Goal: Task Accomplishment & Management: Complete application form

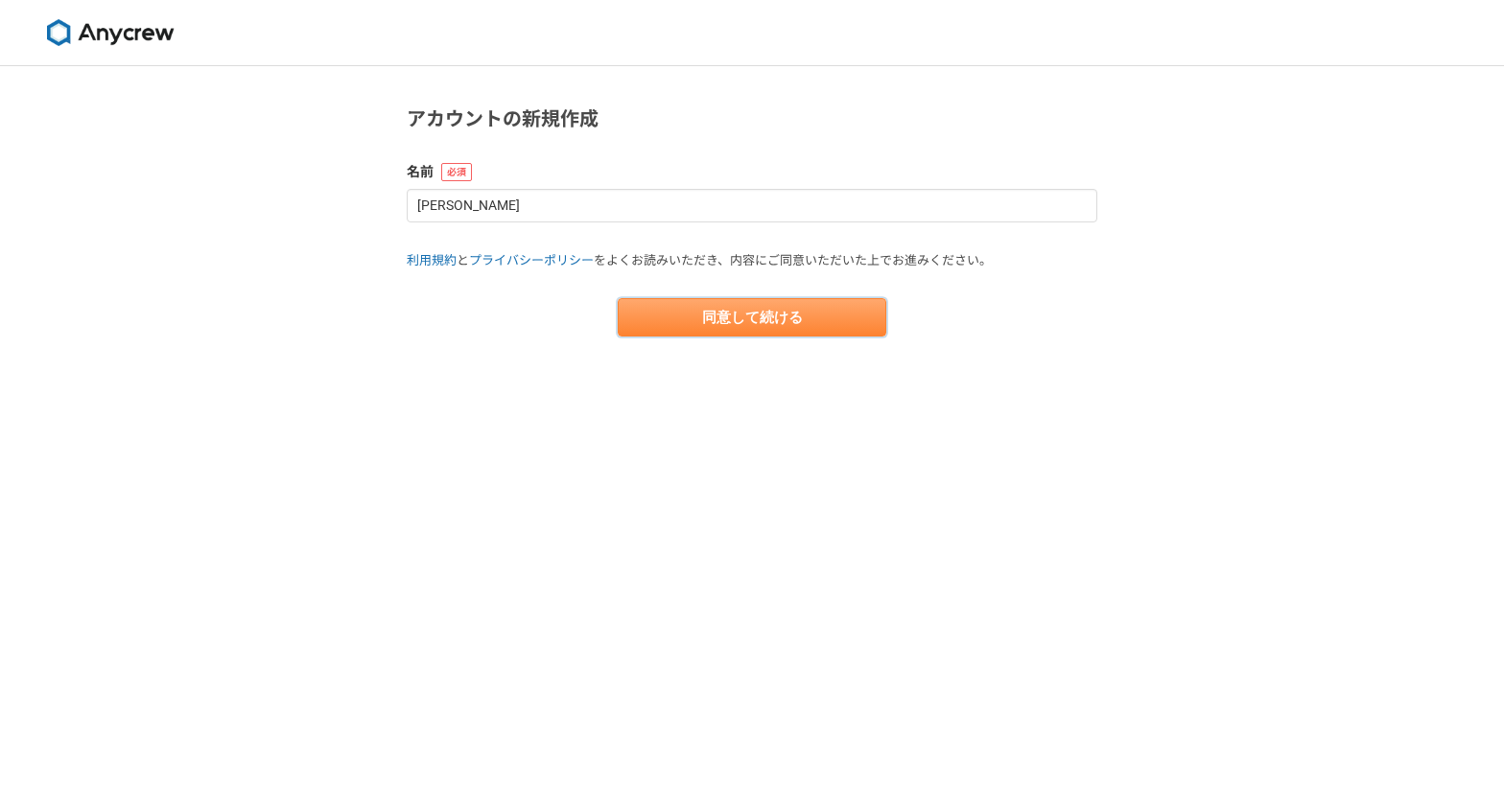
click at [658, 307] on button "同意して続ける" at bounding box center [752, 317] width 268 height 38
select select "13"
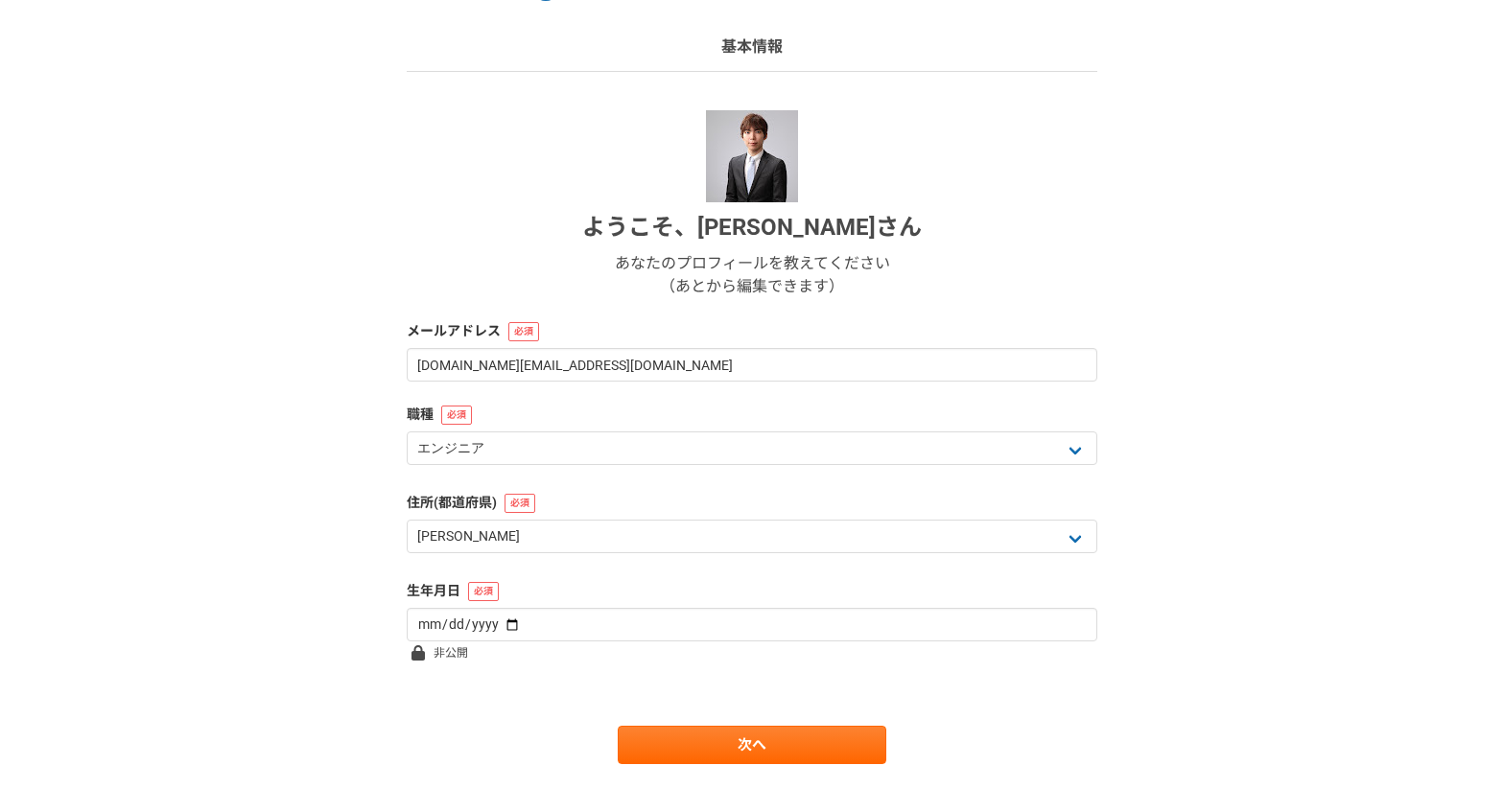
scroll to position [144, 0]
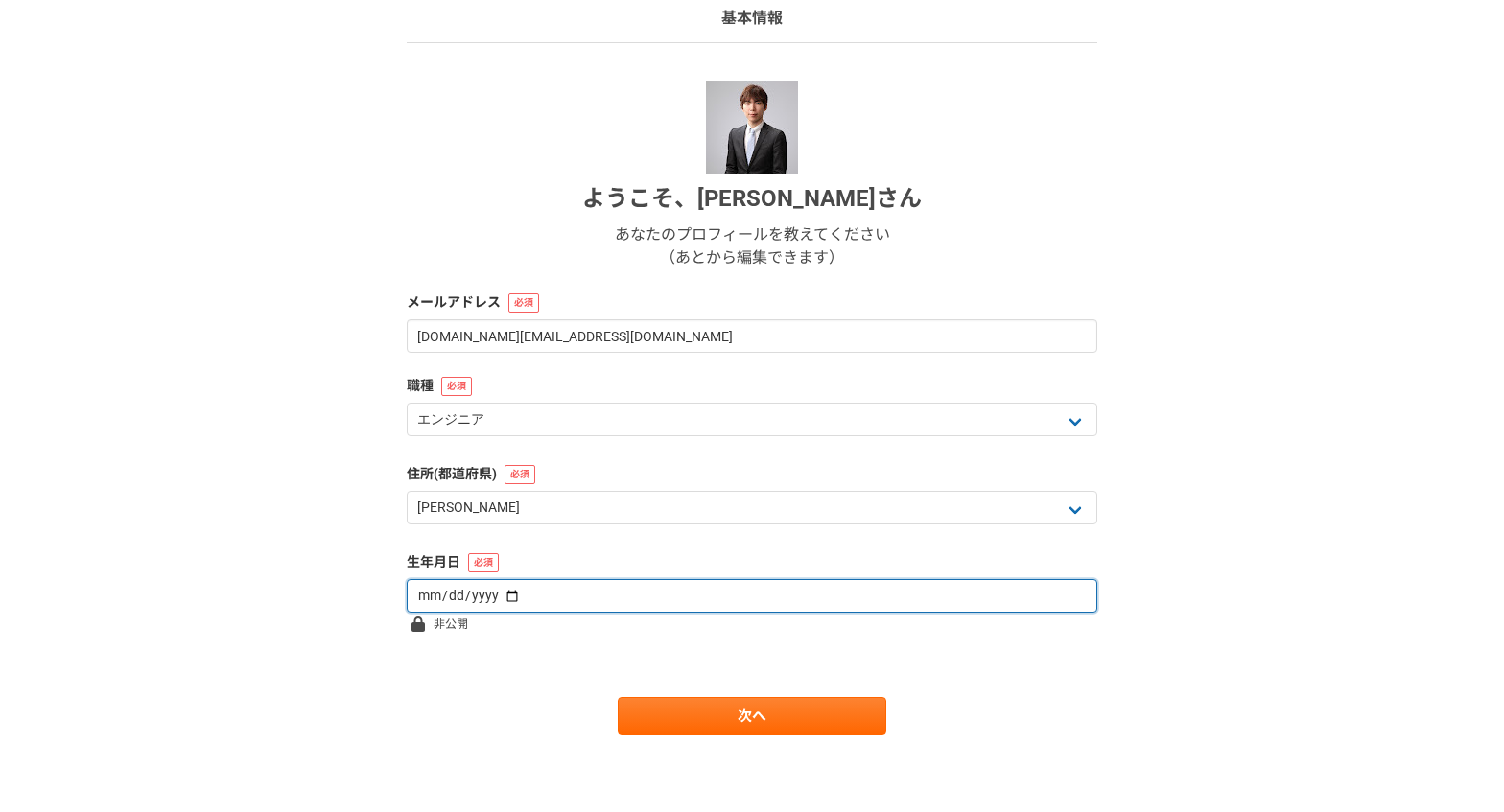
click at [555, 609] on input "date" at bounding box center [752, 596] width 691 height 34
type input "[DATE]"
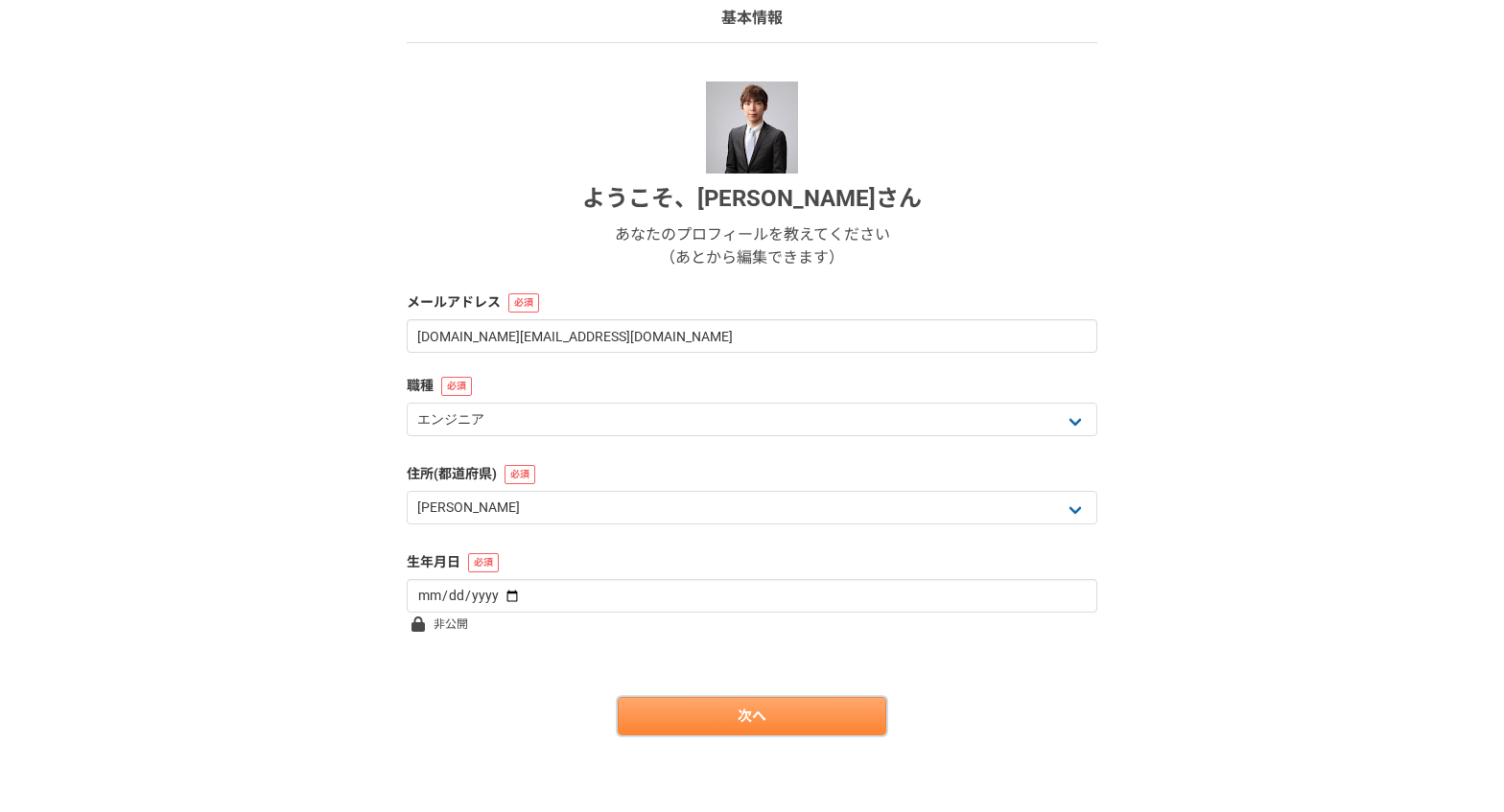
click at [706, 730] on link "次へ" at bounding box center [752, 717] width 268 height 38
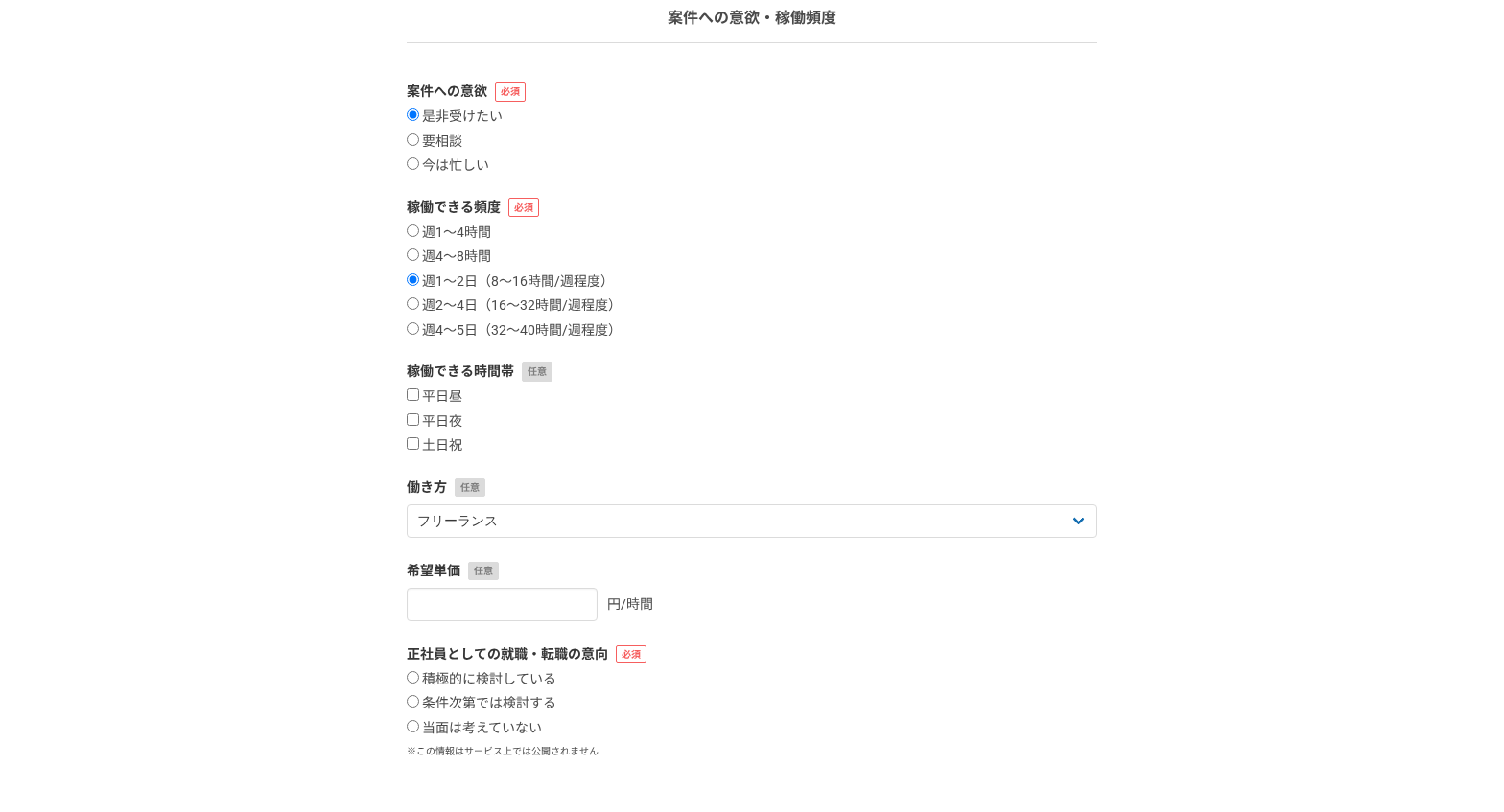
scroll to position [0, 0]
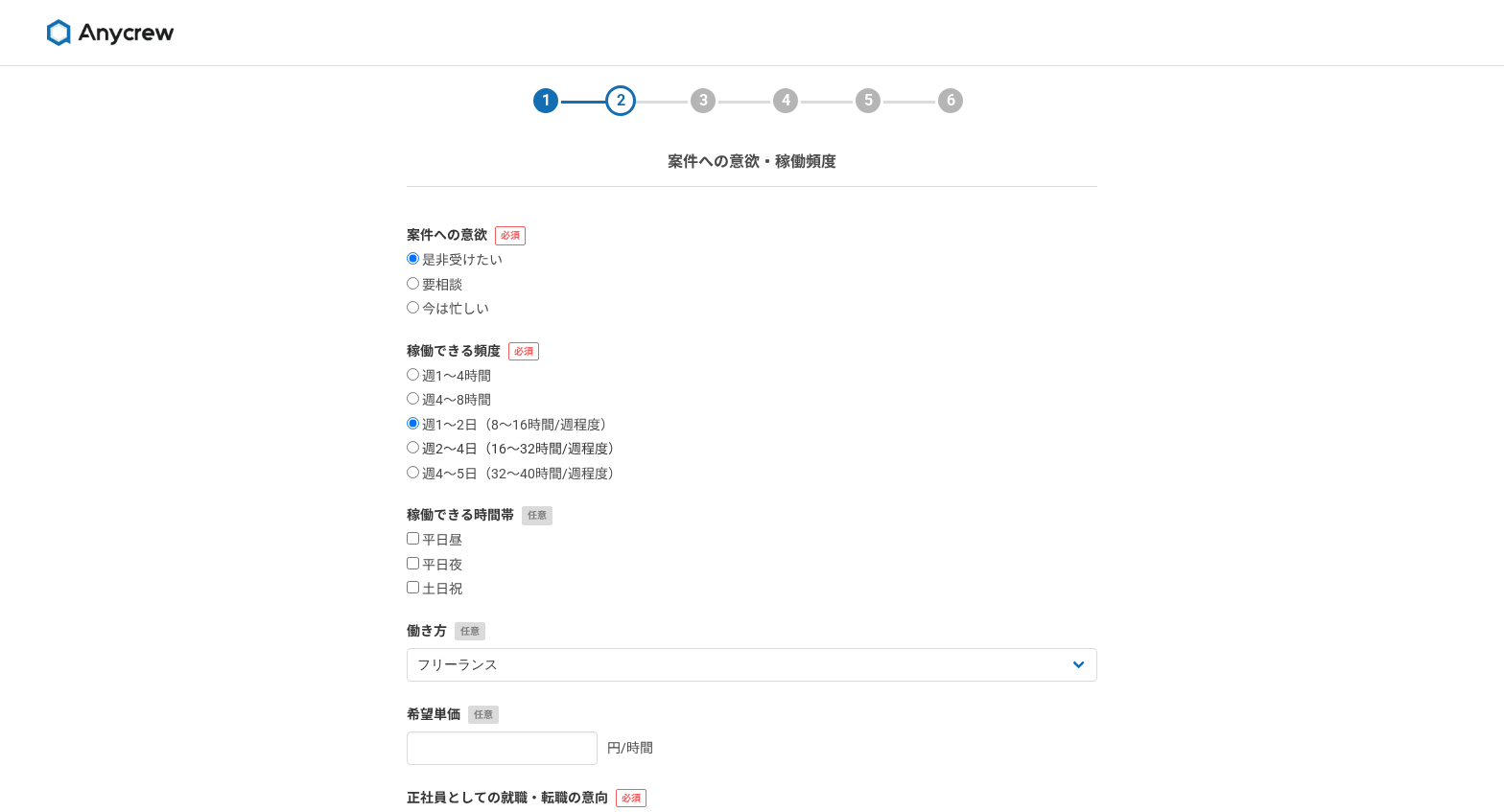
click at [418, 450] on input "週2〜4日（16〜32時間/週程度）" at bounding box center [412, 447] width 12 height 12
radio input "true"
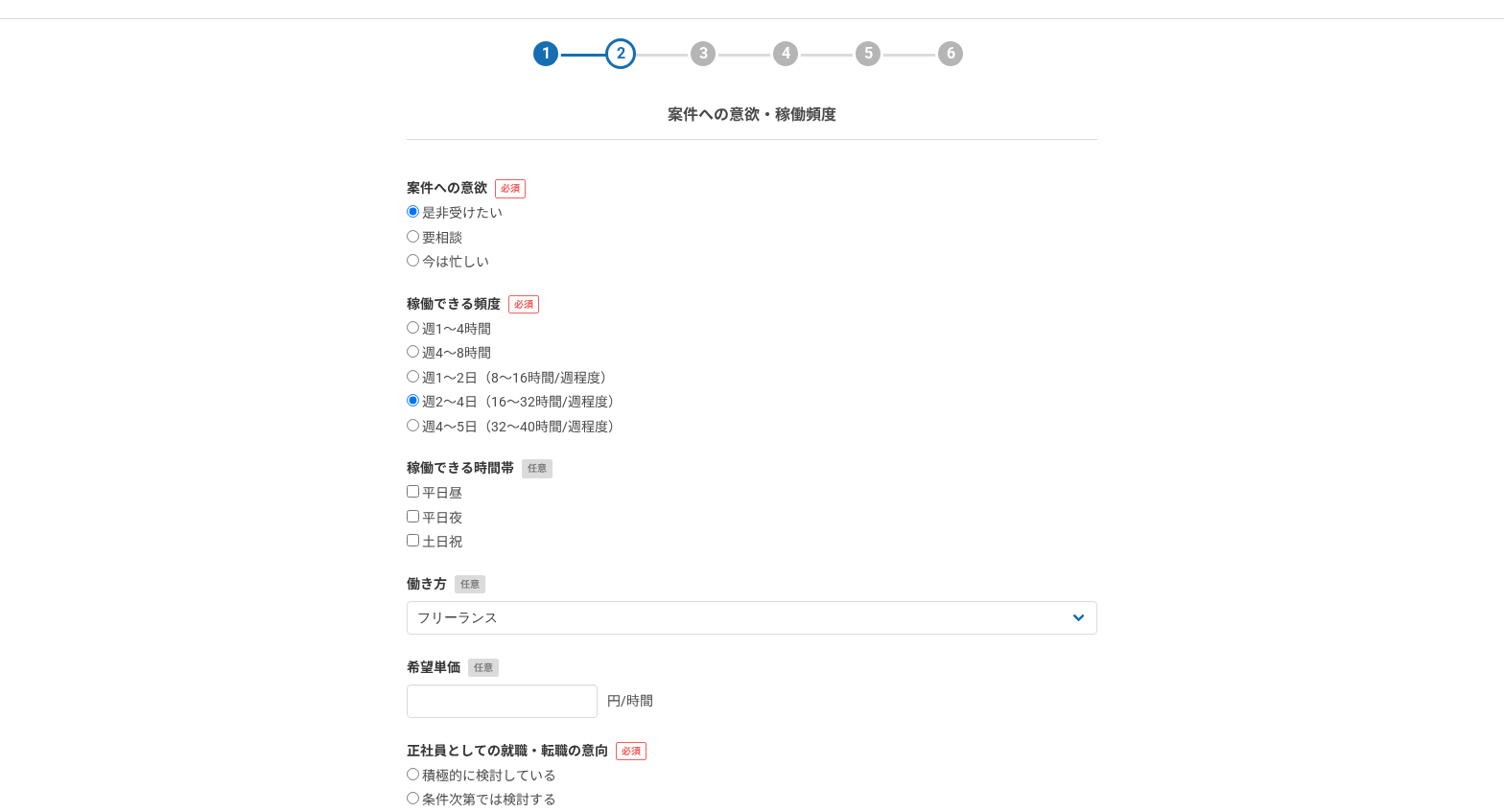
scroll to position [48, 0]
click at [410, 517] on input "平日夜" at bounding box center [412, 515] width 12 height 12
checkbox input "true"
click at [411, 538] on input "土日祝" at bounding box center [412, 539] width 12 height 12
checkbox input "true"
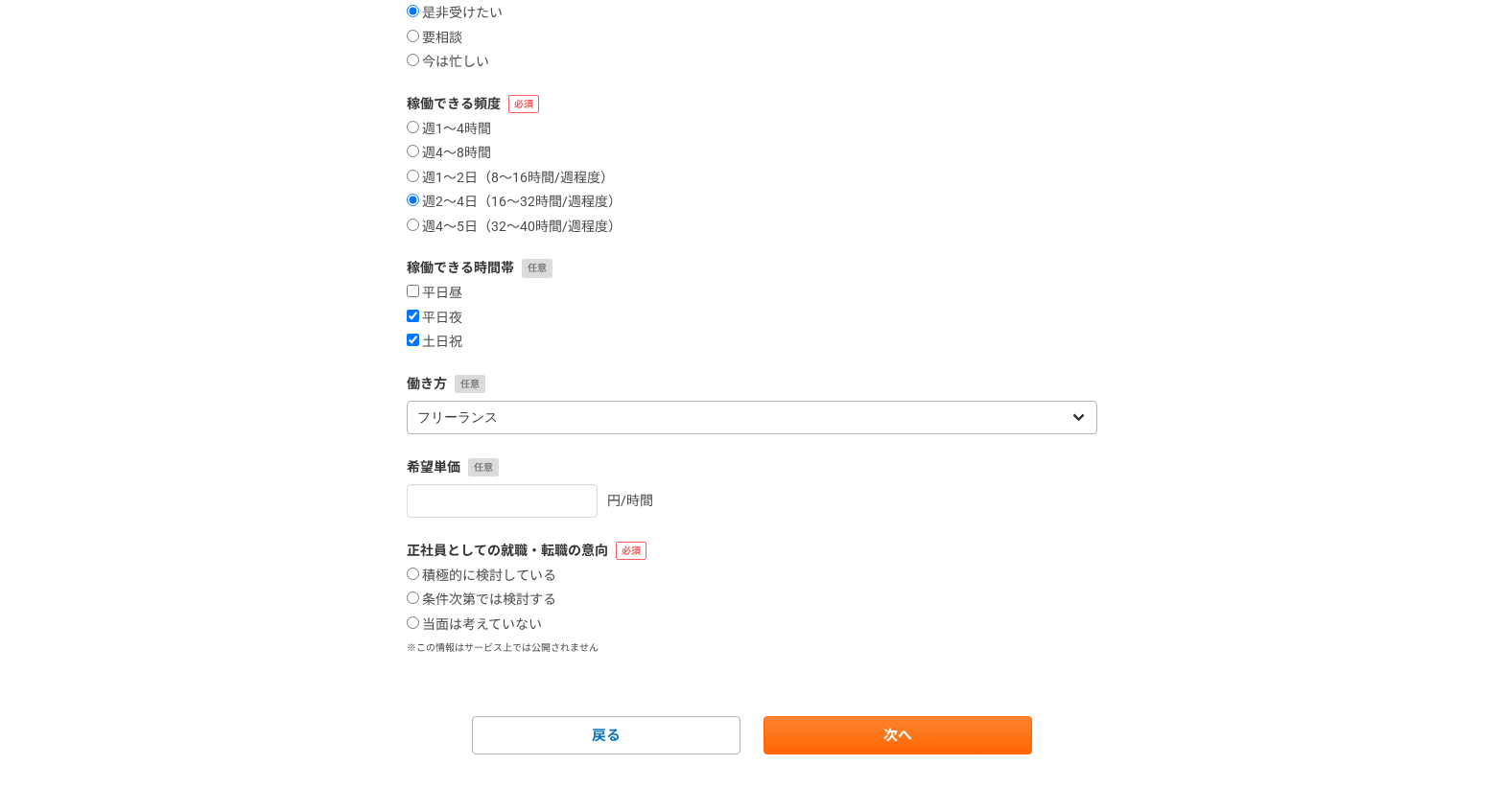
scroll to position [261, 0]
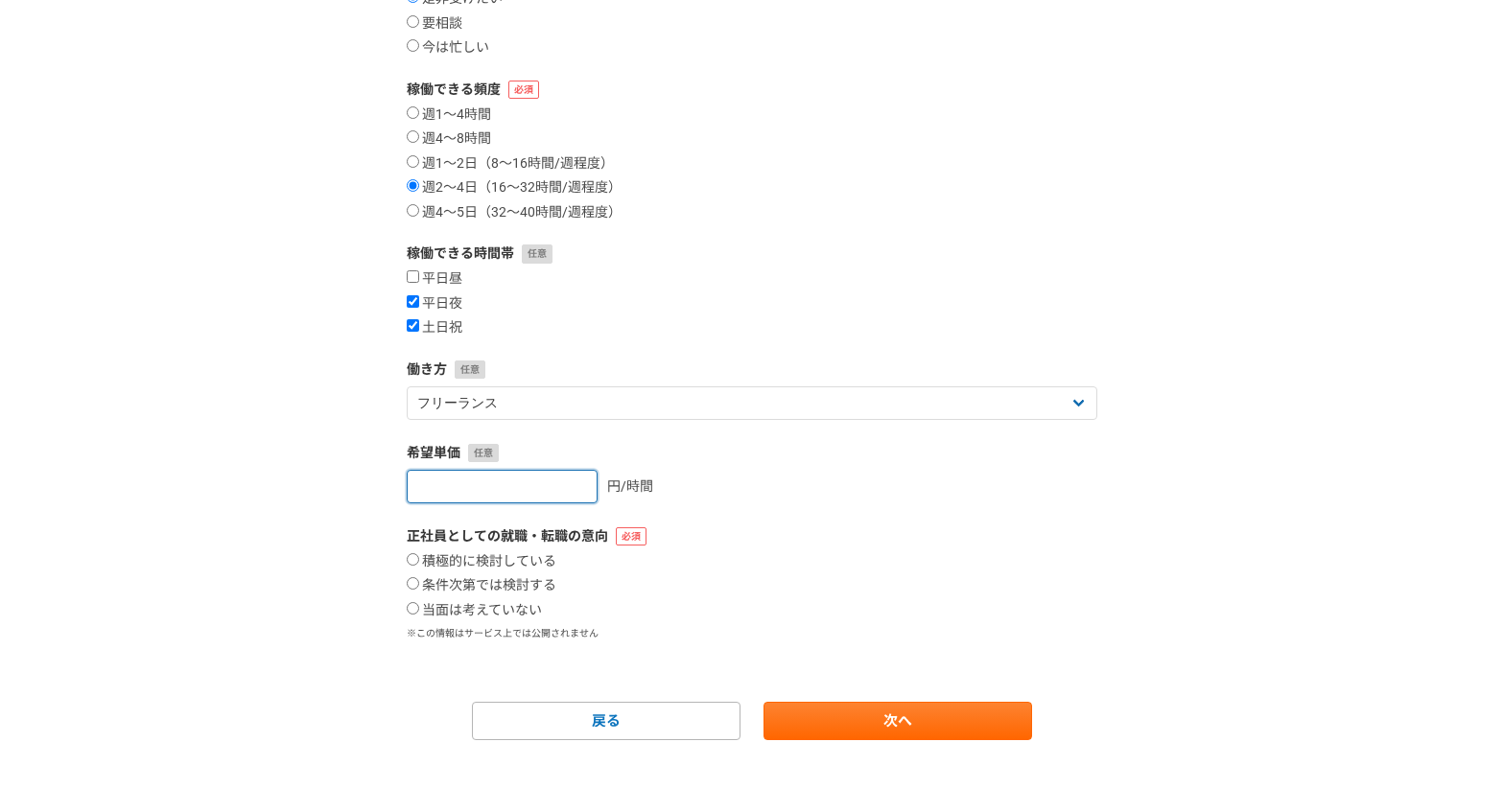
click at [507, 495] on input "number" at bounding box center [502, 486] width 191 height 34
type input "5500"
click at [771, 531] on label "正社員としての就職・転職の意向" at bounding box center [752, 536] width 691 height 20
click at [422, 605] on label "当面は考えていない" at bounding box center [474, 611] width 136 height 17
click at [419, 605] on input "当面は考えていない" at bounding box center [412, 608] width 12 height 12
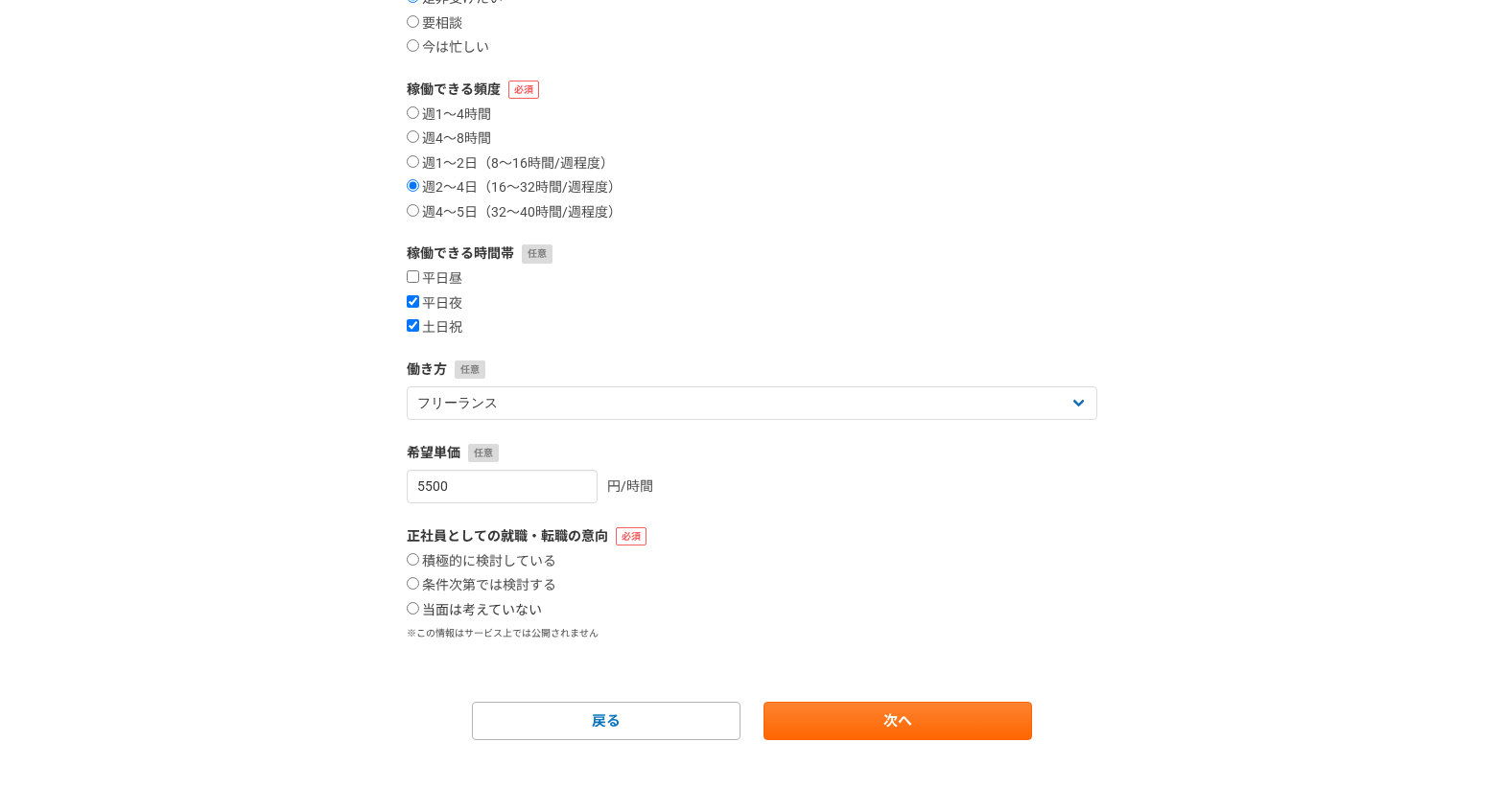
radio input "true"
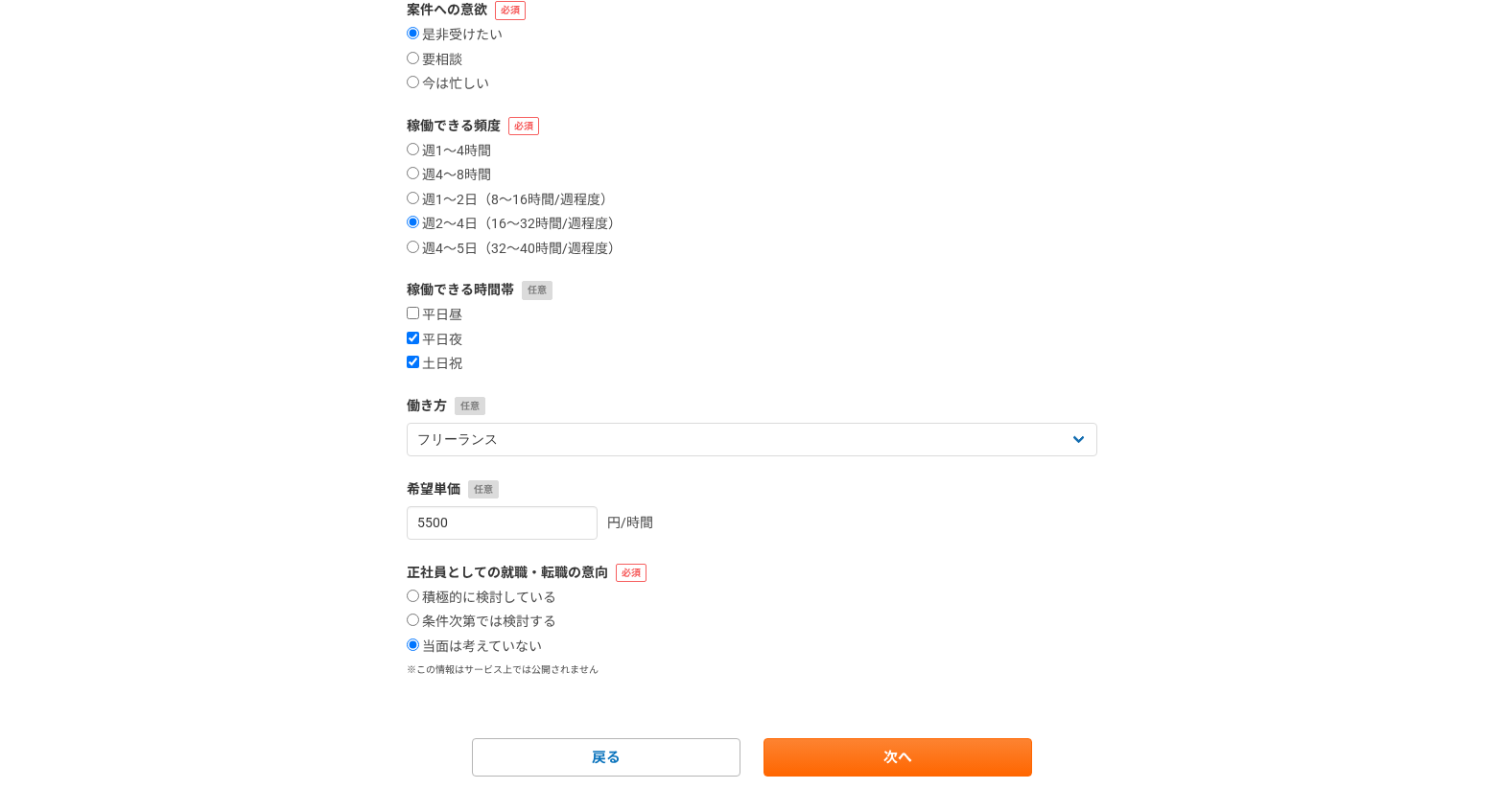
scroll to position [207, 0]
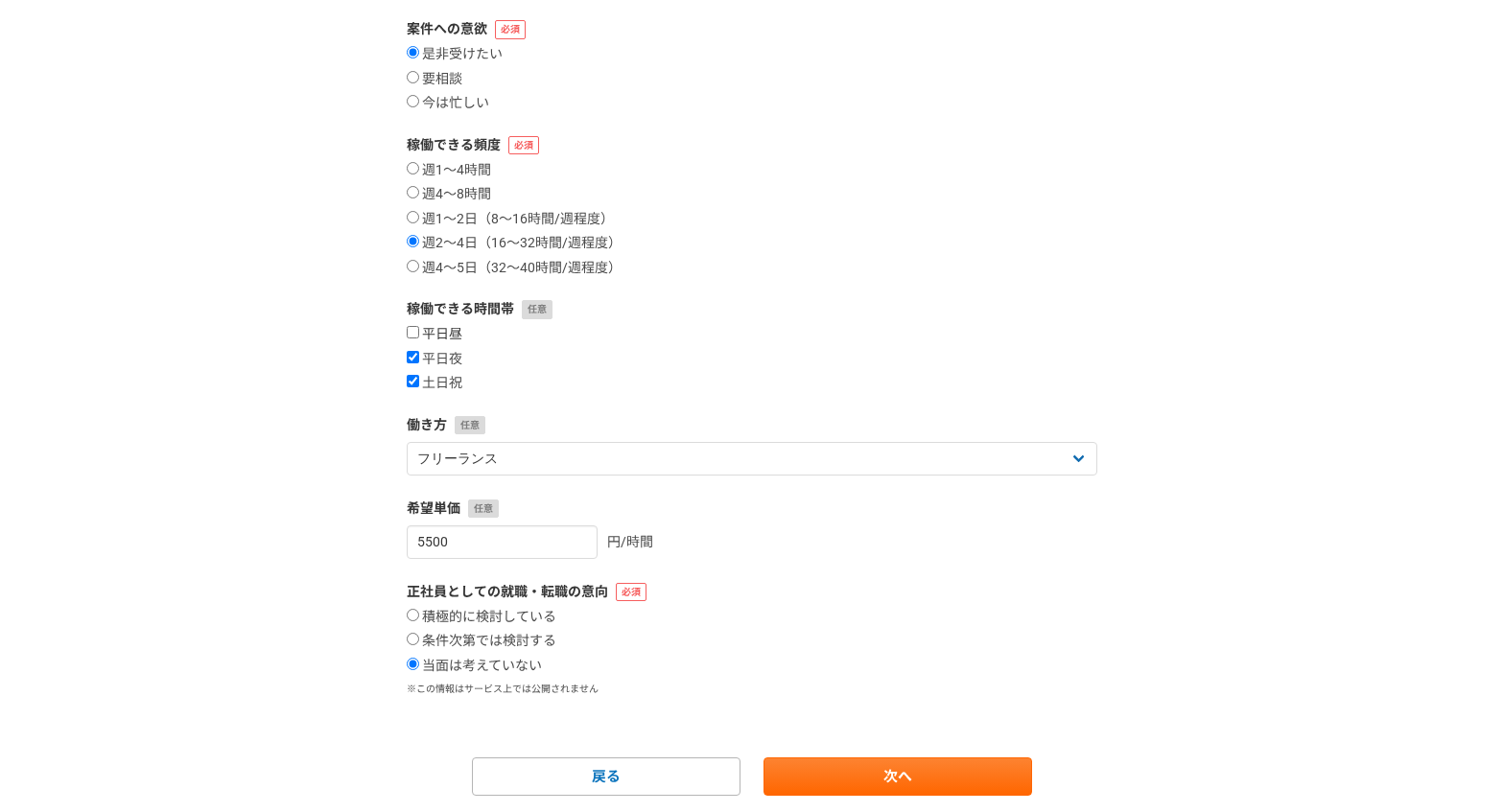
click at [431, 334] on label "平日昼" at bounding box center [434, 334] width 56 height 17
click at [419, 334] on input "平日昼" at bounding box center [412, 332] width 12 height 12
checkbox input "true"
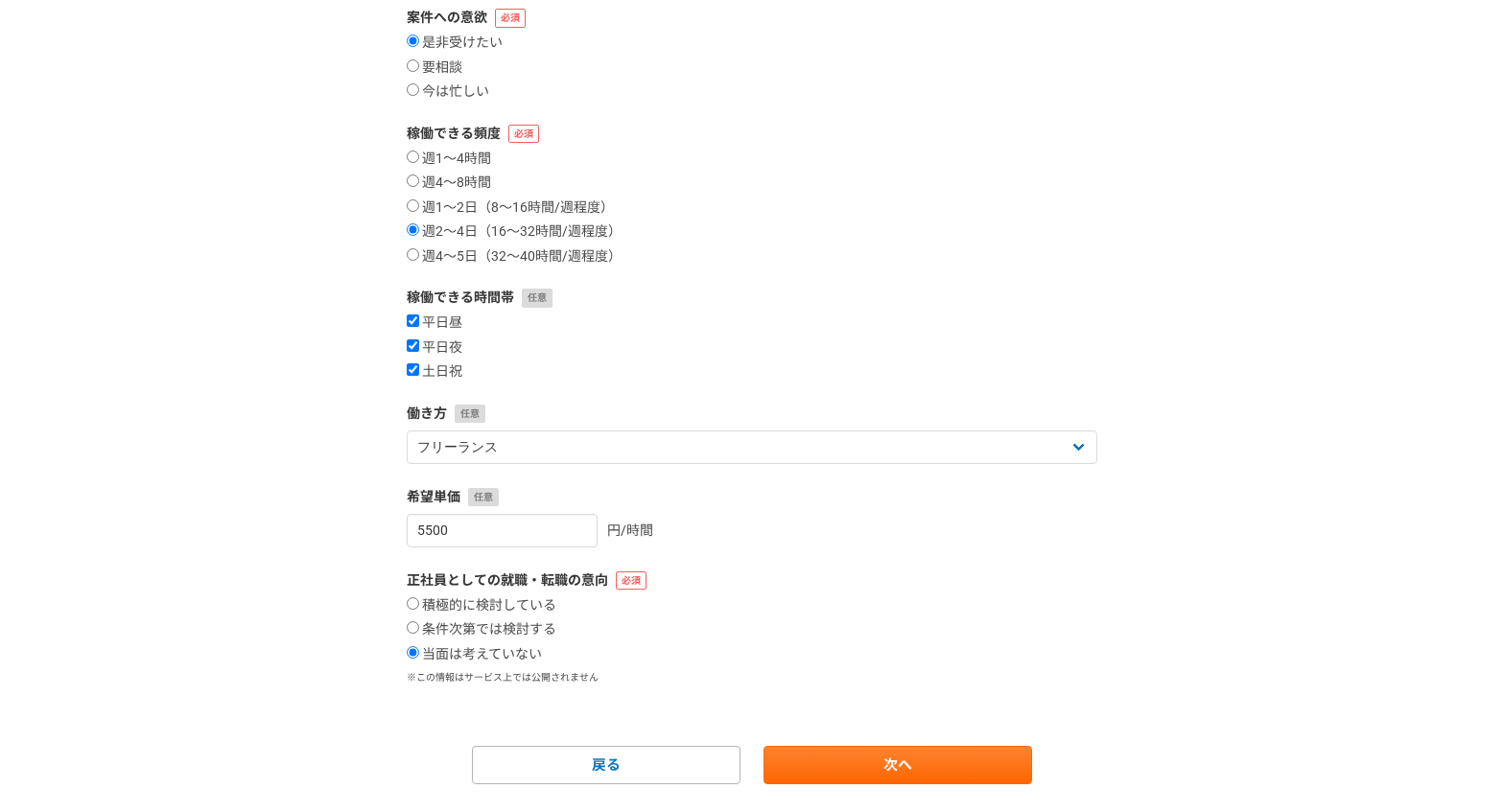
scroll to position [266, 0]
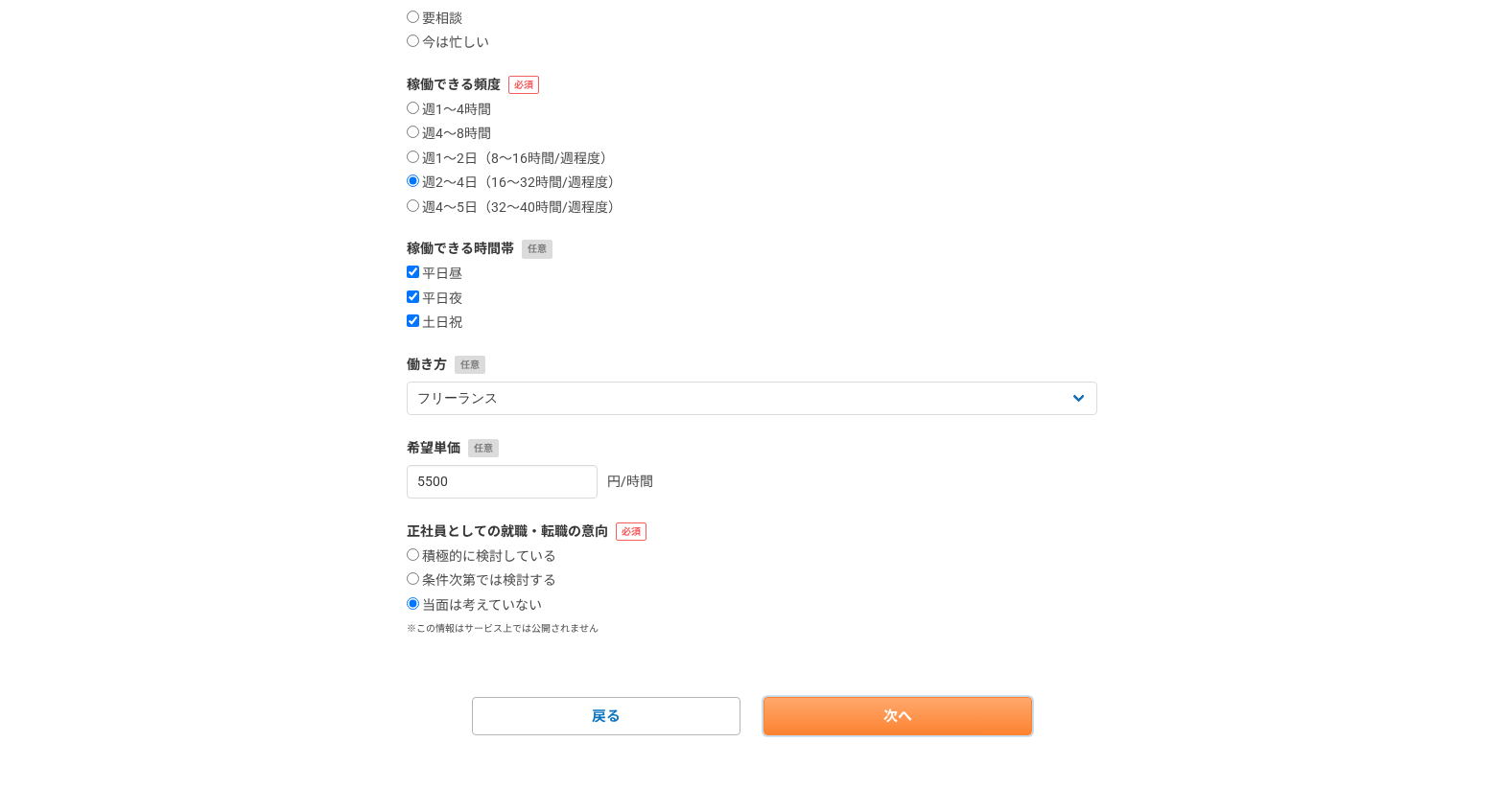
click at [900, 712] on link "次へ" at bounding box center [897, 717] width 268 height 38
select select
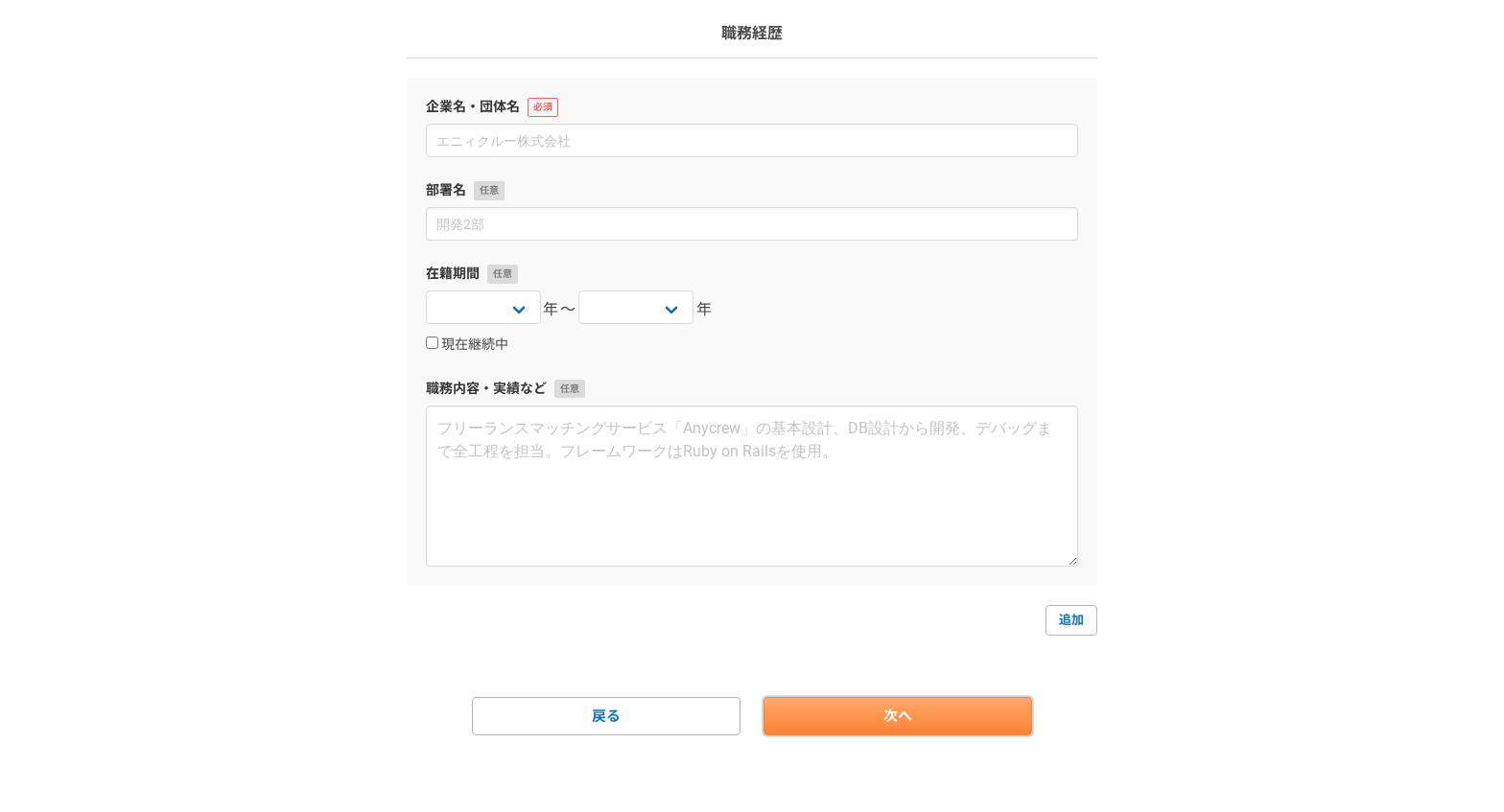
scroll to position [0, 0]
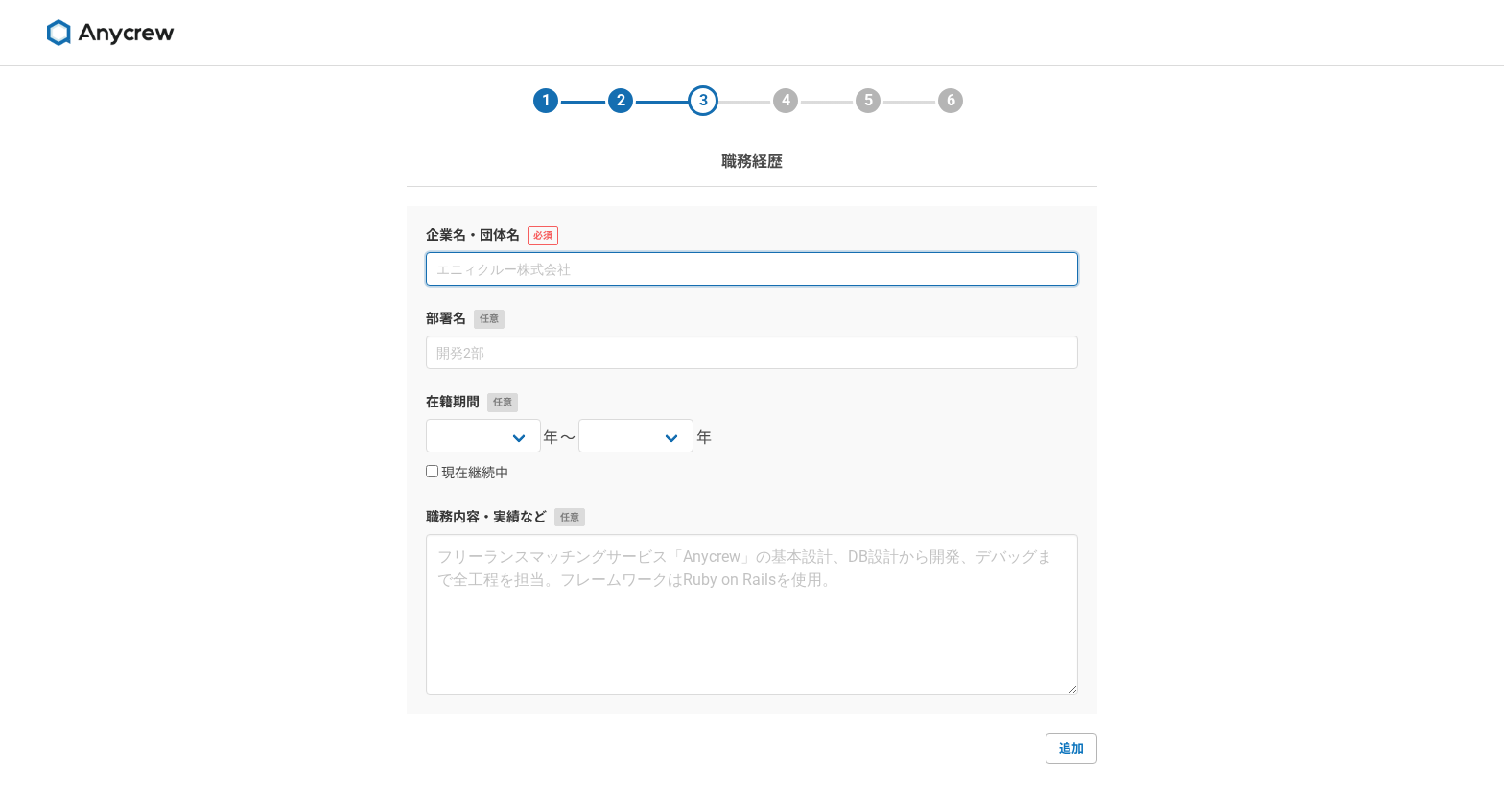
click at [519, 284] on input at bounding box center [752, 268] width 653 height 34
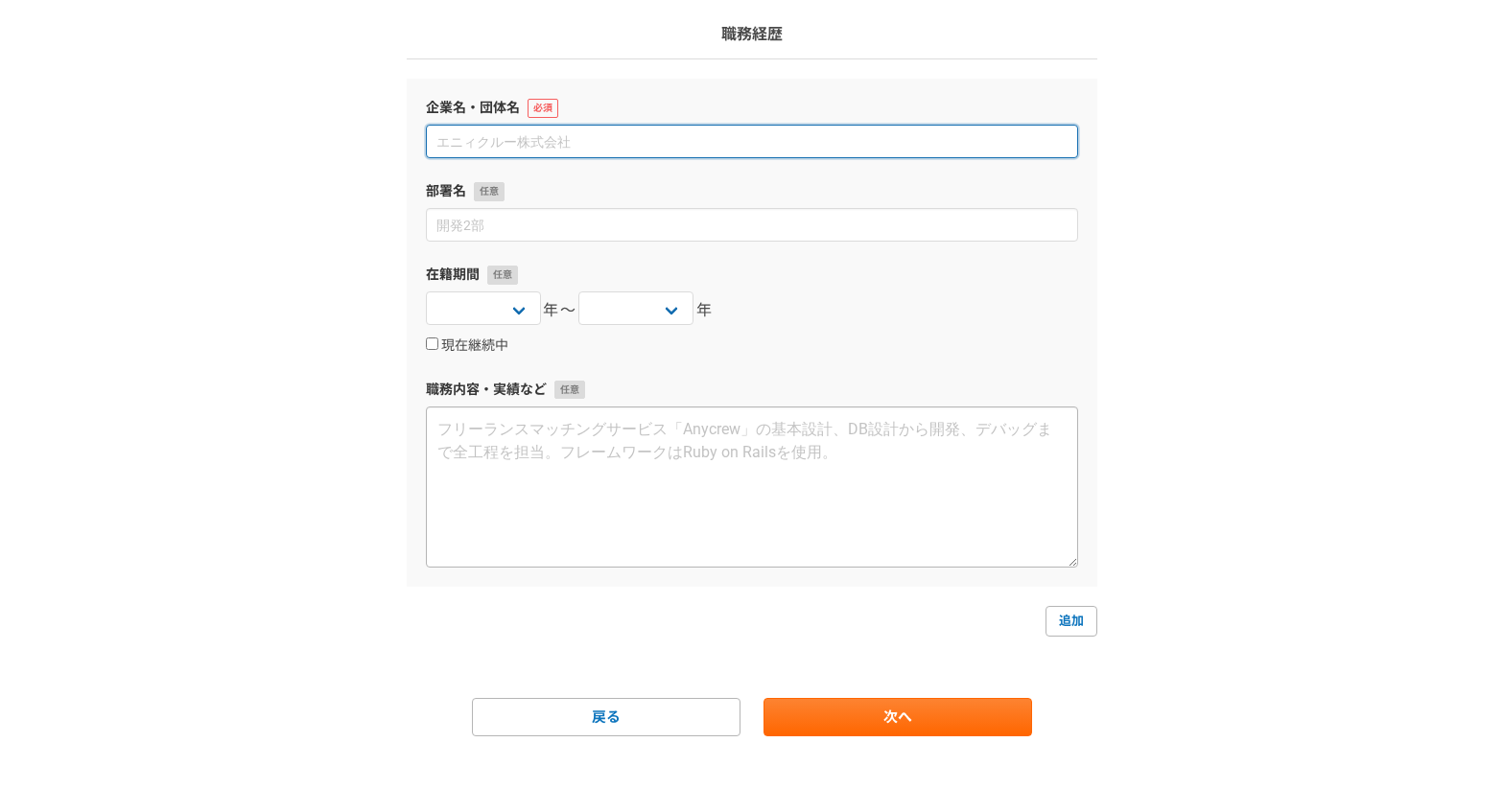
scroll to position [129, 0]
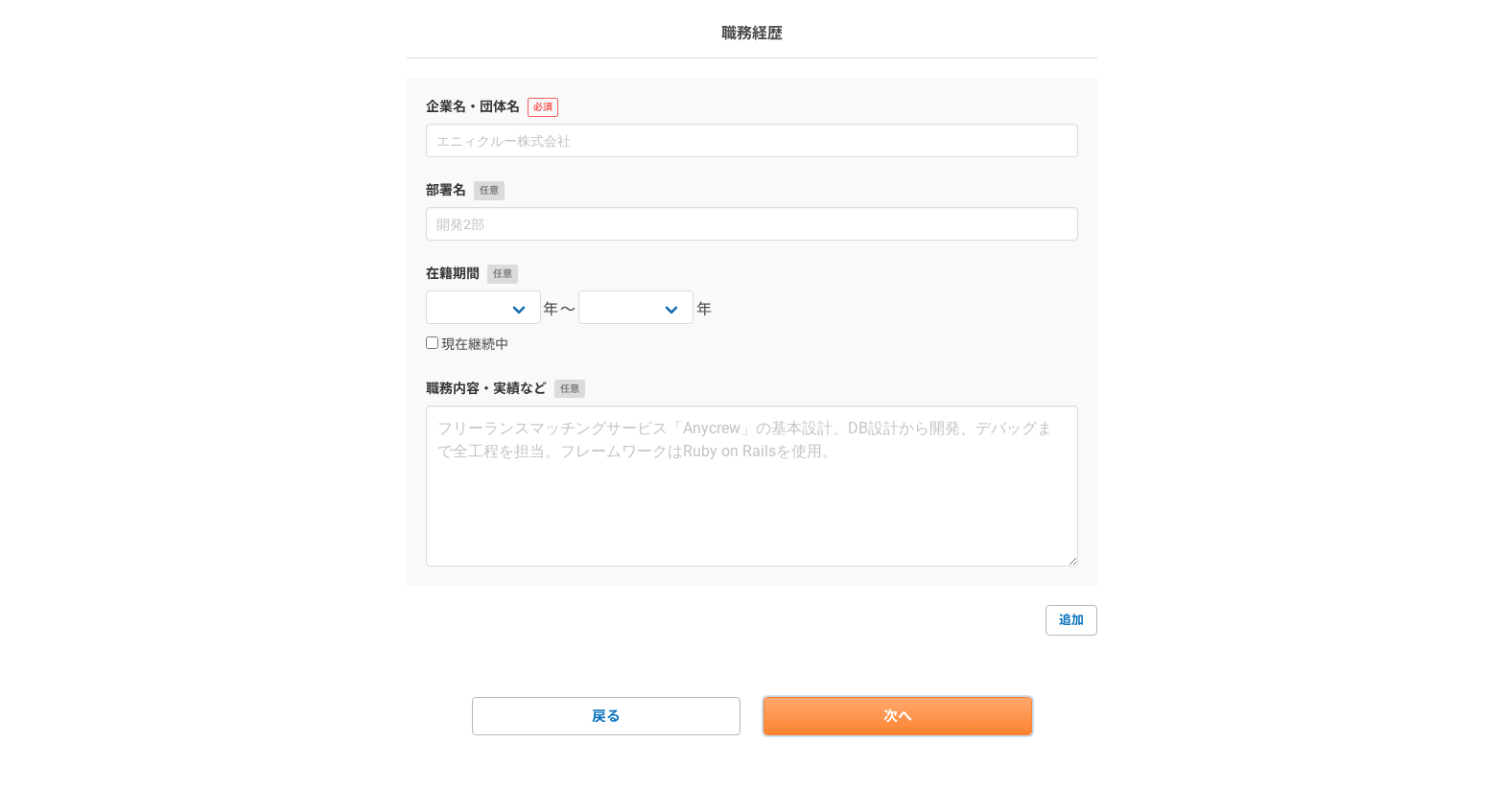
click at [858, 711] on link "次へ" at bounding box center [897, 717] width 268 height 38
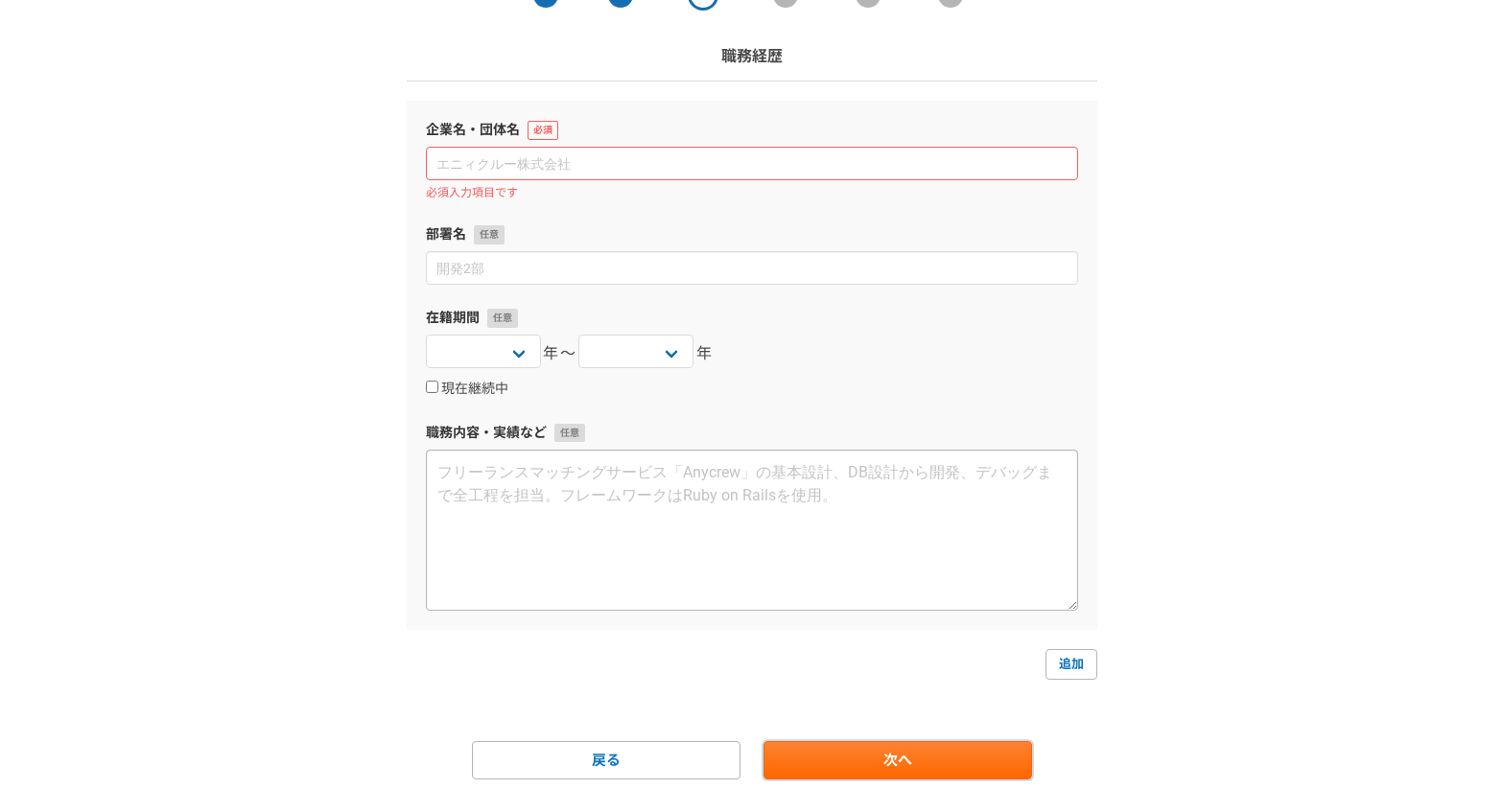
scroll to position [0, 0]
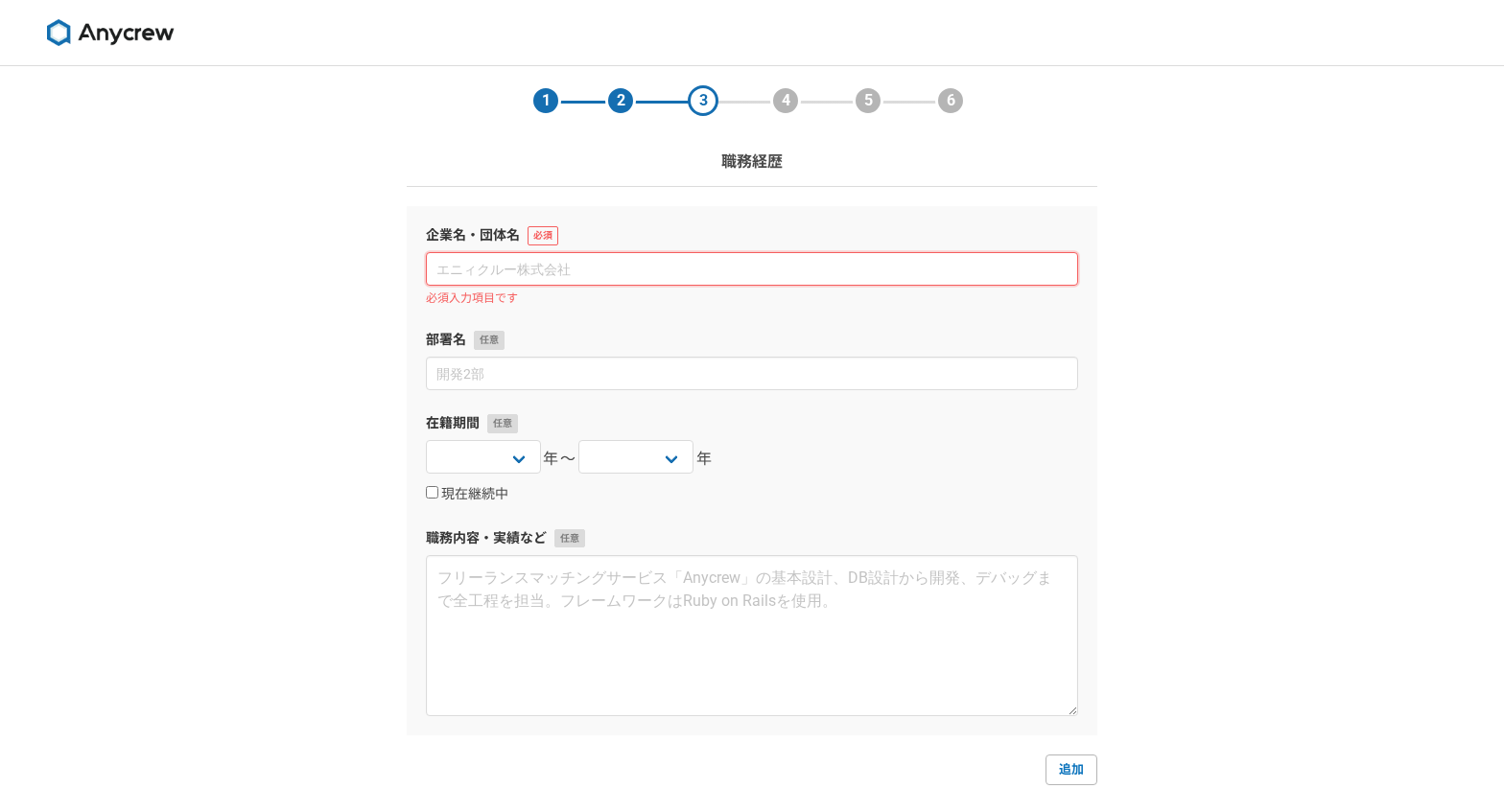
click at [585, 279] on input at bounding box center [752, 268] width 653 height 34
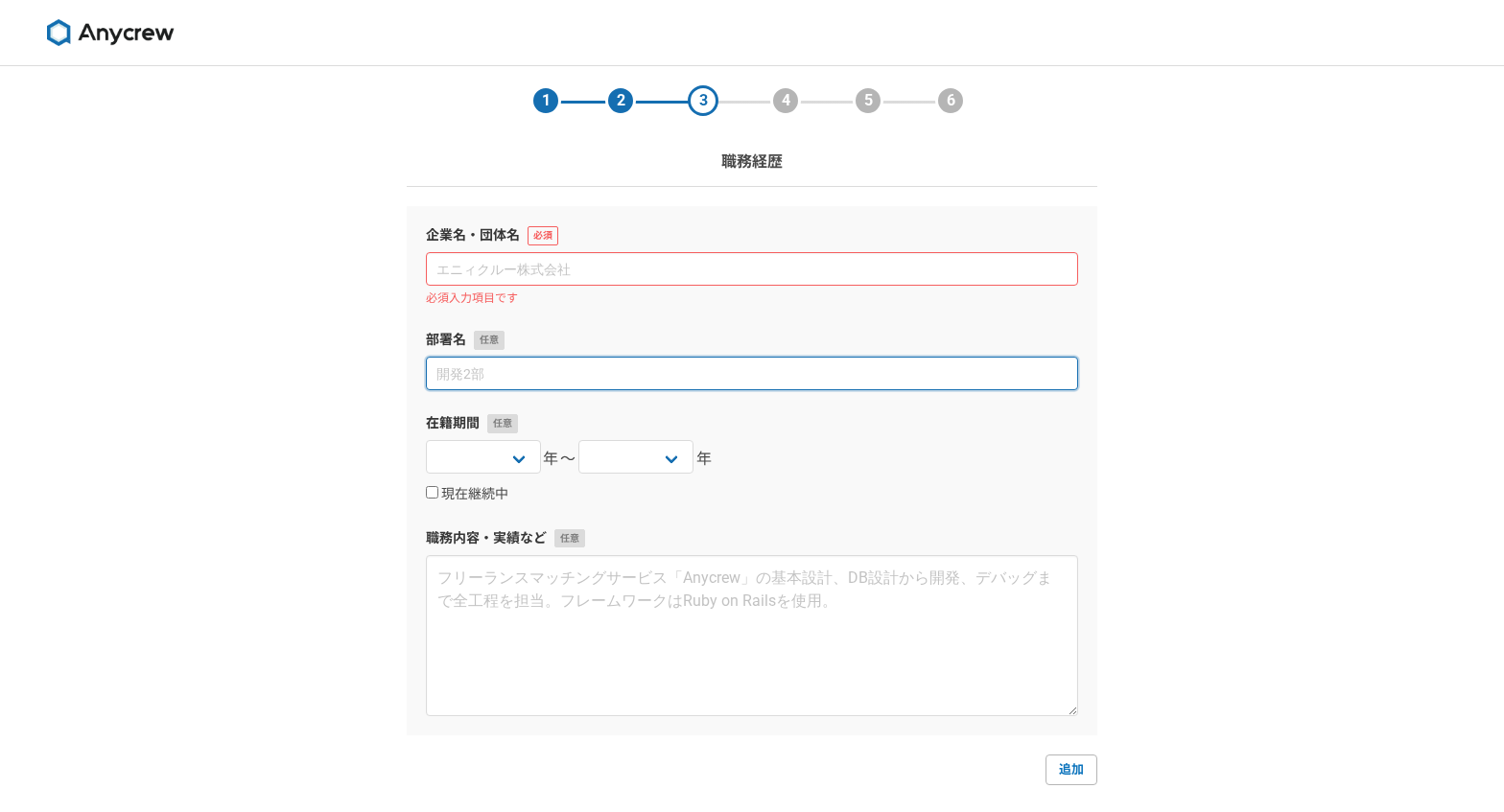
click at [591, 377] on input at bounding box center [752, 373] width 653 height 34
type input "ふ"
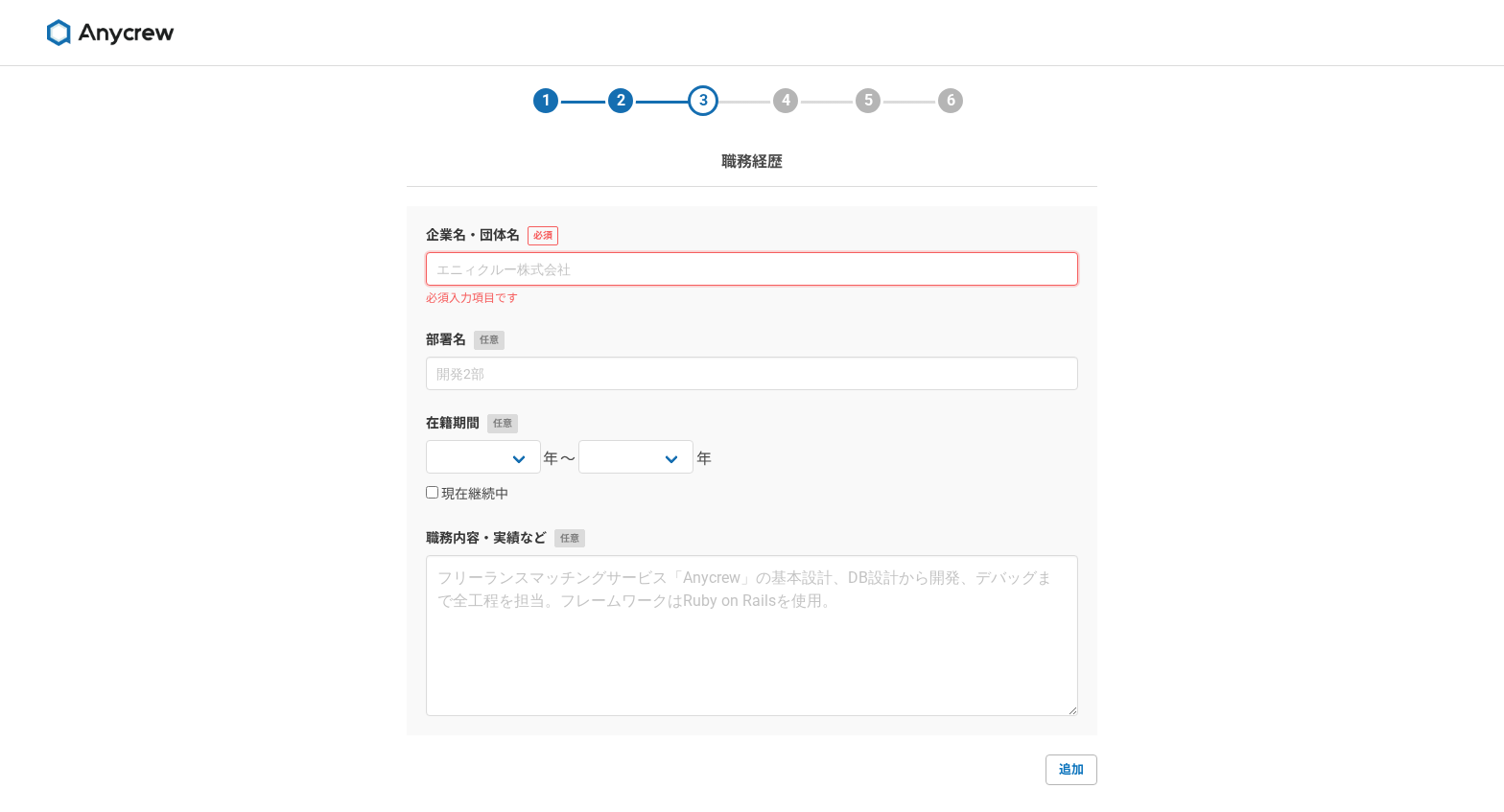
click at [623, 284] on input at bounding box center [752, 268] width 653 height 34
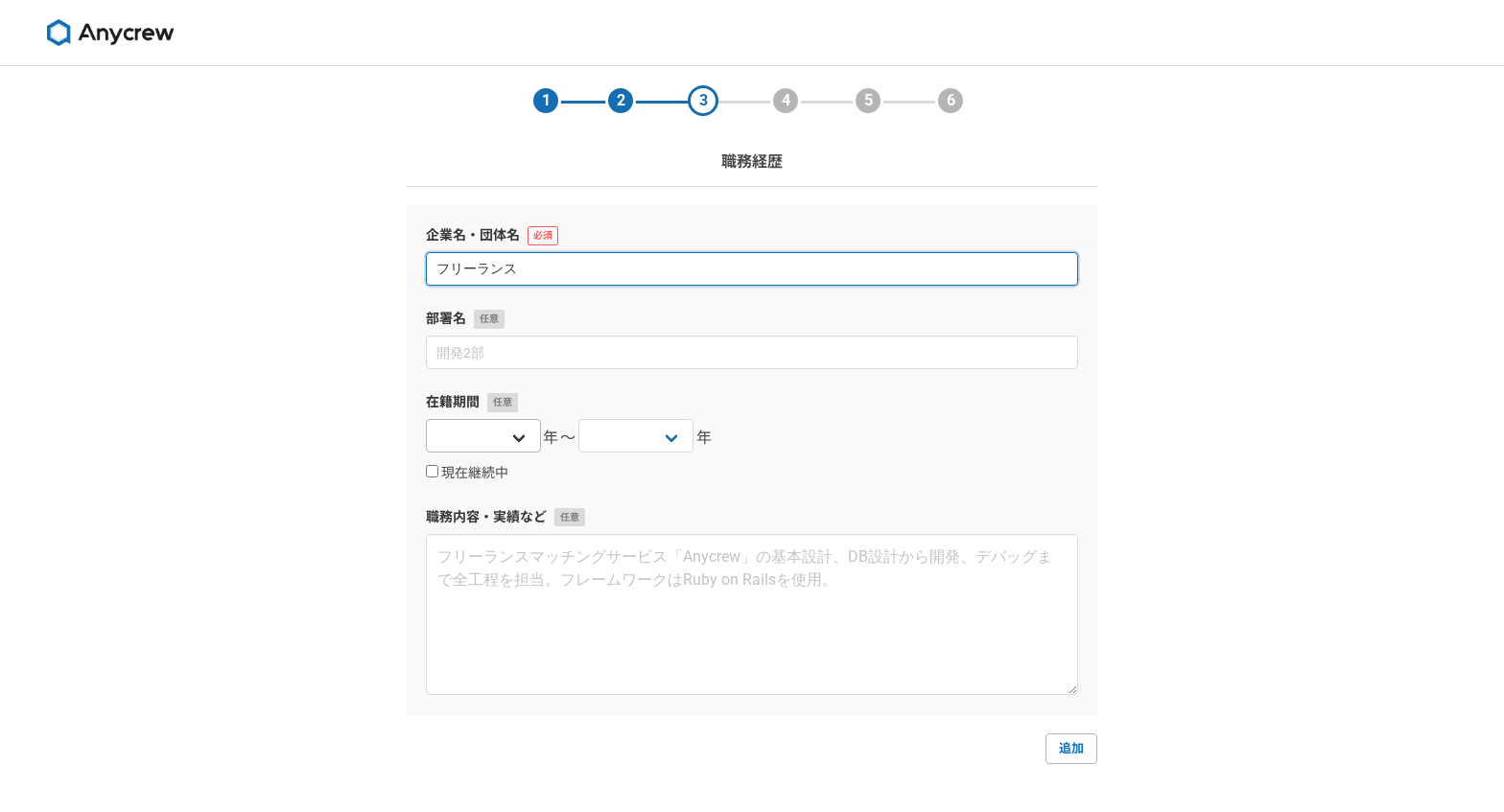
type input "フリーランス"
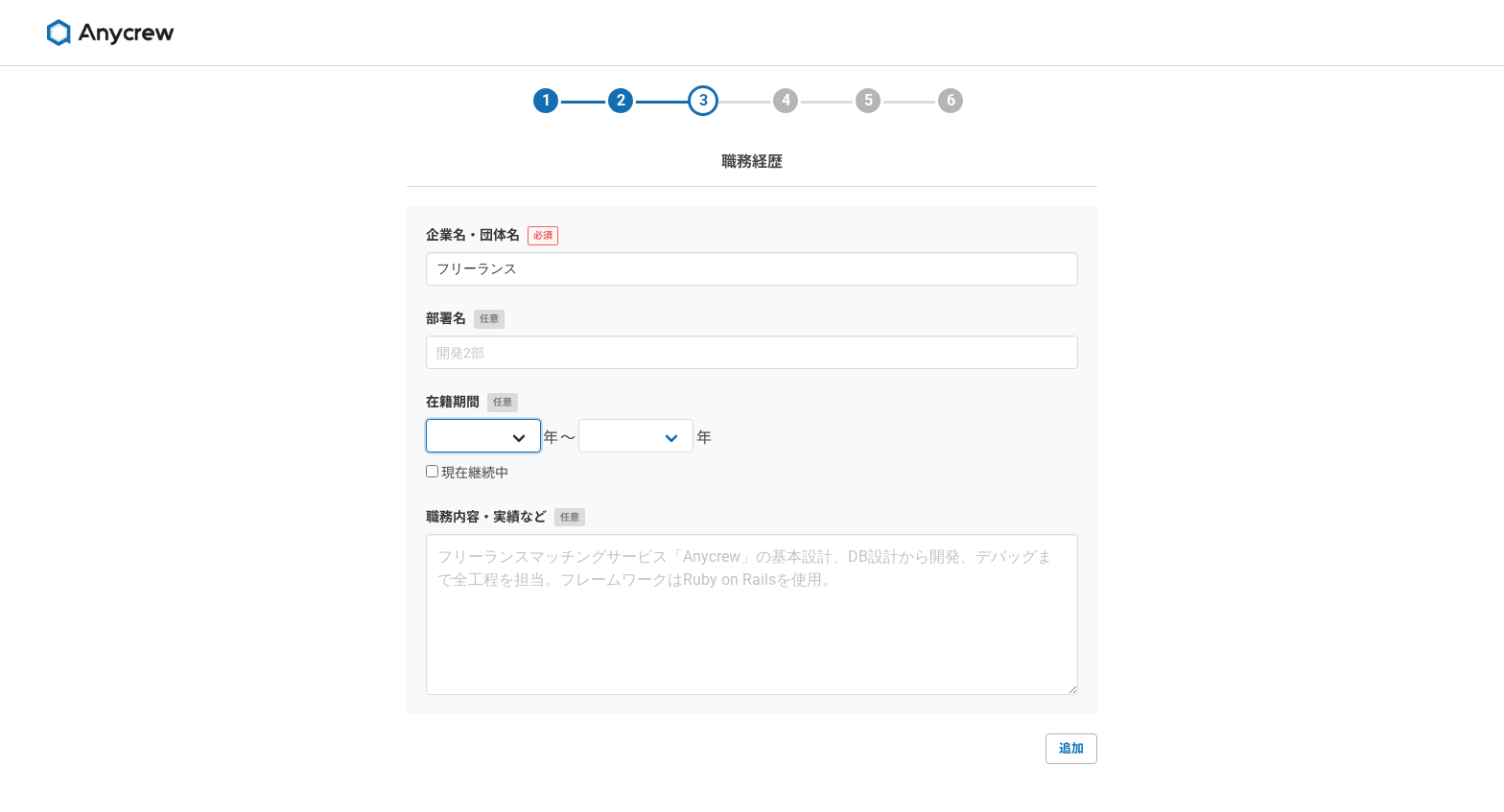
click at [498, 440] on select "[DATE] [DATE] [DATE] [DATE] [DATE] [DATE] [DATE] [DATE] [DATE] [DATE] [DATE] [D…" at bounding box center [483, 435] width 115 height 34
select select "2025"
click at [426, 419] on select "[DATE] [DATE] [DATE] [DATE] [DATE] [DATE] [DATE] [DATE] [DATE] [DATE] [DATE] [D…" at bounding box center [483, 435] width 115 height 34
click at [607, 440] on select "[DATE] [DATE] [DATE] [DATE] [DATE] [DATE] [DATE] [DATE] [DATE] [DATE] [DATE] [D…" at bounding box center [636, 435] width 115 height 34
click at [485, 437] on select "[DATE] [DATE] [DATE] [DATE] [DATE] [DATE] [DATE] [DATE] [DATE] [DATE] [DATE] [D…" at bounding box center [483, 435] width 115 height 34
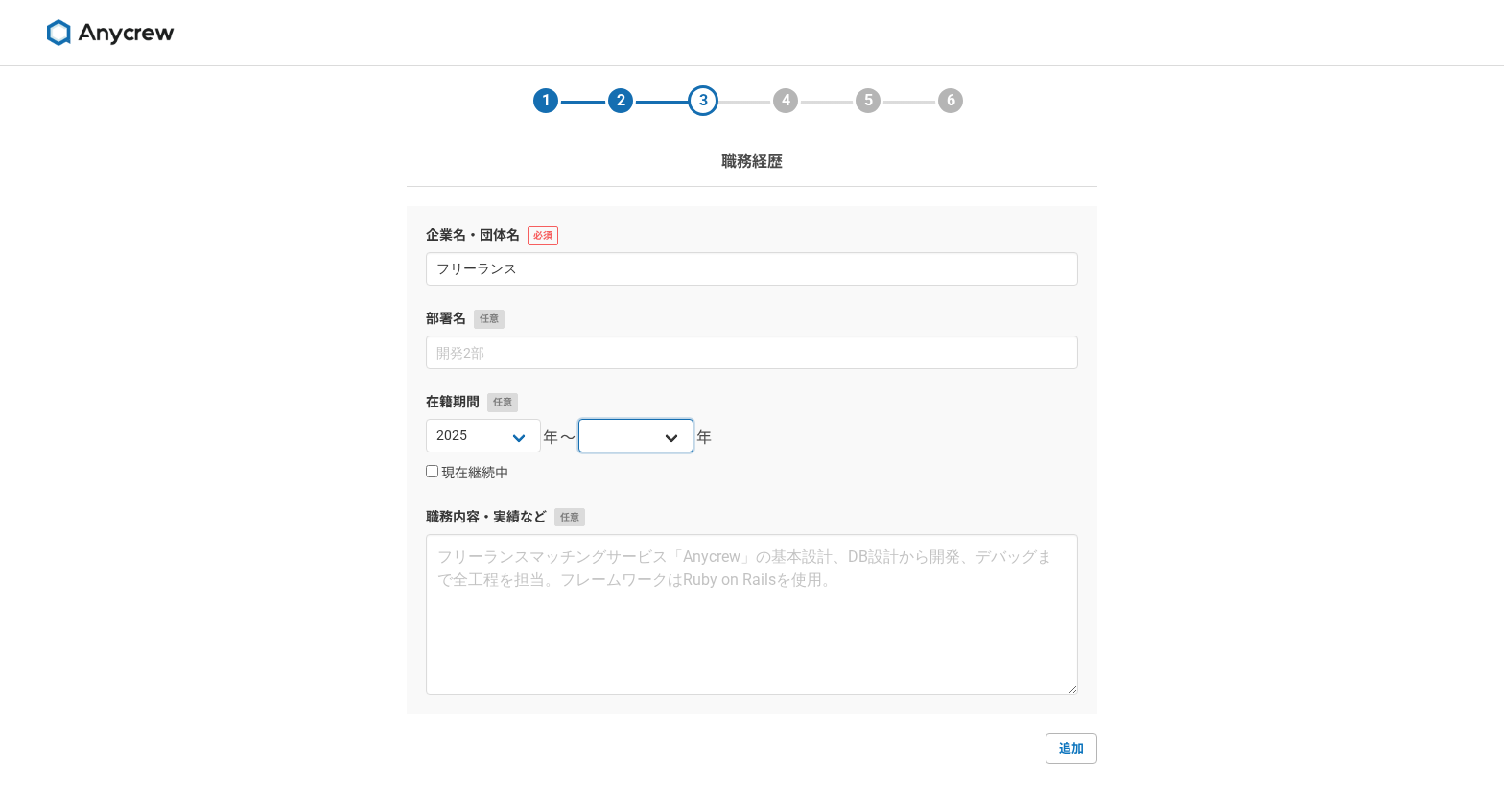
click at [610, 445] on select "[DATE] [DATE] [DATE] [DATE] [DATE] [DATE] [DATE] [DATE] [DATE] [DATE] [DATE] [D…" at bounding box center [636, 435] width 115 height 34
select select "2025"
click at [579, 419] on select "[DATE] [DATE] [DATE] [DATE] [DATE] [DATE] [DATE] [DATE] [DATE] [DATE] [DATE] [D…" at bounding box center [636, 435] width 115 height 34
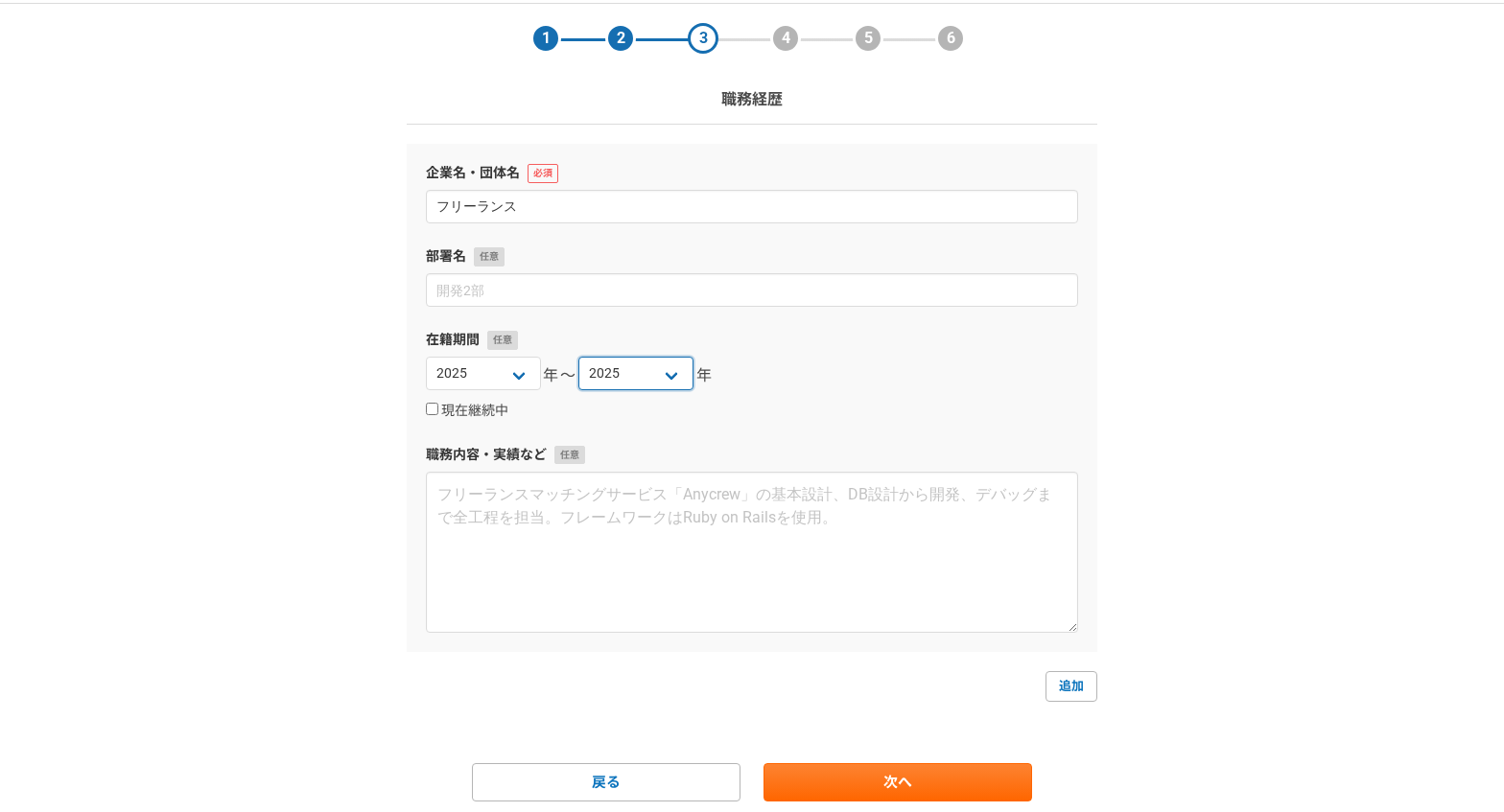
scroll to position [110, 0]
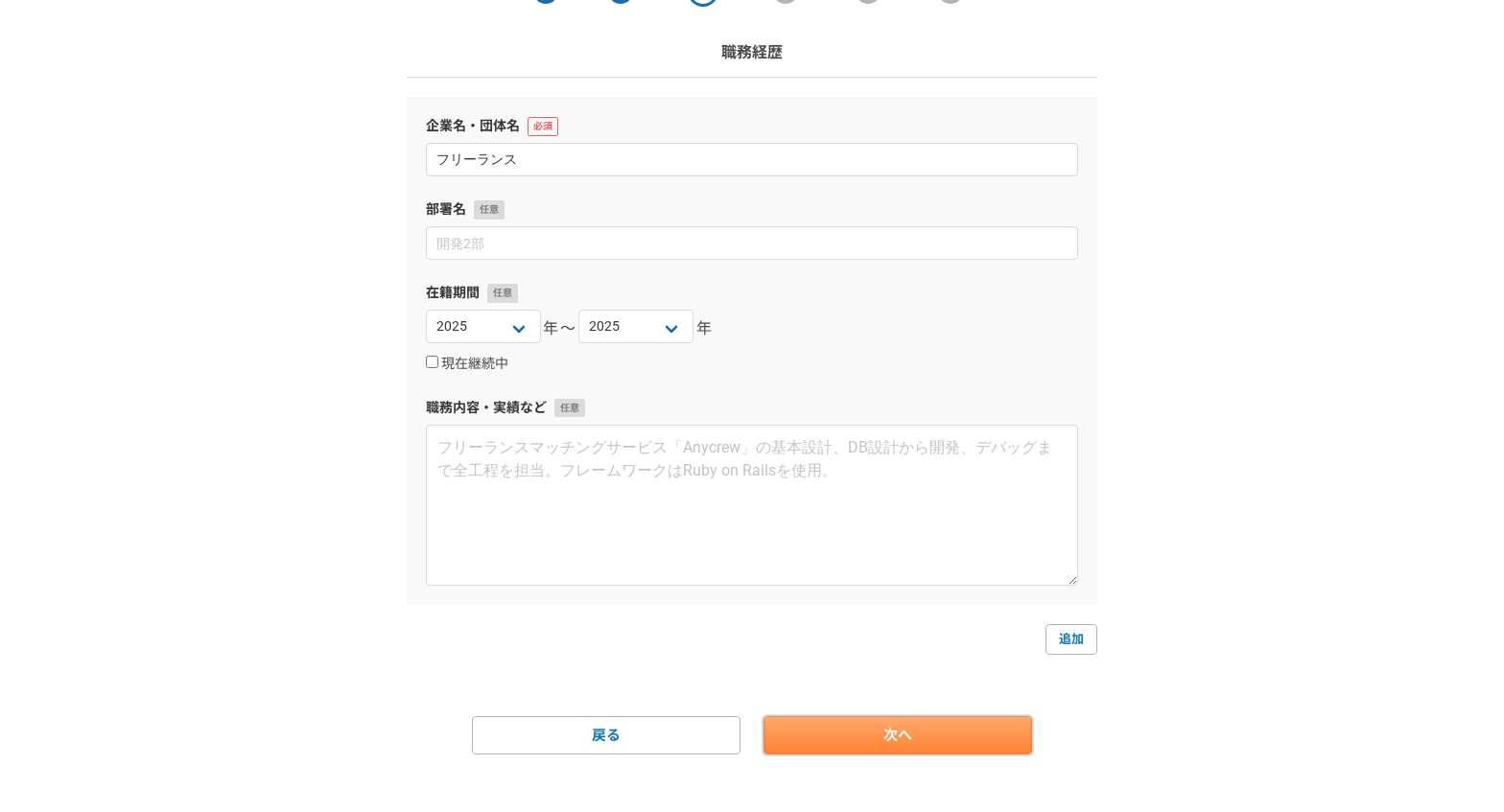
click at [946, 733] on link "次へ" at bounding box center [897, 736] width 268 height 38
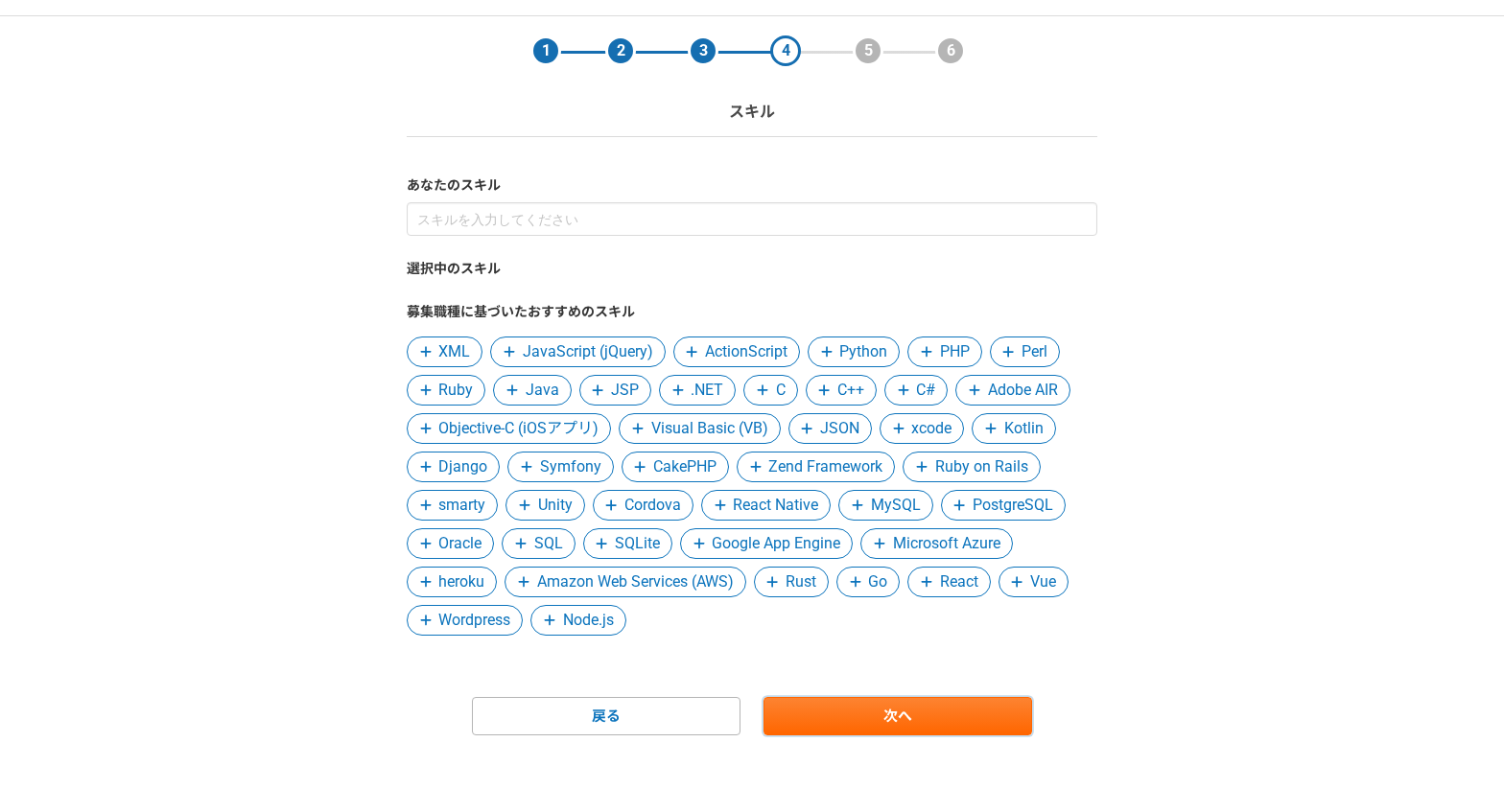
scroll to position [50, 0]
click at [955, 348] on span "PHP" at bounding box center [954, 352] width 30 height 23
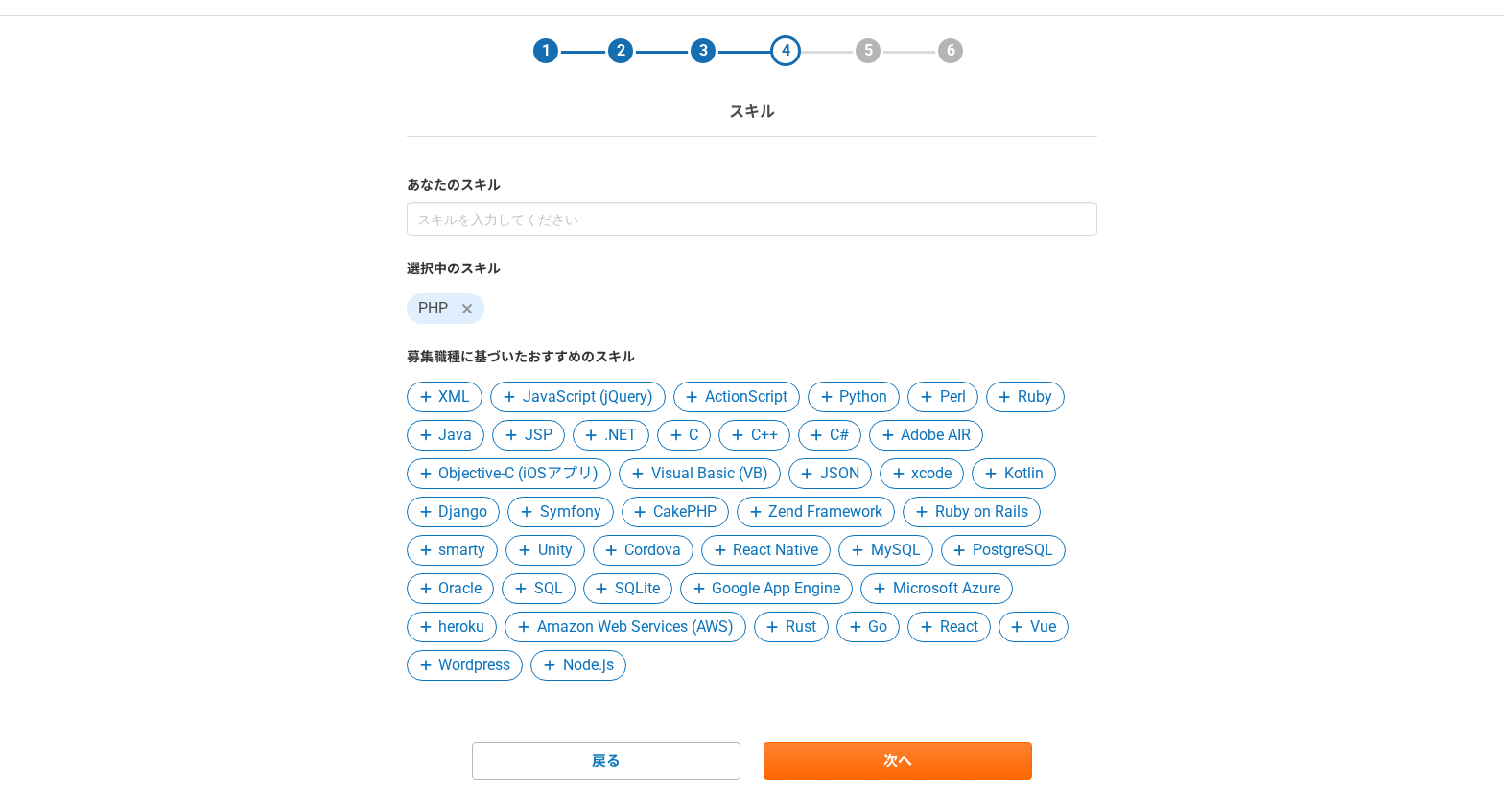
click at [576, 663] on span "Node.js" at bounding box center [588, 666] width 51 height 23
click at [932, 632] on icon at bounding box center [926, 627] width 12 height 13
click at [956, 627] on span "Vue" at bounding box center [952, 627] width 26 height 23
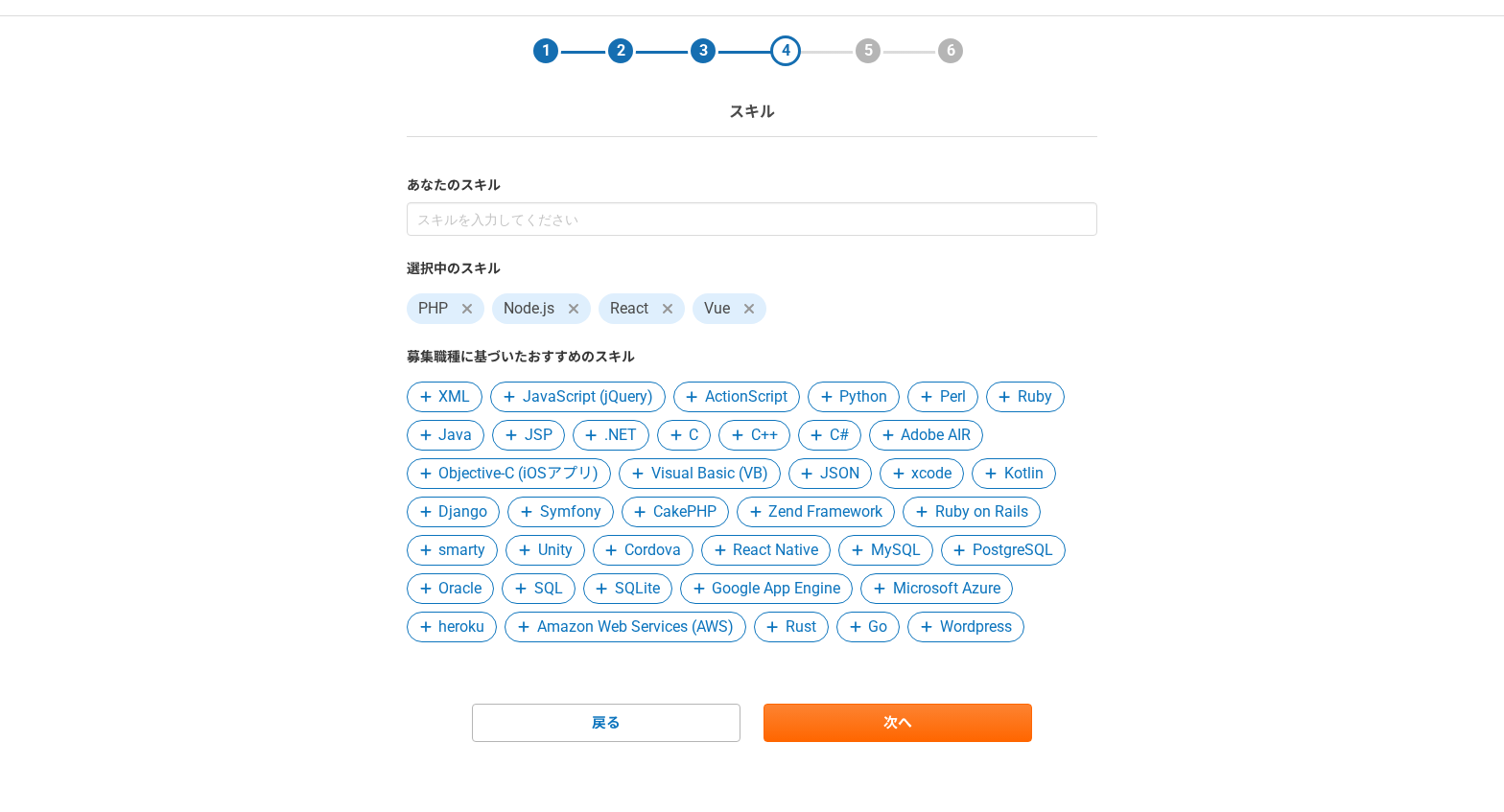
click at [900, 559] on span "MySQL" at bounding box center [896, 551] width 50 height 23
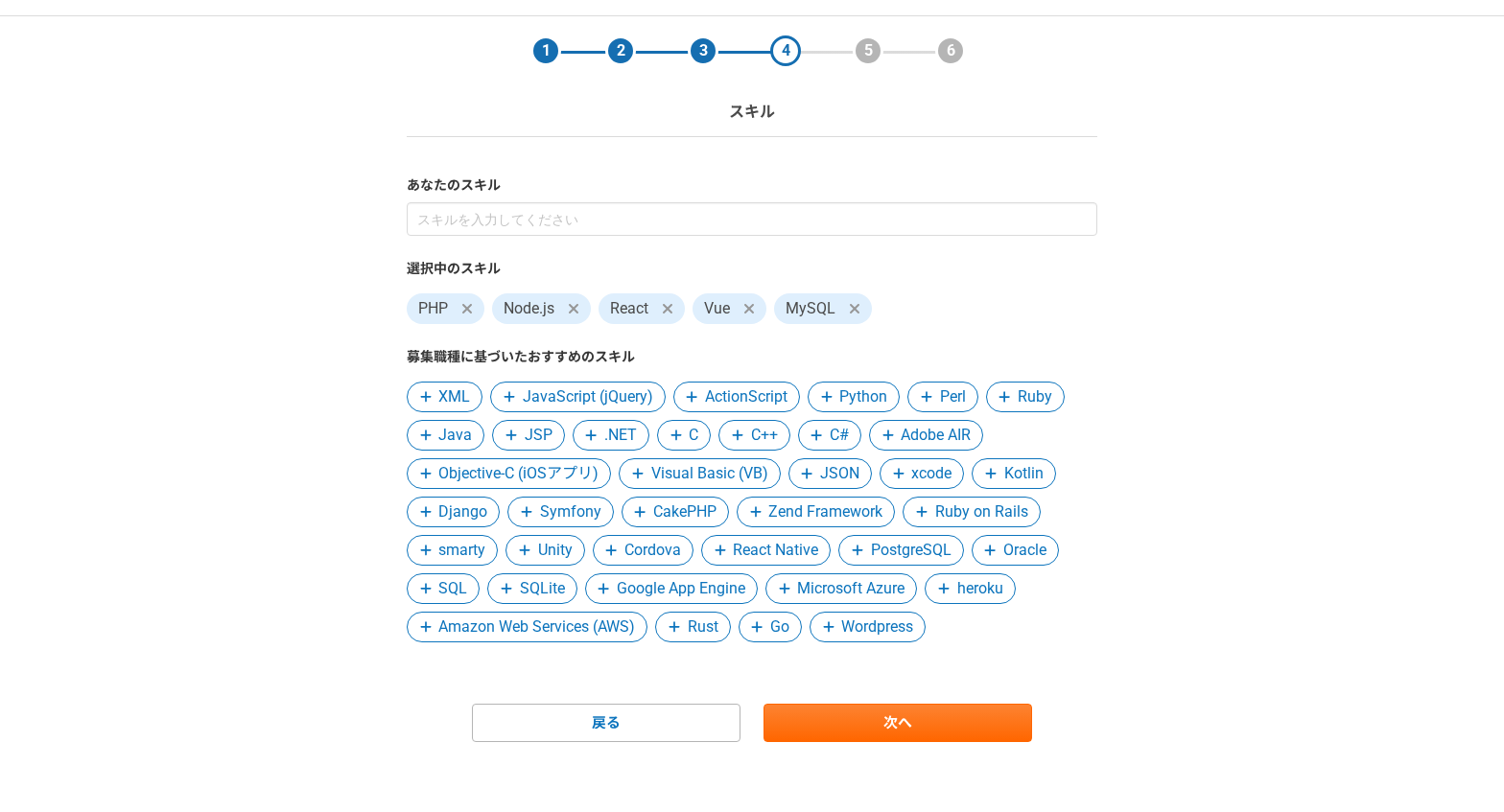
click at [937, 554] on span "PostgreSQL" at bounding box center [911, 551] width 81 height 23
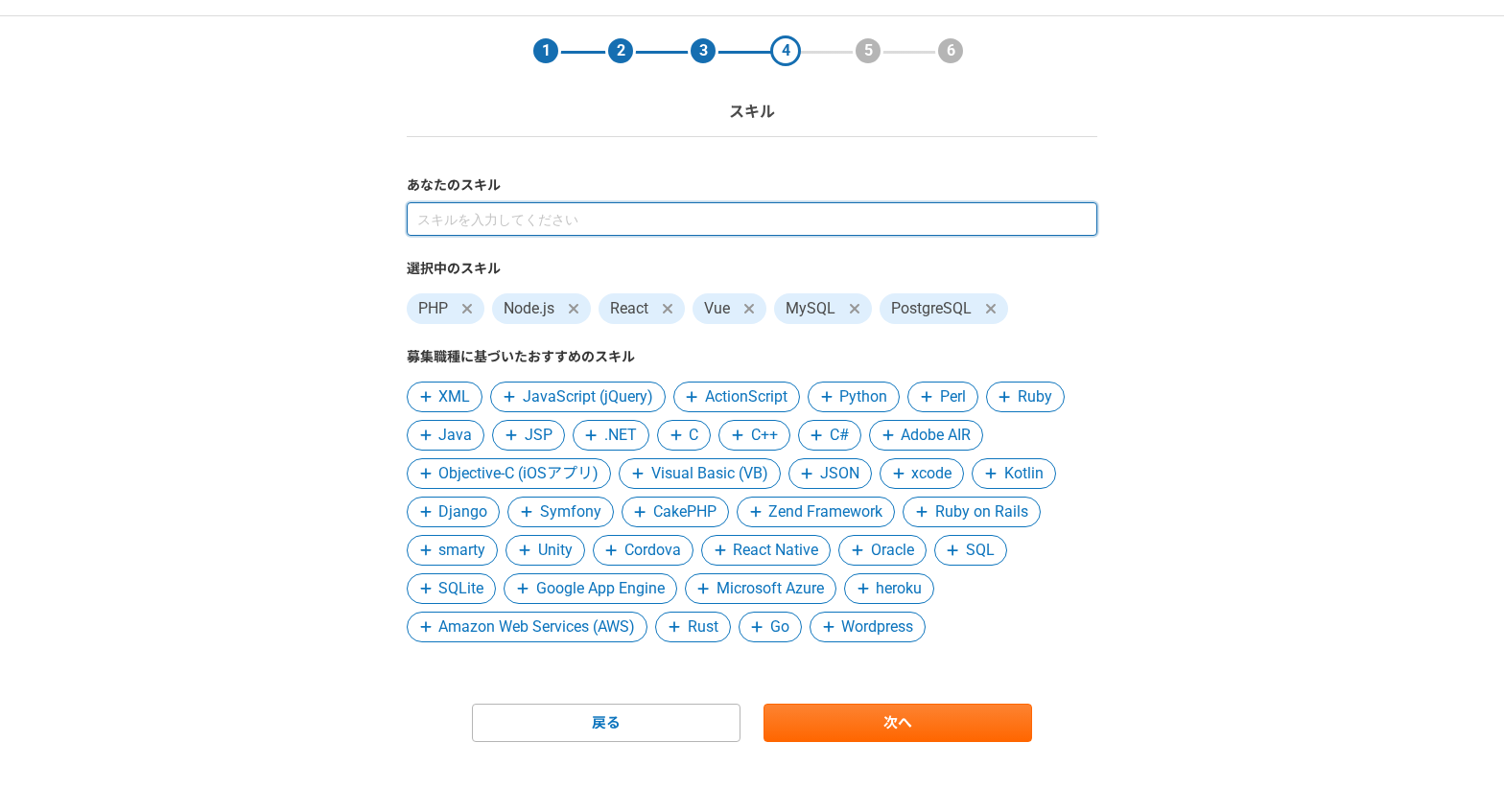
click at [562, 224] on input at bounding box center [752, 219] width 691 height 34
type input "[PERSON_NAME]"
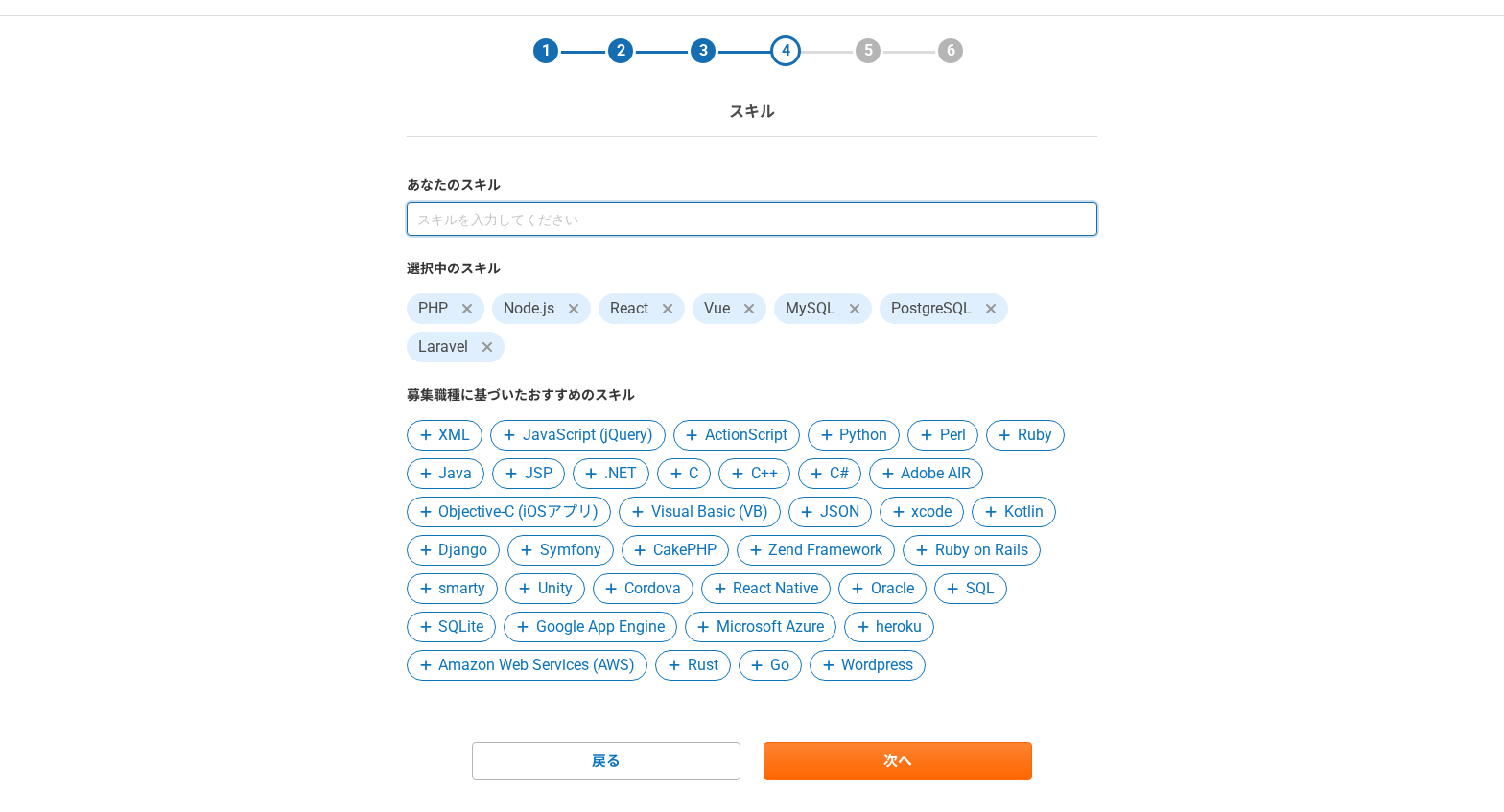
click at [545, 233] on input at bounding box center [752, 219] width 691 height 34
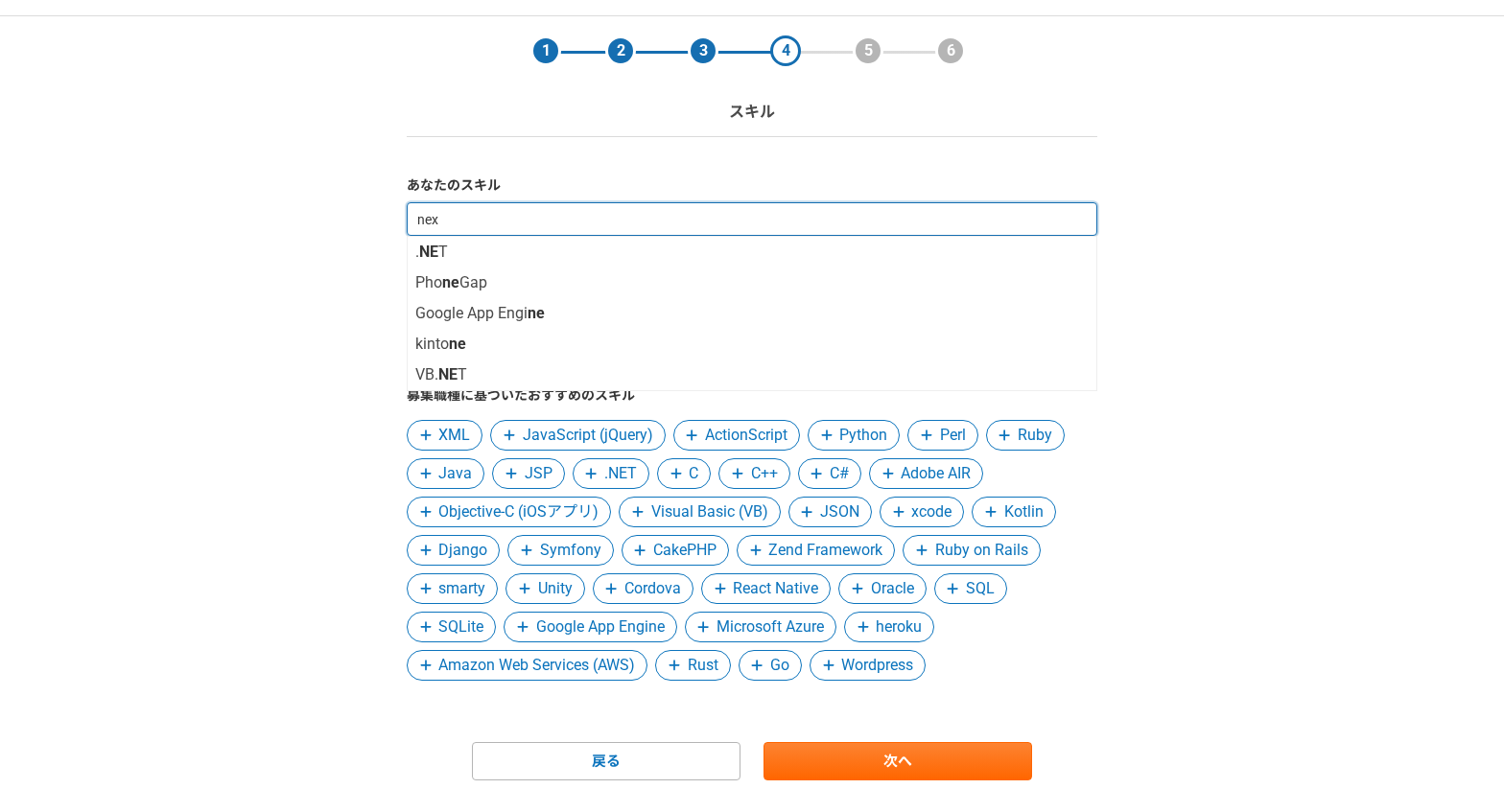
type input "next"
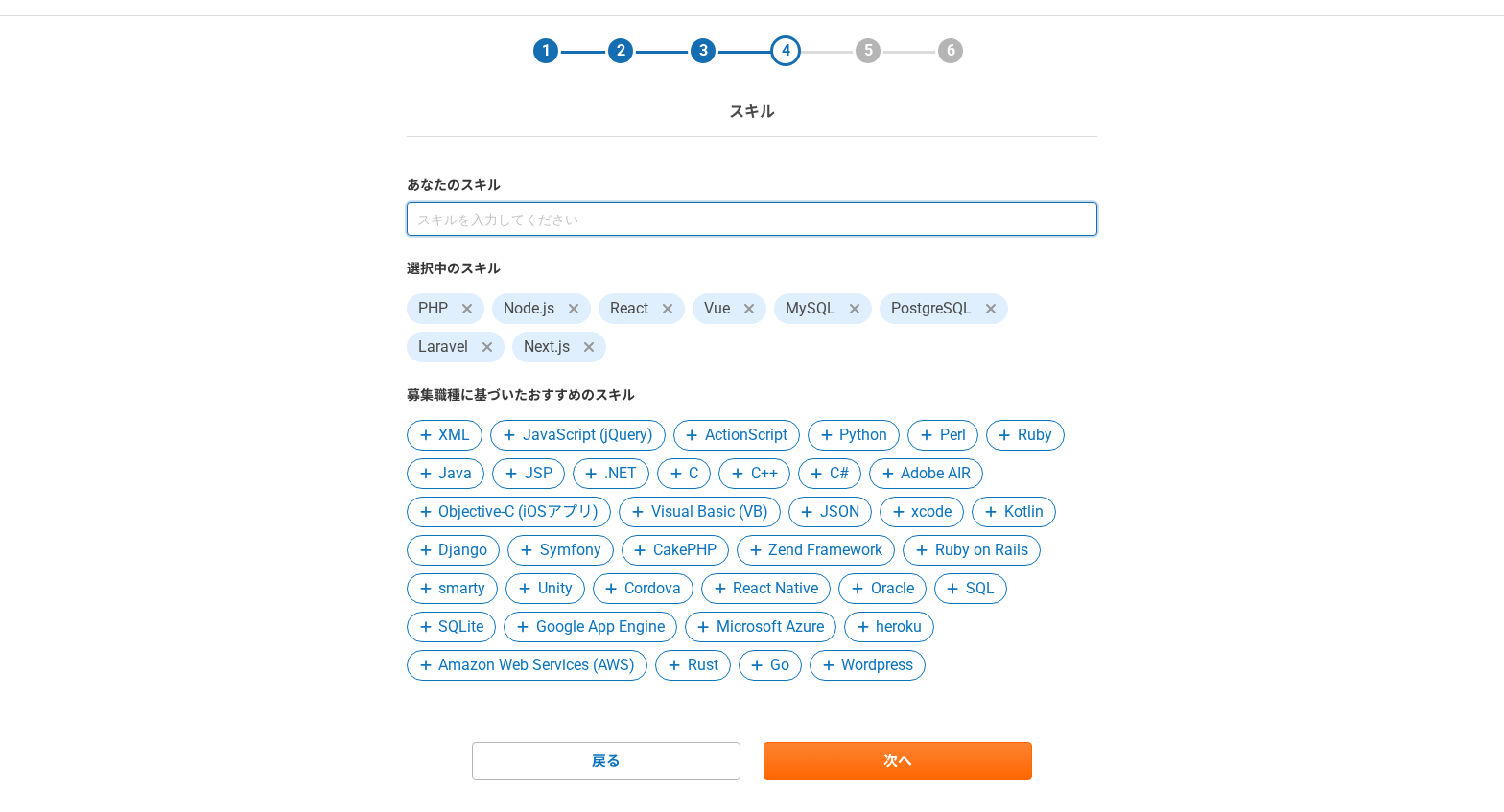
click at [530, 225] on input at bounding box center [752, 219] width 691 height 34
type input "nuxt"
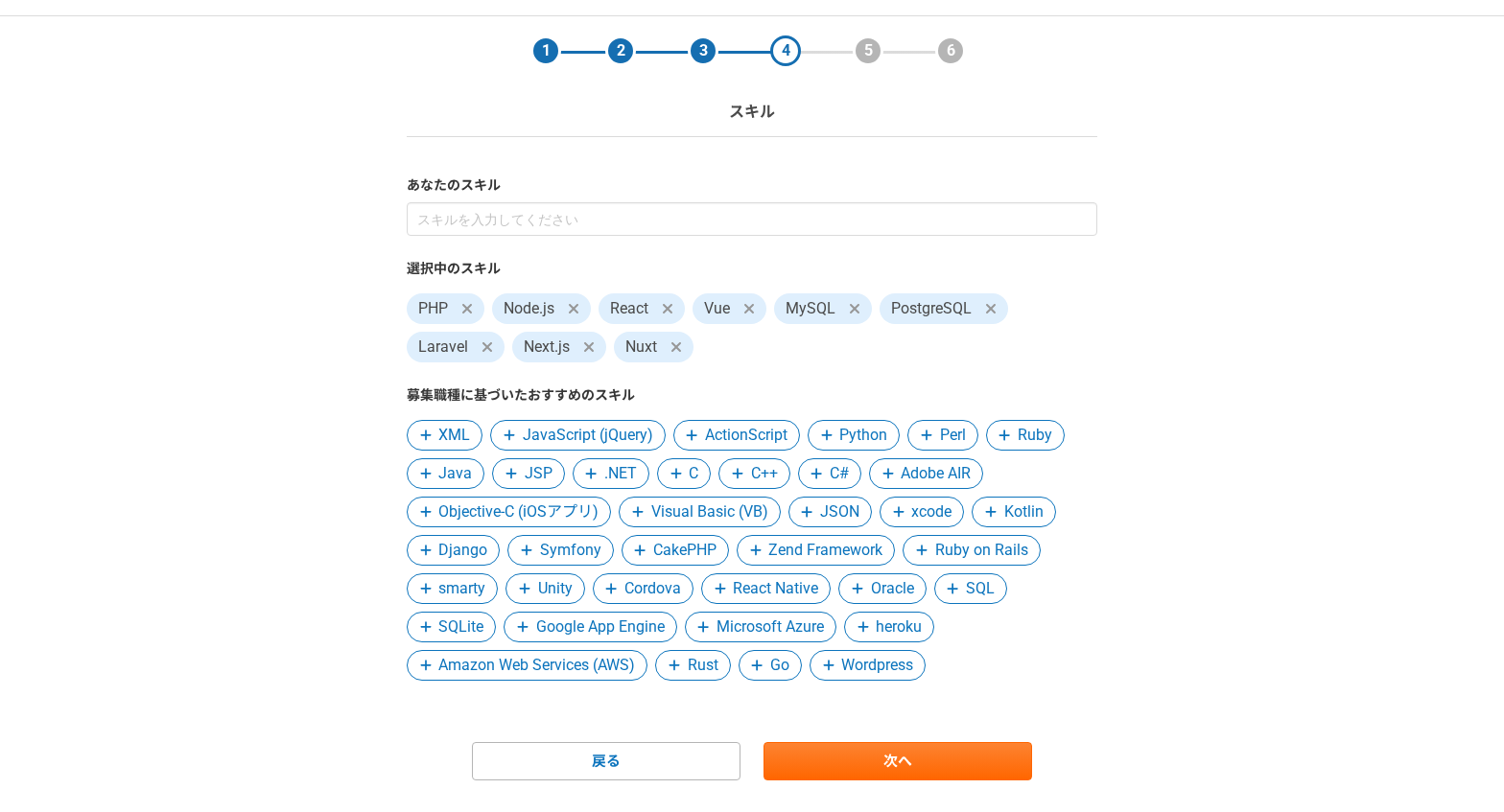
click at [592, 344] on icon at bounding box center [589, 347] width 10 height 10
drag, startPoint x: 508, startPoint y: 238, endPoint x: 508, endPoint y: 221, distance: 17.0
click at [508, 238] on div "選択中のスキル PHP Node.js React Vue MySQL PostgreSQL Laravel Nuxt 募集職種に基づいたおすすめのスキル X…" at bounding box center [752, 442] width 691 height 479
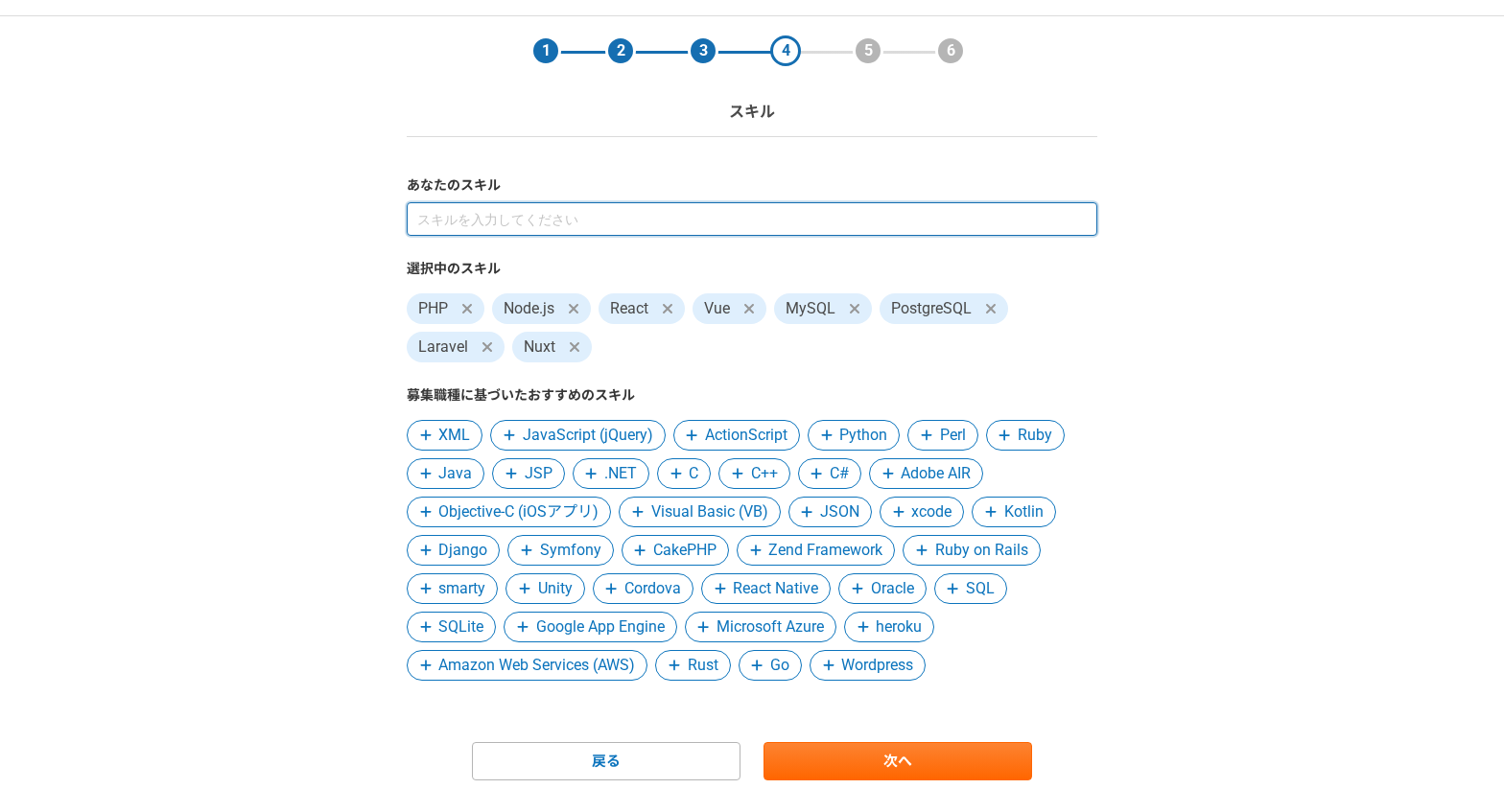
click at [508, 221] on input at bounding box center [752, 219] width 691 height 34
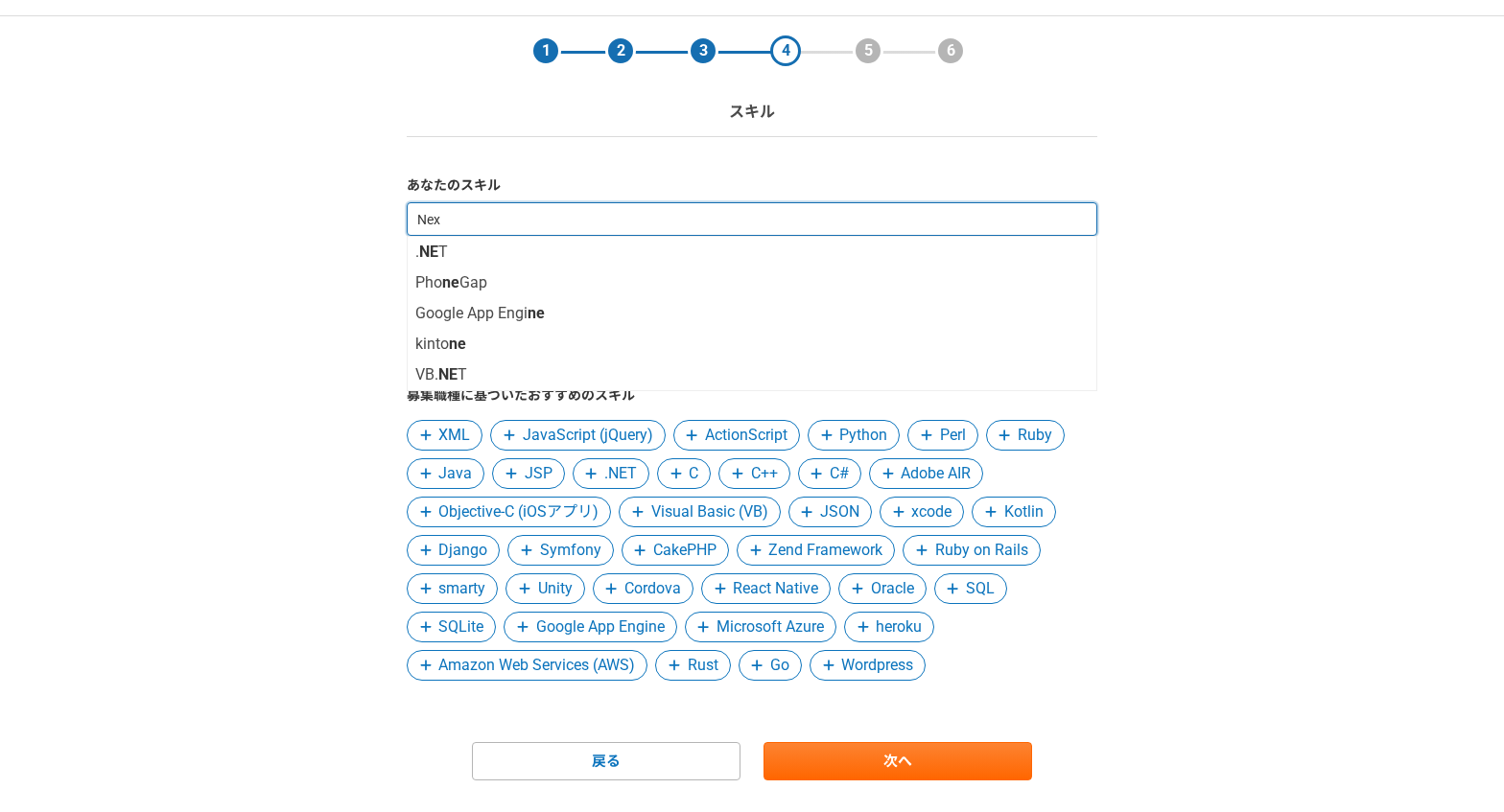
type input "Next"
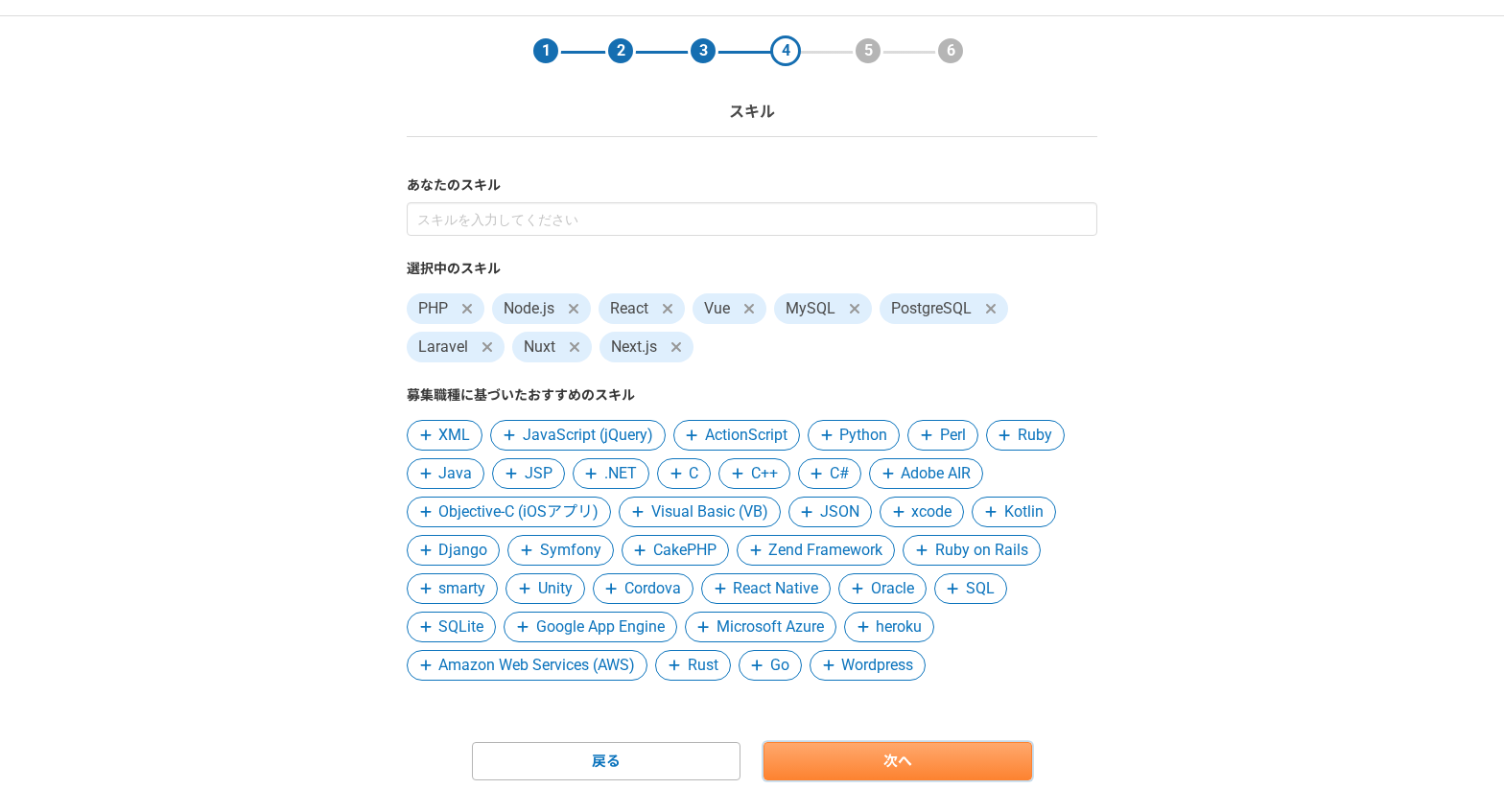
click at [908, 744] on link "次へ" at bounding box center [897, 761] width 268 height 38
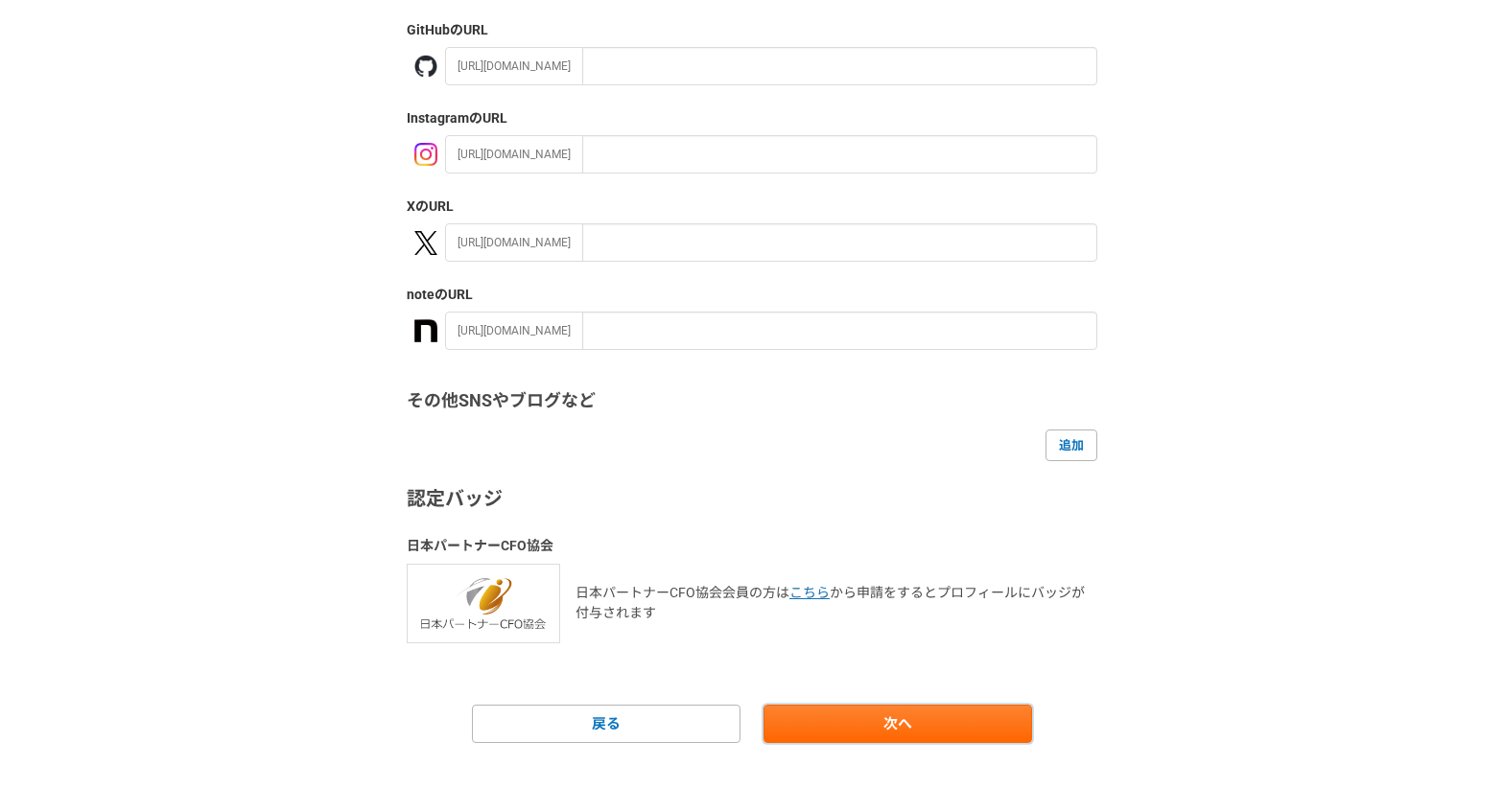
scroll to position [243, 0]
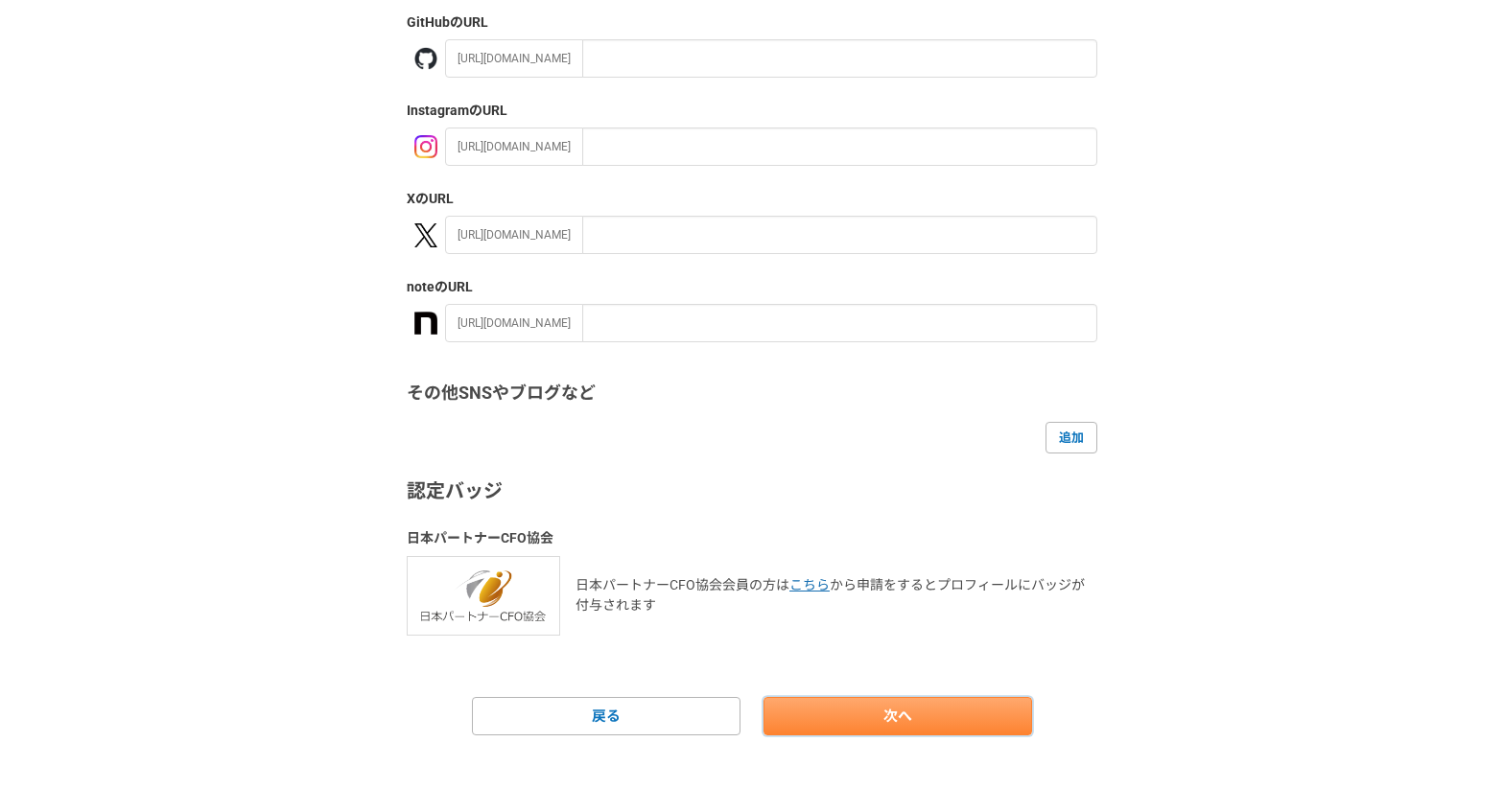
click at [874, 702] on link "次へ" at bounding box center [897, 717] width 268 height 38
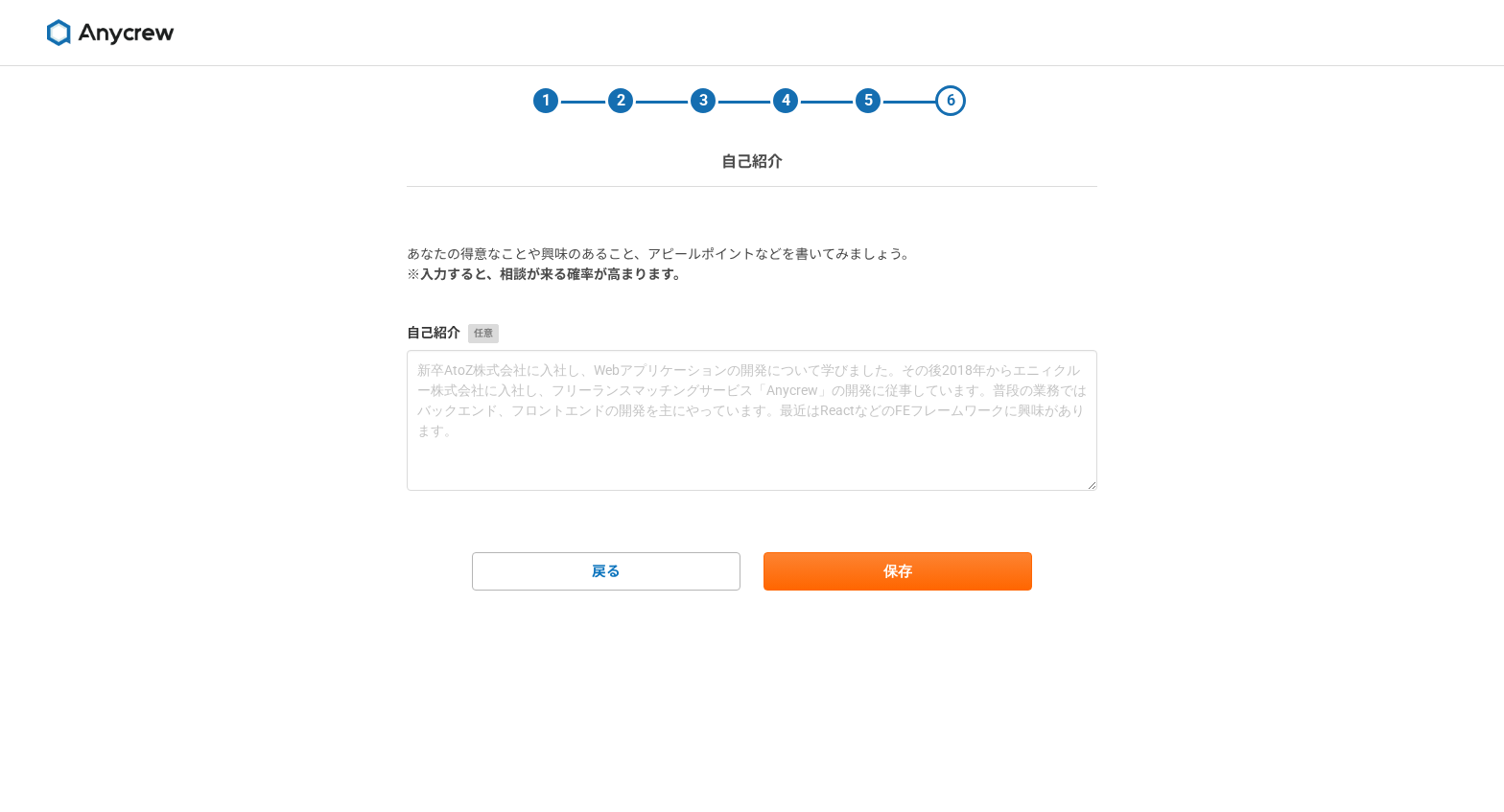
scroll to position [0, 0]
click at [835, 583] on button "保存" at bounding box center [897, 572] width 268 height 38
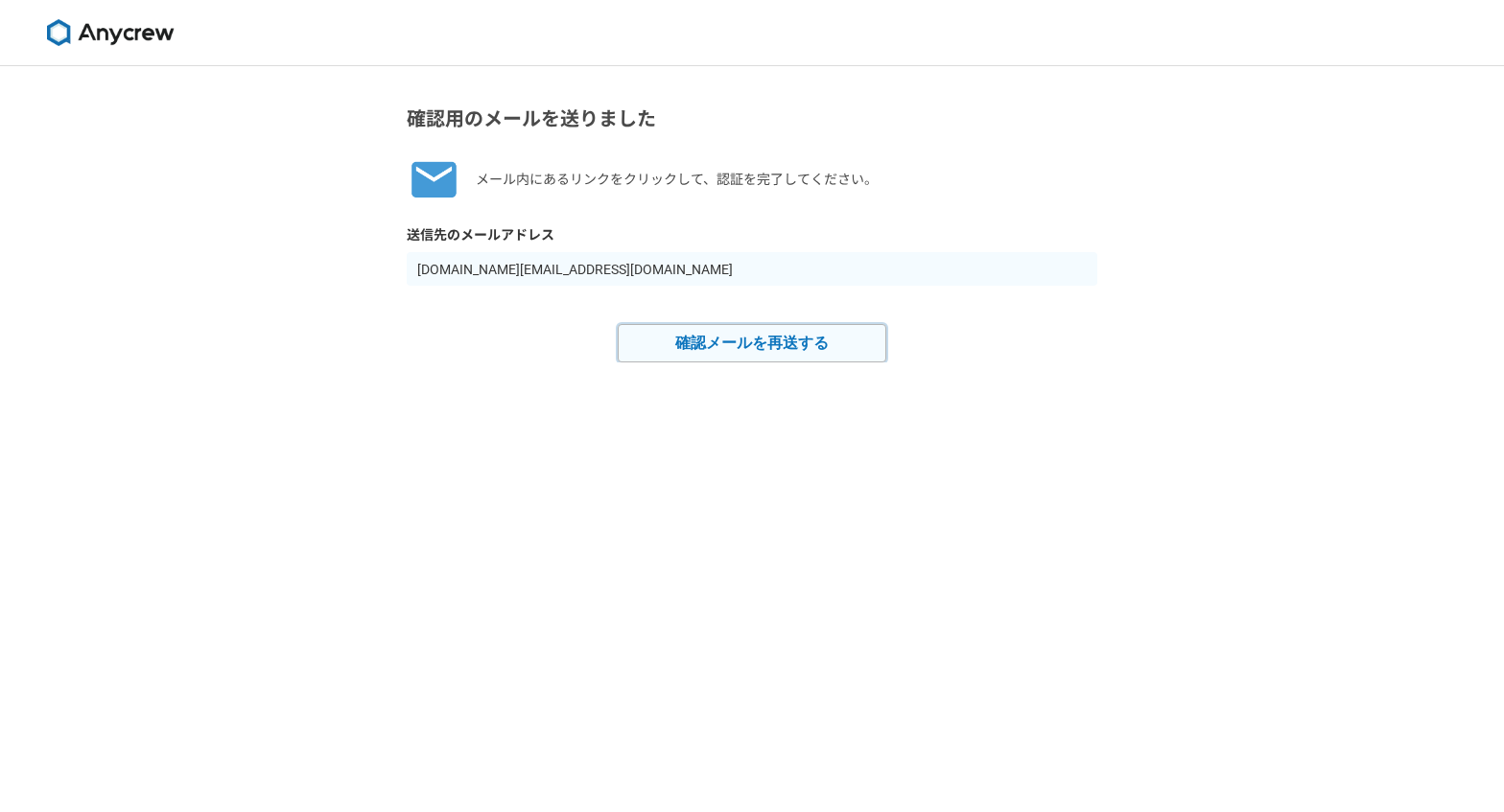
click at [768, 344] on button "確認メールを再送する" at bounding box center [752, 343] width 268 height 38
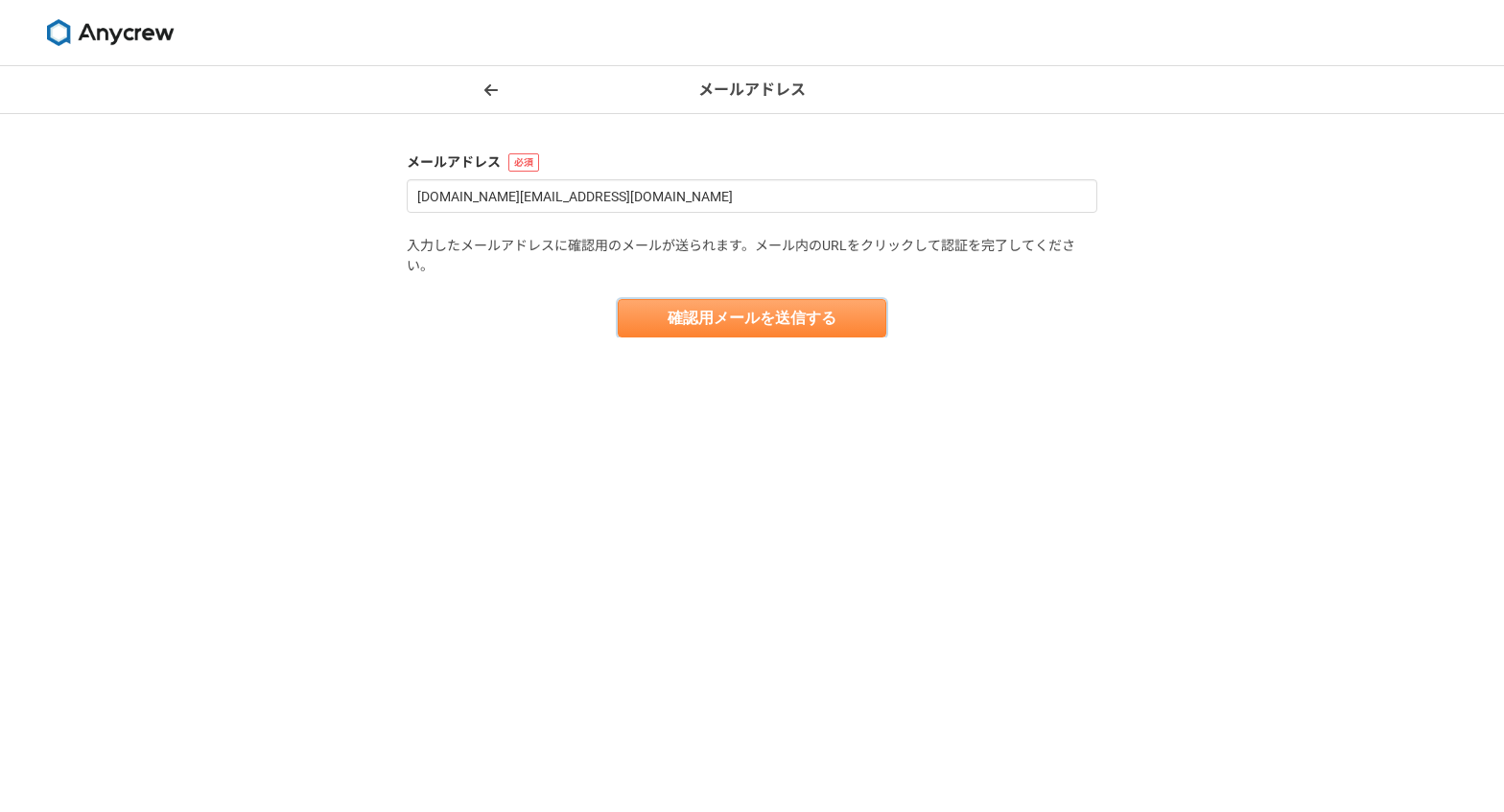
click at [758, 329] on button "確認用メールを送信する" at bounding box center [752, 318] width 268 height 38
click at [91, 39] on img at bounding box center [111, 33] width 144 height 27
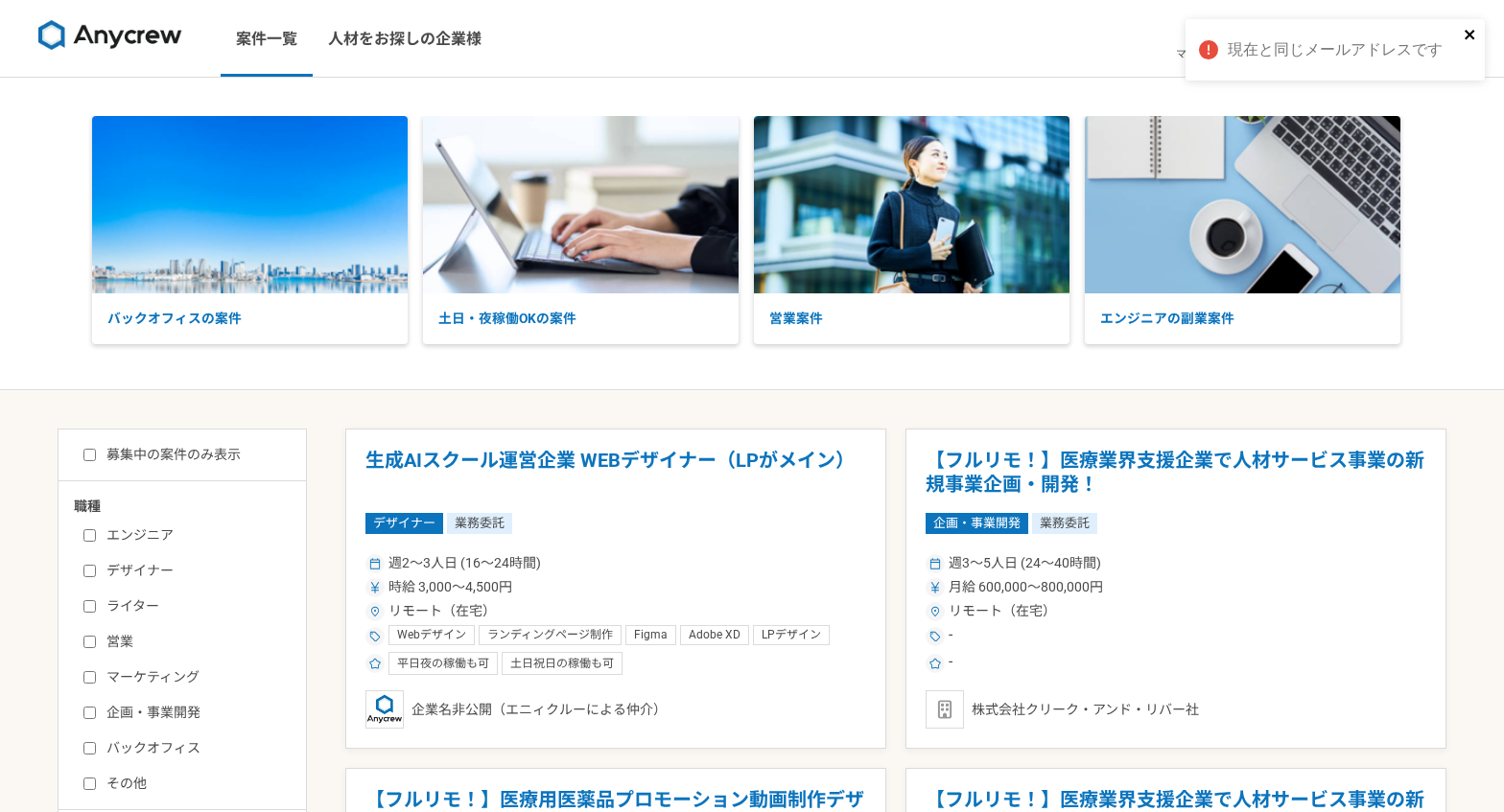
click at [1464, 40] on icon "close" at bounding box center [1470, 35] width 13 height 15
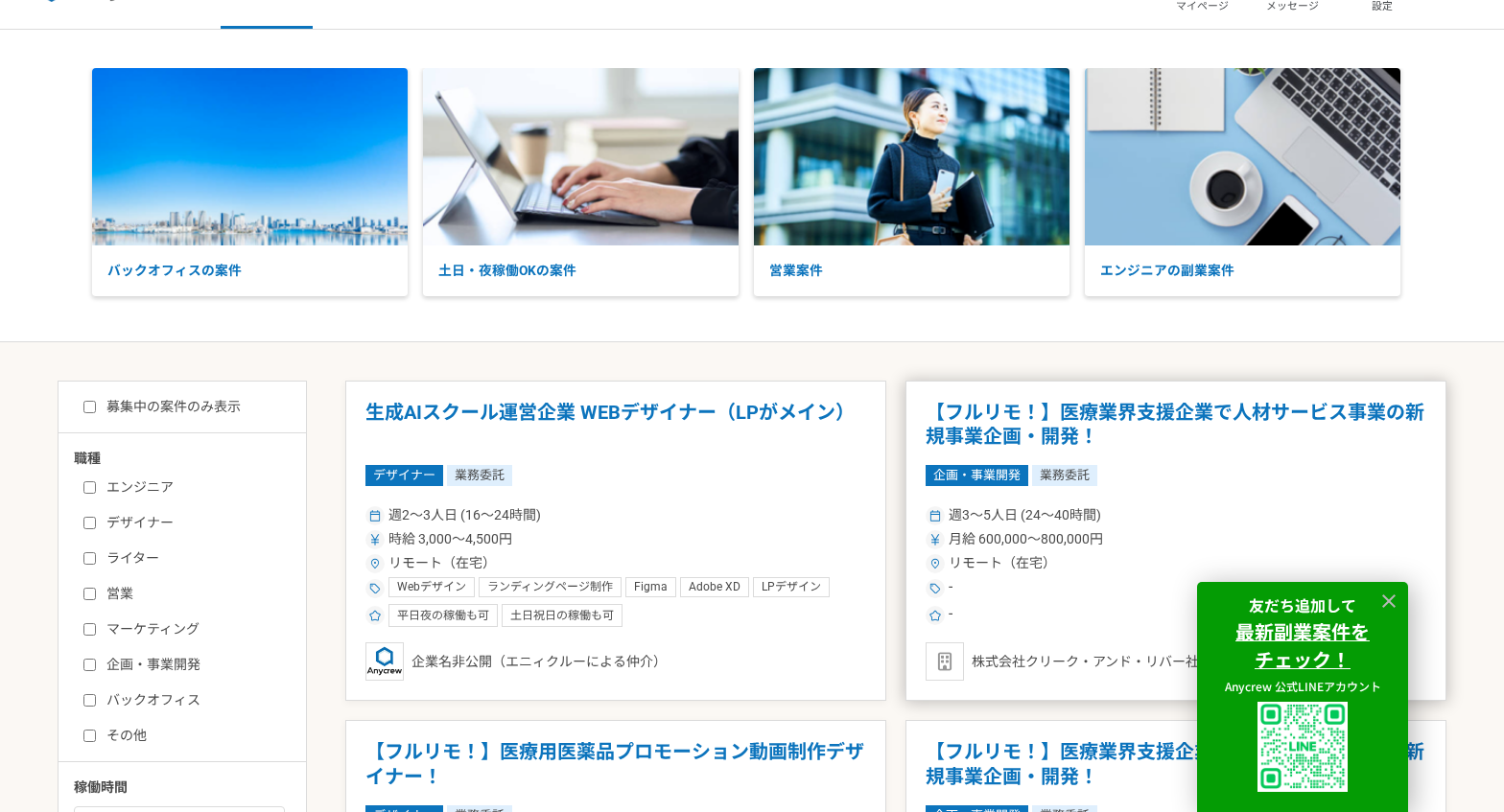
scroll to position [78, 0]
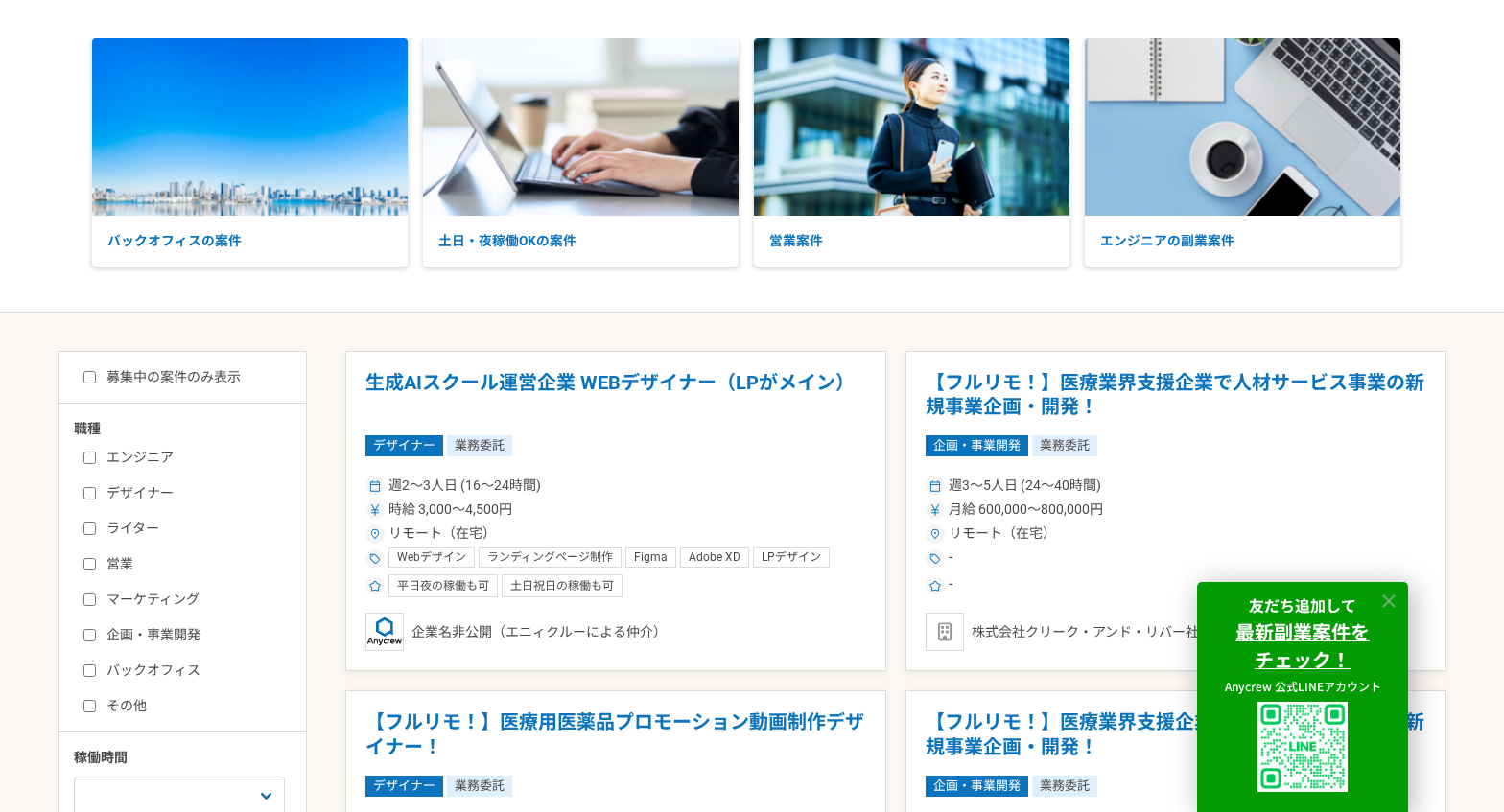
click at [1383, 603] on icon at bounding box center [1389, 602] width 22 height 22
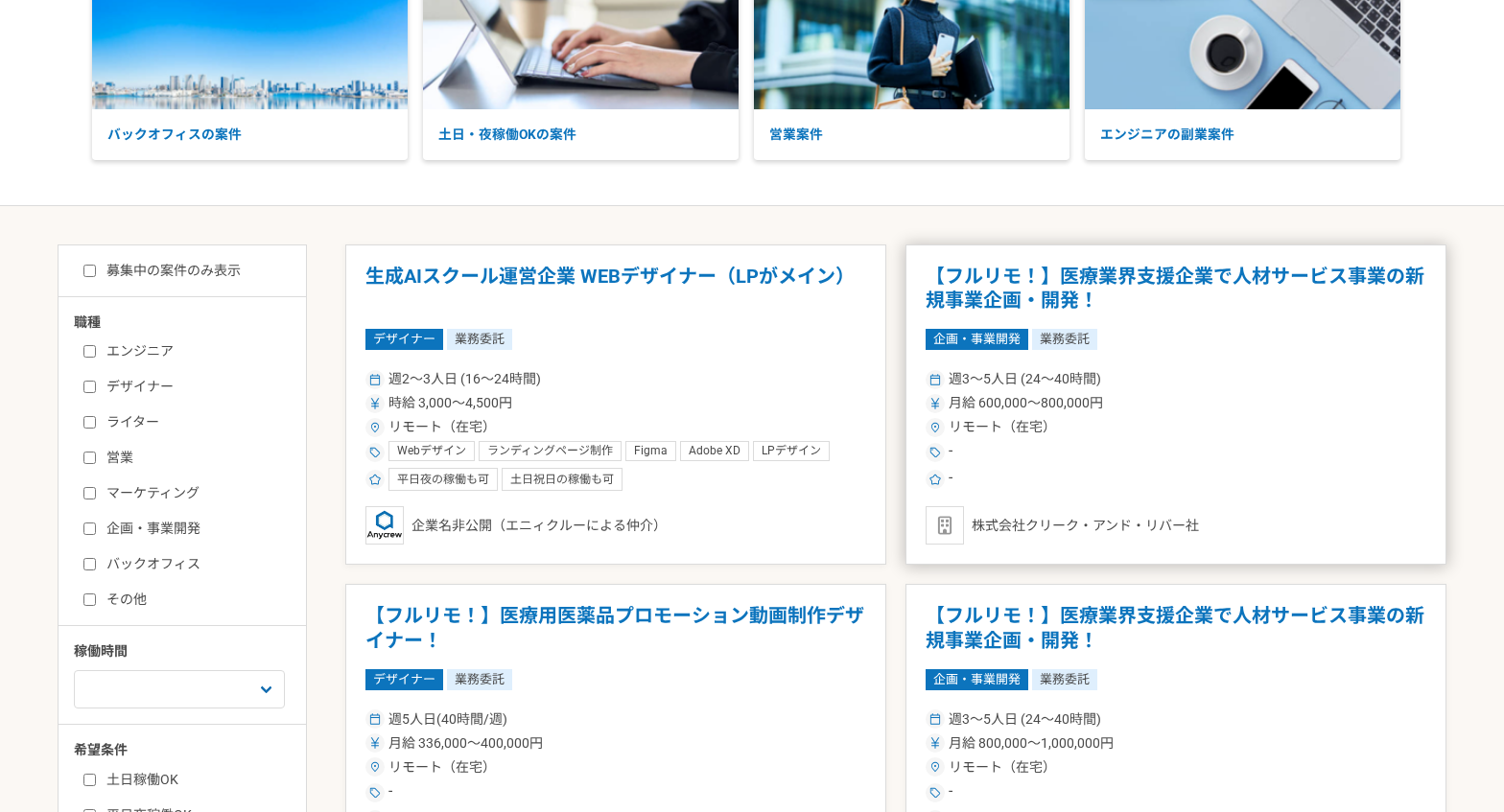
scroll to position [0, 0]
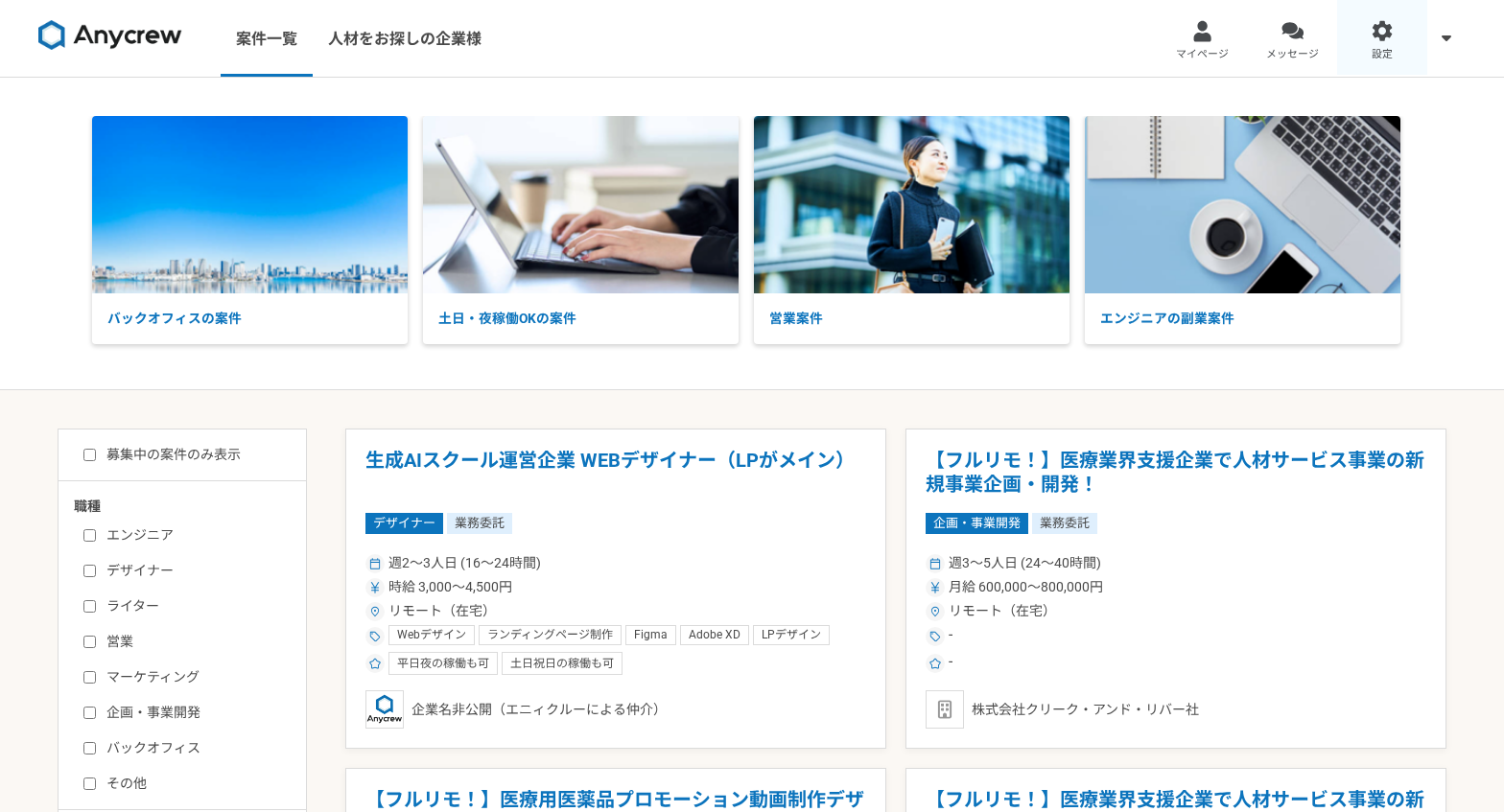
click at [1369, 46] on link "設定" at bounding box center [1382, 38] width 90 height 77
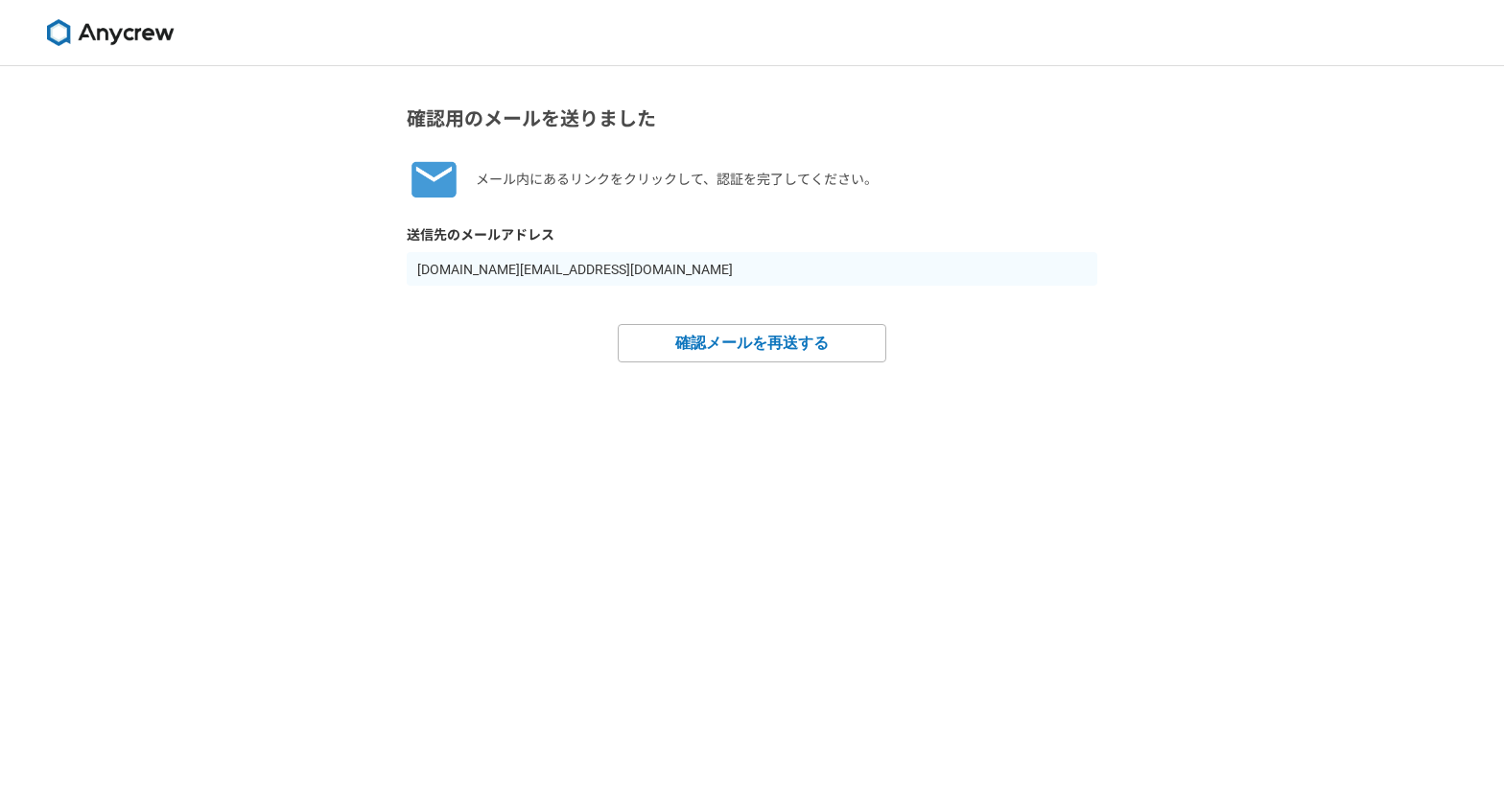
click at [124, 39] on img at bounding box center [111, 33] width 144 height 27
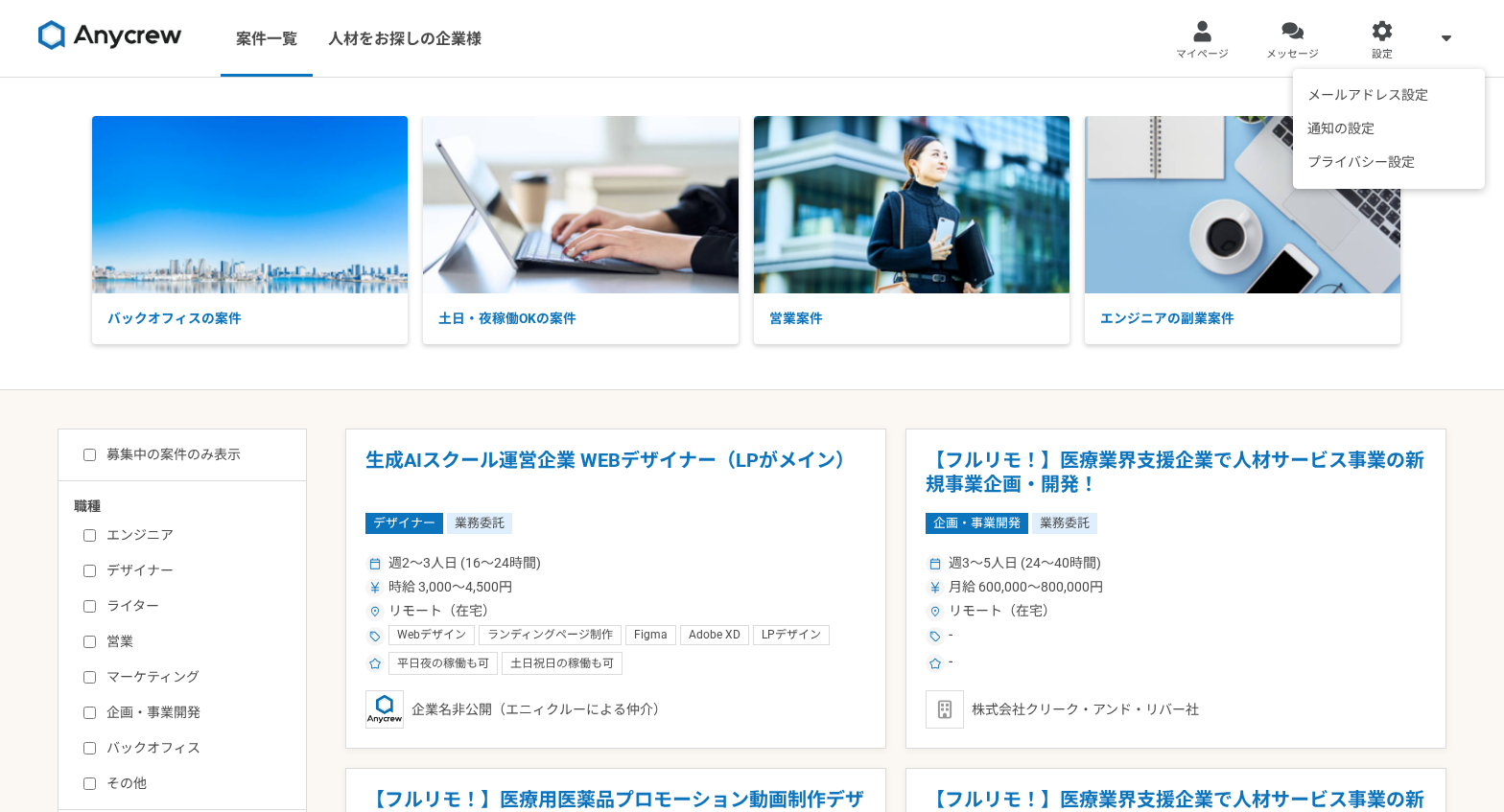
click at [1455, 46] on span at bounding box center [1446, 37] width 23 height 23
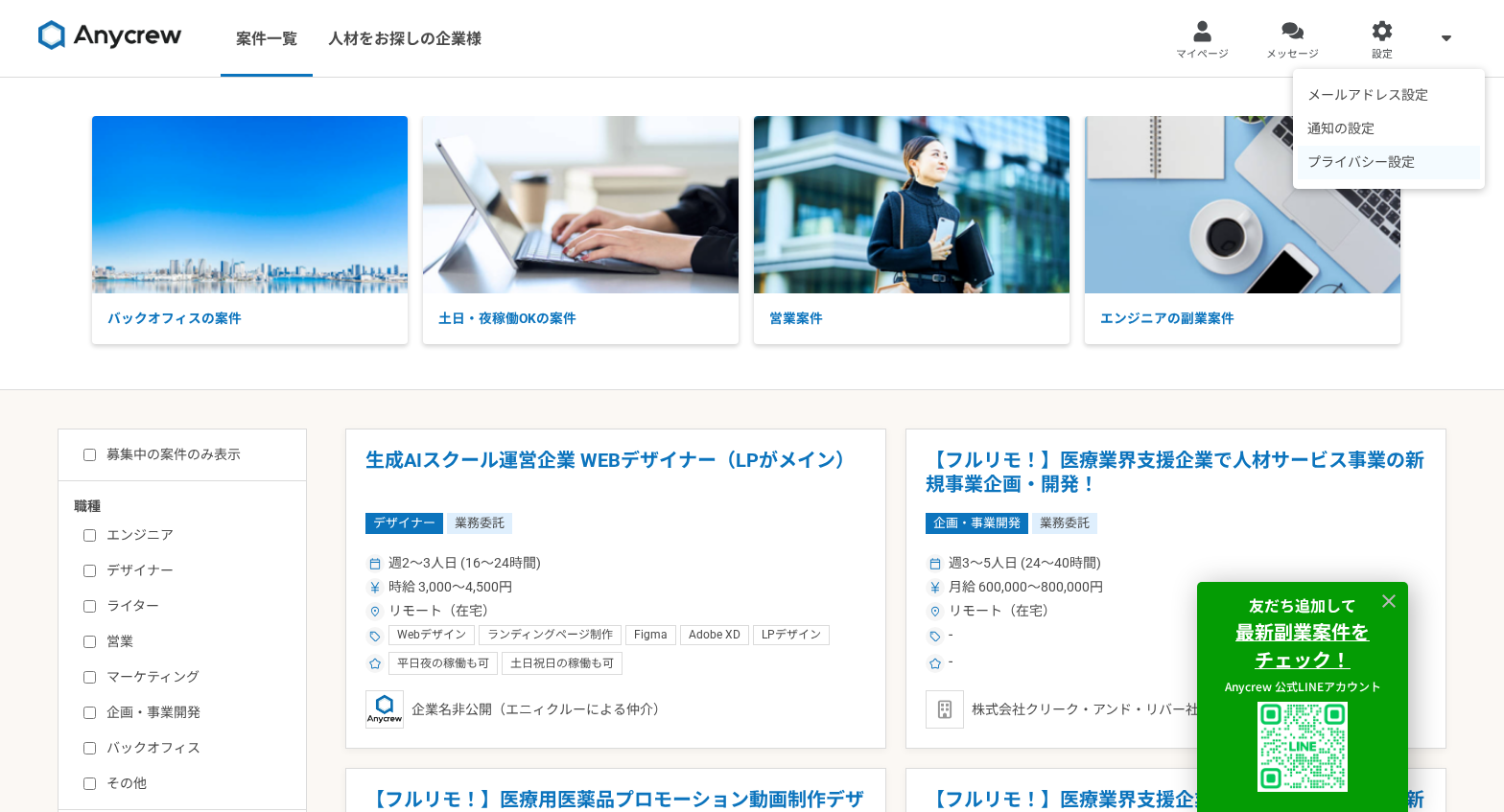
click at [1367, 158] on li "プライバシー設定" at bounding box center [1389, 162] width 183 height 34
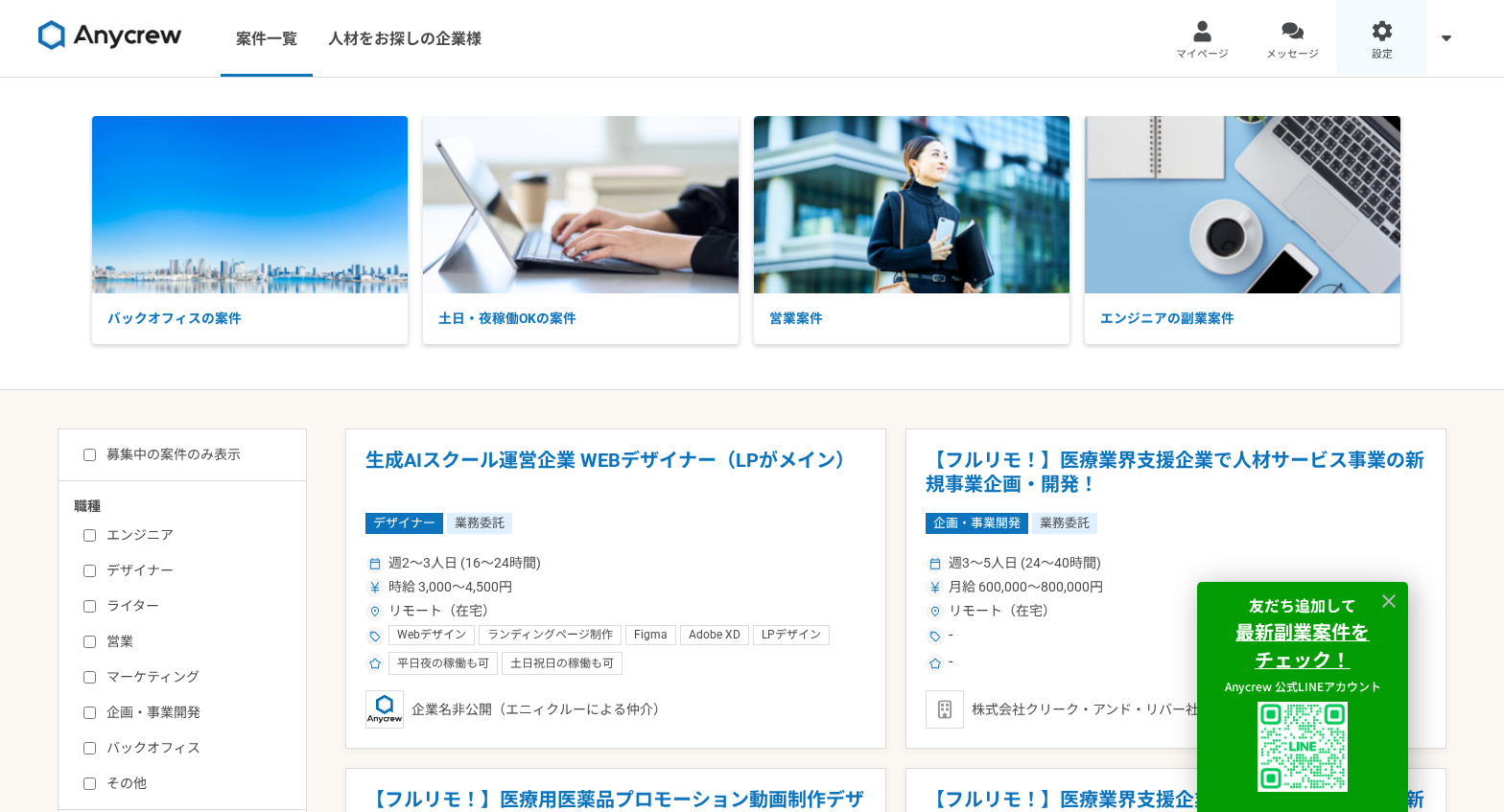
click at [1379, 45] on link "設定" at bounding box center [1382, 38] width 90 height 77
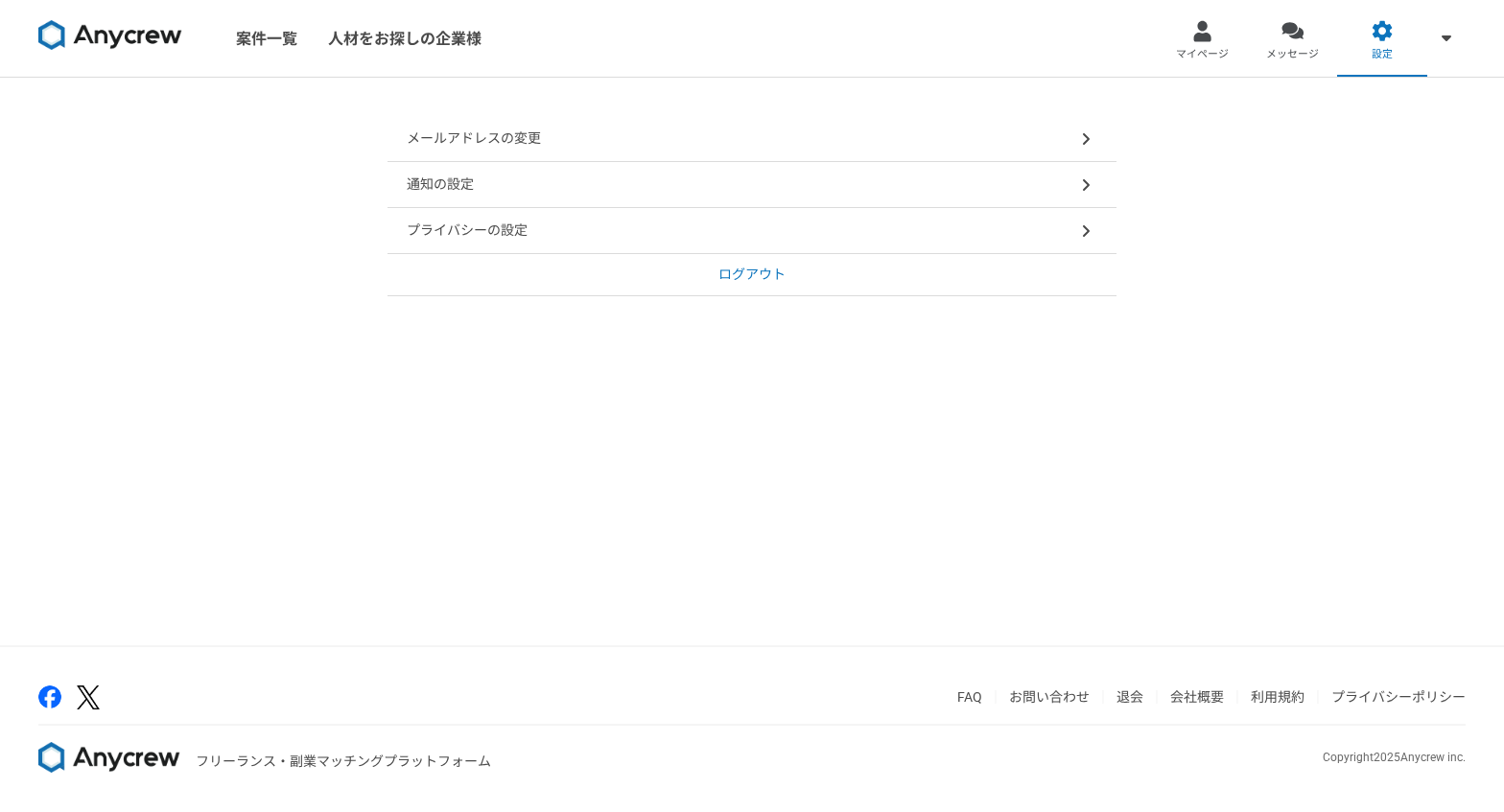
click at [1054, 214] on div "プライバシーの設定" at bounding box center [752, 232] width 729 height 46
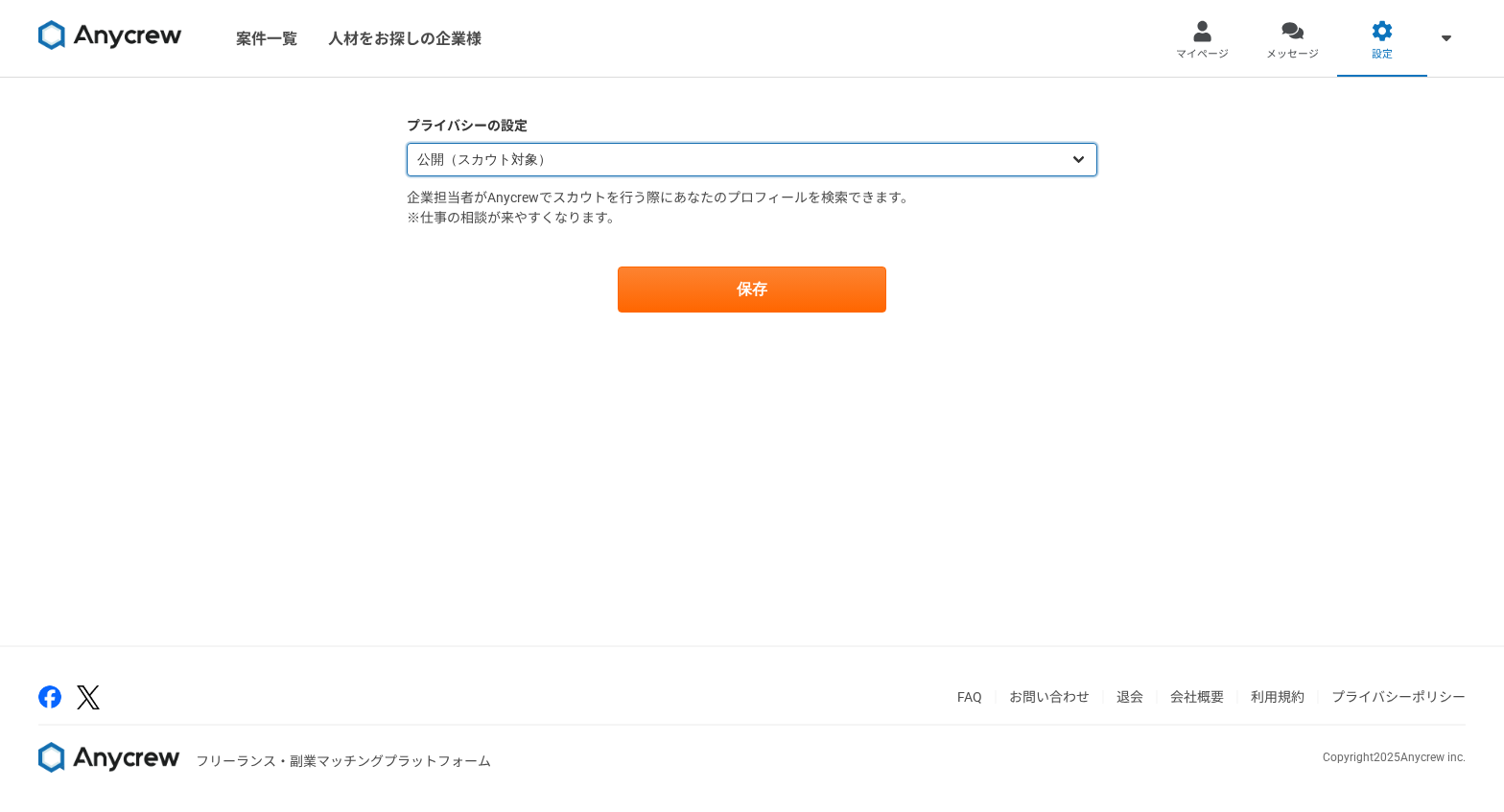
click at [711, 160] on select "公開（スカウト対象） 非公開（スカウト対象外）" at bounding box center [752, 160] width 691 height 34
click at [407, 143] on select "公開（スカウト対象） 非公開（スカウト対象外）" at bounding box center [752, 160] width 691 height 34
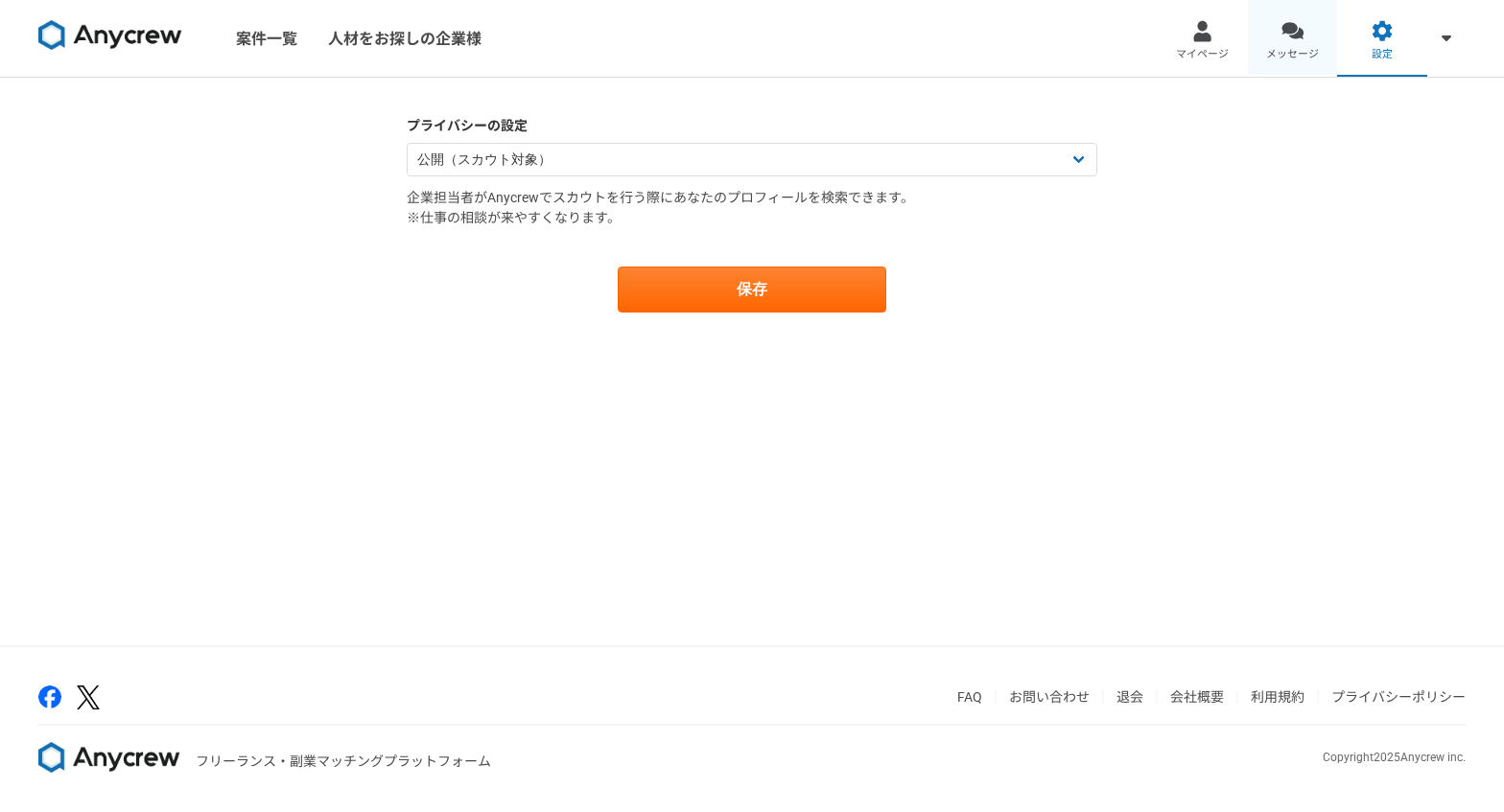
click at [1307, 62] on span "メッセージ" at bounding box center [1292, 55] width 53 height 15
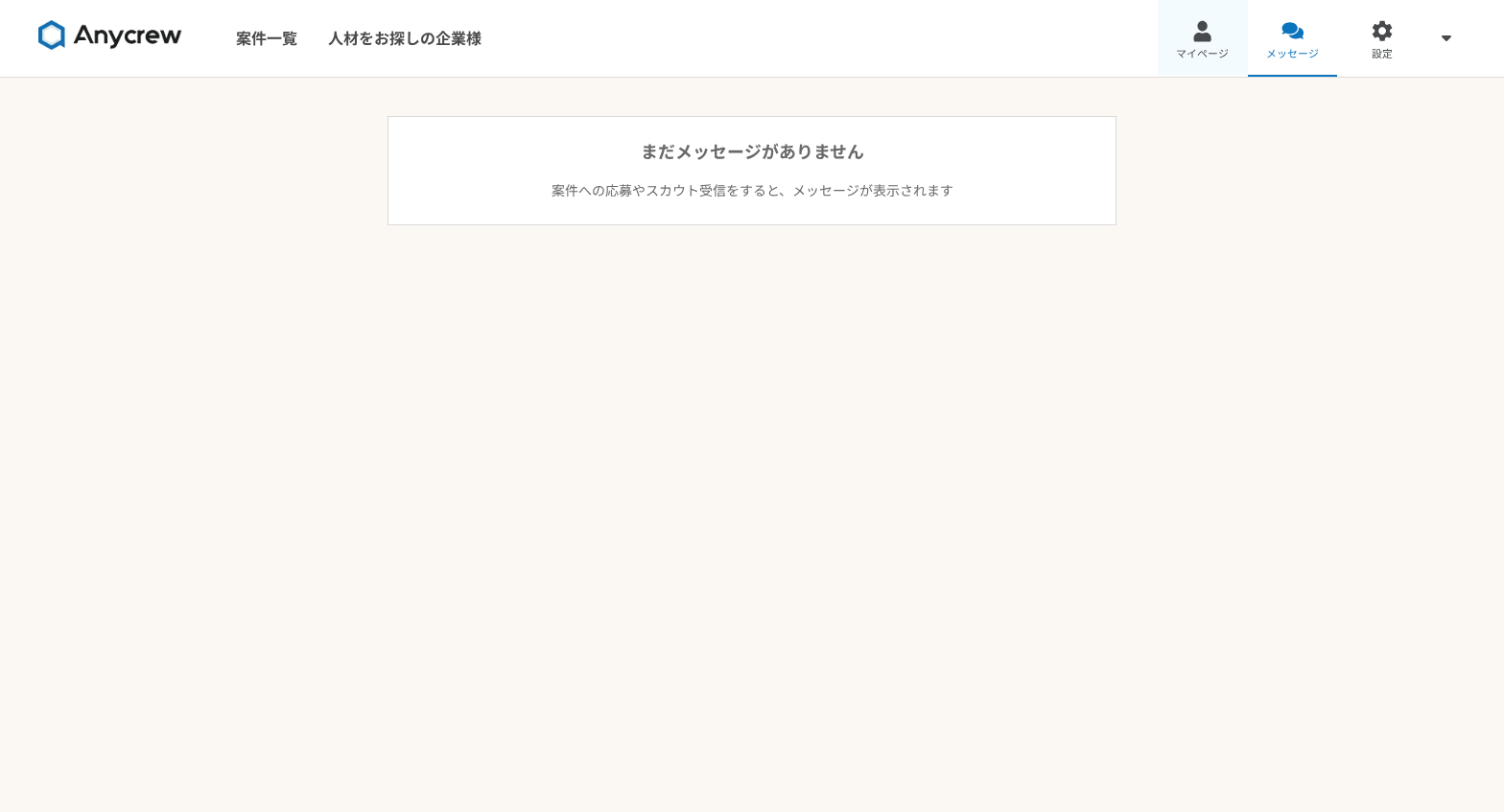
click at [1227, 60] on span "マイページ" at bounding box center [1202, 55] width 53 height 15
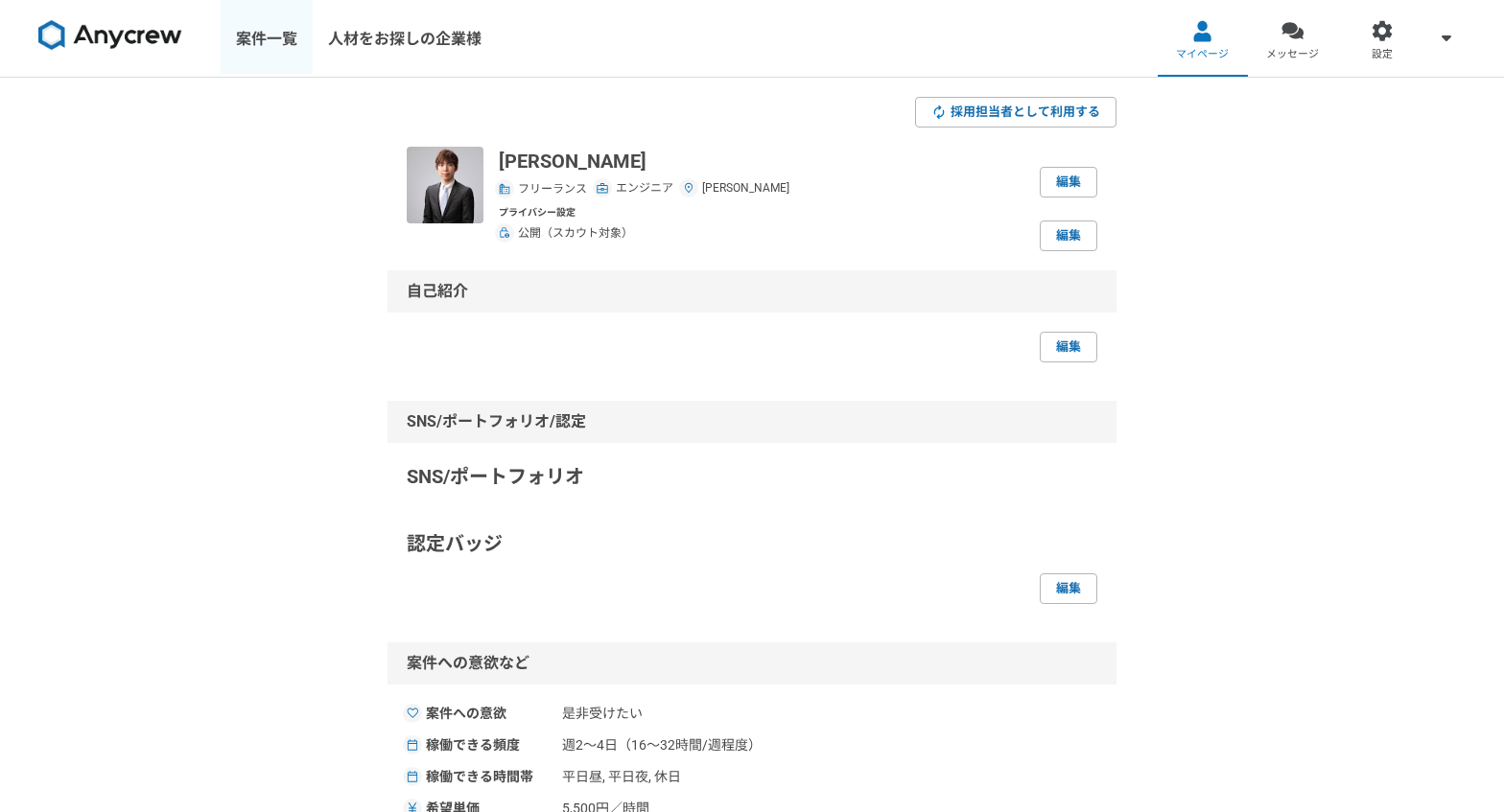
click at [288, 42] on link "案件一覧" at bounding box center [267, 38] width 92 height 77
click at [970, 117] on span "採用担当者として利用する" at bounding box center [1025, 111] width 150 height 18
click at [1060, 343] on link "編集" at bounding box center [1069, 347] width 58 height 31
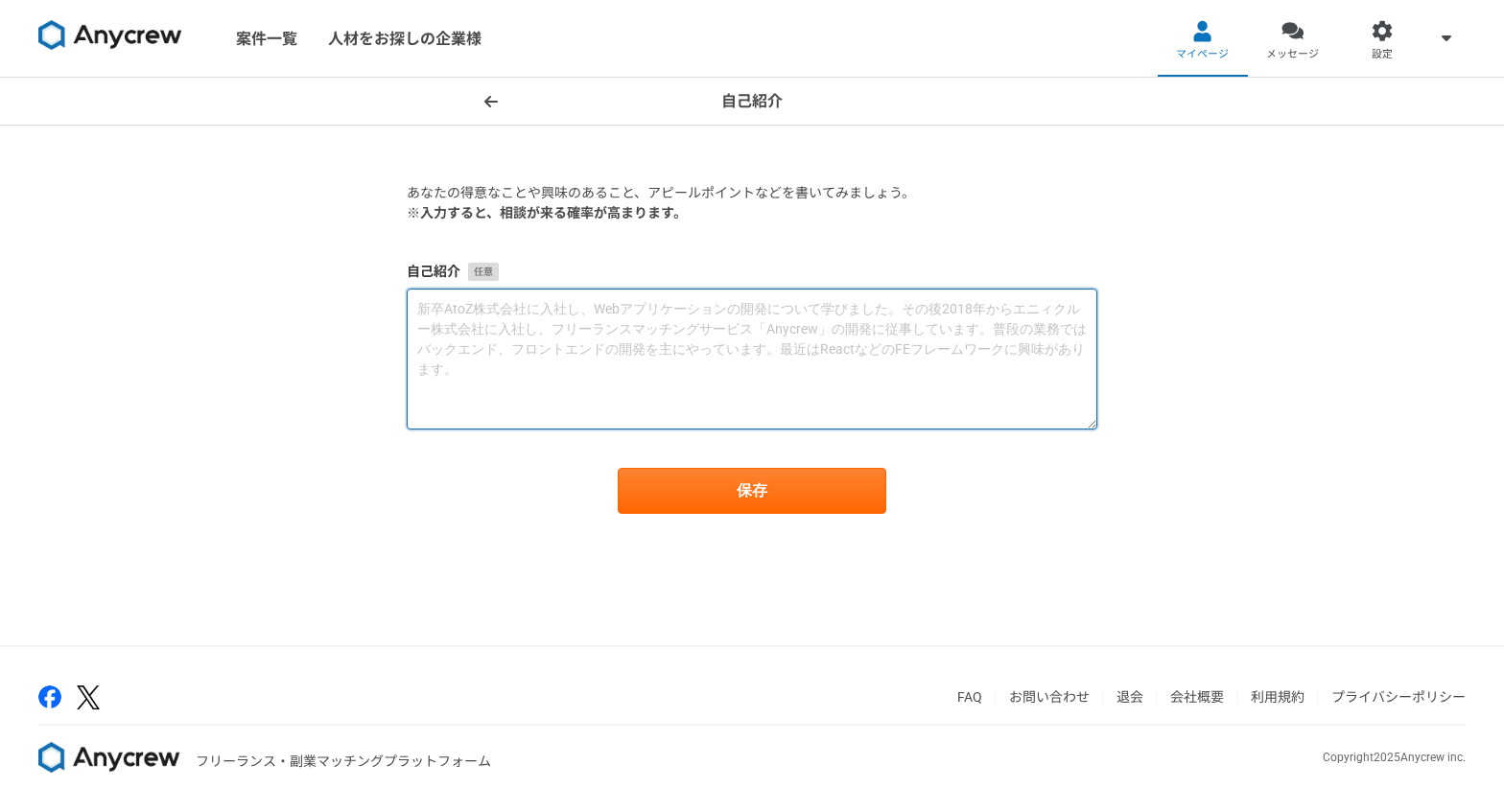
click at [431, 383] on textarea at bounding box center [752, 358] width 691 height 141
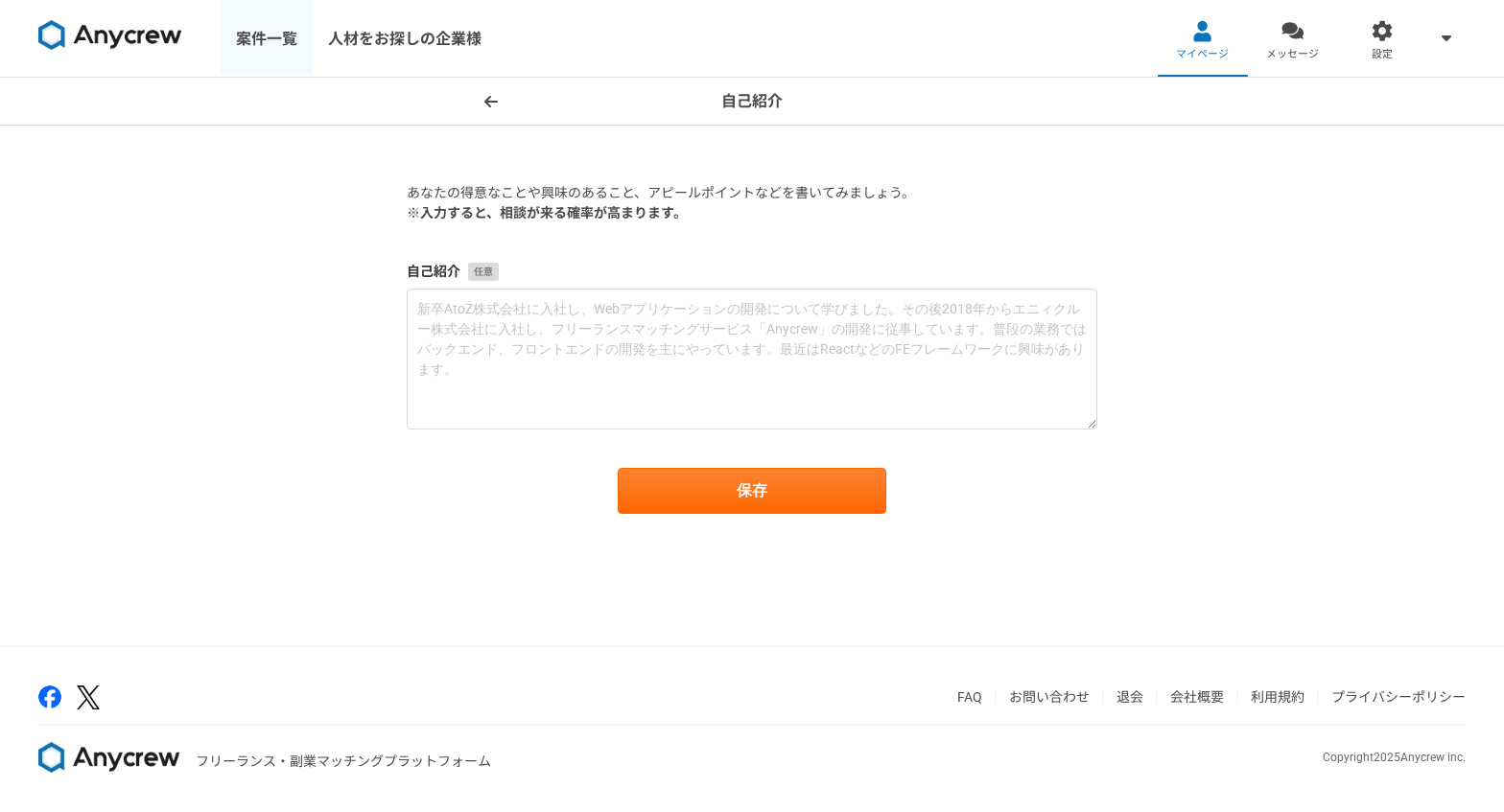
click at [237, 50] on link "案件一覧" at bounding box center [267, 38] width 92 height 77
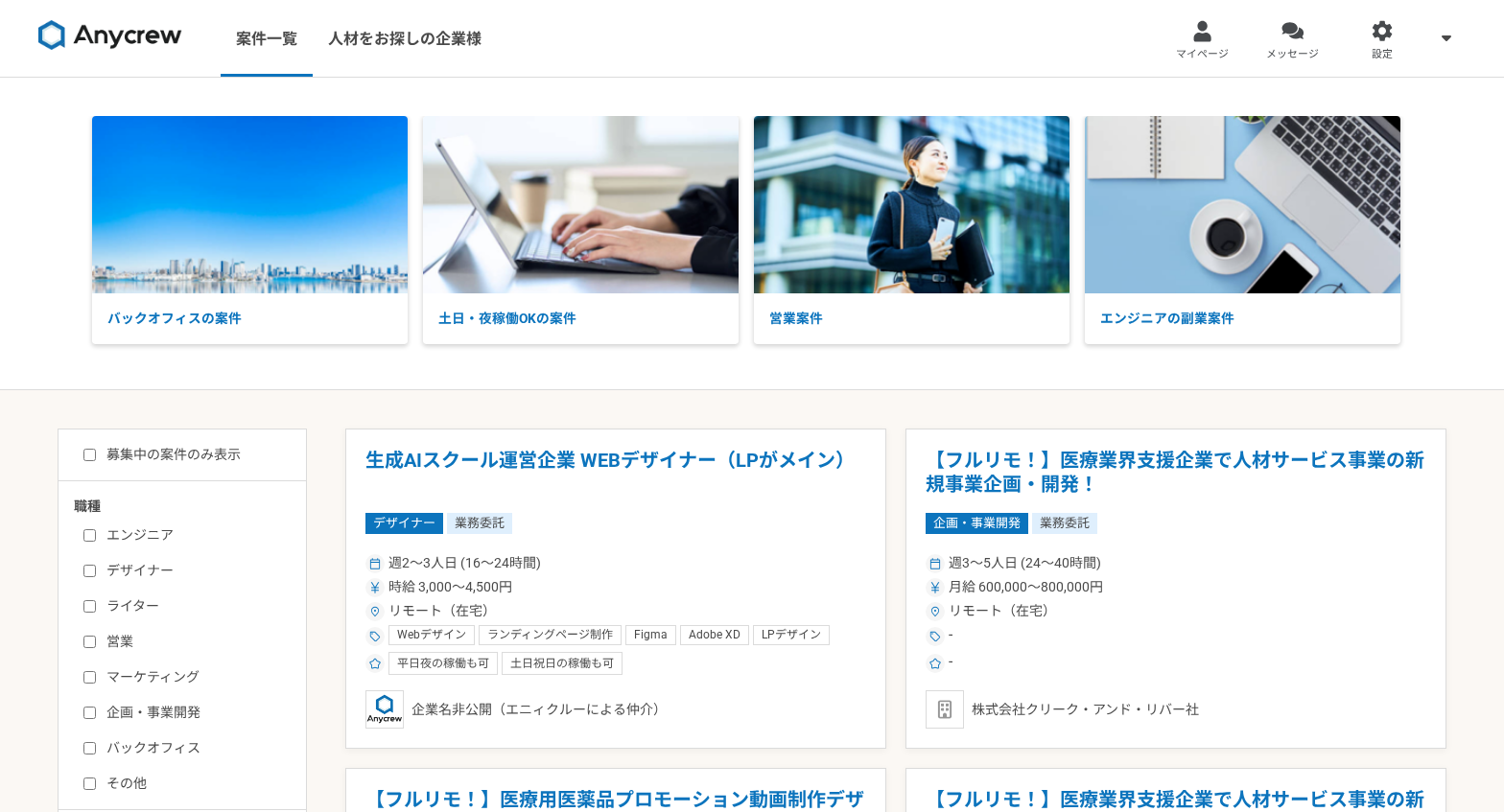
click at [111, 34] on img at bounding box center [111, 36] width 144 height 31
click at [122, 526] on label "エンジニア" at bounding box center [194, 535] width 221 height 20
click at [96, 529] on input "エンジニア" at bounding box center [89, 535] width 12 height 12
checkbox input "true"
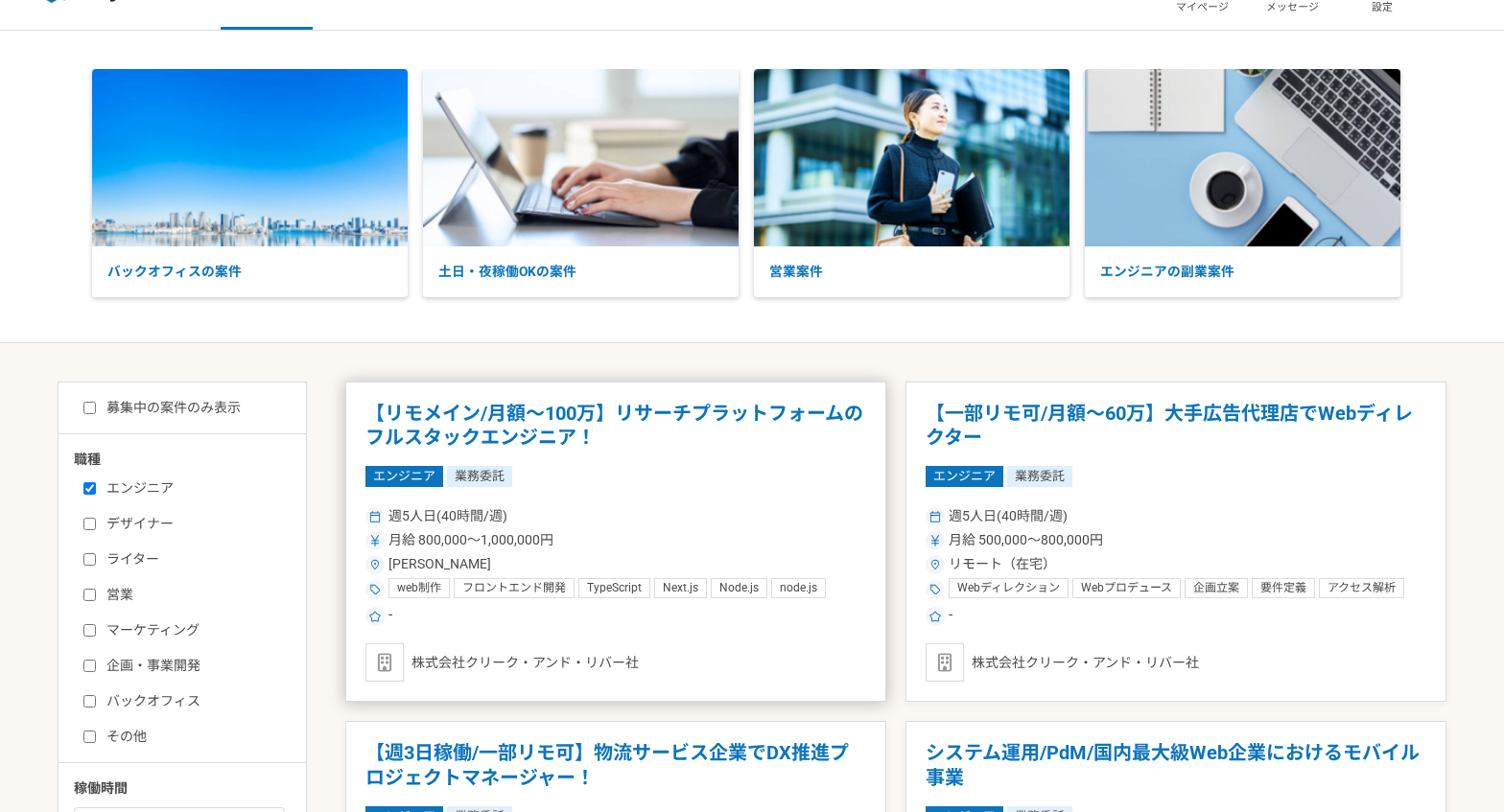
scroll to position [165, 0]
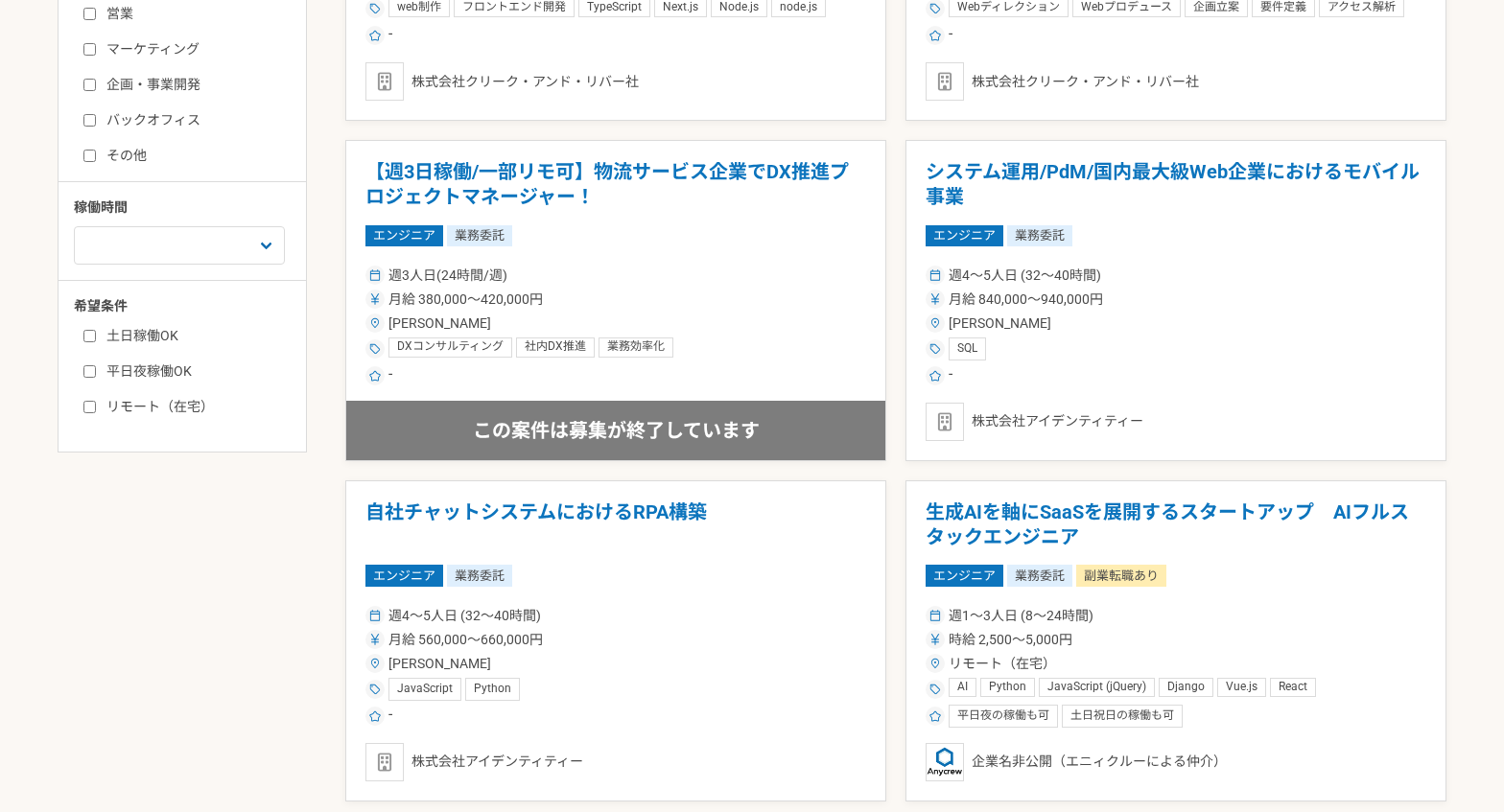
click at [104, 411] on label "リモート（在宅）" at bounding box center [194, 406] width 221 height 20
click at [96, 411] on input "リモート（在宅）" at bounding box center [89, 406] width 12 height 12
checkbox input "true"
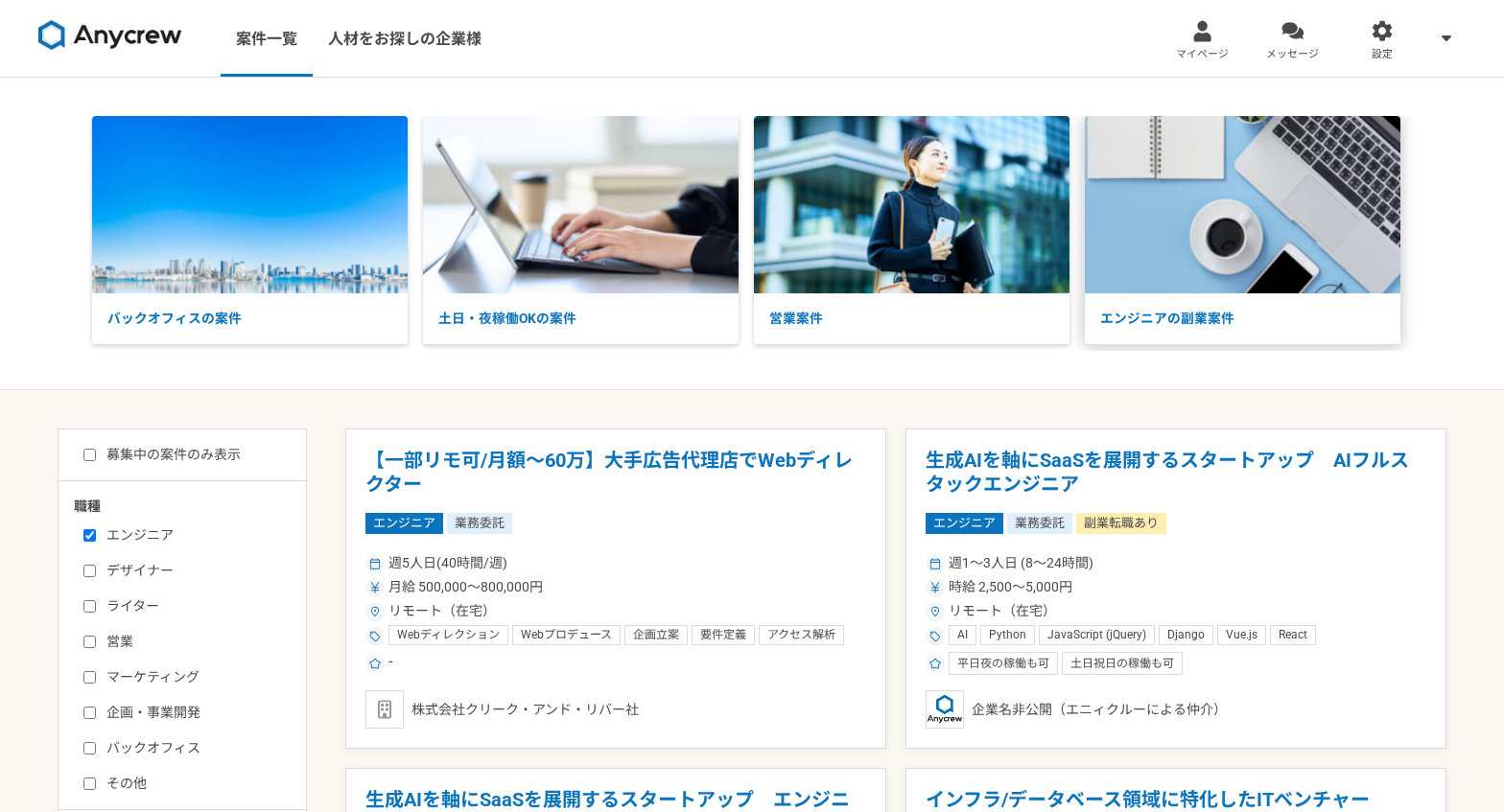
click at [1166, 338] on p "エンジニアの副業案件" at bounding box center [1243, 318] width 315 height 51
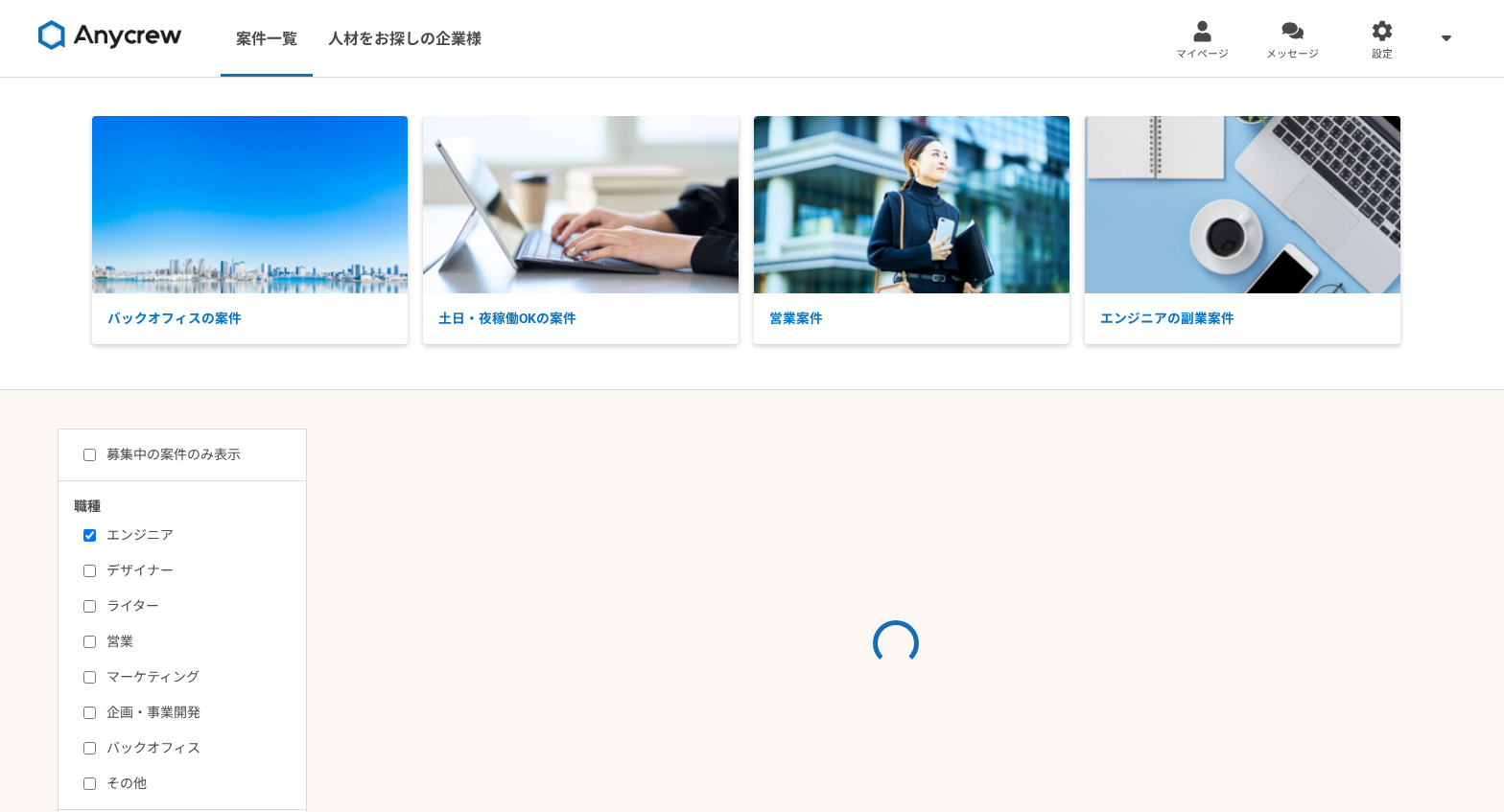
select select "3"
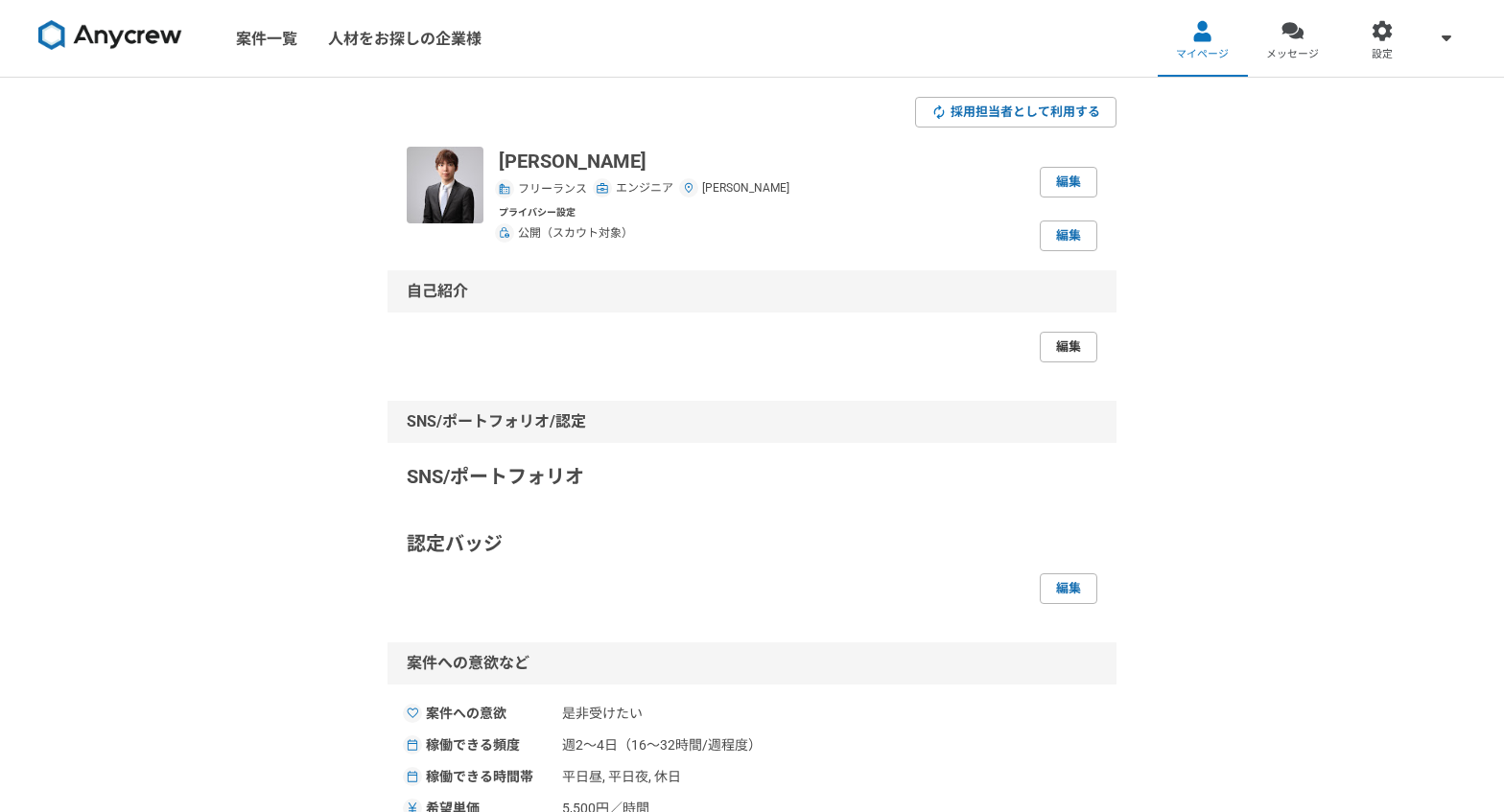
click at [1082, 359] on link "編集" at bounding box center [1069, 347] width 58 height 31
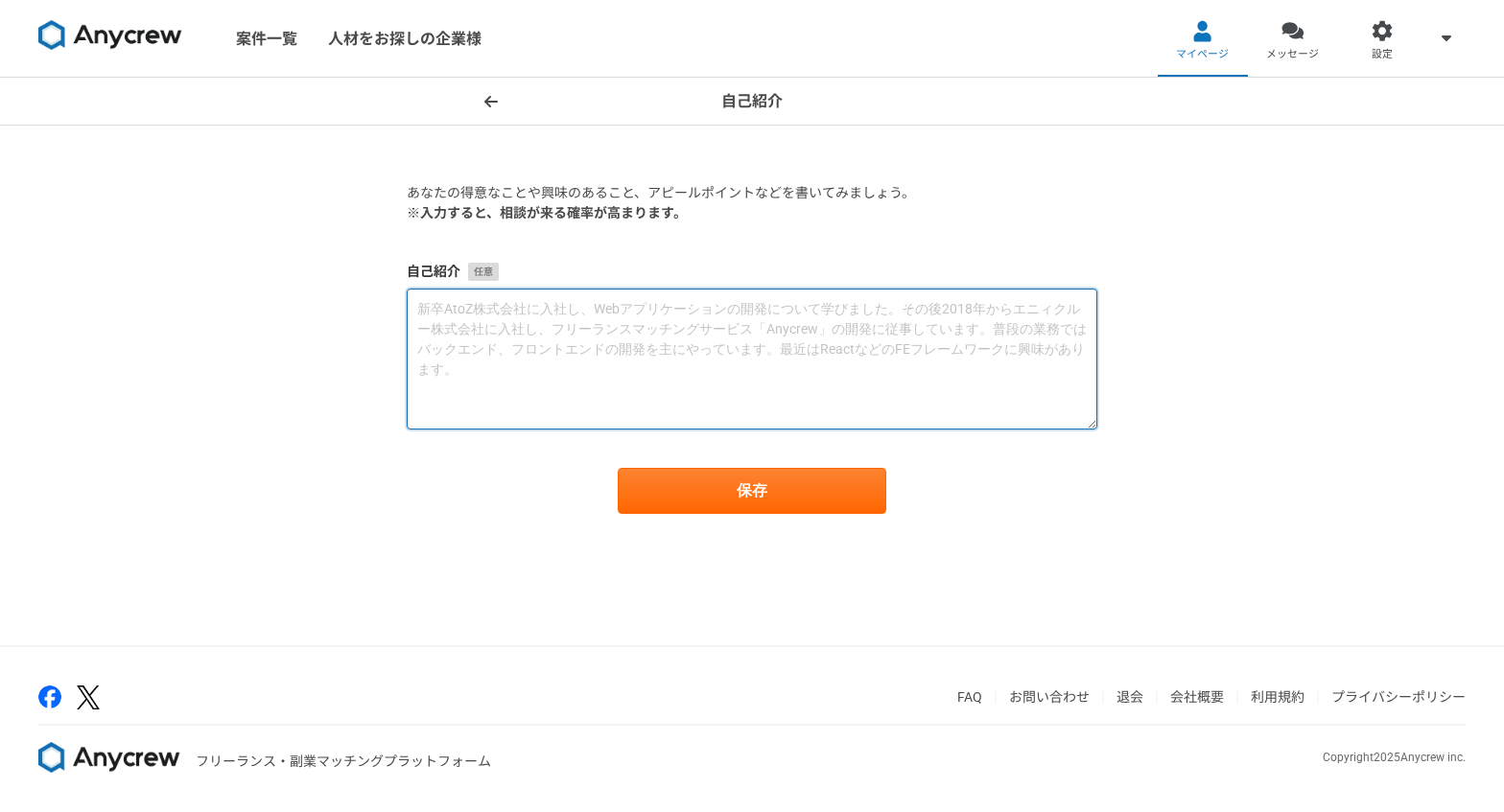
click at [713, 300] on textarea at bounding box center [752, 358] width 691 height 141
paste textarea "開発スキル Laravelなどモダンなバックエンドフレームワークを用いたAPI開発、およびNext.jsなどのJavaScriptフレームワークを用いたフロン…"
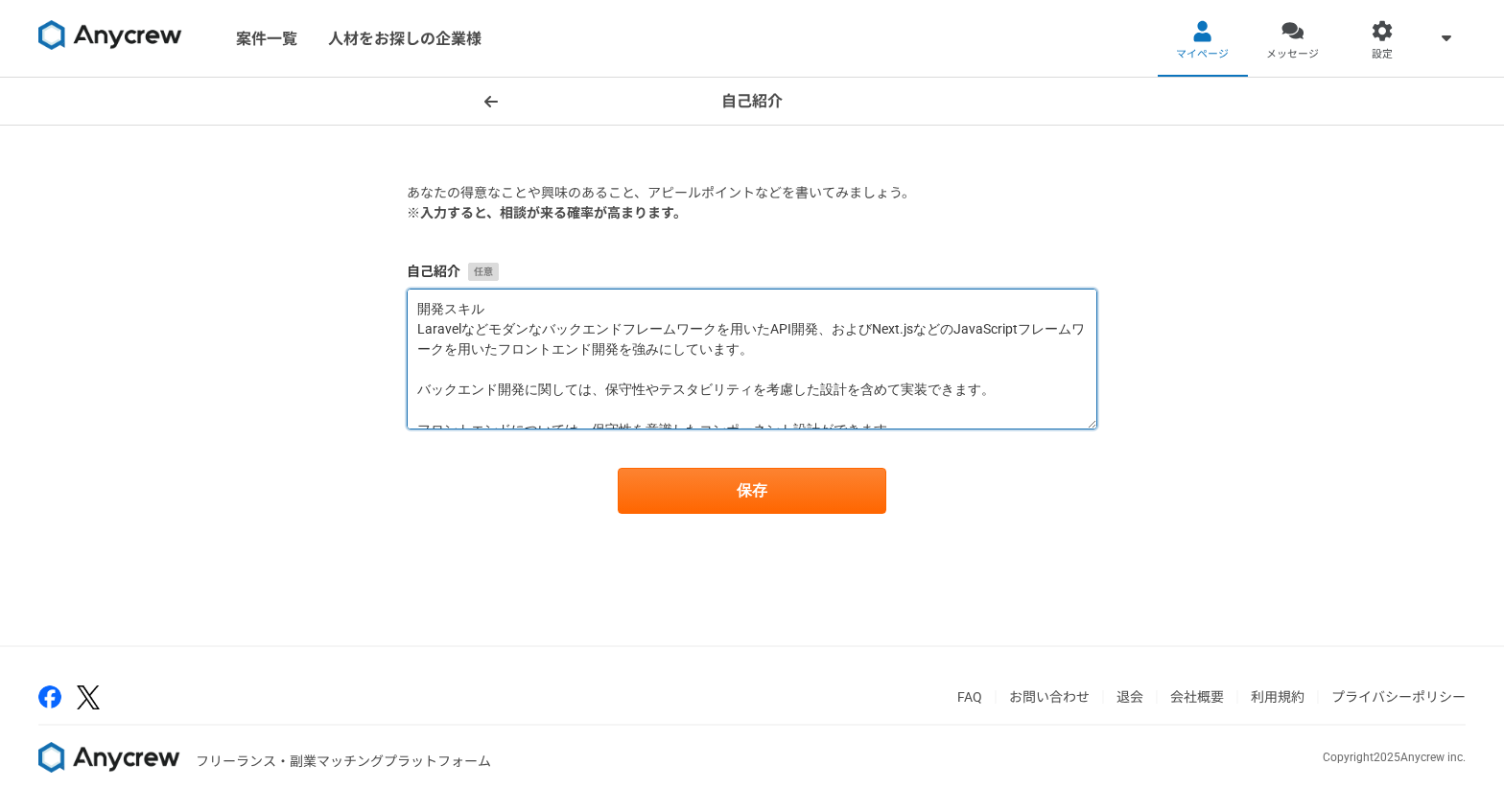
click at [415, 314] on textarea "開発スキル Laravelなどモダンなバックエンドフレームワークを用いたAPI開発、およびNext.jsなどのJavaScriptフレームワークを用いたフロン…" at bounding box center [752, 358] width 691 height 141
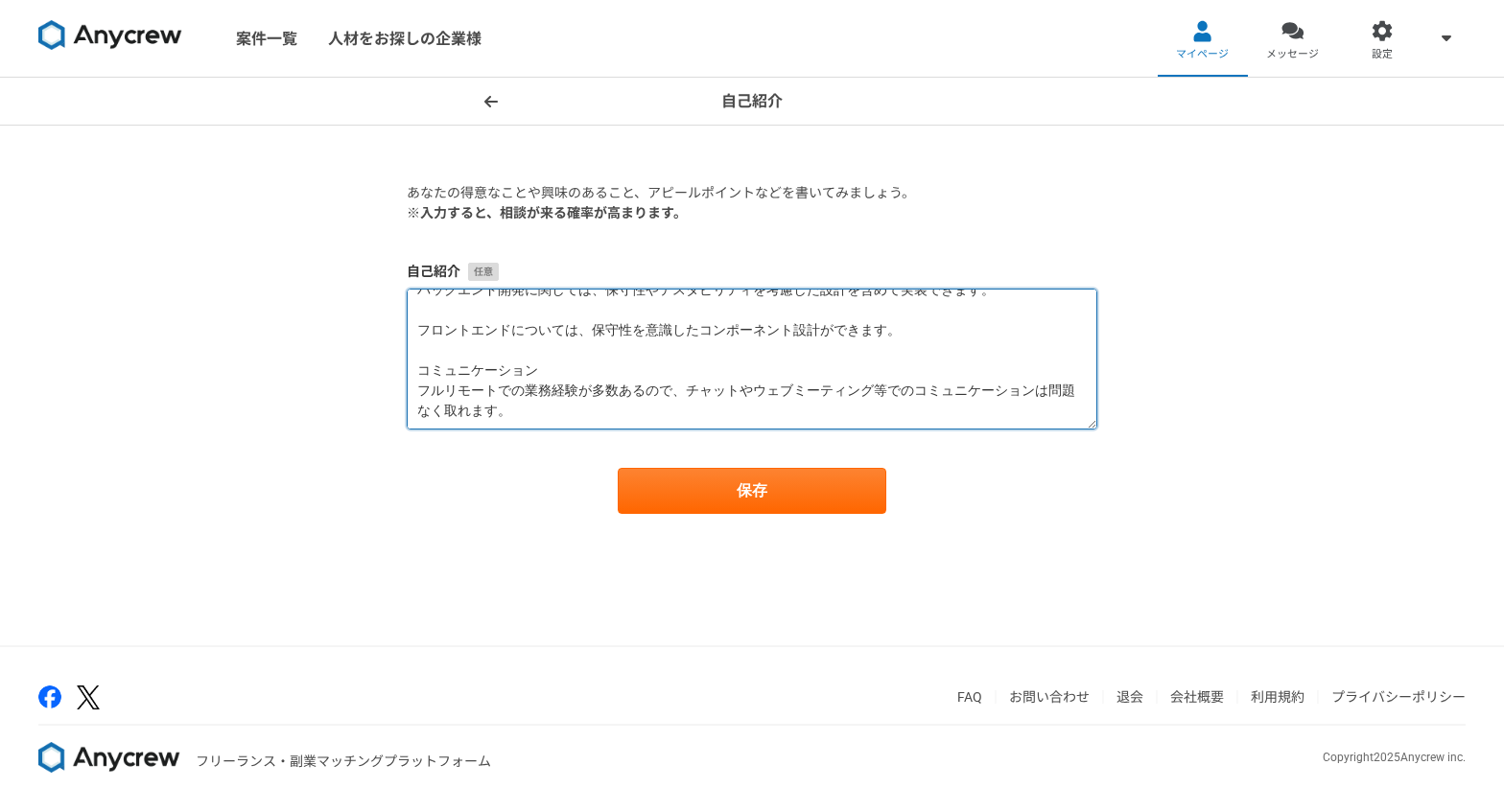
scroll to position [101, 0]
click at [420, 369] on textarea "・開発スキル Laravelなどモダンなバックエンドフレームワークを用いたAPI開発、およびNext.jsなどのJavaScriptフレームワークを用いたフロ…" at bounding box center [752, 358] width 691 height 141
type textarea "・開発スキル Laravelなどモダンなバックエンドフレームワークを用いたAPI開発、およびNext.jsなどのJavaScriptフレームワークを用いたフロ…"
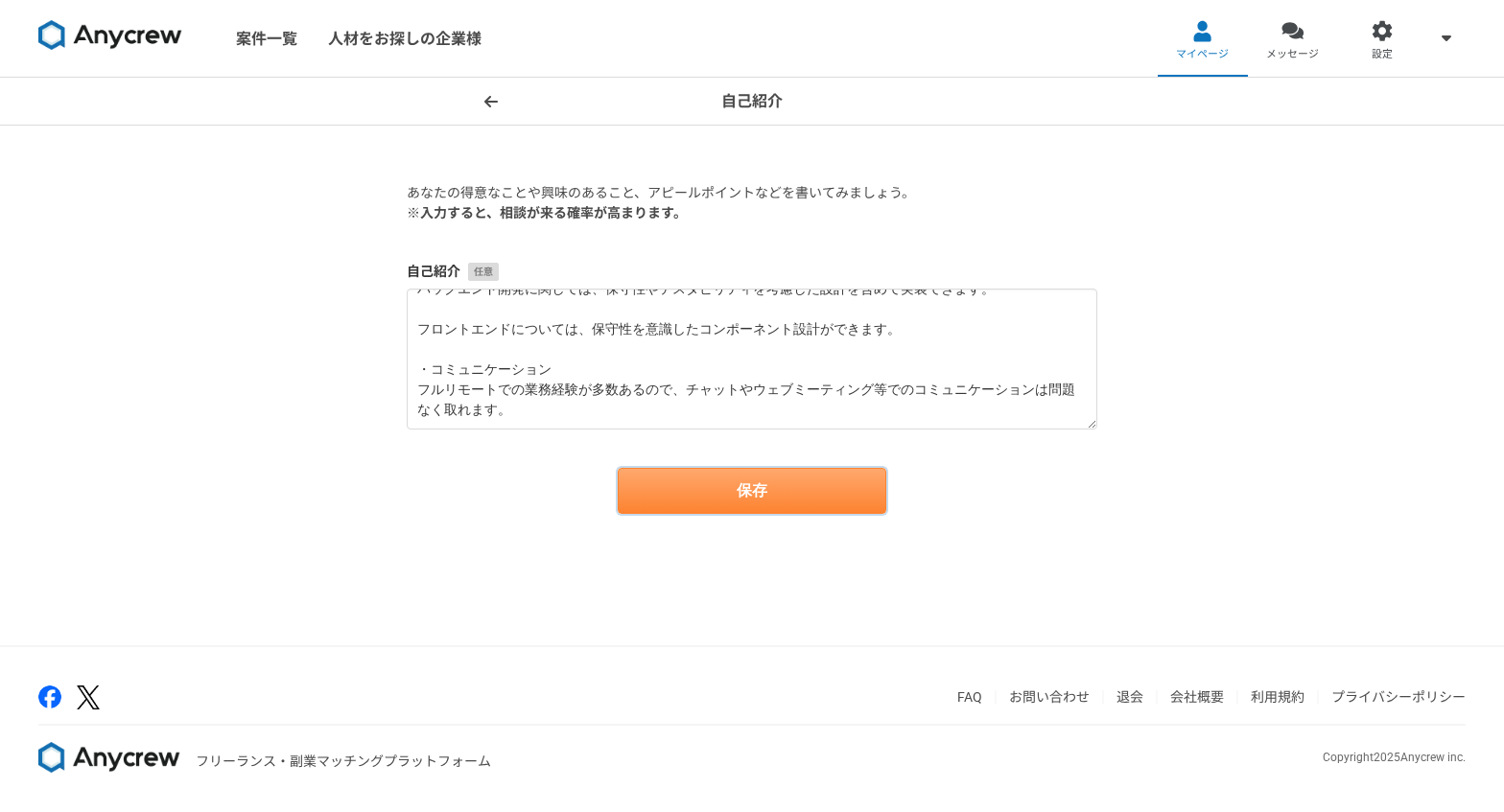
click at [725, 483] on button "保存" at bounding box center [752, 491] width 268 height 46
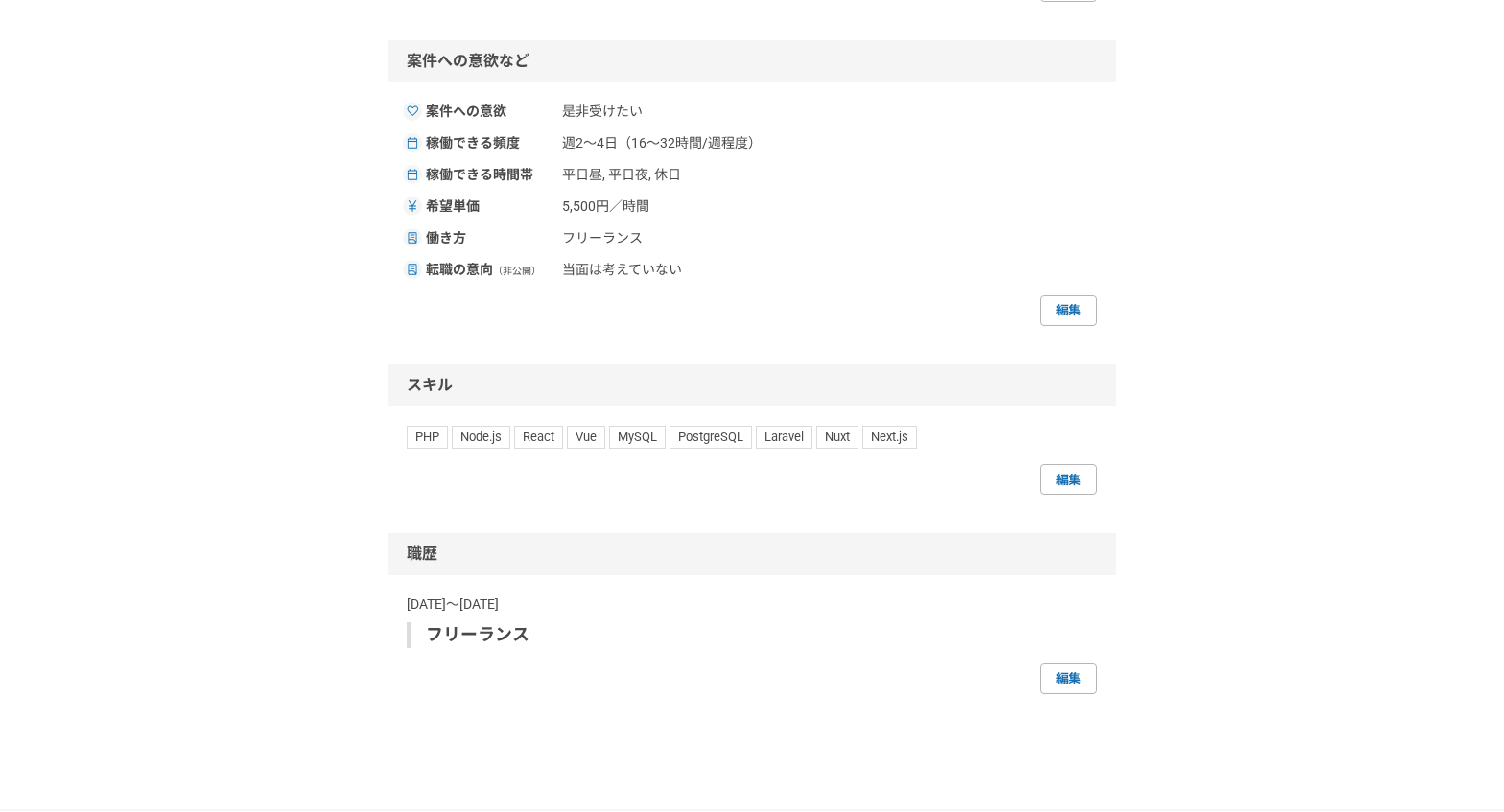
scroll to position [1035, 0]
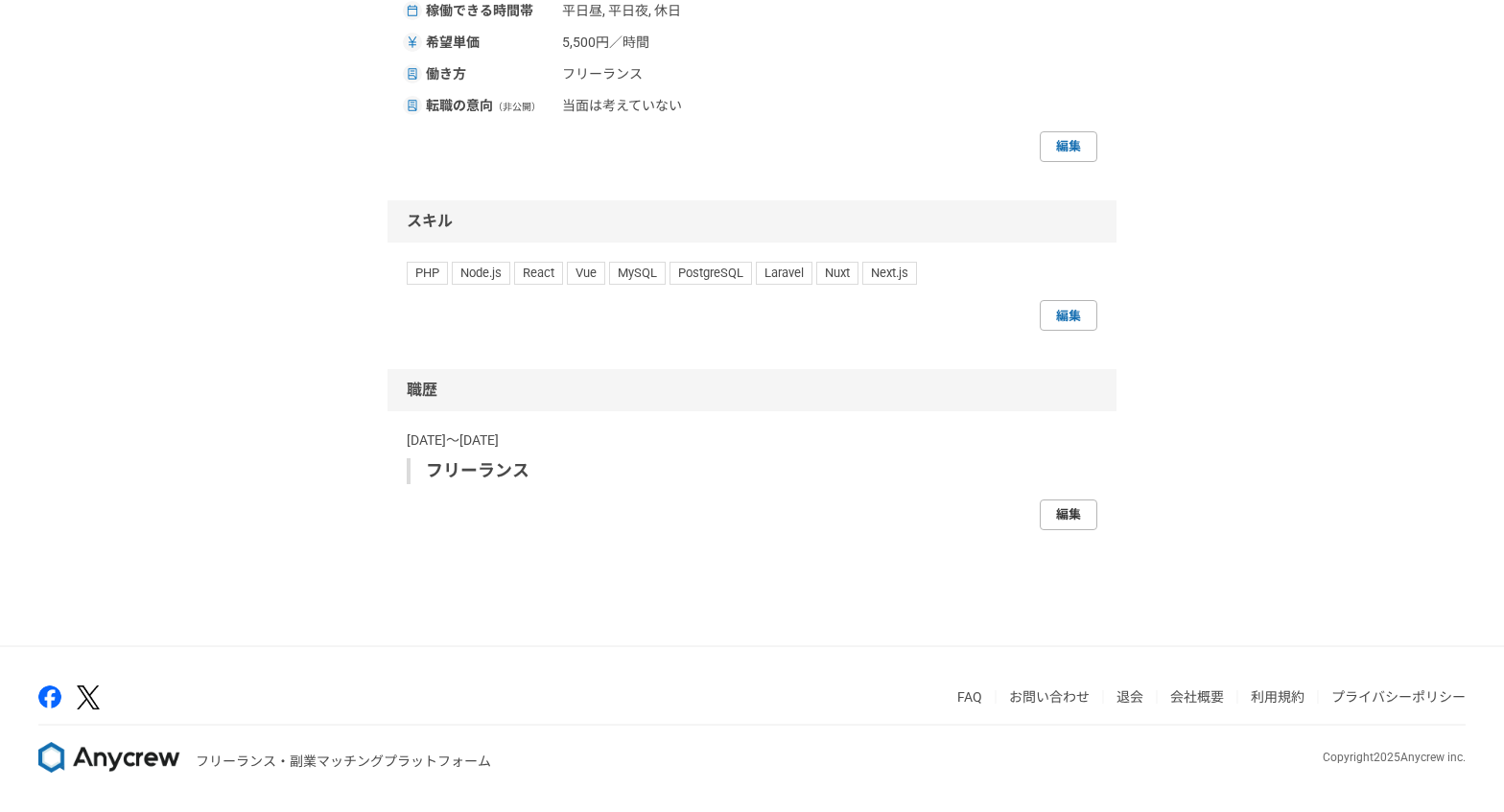
click at [1069, 522] on link "編集" at bounding box center [1069, 515] width 58 height 31
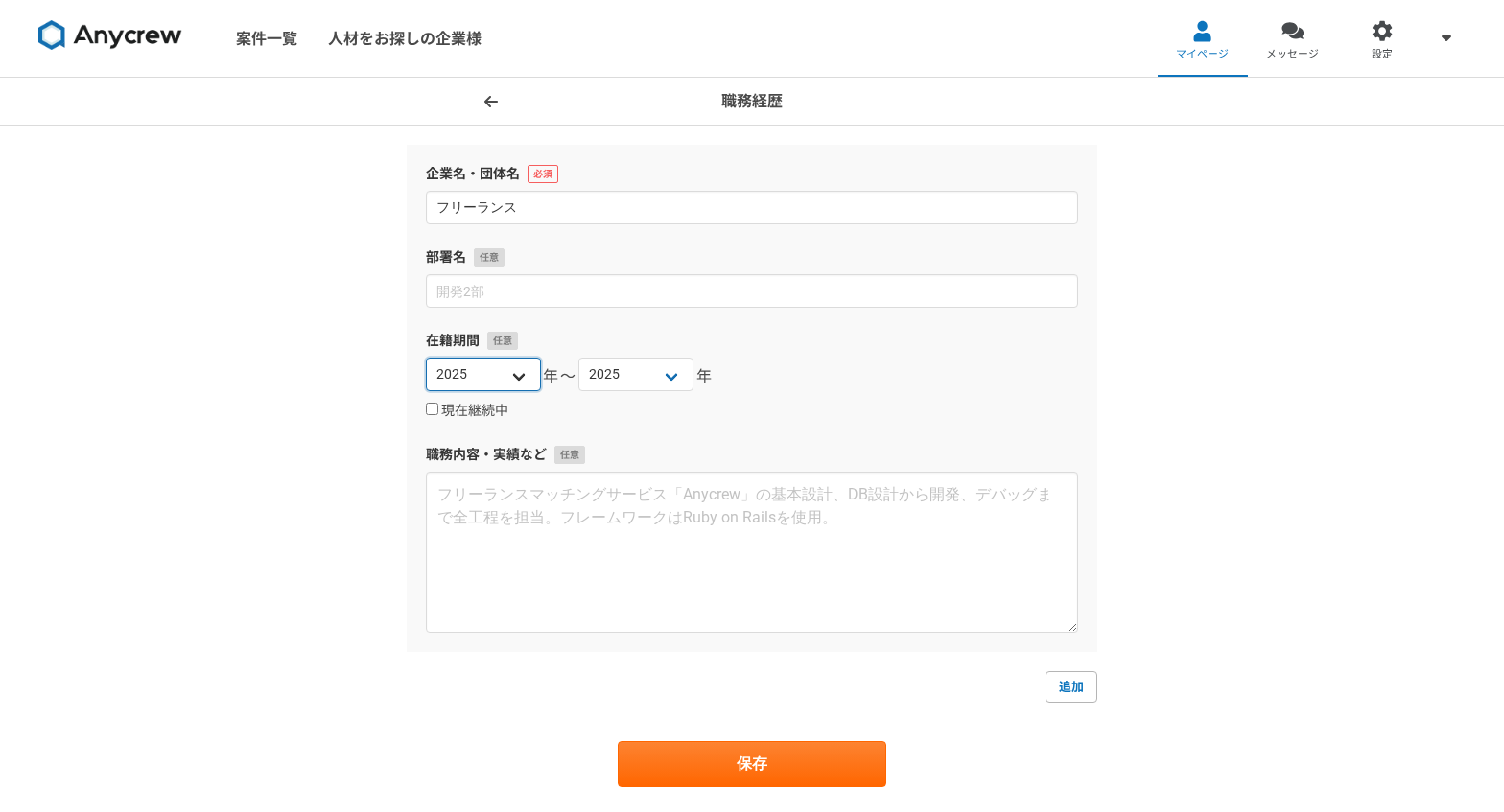
click at [510, 368] on select "[DATE] [DATE] [DATE] [DATE] [DATE] [DATE] [DATE] [DATE] [DATE] [DATE] [DATE] [D…" at bounding box center [483, 374] width 115 height 34
click at [504, 370] on select "[DATE] [DATE] [DATE] [DATE] [DATE] [DATE] [DATE] [DATE] [DATE] [DATE] [DATE] [D…" at bounding box center [483, 374] width 115 height 34
select select "2022"
click at [426, 357] on select "[DATE] [DATE] [DATE] [DATE] [DATE] [DATE] [DATE] [DATE] [DATE] [DATE] [DATE] [D…" at bounding box center [483, 374] width 115 height 34
click at [634, 362] on select "[DATE] [DATE] [DATE] [DATE] [DATE] [DATE] [DATE] [DATE] [DATE] [DATE] [DATE] [D…" at bounding box center [636, 374] width 115 height 34
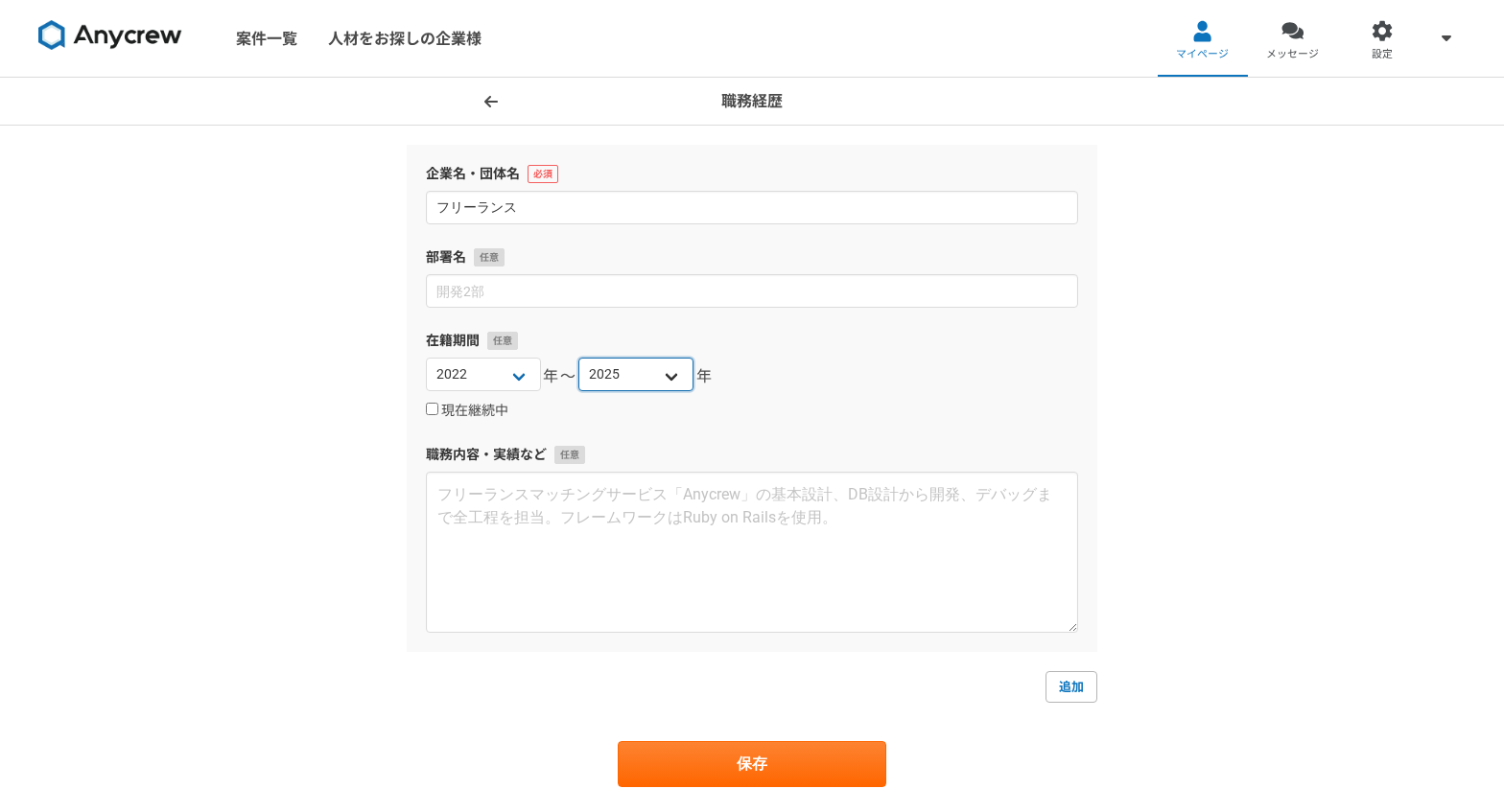
select select "2024"
click at [579, 357] on select "[DATE] [DATE] [DATE] [DATE] [DATE] [DATE] [DATE] [DATE] [DATE] [DATE] [DATE] [D…" at bounding box center [636, 374] width 115 height 34
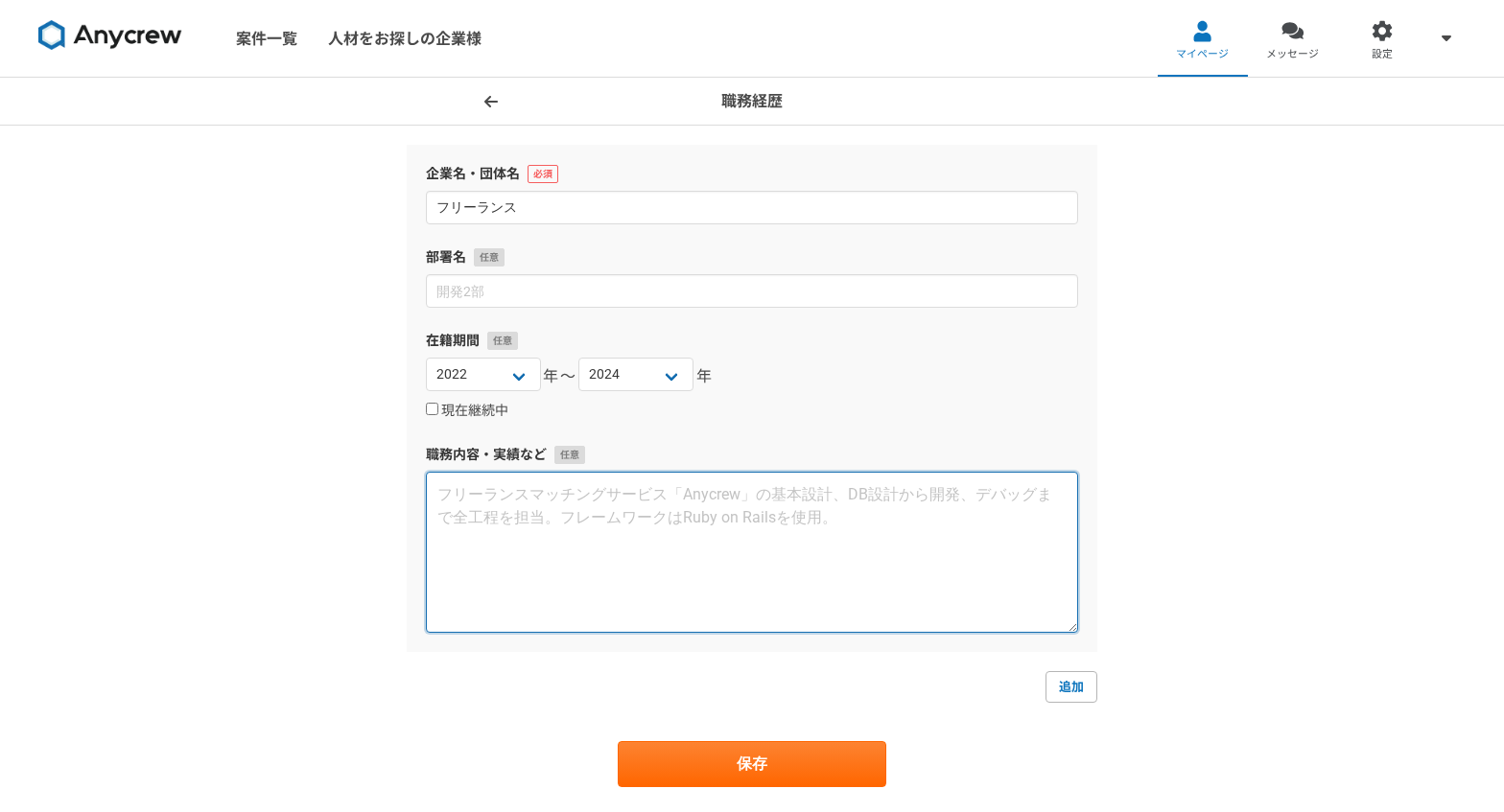
click at [831, 508] on textarea at bounding box center [752, 553] width 653 height 161
paste textarea "担当業務 ・API開 発 ・フロントエンド開 発 貢献・経験できたこと ユーザが映像を再生する際のUIを強みにしたサービスでしたので、Next.jsを使って細…"
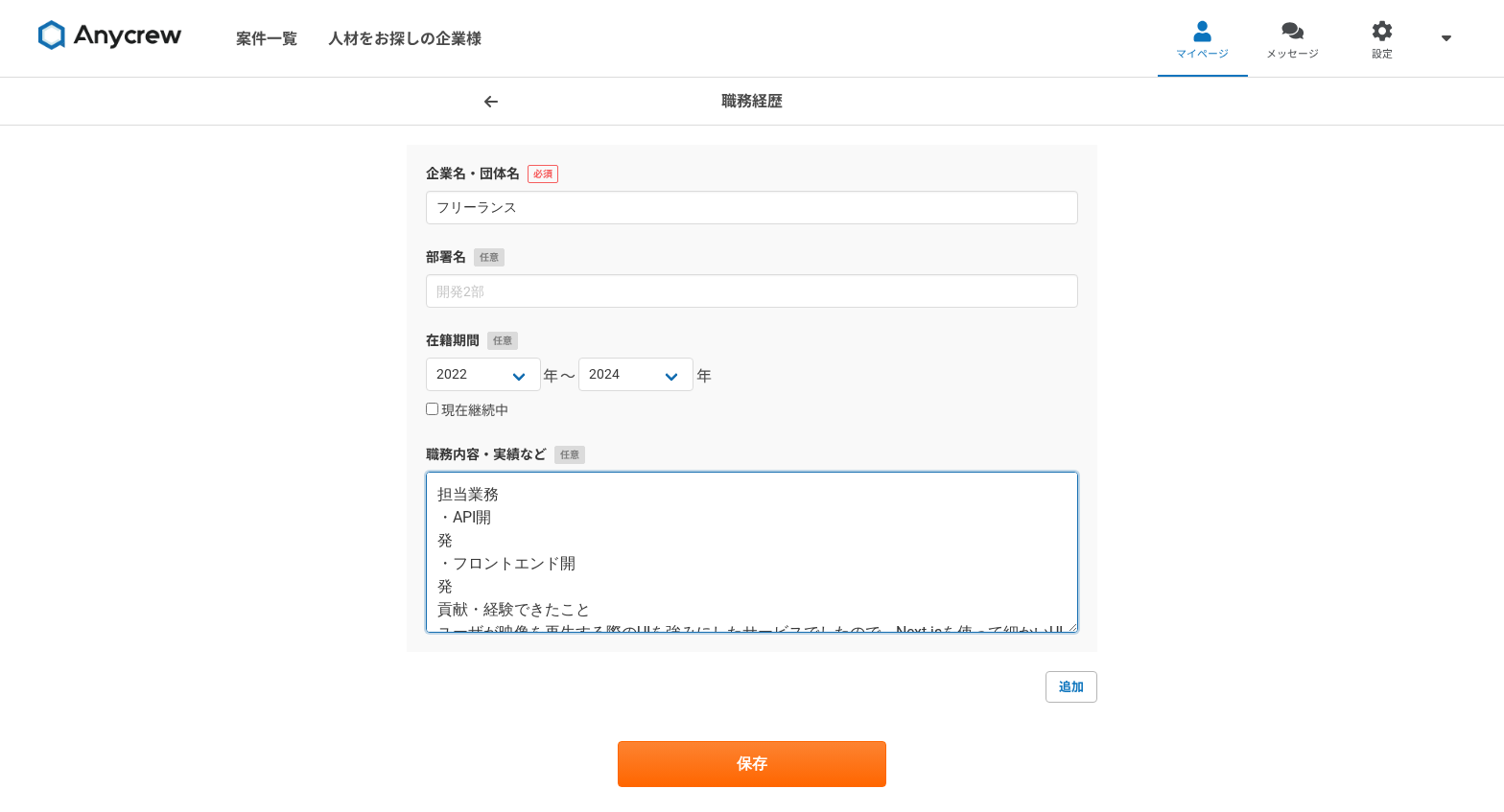
click at [441, 548] on textarea "担当業務 ・API開 発 ・フロントエンド開 発 貢献・経験できたこと ユーザが映像を再生する際のUIを強みにしたサービスでしたので、Next.jsを使って細…" at bounding box center [752, 553] width 653 height 161
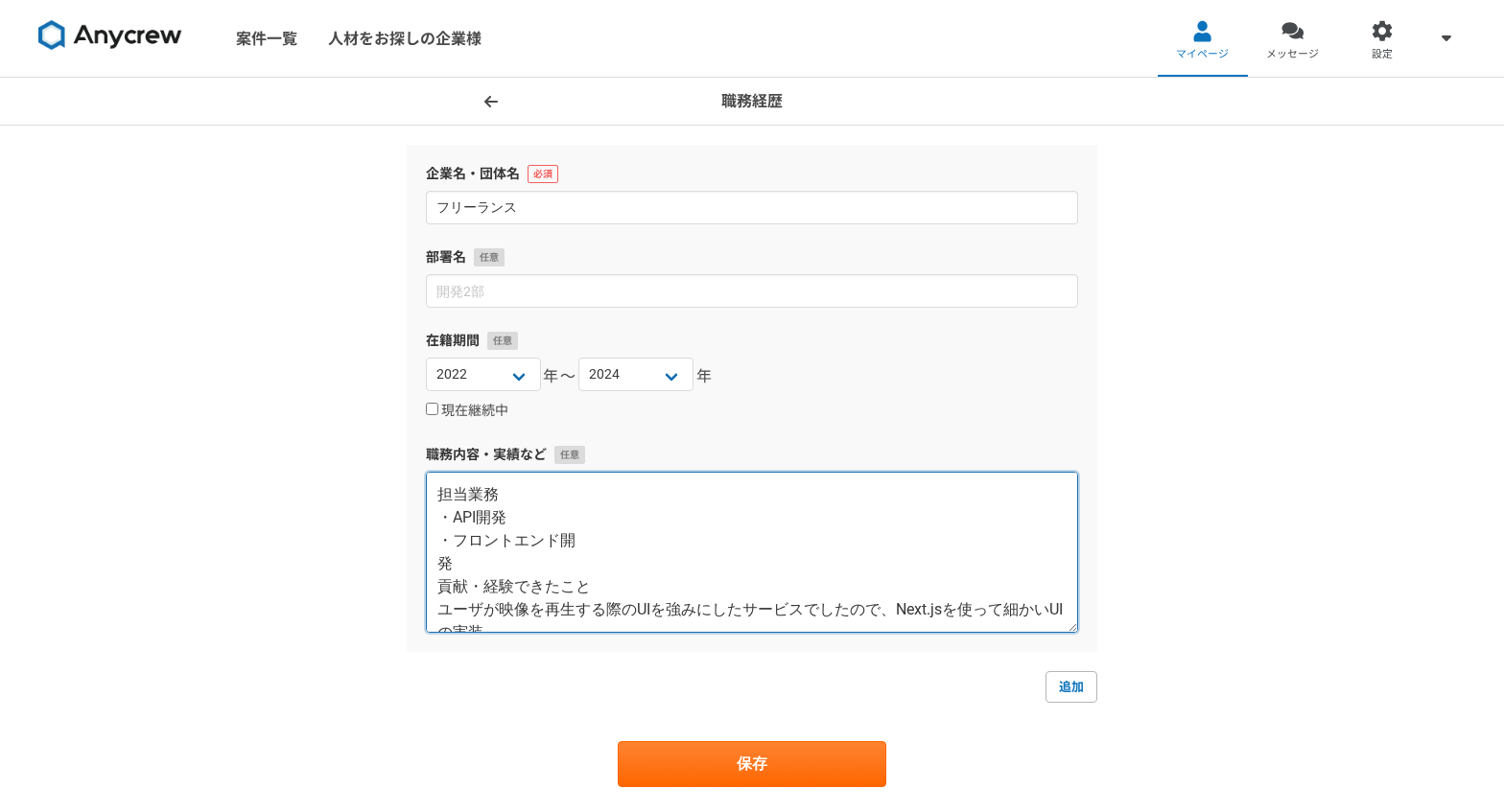
click at [437, 558] on textarea "担当業務 ・API開発 ・フロントエンド開 発 貢献・経験できたこと ユーザが映像を再生する際のUIを強みにしたサービスでしたので、Next.jsを使って細か…" at bounding box center [752, 553] width 653 height 161
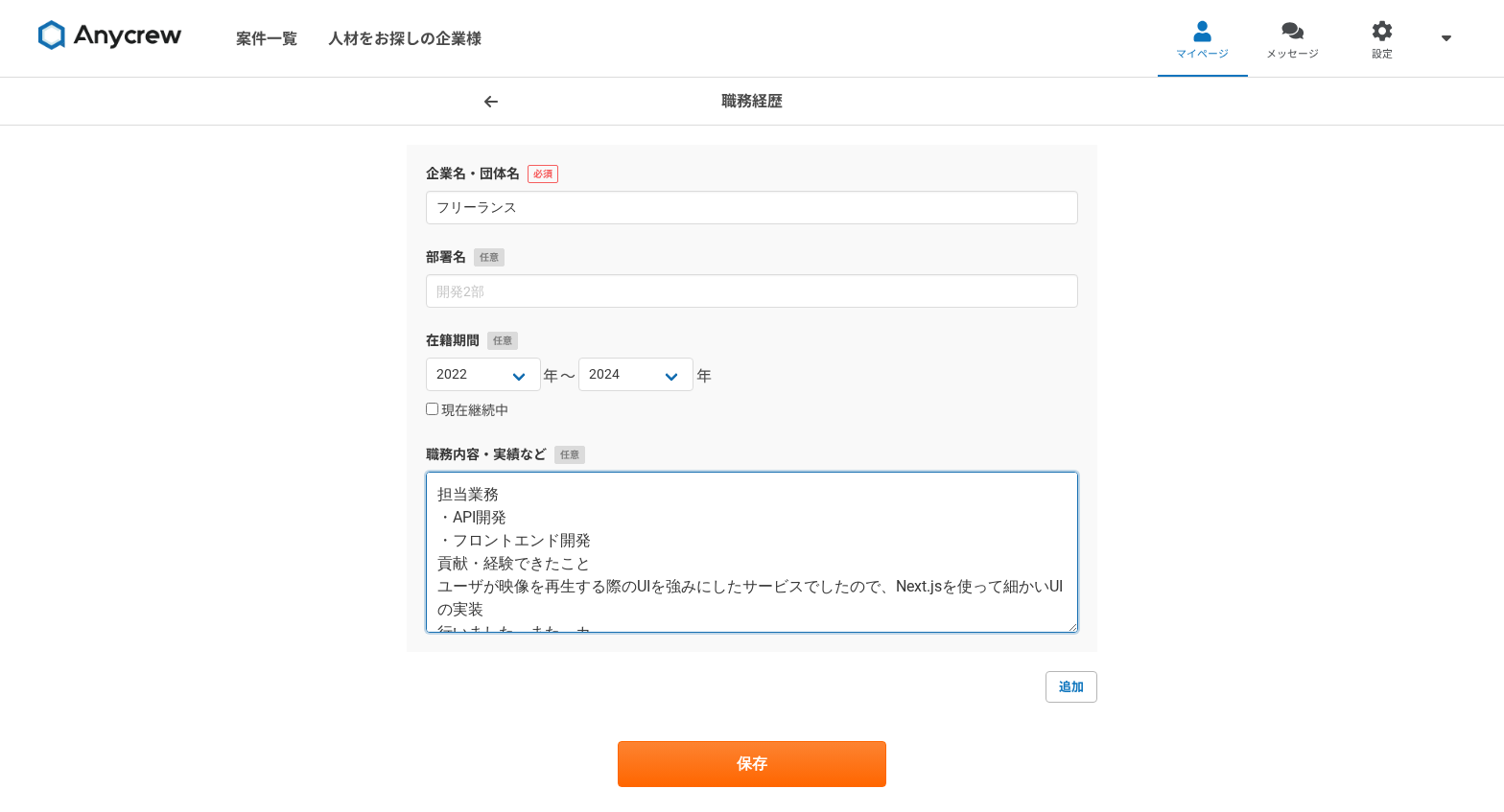
click at [432, 573] on textarea "担当業務 ・API開発 ・フロントエンド開発 貢献・経験できたこと ユーザが映像を再生する際のUIを強みにしたサービスでしたので、Next.jsを使って細かい…" at bounding box center [752, 553] width 653 height 161
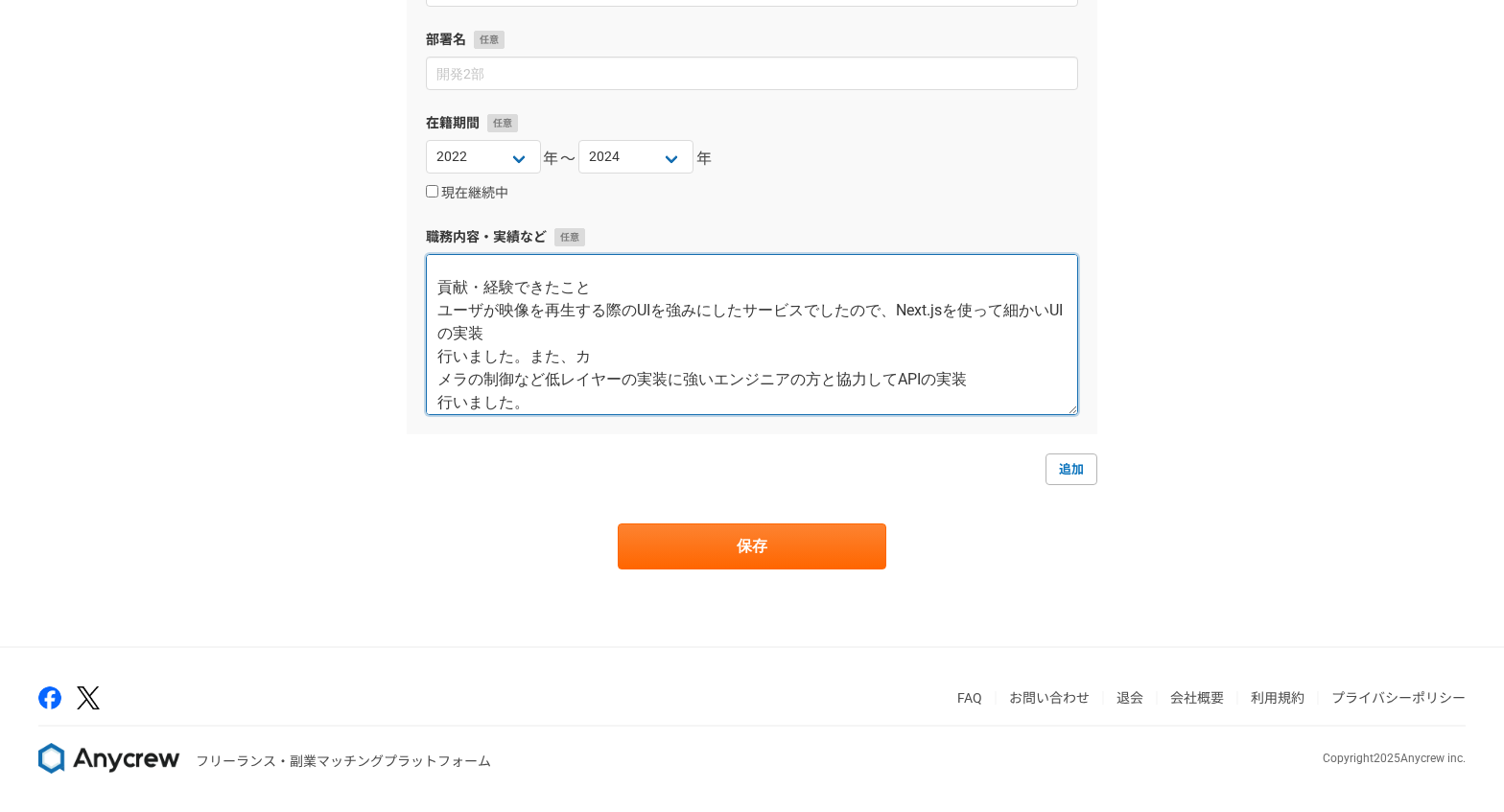
scroll to position [92, 0]
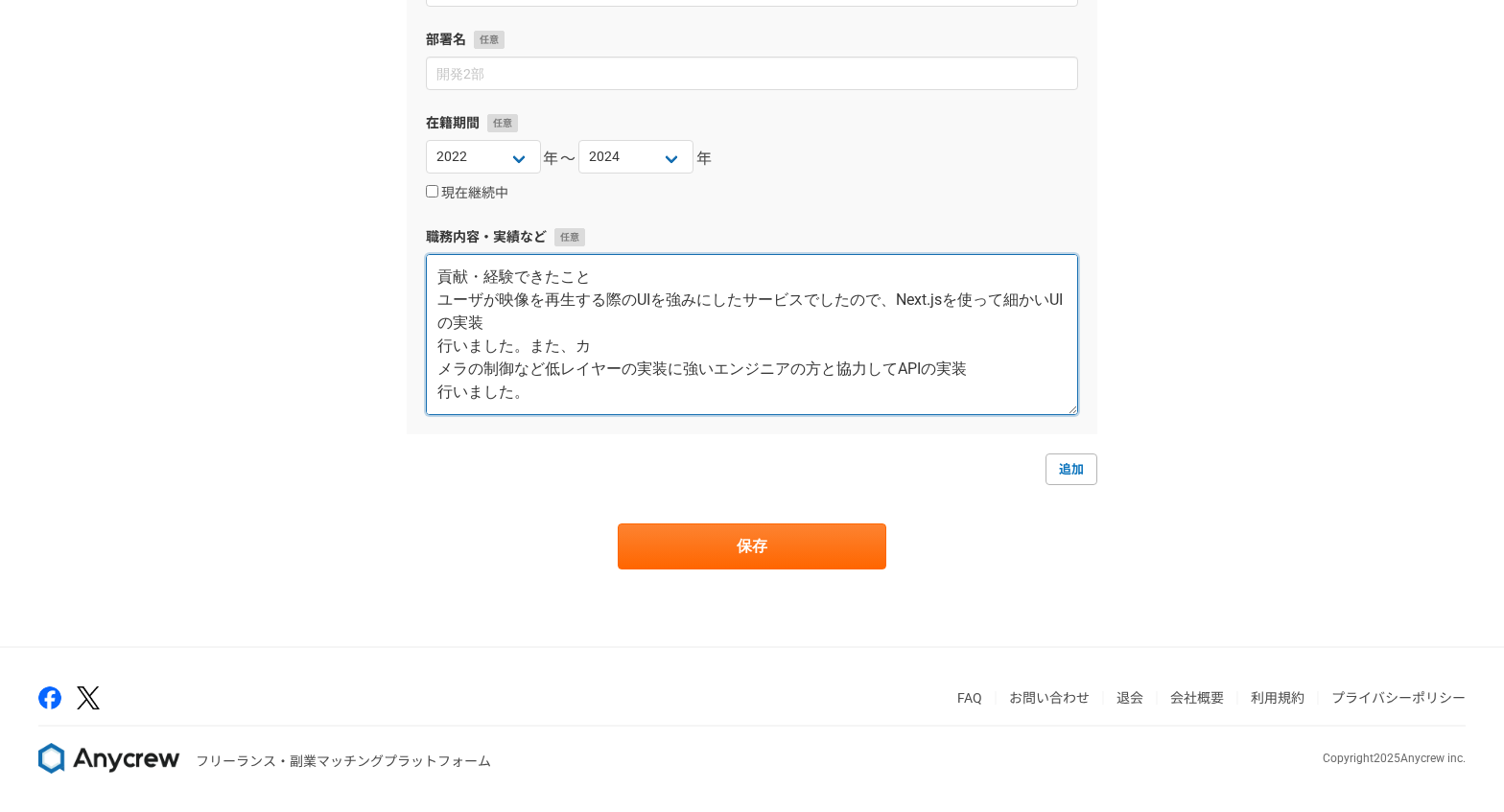
click at [441, 369] on textarea "担当業務 ・API開発 ・フロントエンド開発 貢献・経験できたこと ユーザが映像を再生する際のUIを強みにしたサービスでしたので、Next.jsを使って細かい…" at bounding box center [752, 334] width 653 height 161
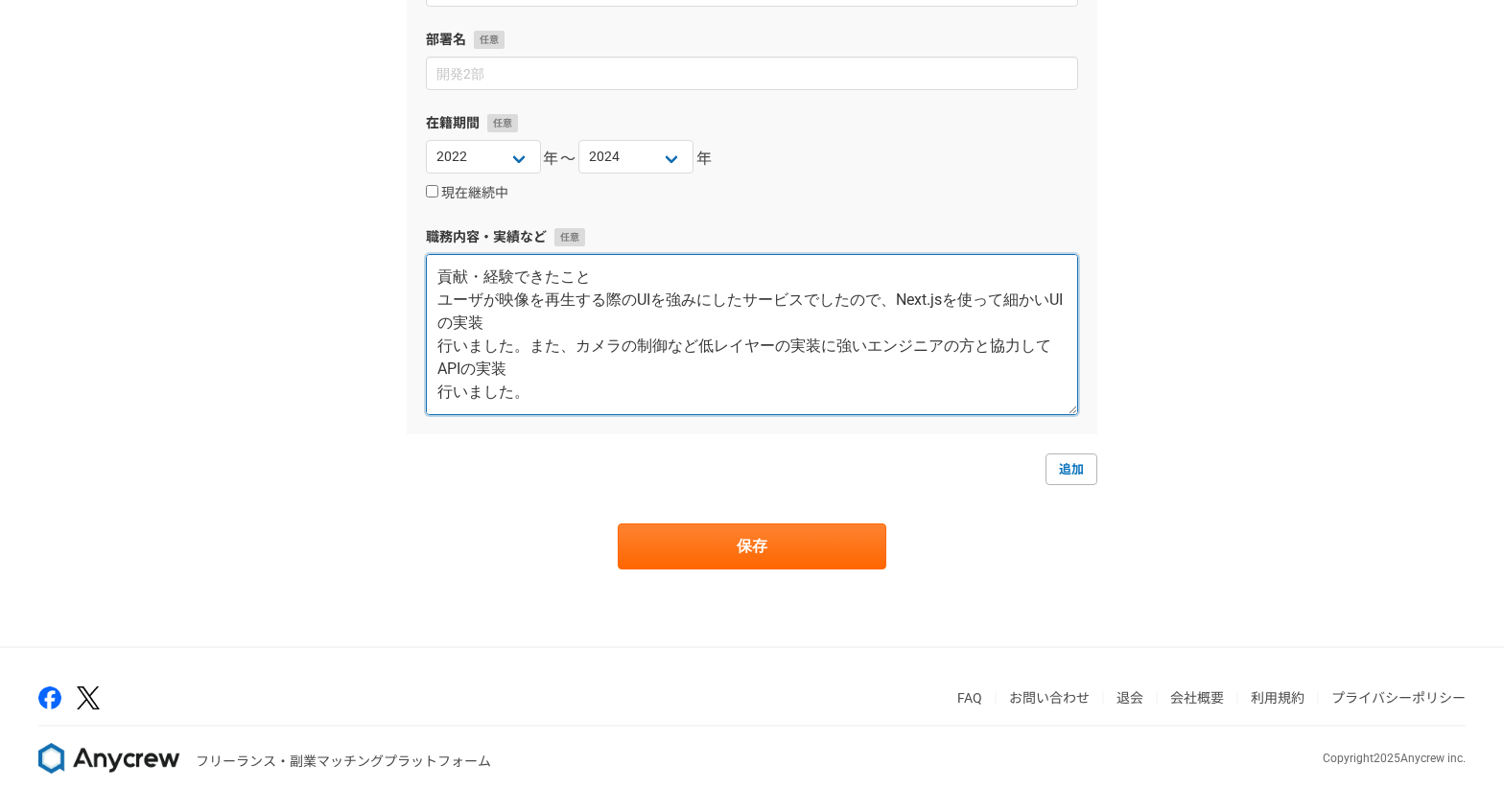
type textarea "担当業務 ・API開発 ・フロントエンド開発 貢献・経験できたこと ユーザが映像を再生する際のUIを強みにしたサービスでしたので、Next.jsを使って細かい…"
click at [775, 363] on textarea "担当業務 ・API開発 ・フロントエンド開発 貢献・経験できたこと ユーザが映像を再生する際のUIを強みにしたサービスでしたので、Next.jsを使って細かい…" at bounding box center [752, 334] width 653 height 161
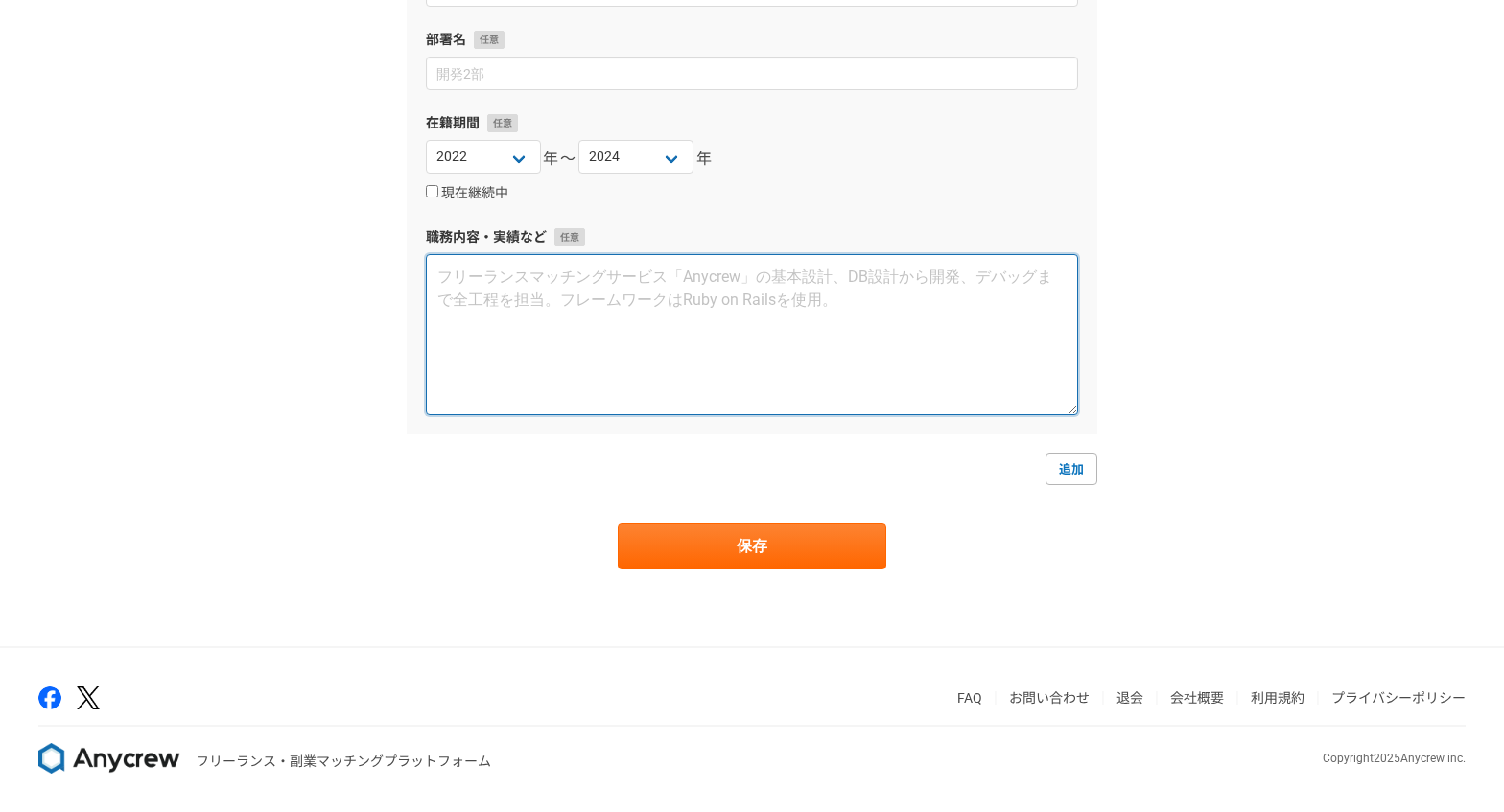
scroll to position [0, 0]
paste textarea "使用技術 Next.js Express TypeScript MySQL 担当業務 ・API開 発 ・フロントエンド開 発 貢献・経験できたこと ユーザが映…"
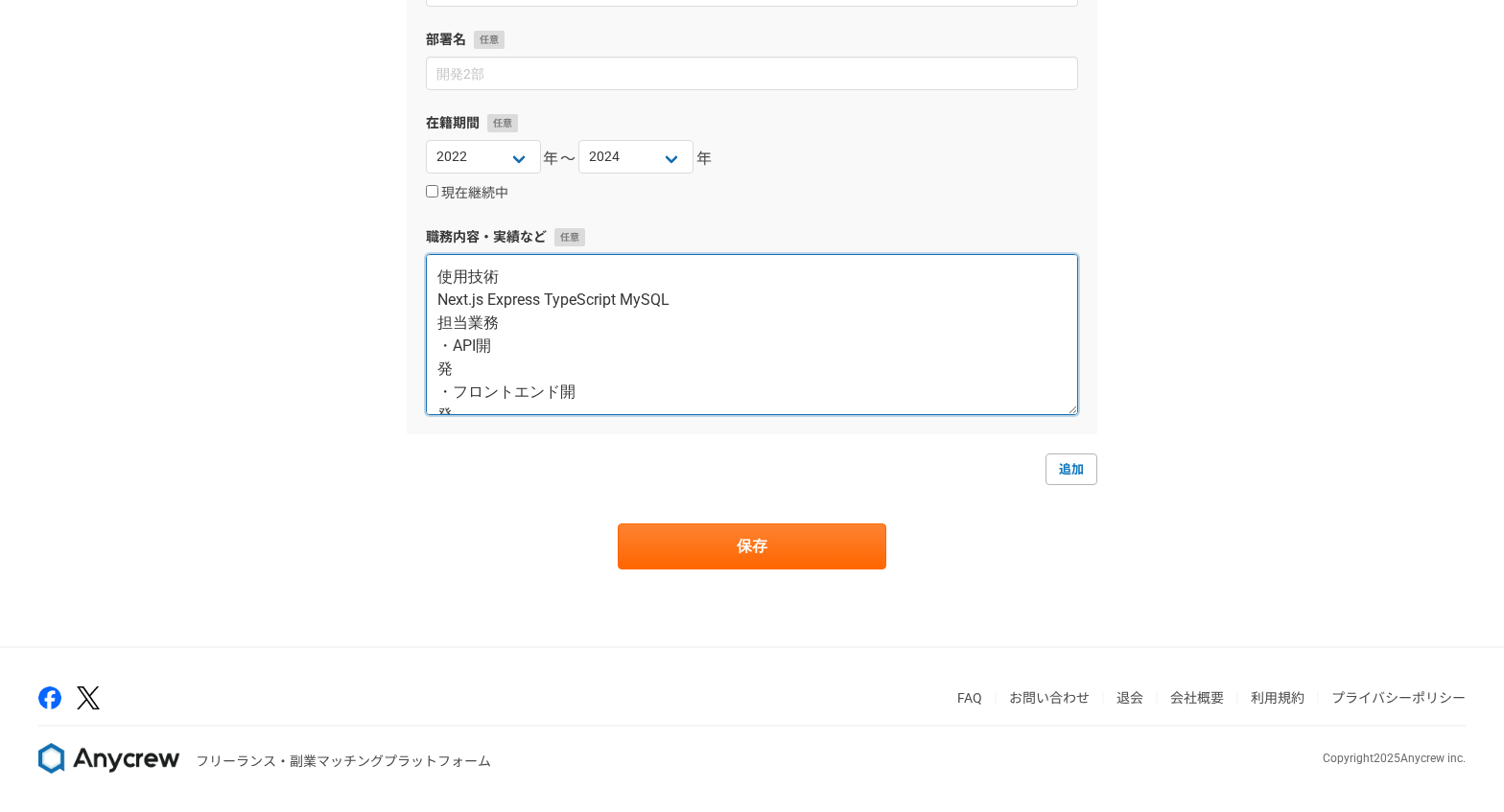
click at [440, 319] on textarea "使用技術 Next.js Express TypeScript MySQL 担当業務 ・API開 発 ・フロントエンド開 発 貢献・経験できたこと ユーザが映…" at bounding box center [752, 334] width 653 height 161
click at [485, 306] on textarea "使用技術 Next.js Express TypeScript MySQL 担当業務 ・API開 発 ・フロントエンド開 発 貢献・経験できたこと ユーザが映…" at bounding box center [752, 334] width 653 height 161
click at [499, 322] on textarea "使用技術 Next.js Express TypeScript MySQL 担当業務 ・API開 発 ・フロントエンド開 発 貢献・経験できたこと ユーザが映…" at bounding box center [752, 334] width 653 height 161
click at [519, 348] on textarea "使用技術 Next.js Express TypeScript MySQL 担当業務 ・API開 発 ・フロントエンド開 発 貢献・経験できたこと ユーザが映…" at bounding box center [752, 334] width 653 height 161
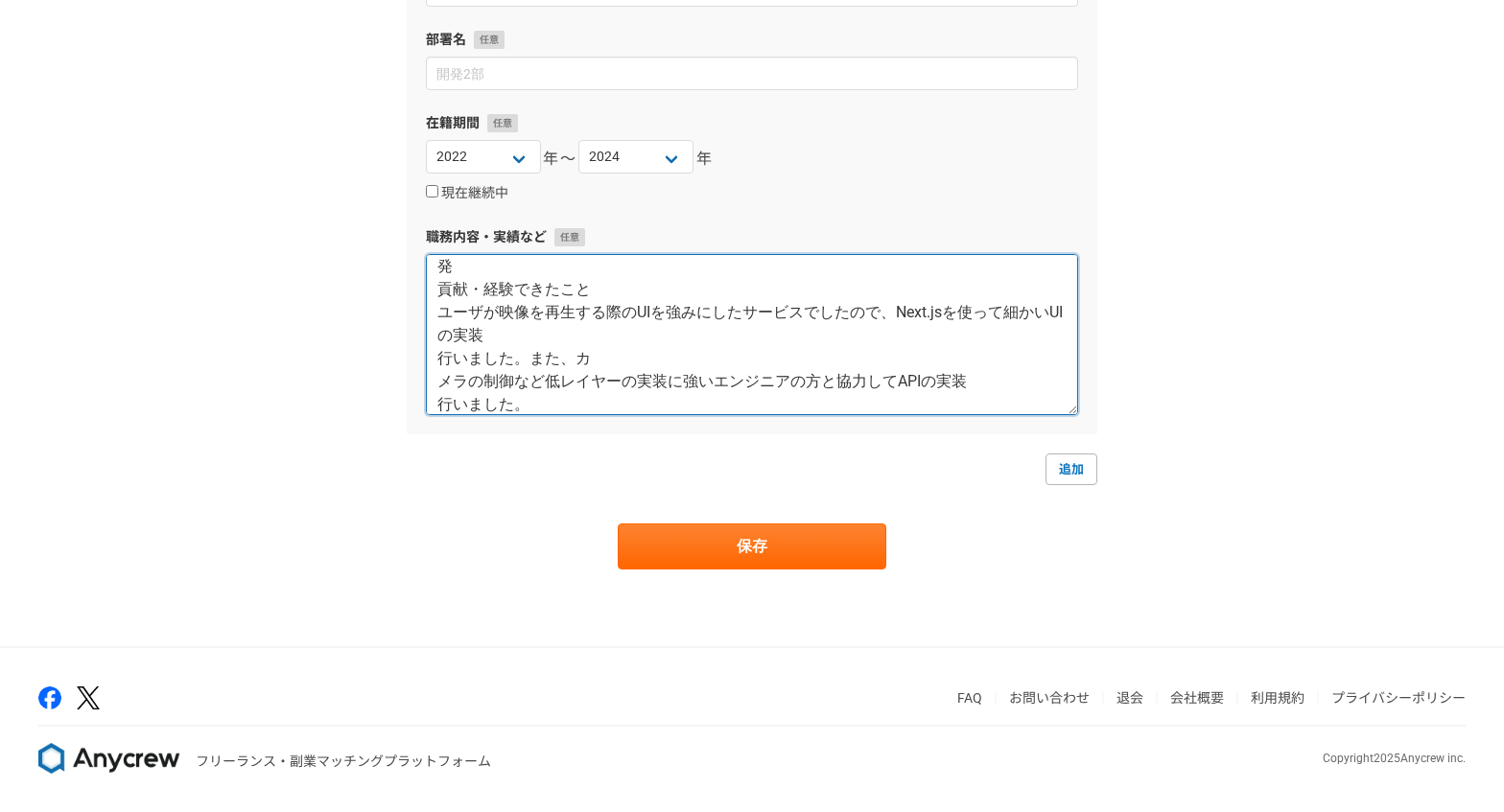
scroll to position [97, 0]
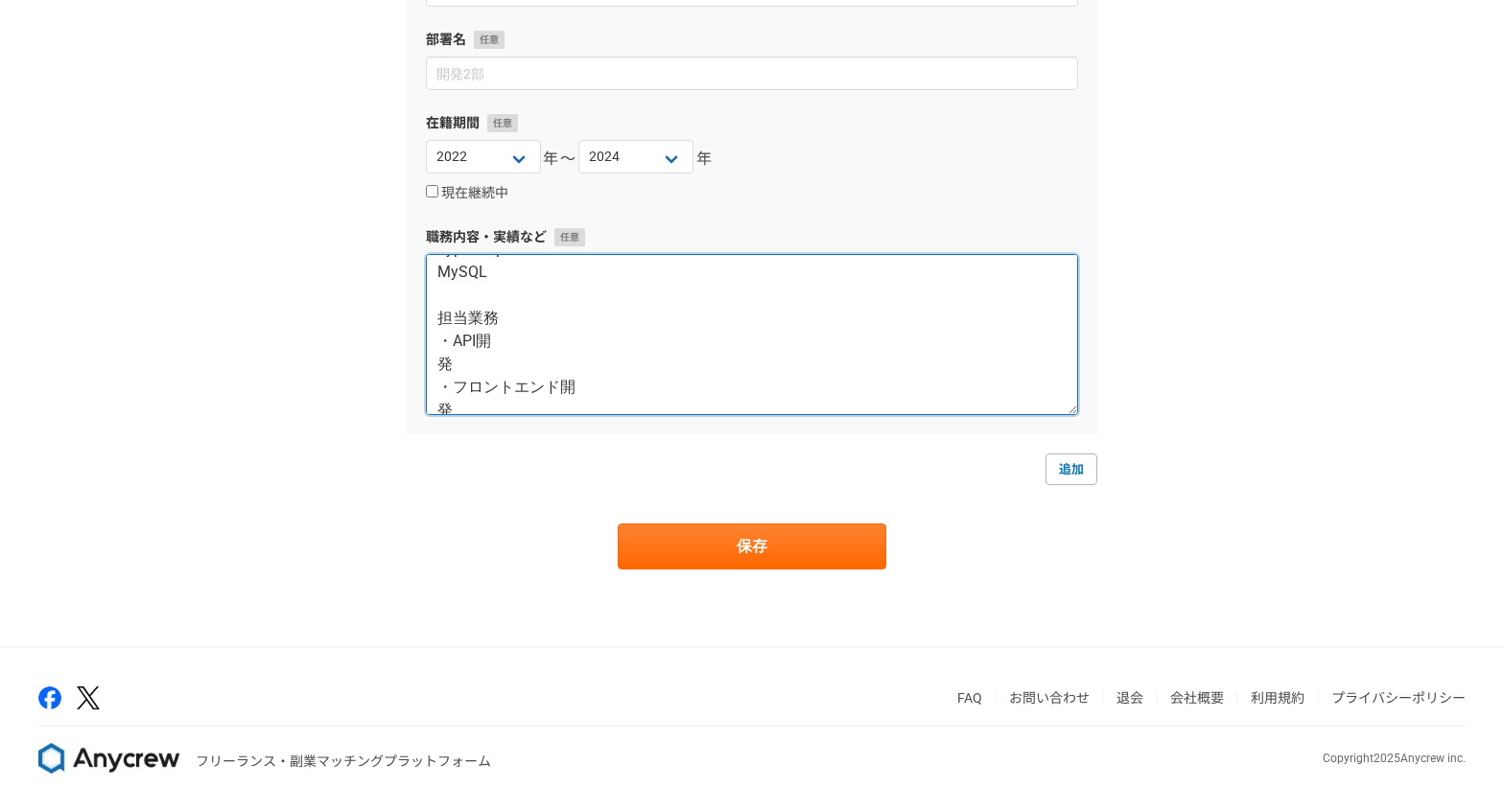
click at [430, 365] on textarea "使用技術 Next.js Express TypeScript MySQL 担当業務 ・API開 発 ・フロントエンド開 発 貢献・経験できたこと ユーザが映…" at bounding box center [752, 334] width 653 height 161
click at [442, 381] on textarea "使用技術 Next.js Express TypeScript MySQL 担当業務 ・API開発 ・フロントエンド開 発 貢献・経験できたこと ユーザが映像…" at bounding box center [752, 334] width 653 height 161
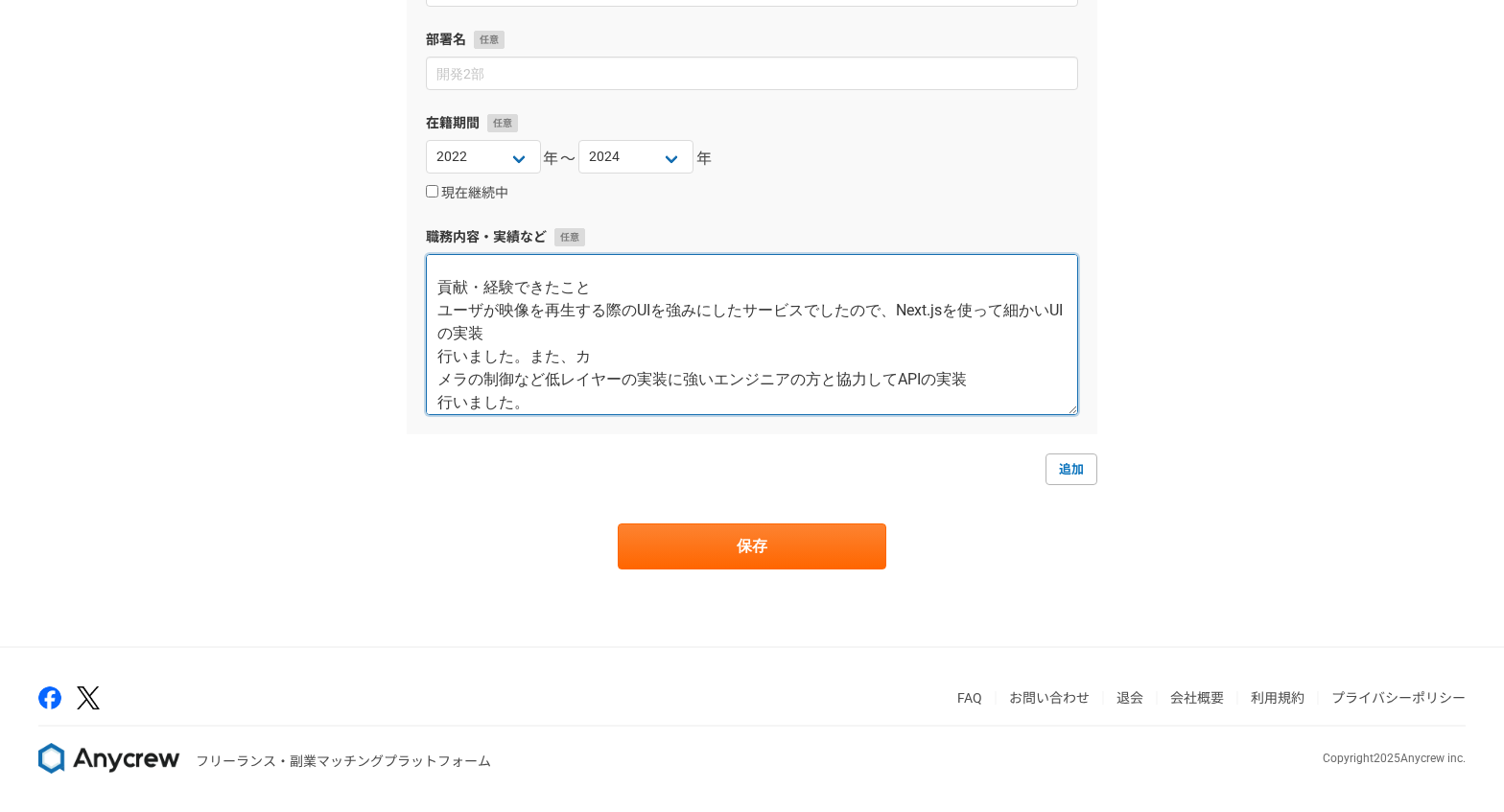
scroll to position [251, 0]
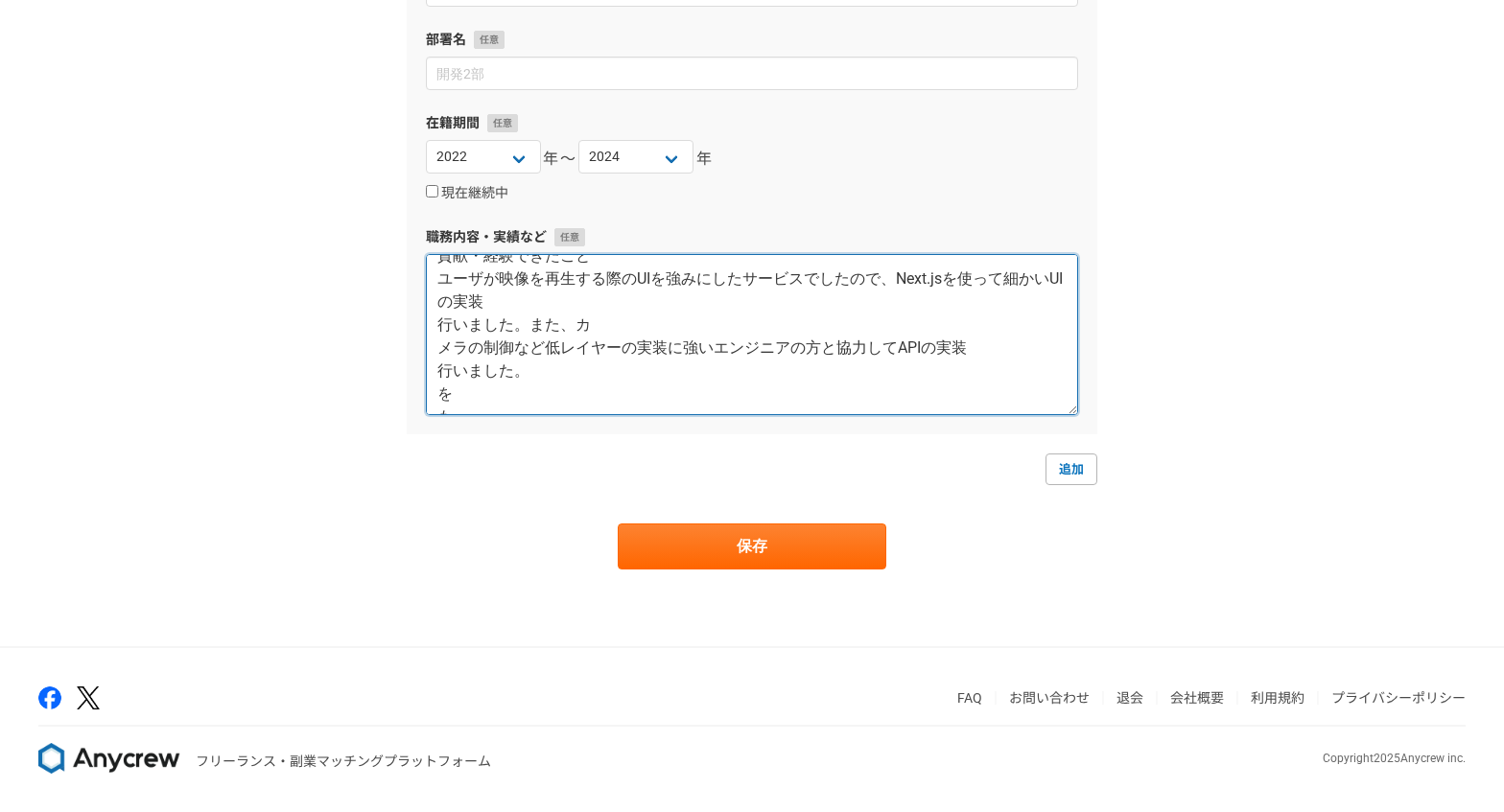
click at [439, 327] on textarea "使用技術 Next.js Express TypeScript MySQL 担当業務 ・API開発 ・フロントエンド開発 貢献・経験できたこと ユーザが映像を…" at bounding box center [752, 334] width 653 height 161
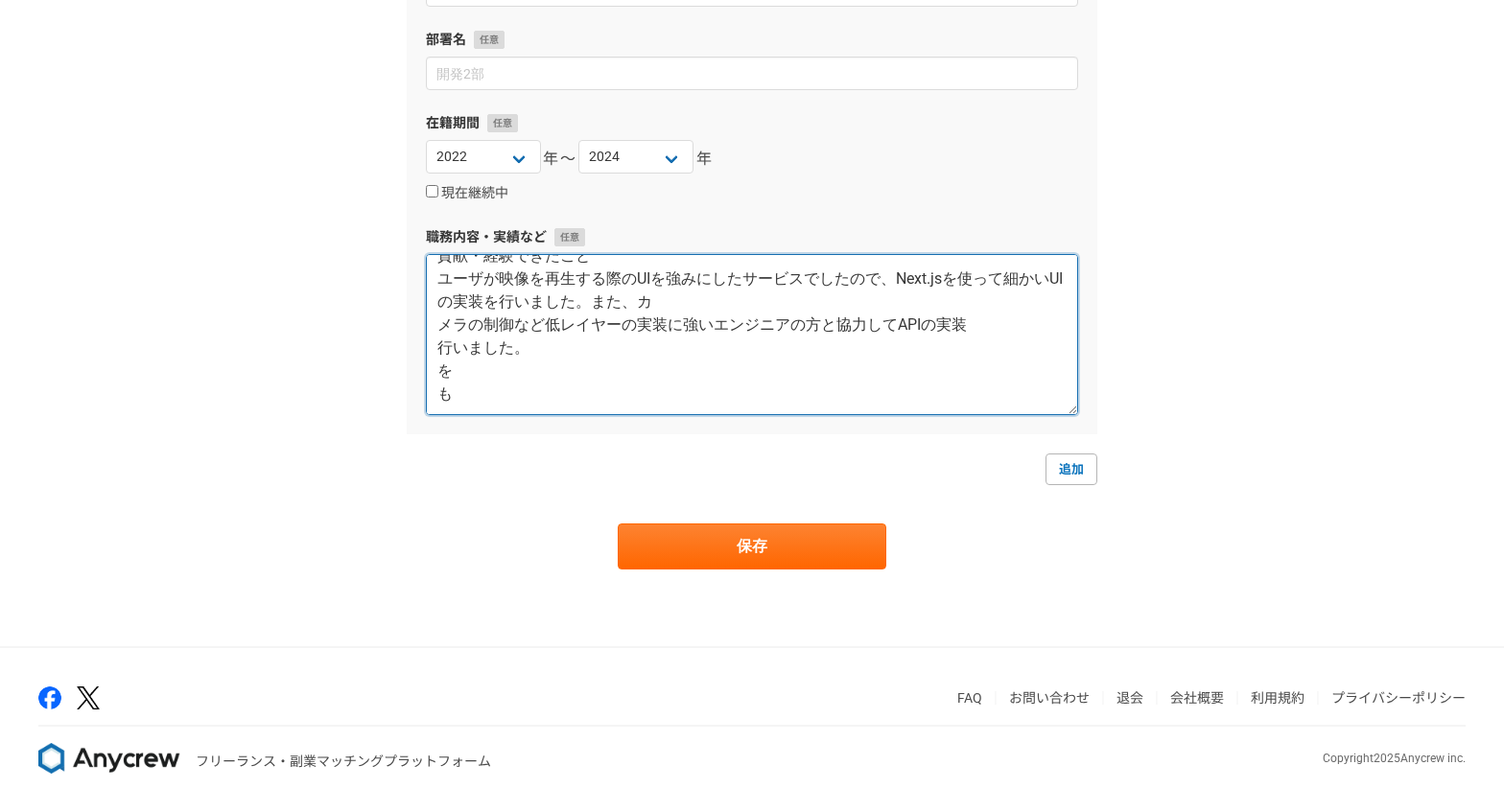
click at [443, 328] on textarea "使用技術 Next.js Express TypeScript MySQL 担当業務 ・API開発 ・フロントエンド開発 貢献・経験できたこと ユーザが映像を…" at bounding box center [752, 334] width 653 height 161
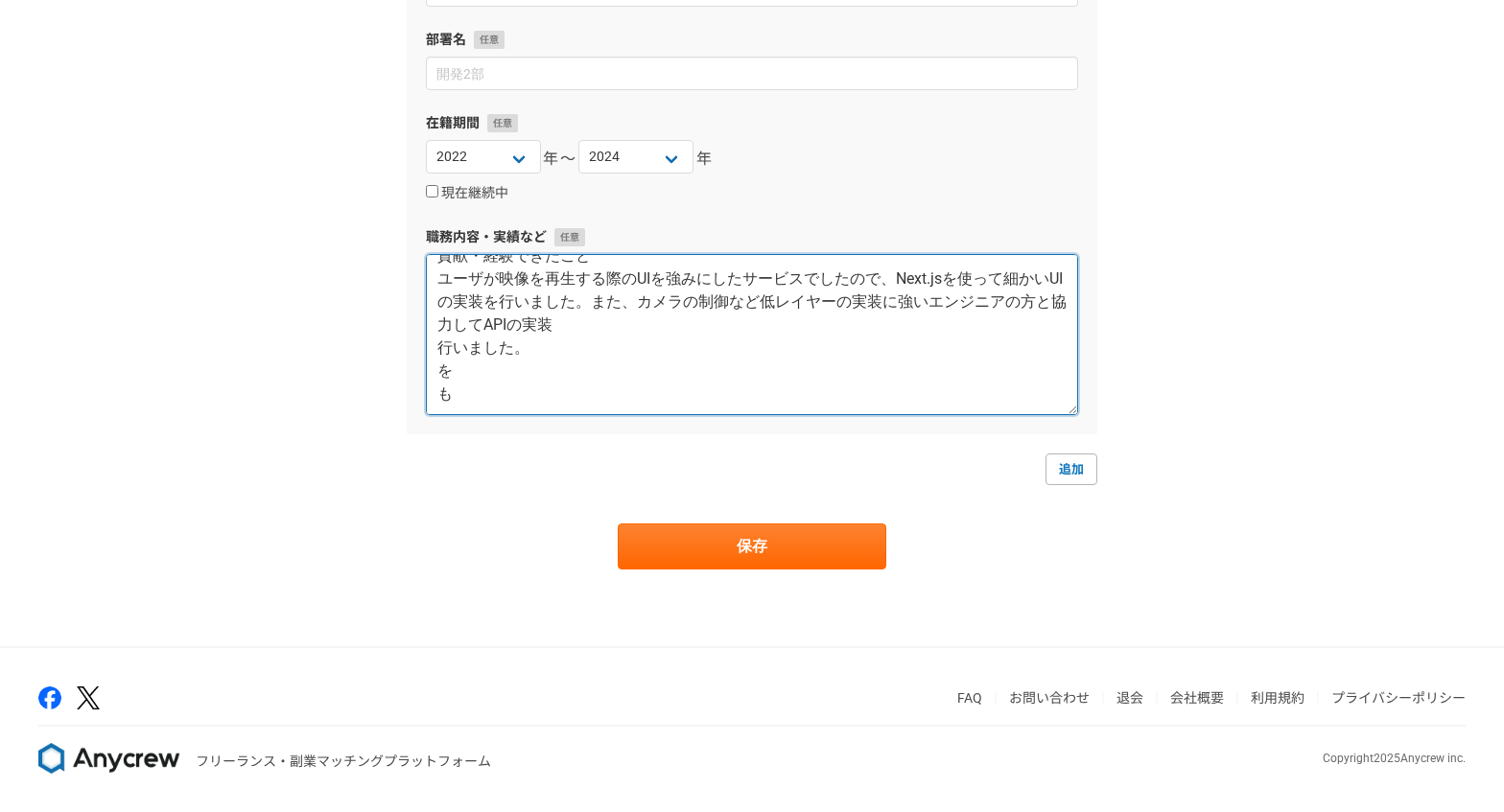
click at [440, 352] on textarea "使用技術 Next.js Express TypeScript MySQL 担当業務 ・API開発 ・フロントエンド開発 貢献・経験できたこと ユーザが映像を…" at bounding box center [752, 334] width 653 height 161
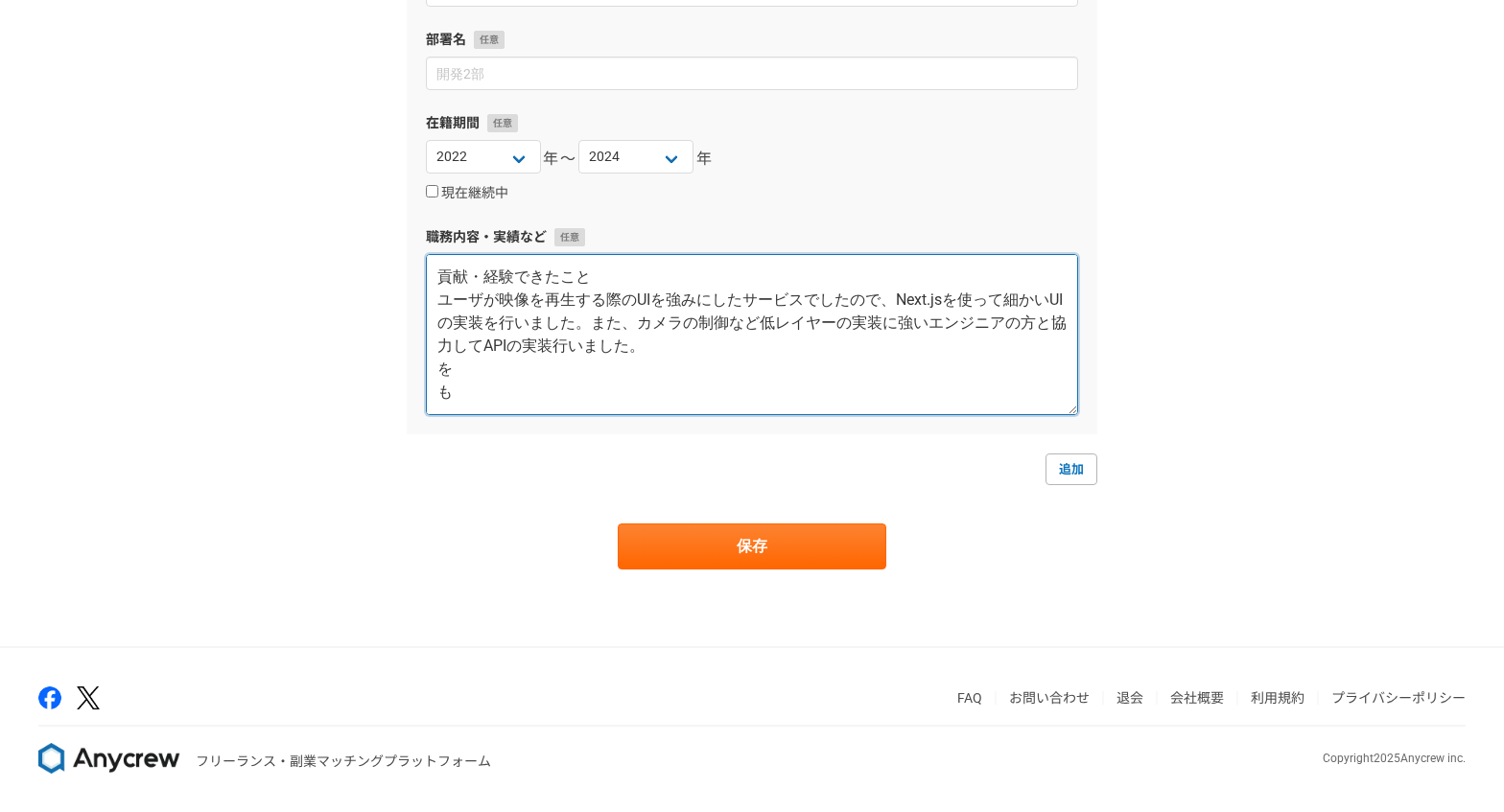
scroll to position [231, 0]
drag, startPoint x: 474, startPoint y: 405, endPoint x: 428, endPoint y: 359, distance: 65.1
click at [428, 359] on textarea "使用技術 Next.js Express TypeScript MySQL 担当業務 ・API開発 ・フロントエンド開発 貢献・経験できたこと ユーザが映像を…" at bounding box center [752, 334] width 653 height 161
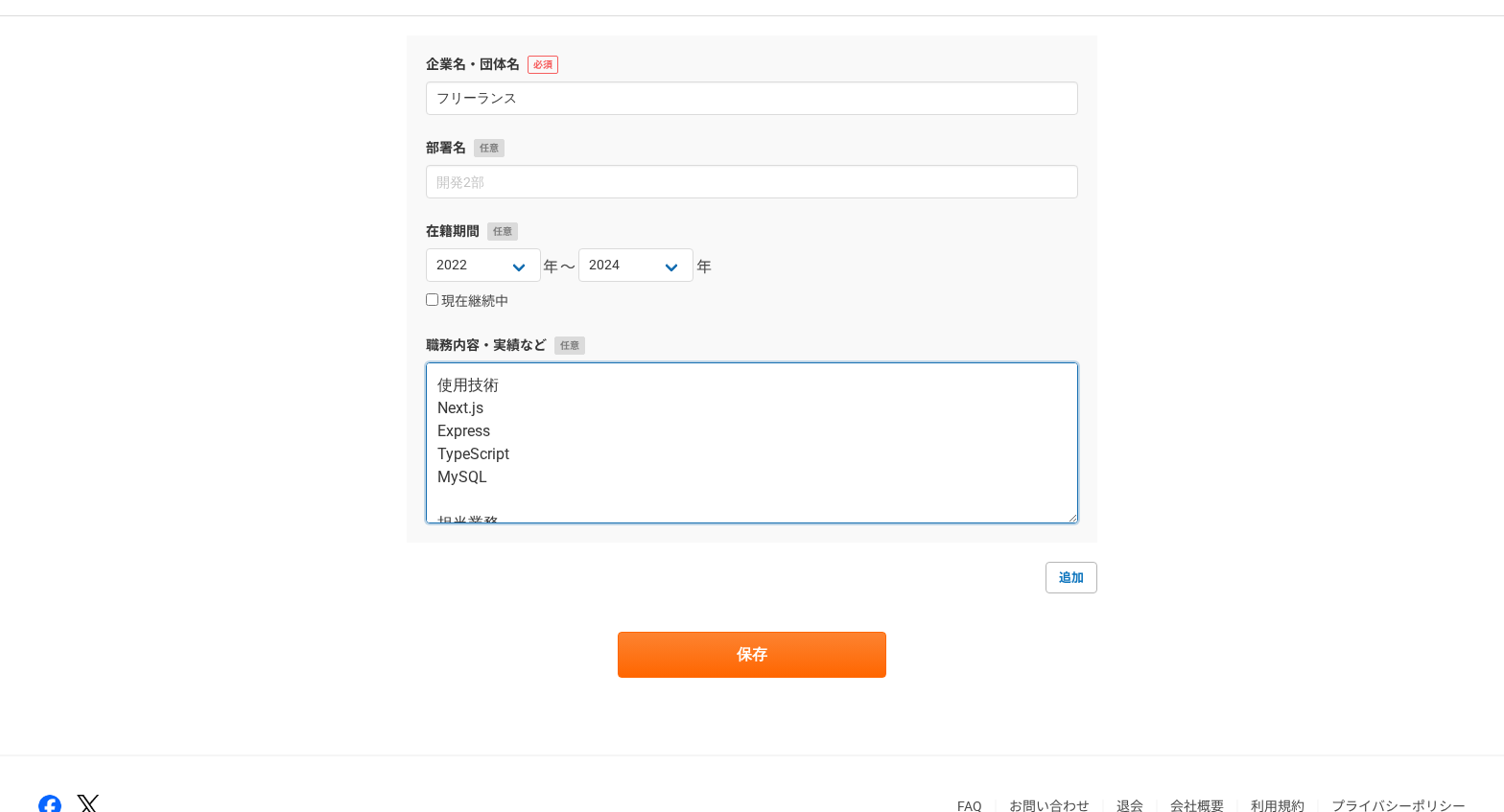
scroll to position [133, 0]
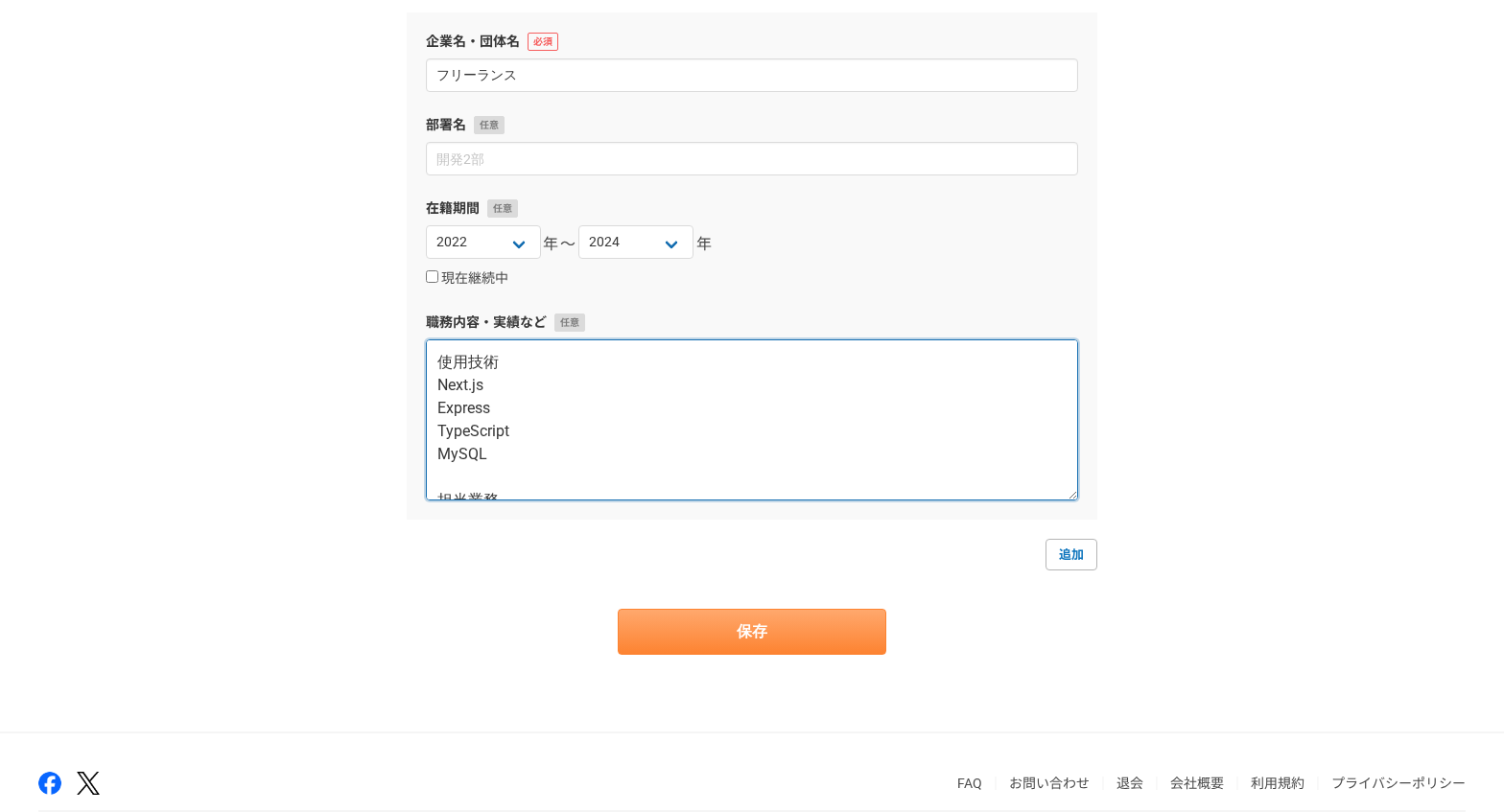
type textarea "使用技術 Next.js Express TypeScript MySQL 担当業務 ・API開発 ・フロントエンド開発 貢献・経験できたこと ユーザが映像を…"
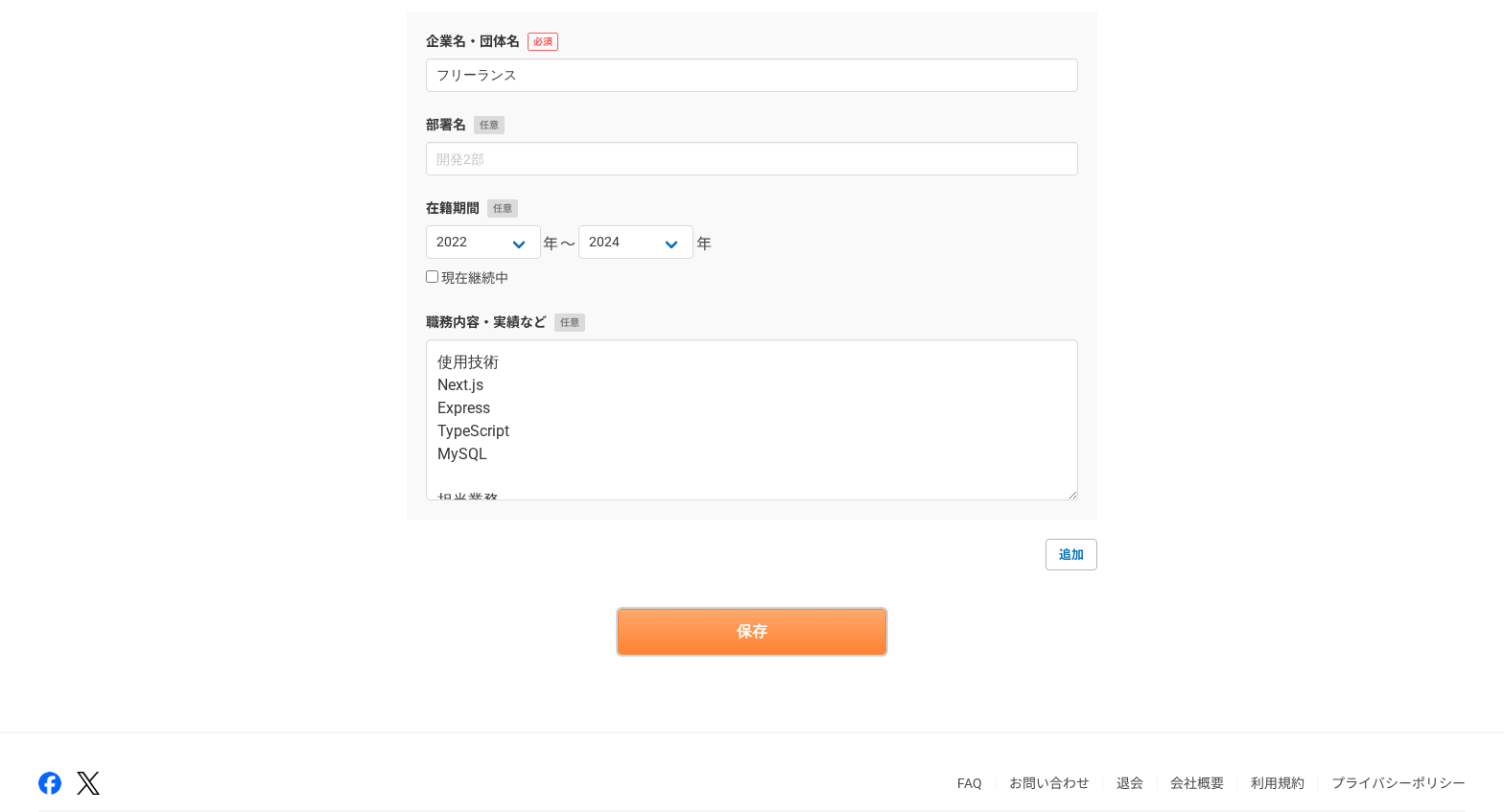
click at [729, 652] on button "保存" at bounding box center [752, 632] width 268 height 46
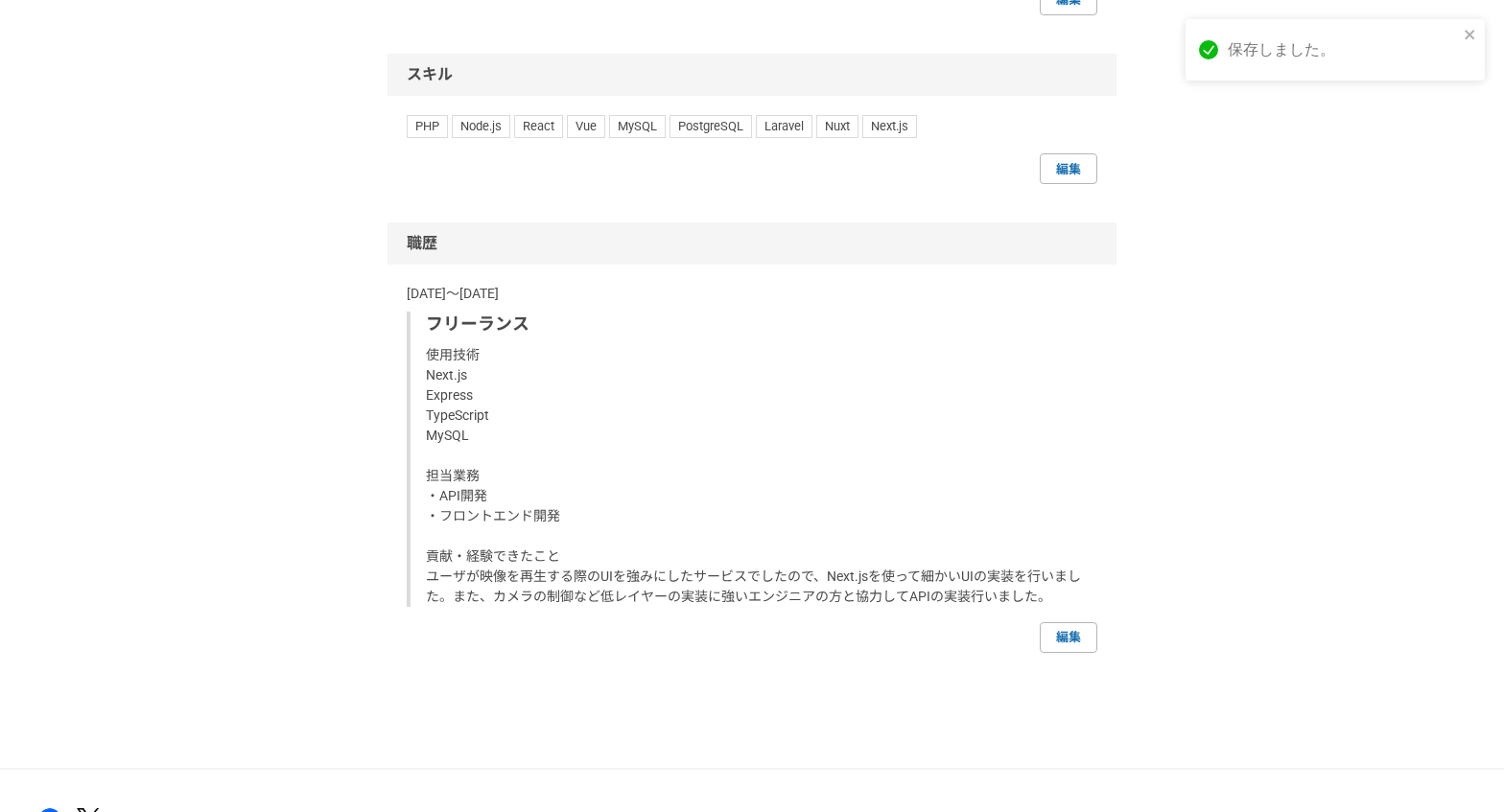
scroll to position [1192, 0]
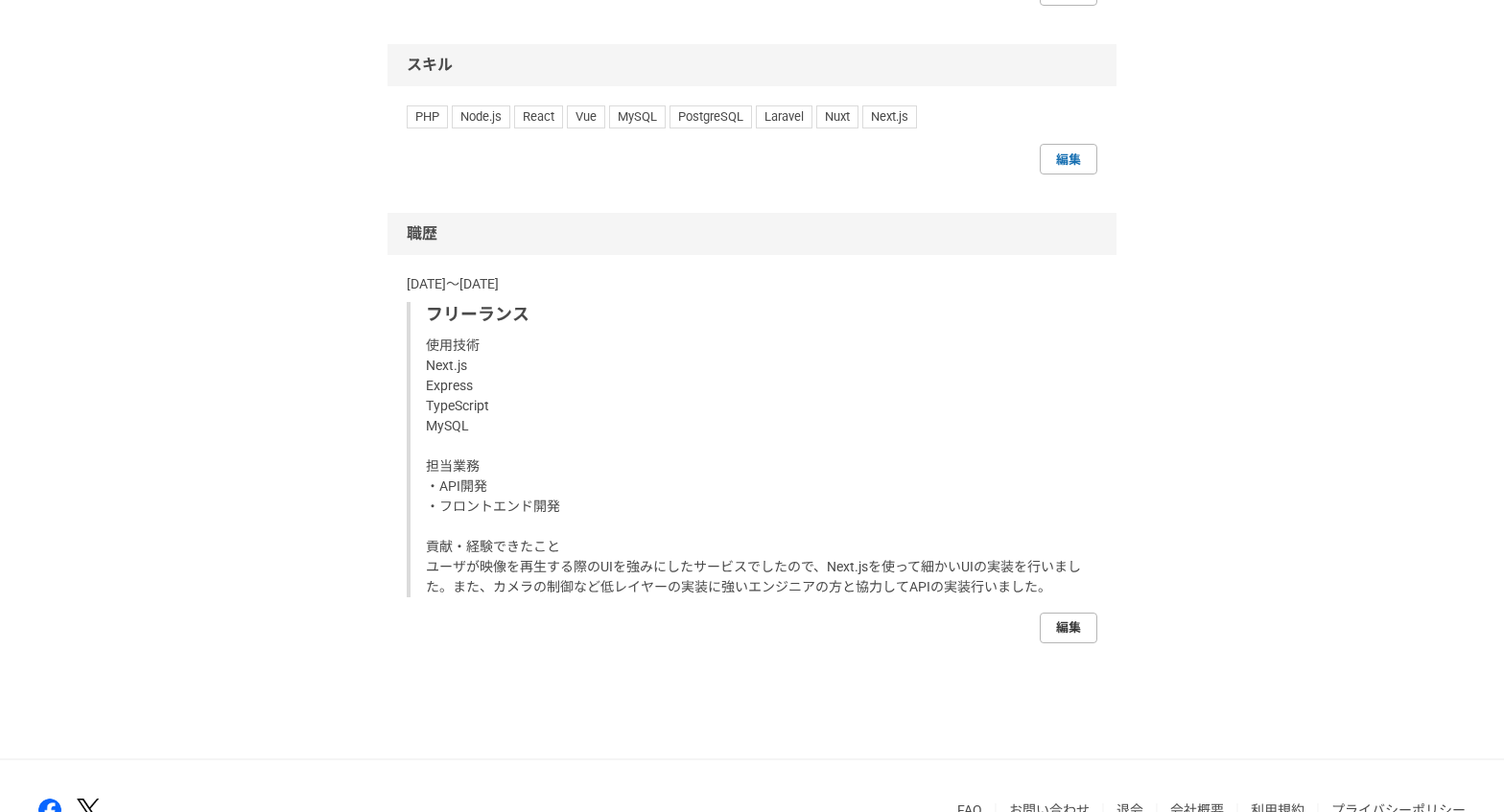
click at [1075, 628] on link "編集" at bounding box center [1069, 628] width 58 height 31
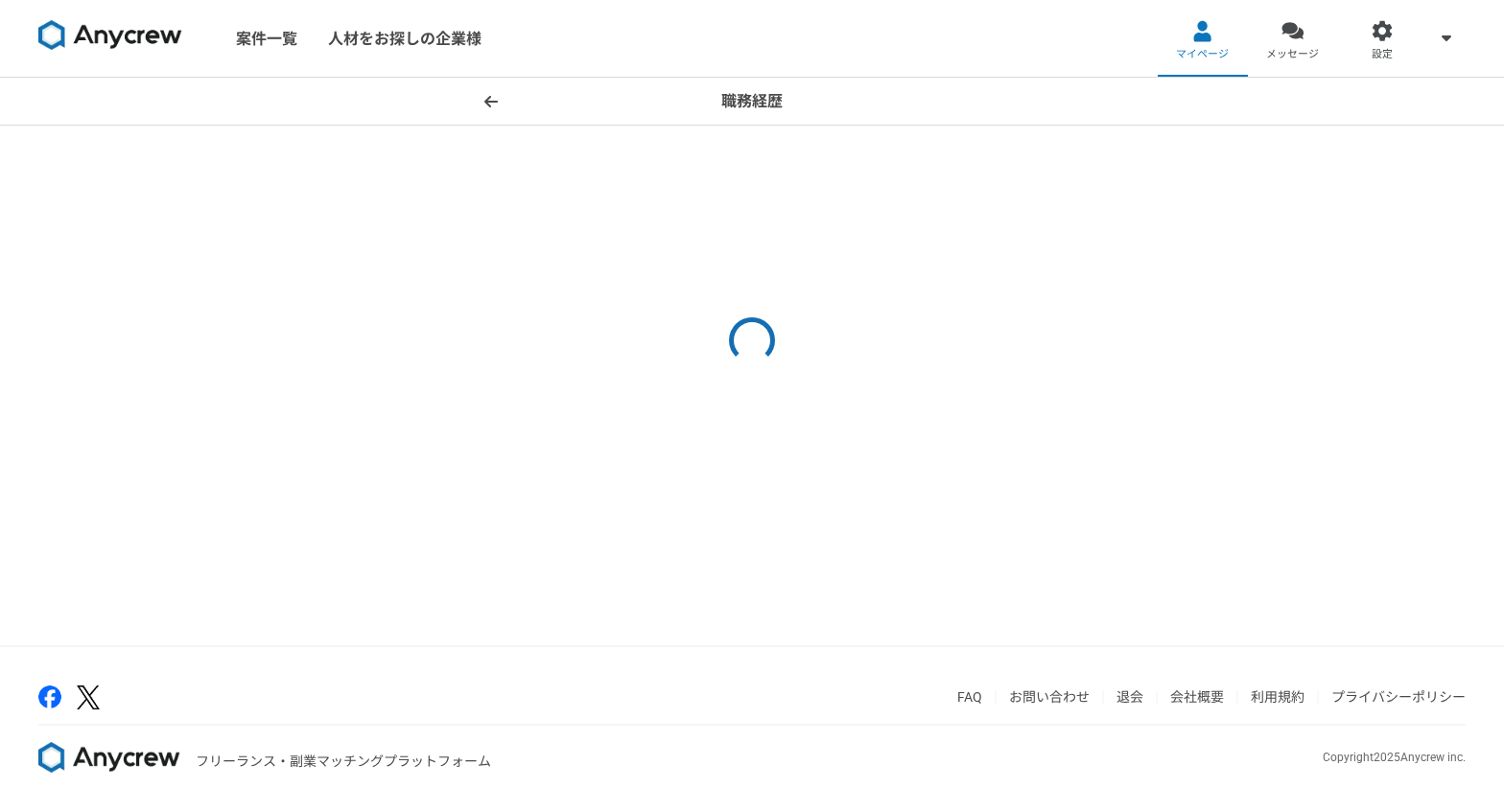
select select "2022"
select select "2024"
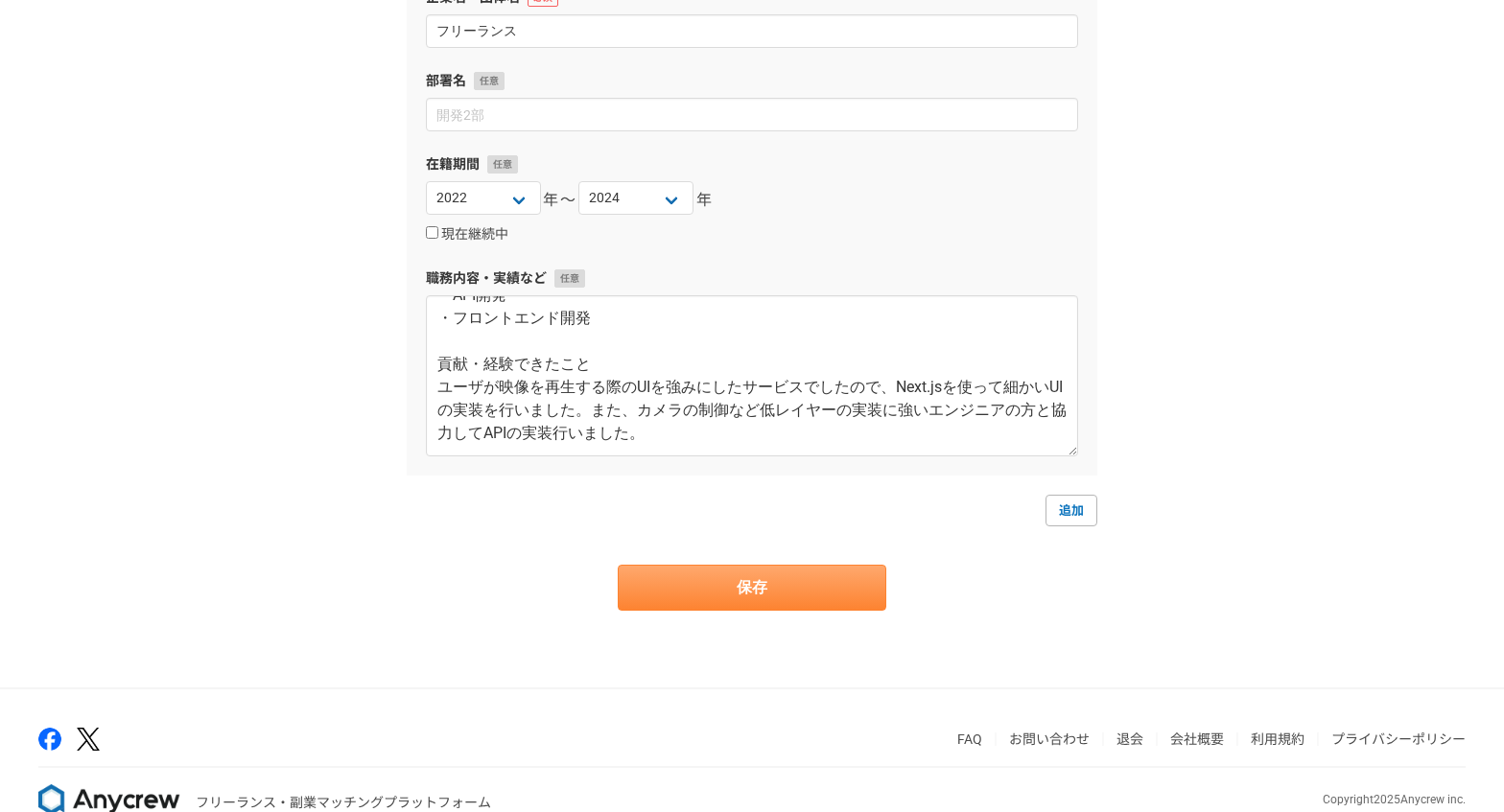
scroll to position [179, 0]
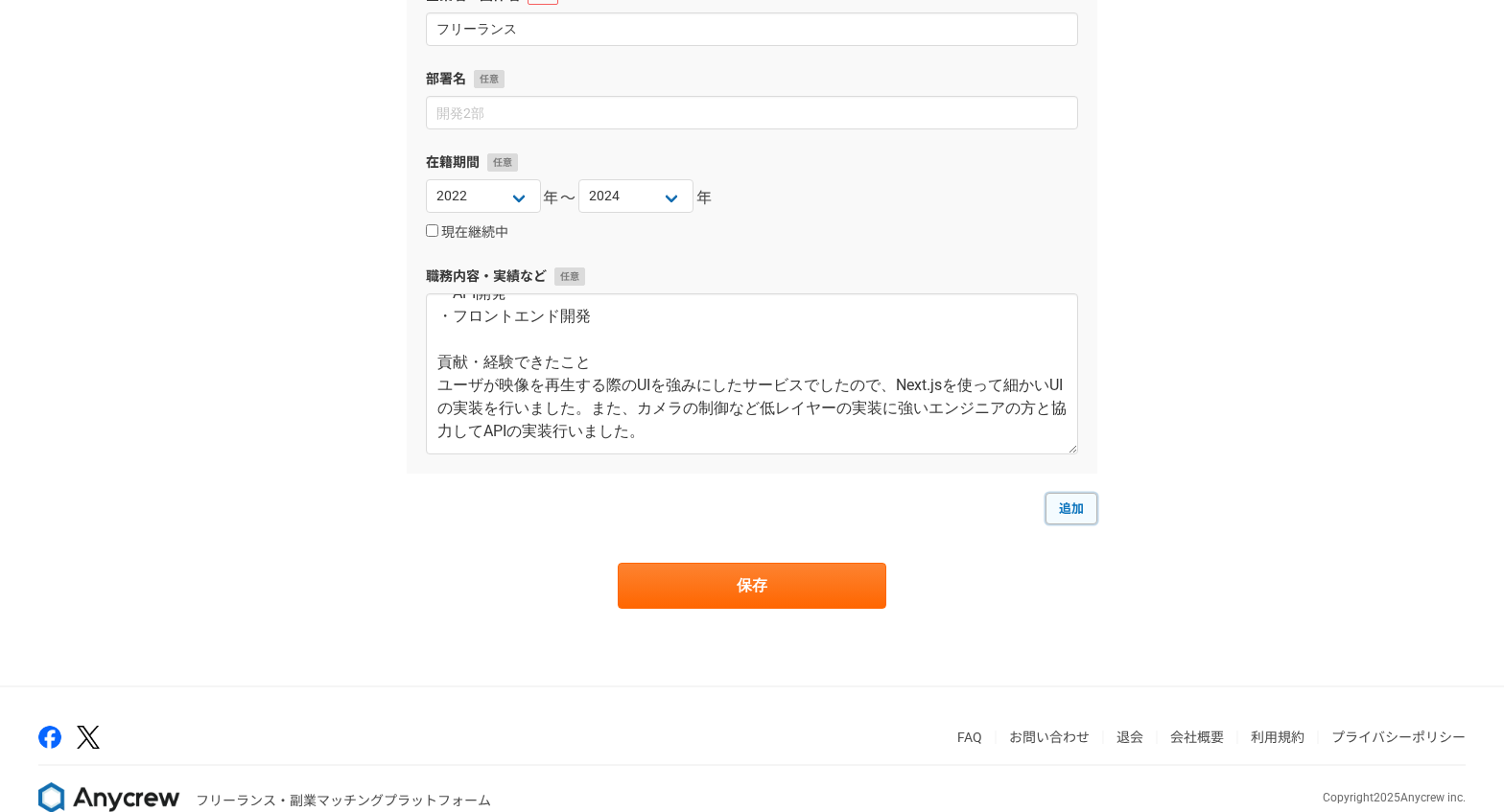
click at [1053, 524] on link "追加" at bounding box center [1072, 508] width 52 height 31
select select
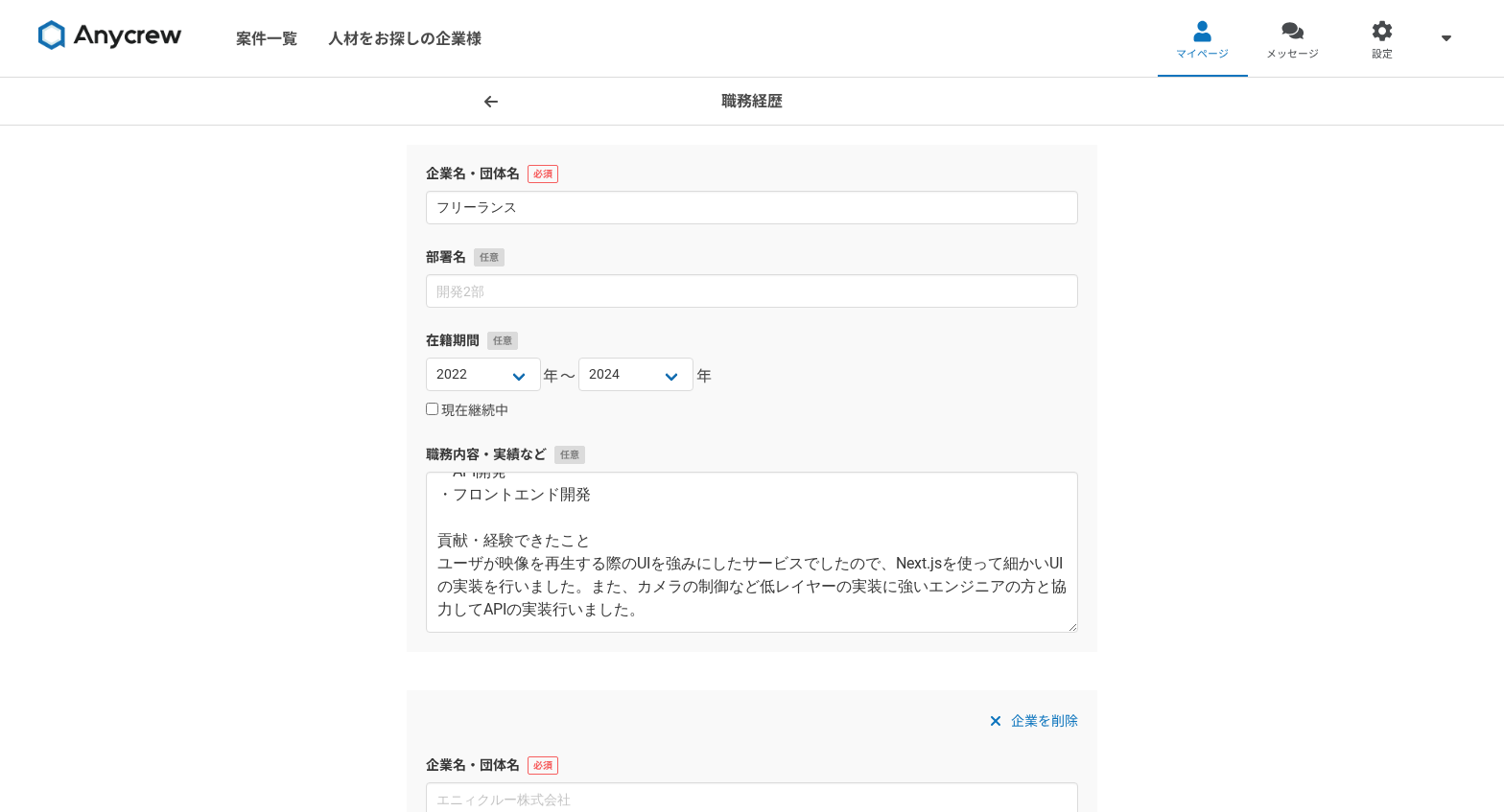
scroll to position [0, 0]
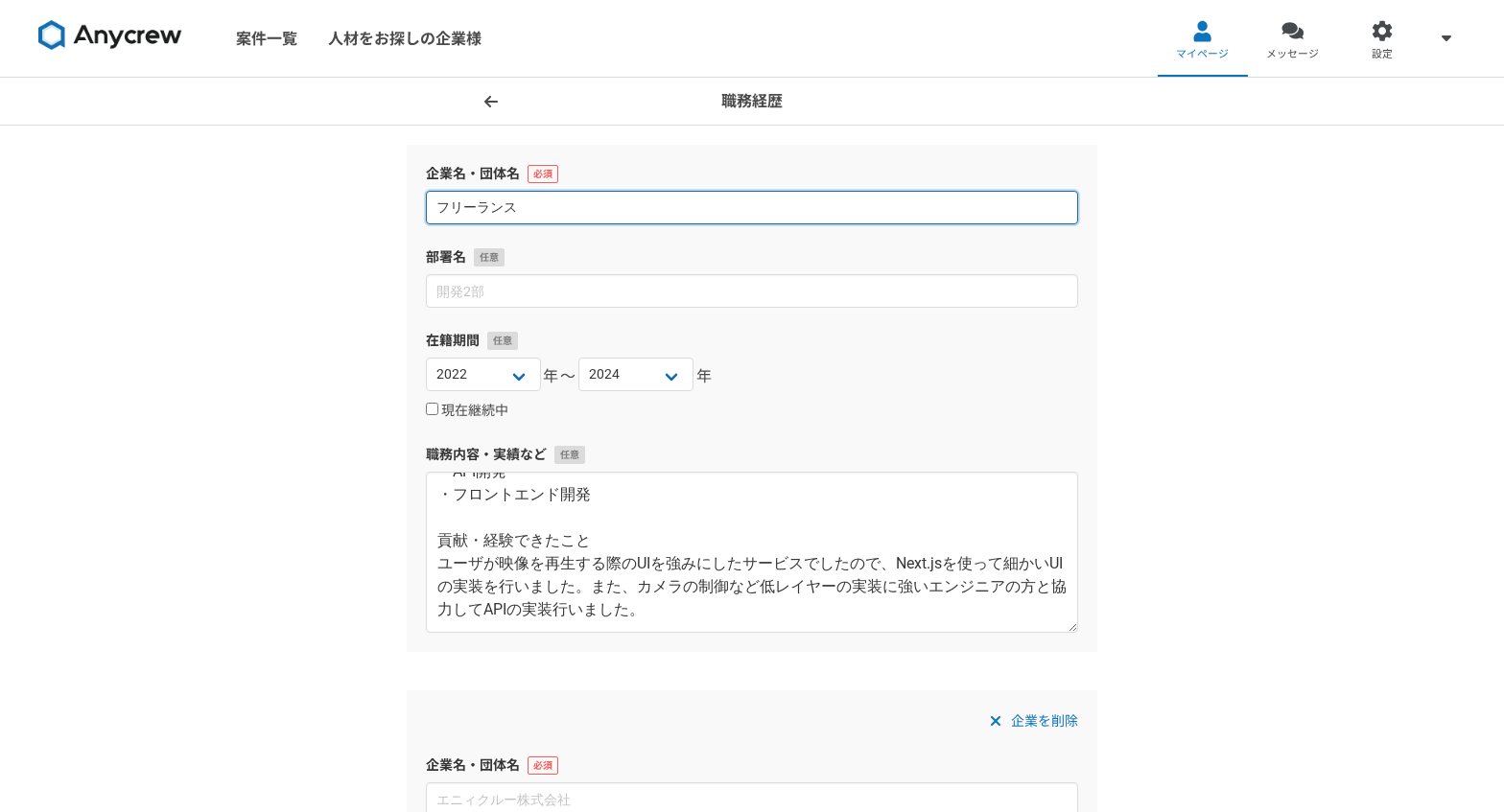
drag, startPoint x: 550, startPoint y: 217, endPoint x: 422, endPoint y: 209, distance: 128.2
click at [422, 209] on div "企業名・団体名 フリーランス 部署名 在籍期間 2025 2024 2023 2022 2021 2020 2019 2018 2017 2016 2015 …" at bounding box center [752, 399] width 691 height 507
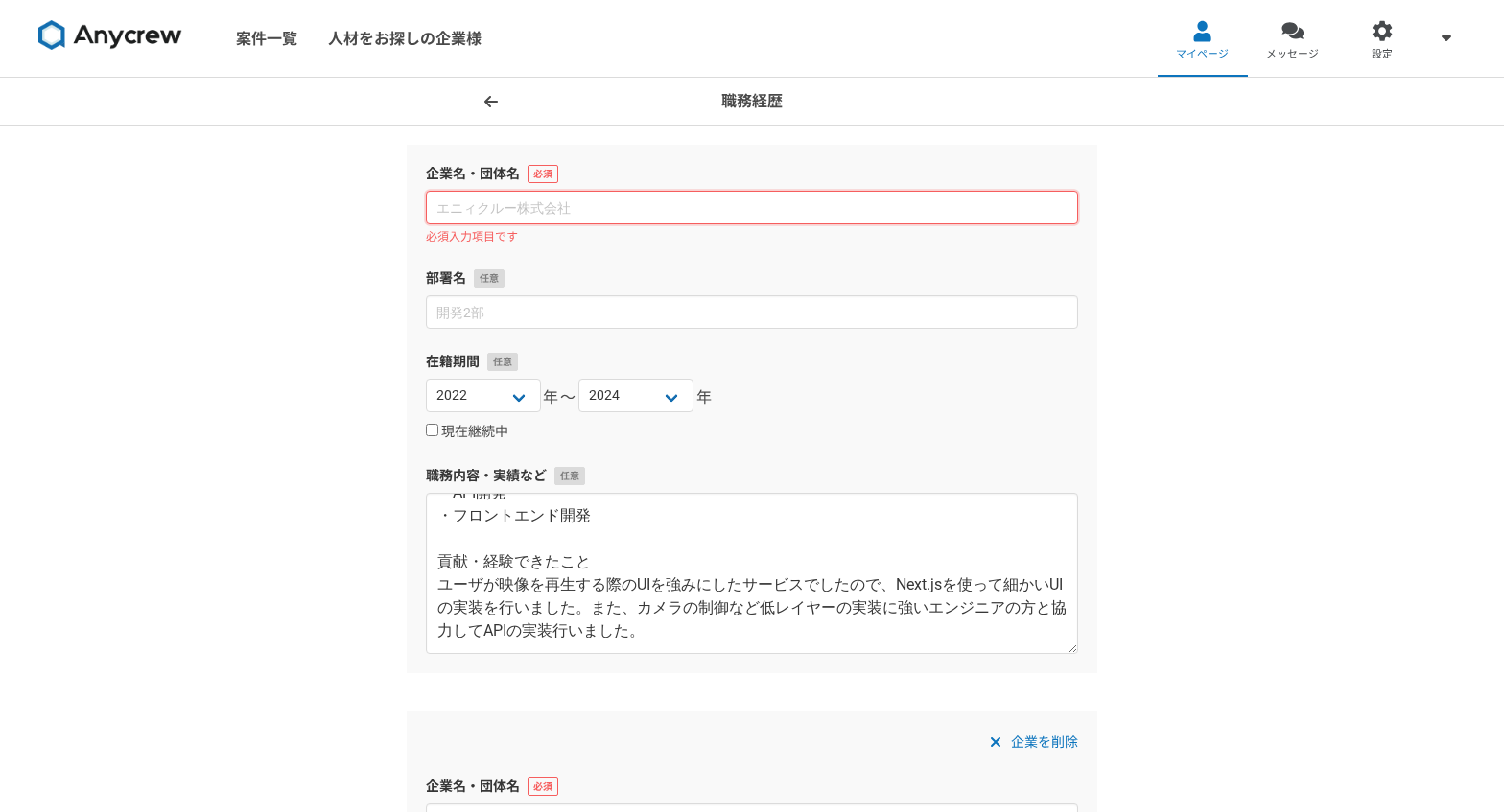
paste input "映像管理システ ム開 発"
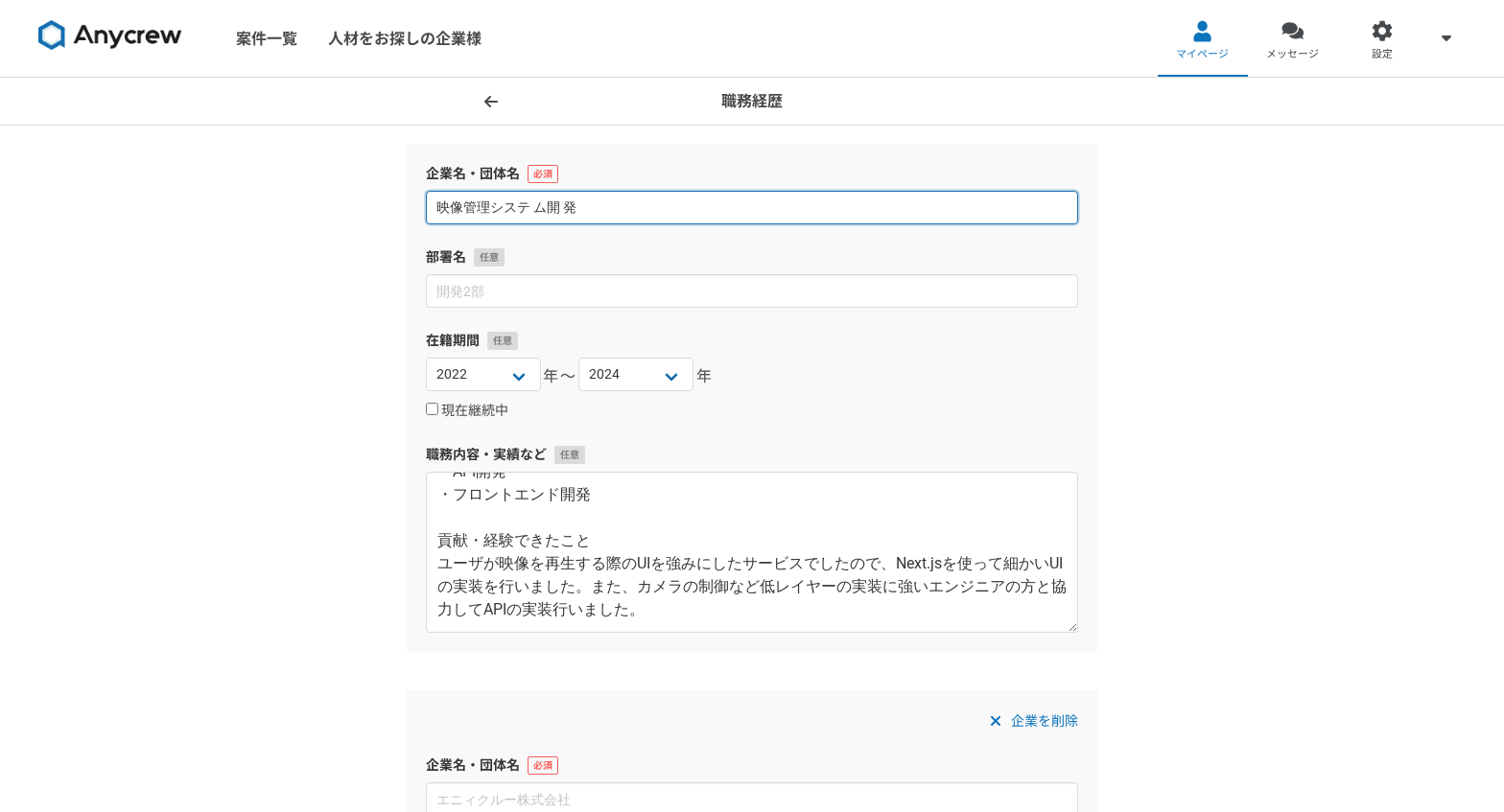
click at [564, 208] on input "映像管理システ ム開 発" at bounding box center [752, 208] width 653 height 34
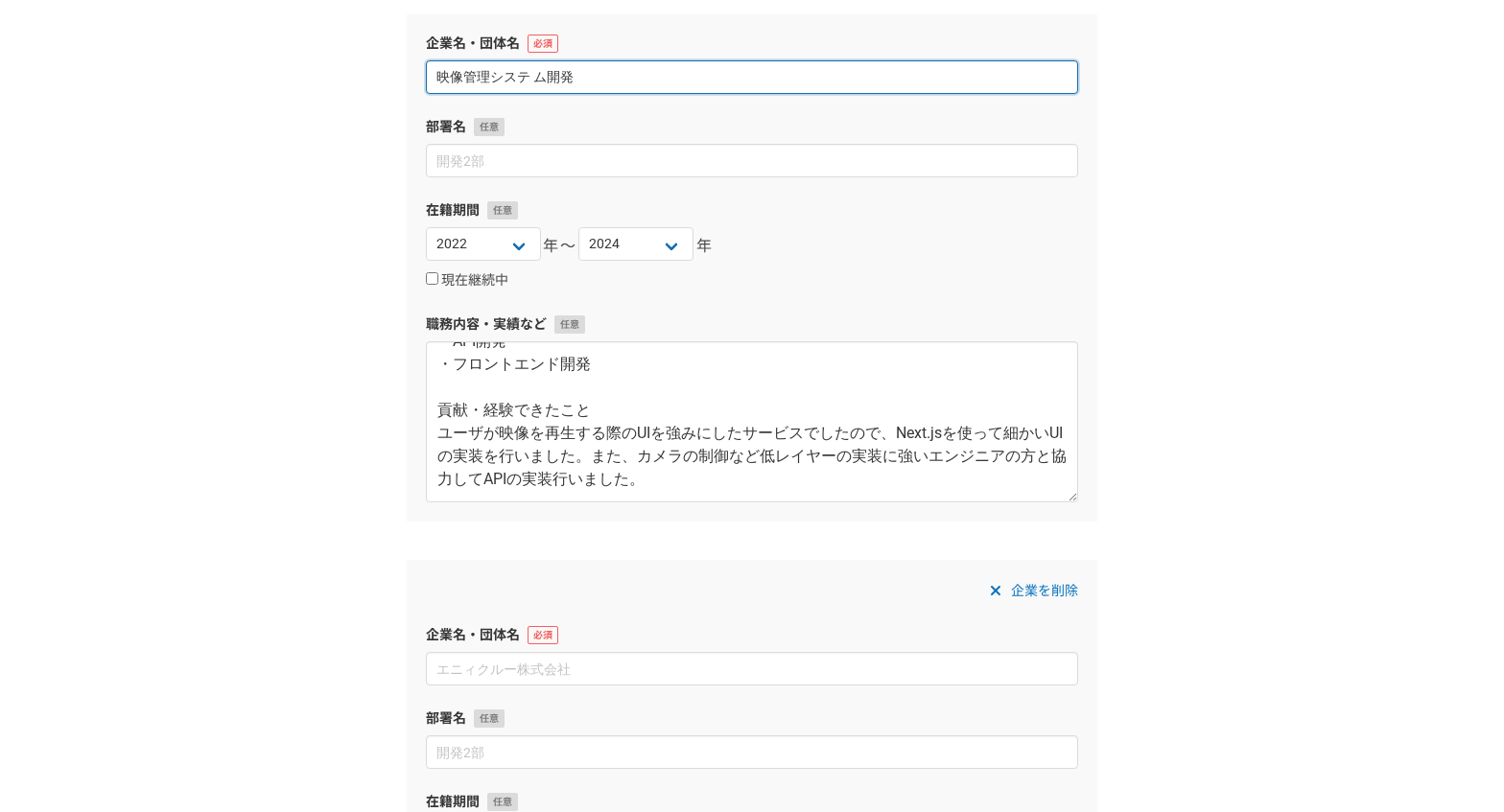
scroll to position [187, 0]
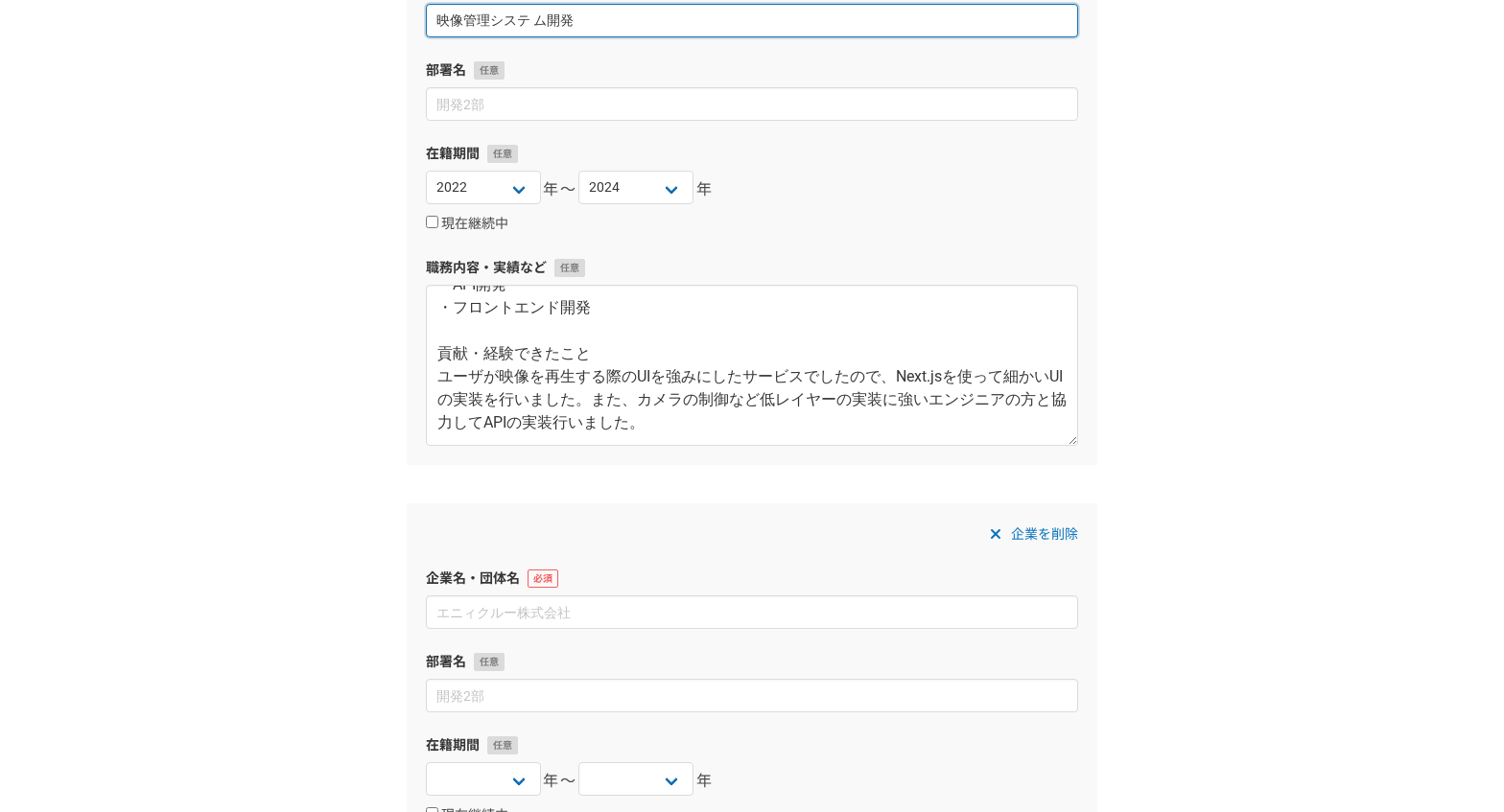
type input "映像管理システ ム開発"
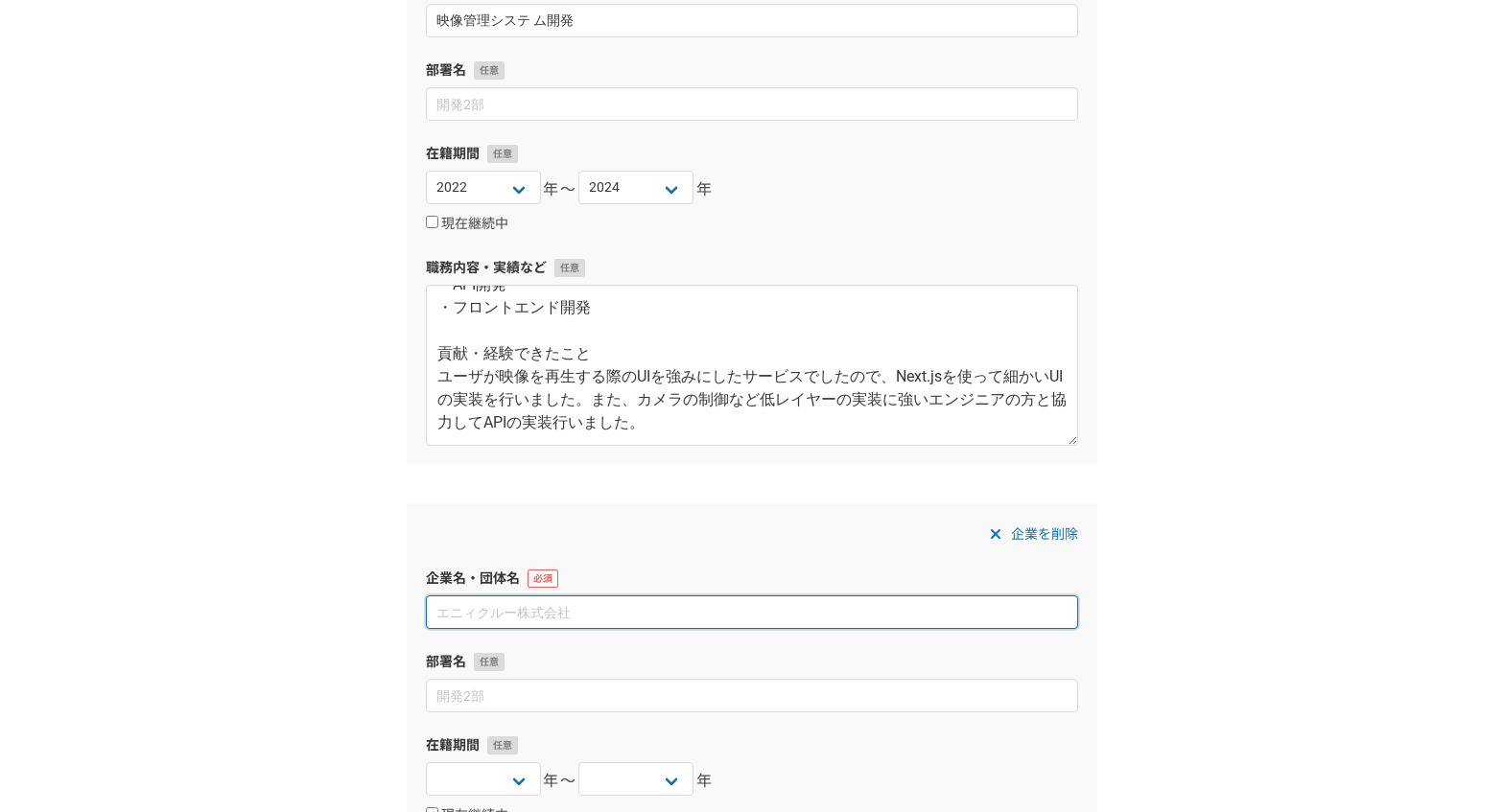
click at [582, 608] on input at bounding box center [752, 612] width 653 height 34
paste input "勤怠・予約システム開発"
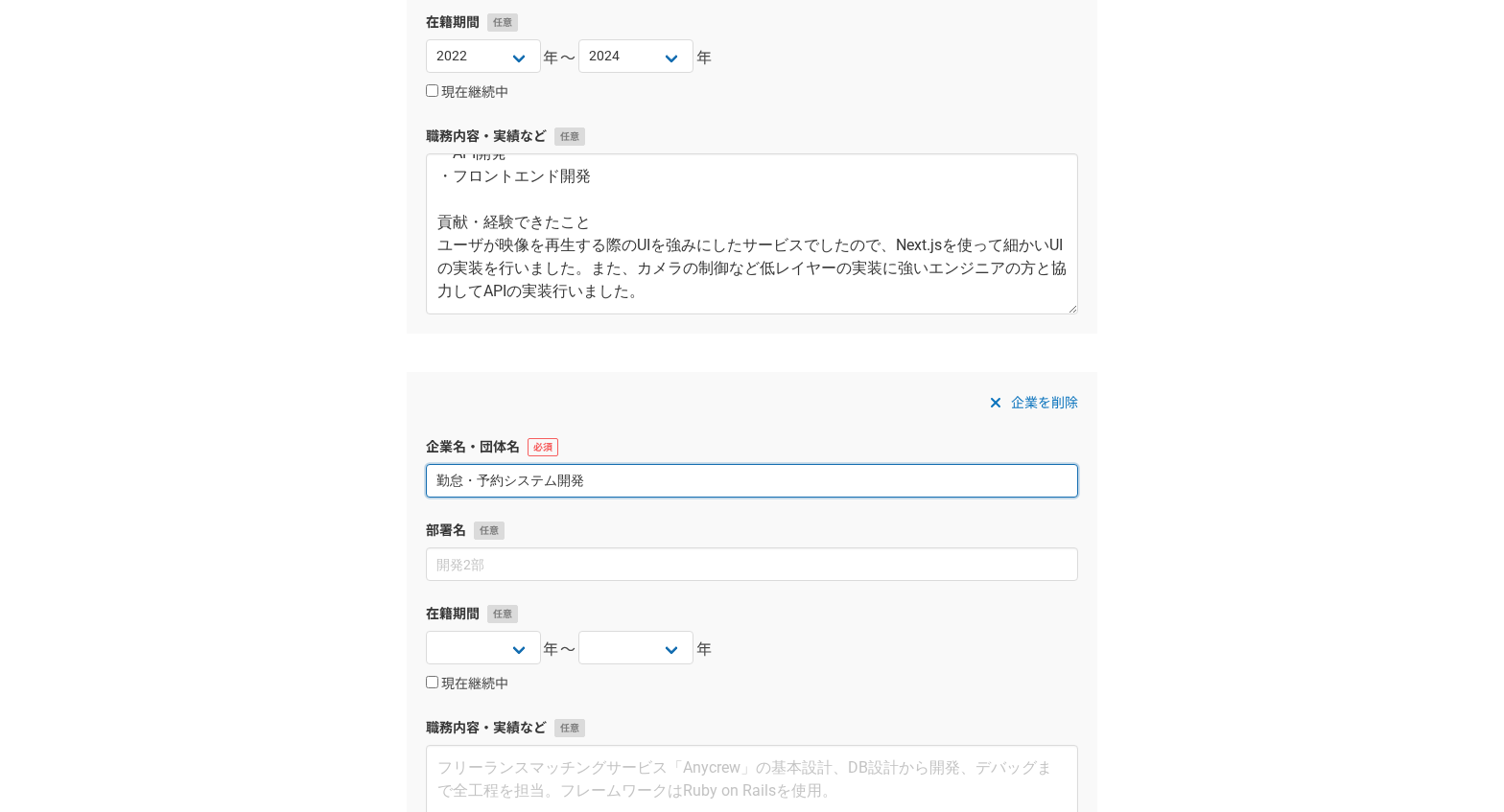
scroll to position [320, 0]
type input "勤怠・予約システム開発"
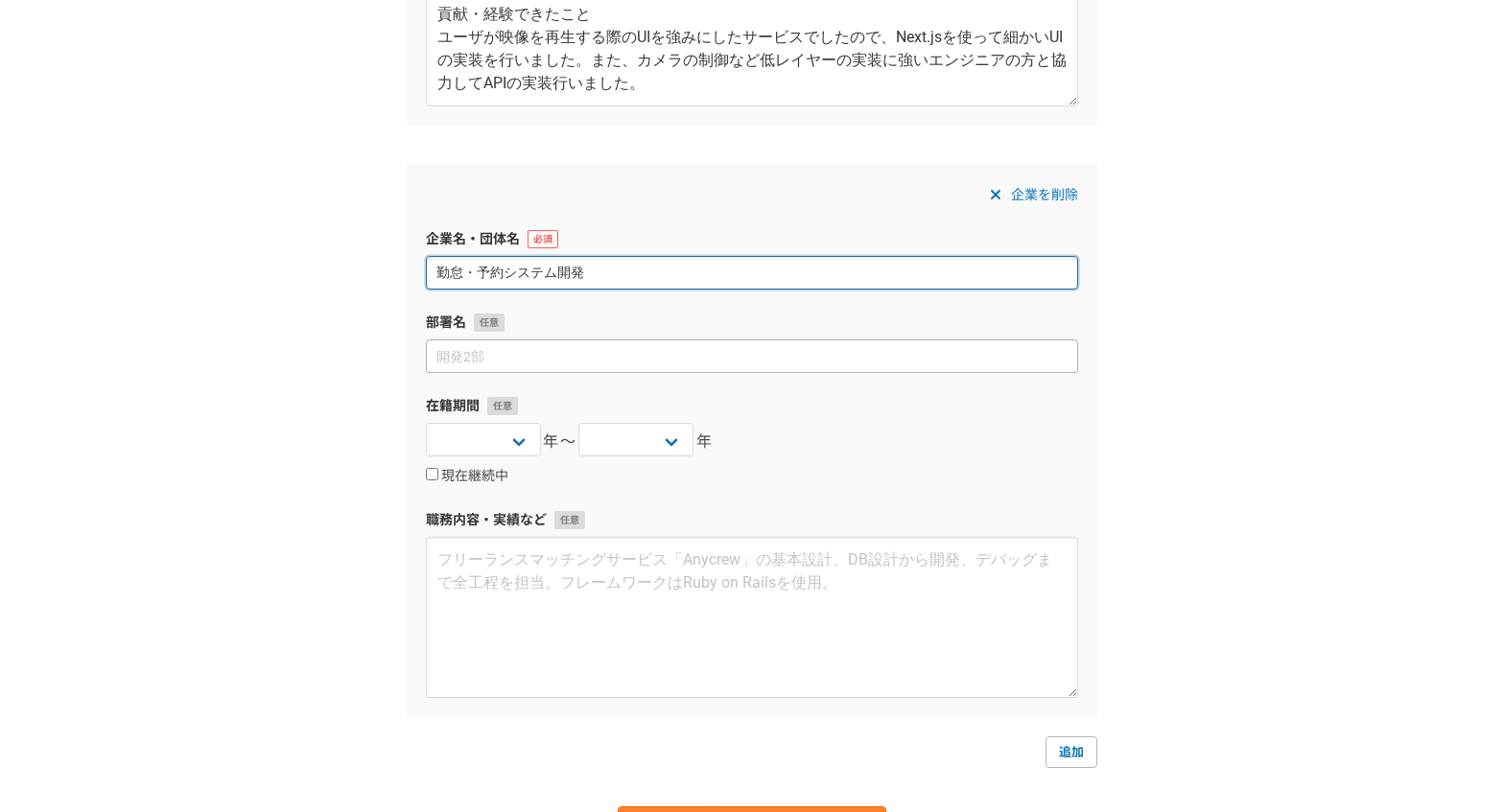
scroll to position [580, 0]
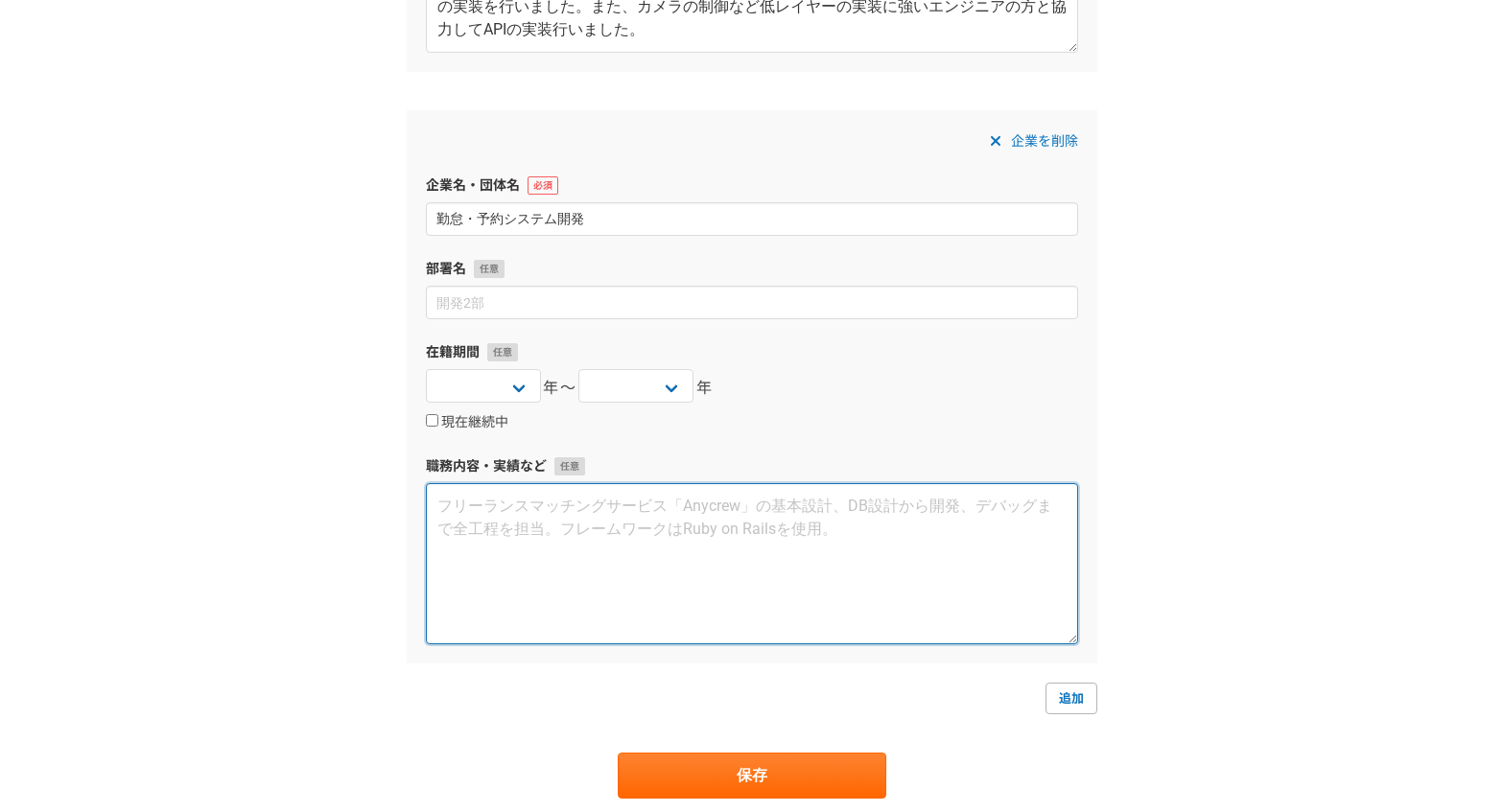
click at [556, 499] on textarea at bounding box center [752, 564] width 653 height 161
paste textarea "使用技術 Laravel Nuxt MySQL 担当業務 ・API開発 ・フロントエンド開発 貢献・経験できたこと このプロジェクトでの使用技術はほぼ全て実務…"
click at [442, 583] on textarea "使用技術 Laravel Nuxt MySQL 担当業務 ・API開発 ・フロントエンド開発 貢献・経験できたこと このプロジェクトでの使用技術はほぼ全て実務…" at bounding box center [752, 564] width 653 height 161
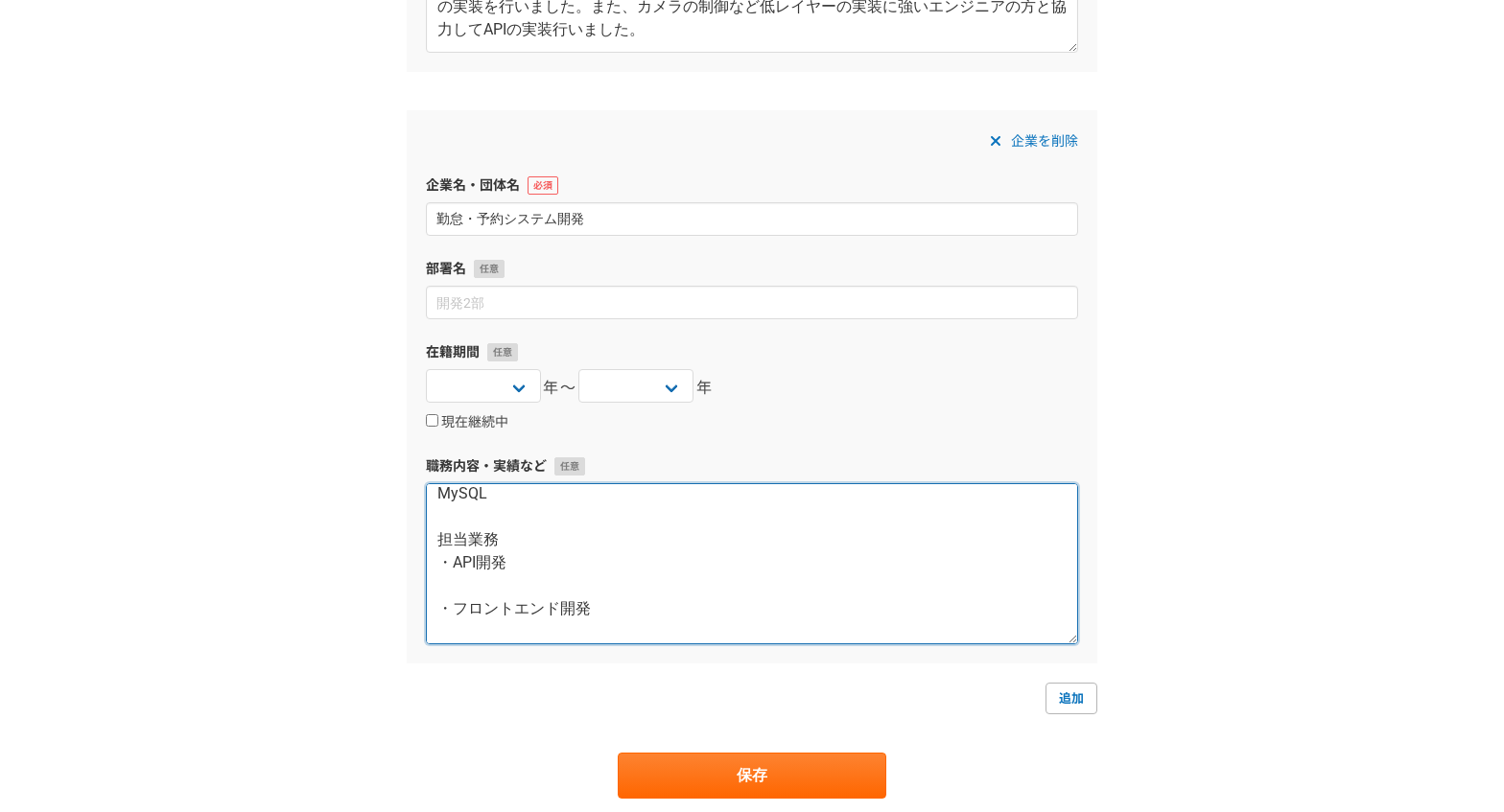
click at [466, 603] on textarea "使用技術 Laravel Nuxt MySQL 担当業務 ・API開発 ・フロントエンド開発 貢献・経験できたこと このプロジェクトでの使用技術はほぼ全て実務…" at bounding box center [752, 564] width 653 height 161
click at [467, 591] on textarea "使用技術 Laravel Nuxt MySQL 担当業務 ・API開発 ・フロントエンド開発 貢献・経験できたこと このプロジェクトでの使用技術はほぼ全て実務…" at bounding box center [752, 564] width 653 height 161
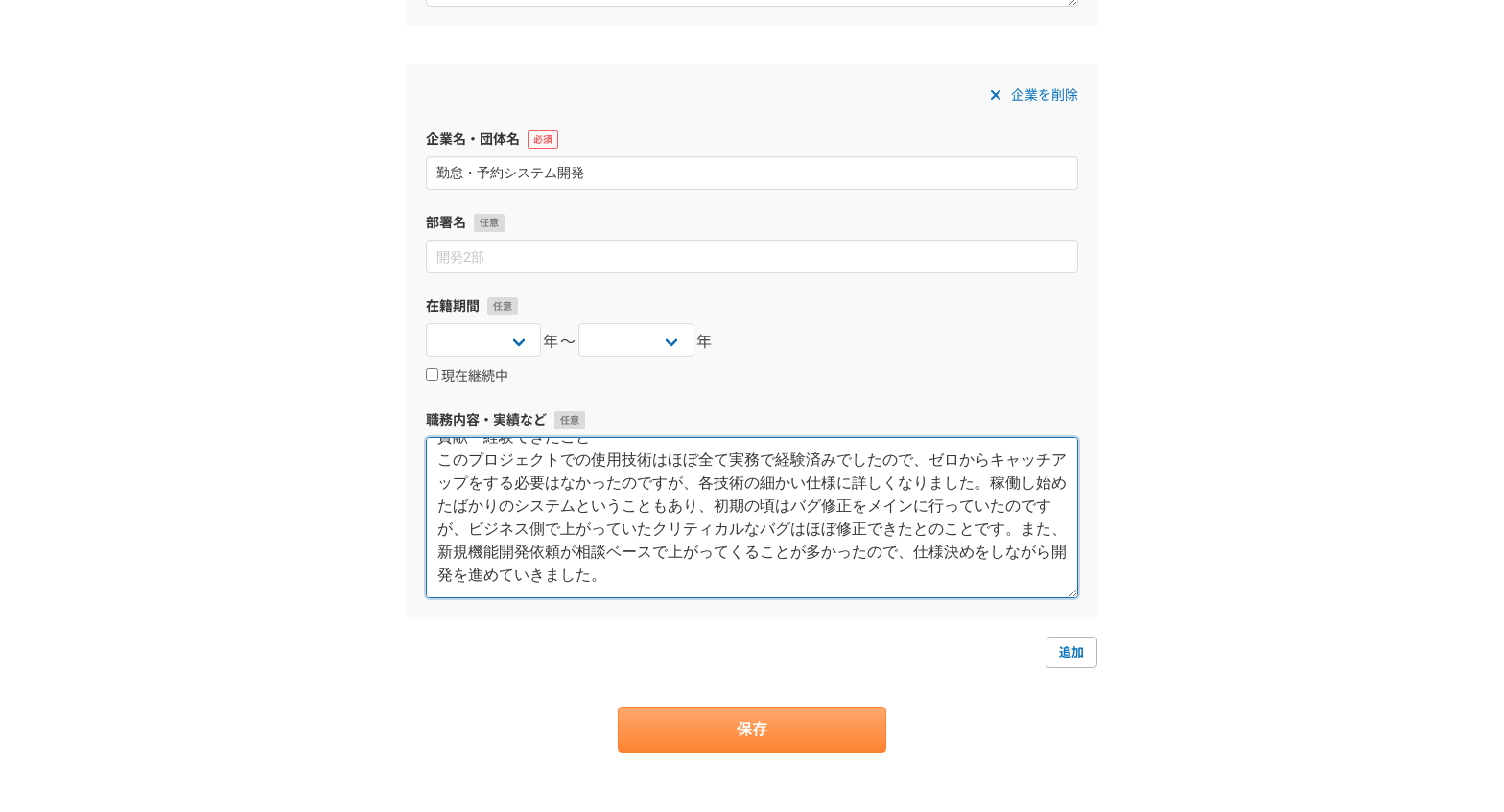
scroll to position [661, 0]
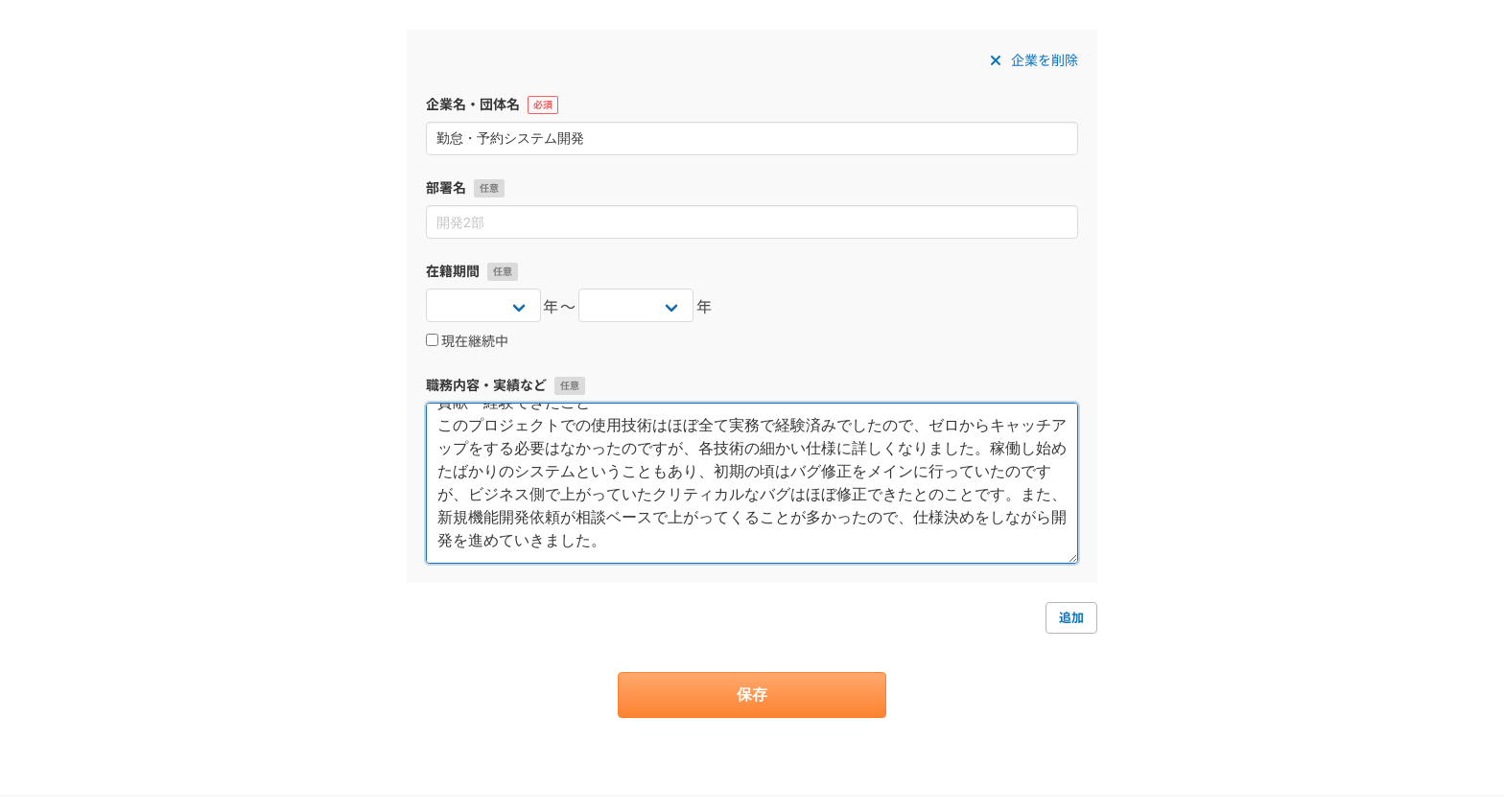
type textarea "使用技術 Laravel Nuxt MySQL 担当業務 ・API開発 ・フロントエンド開発 貢献・経験できたこと このプロジェクトでの使用技術はほぼ全て実務…"
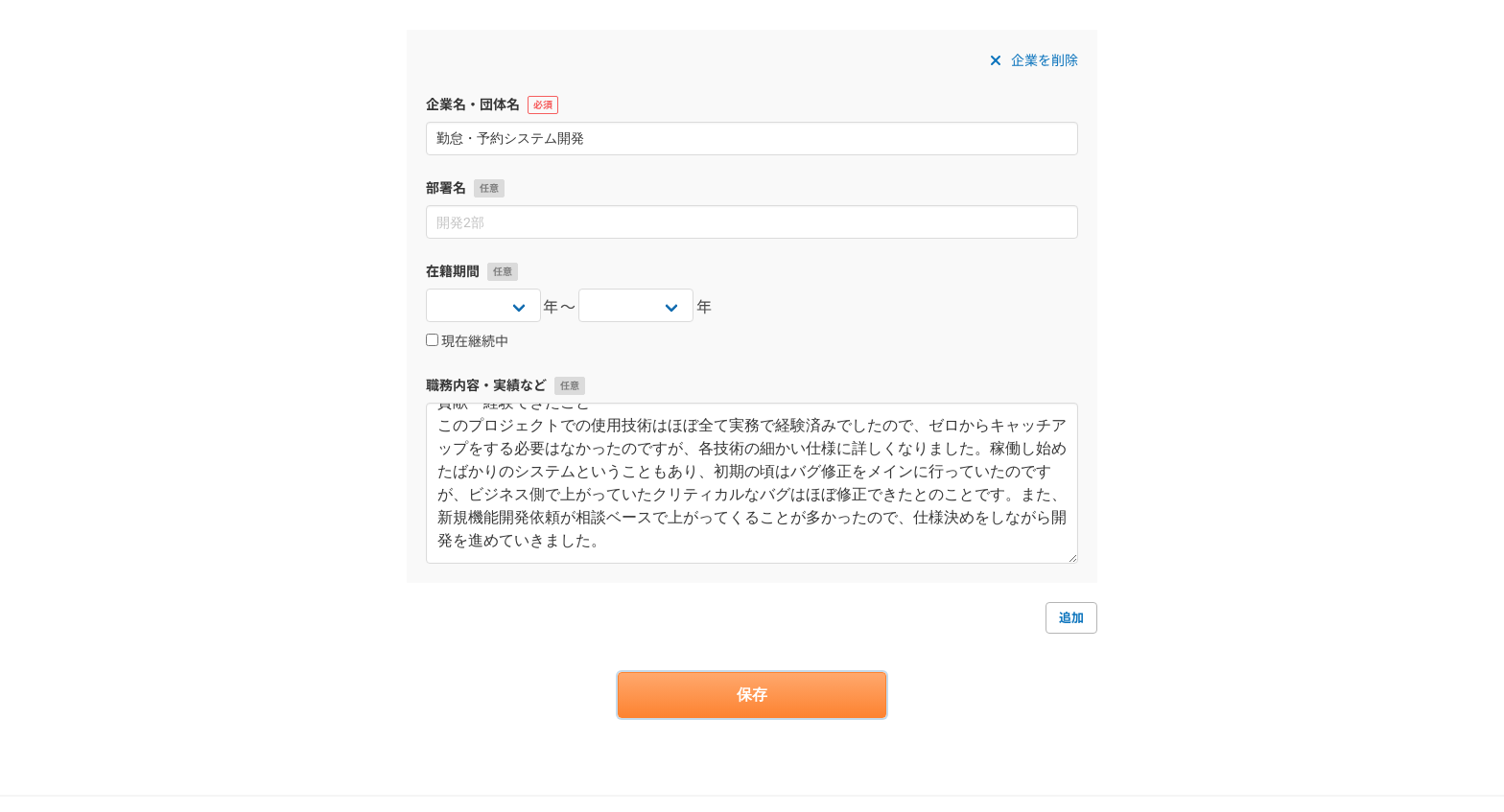
click at [659, 710] on button "保存" at bounding box center [752, 696] width 268 height 46
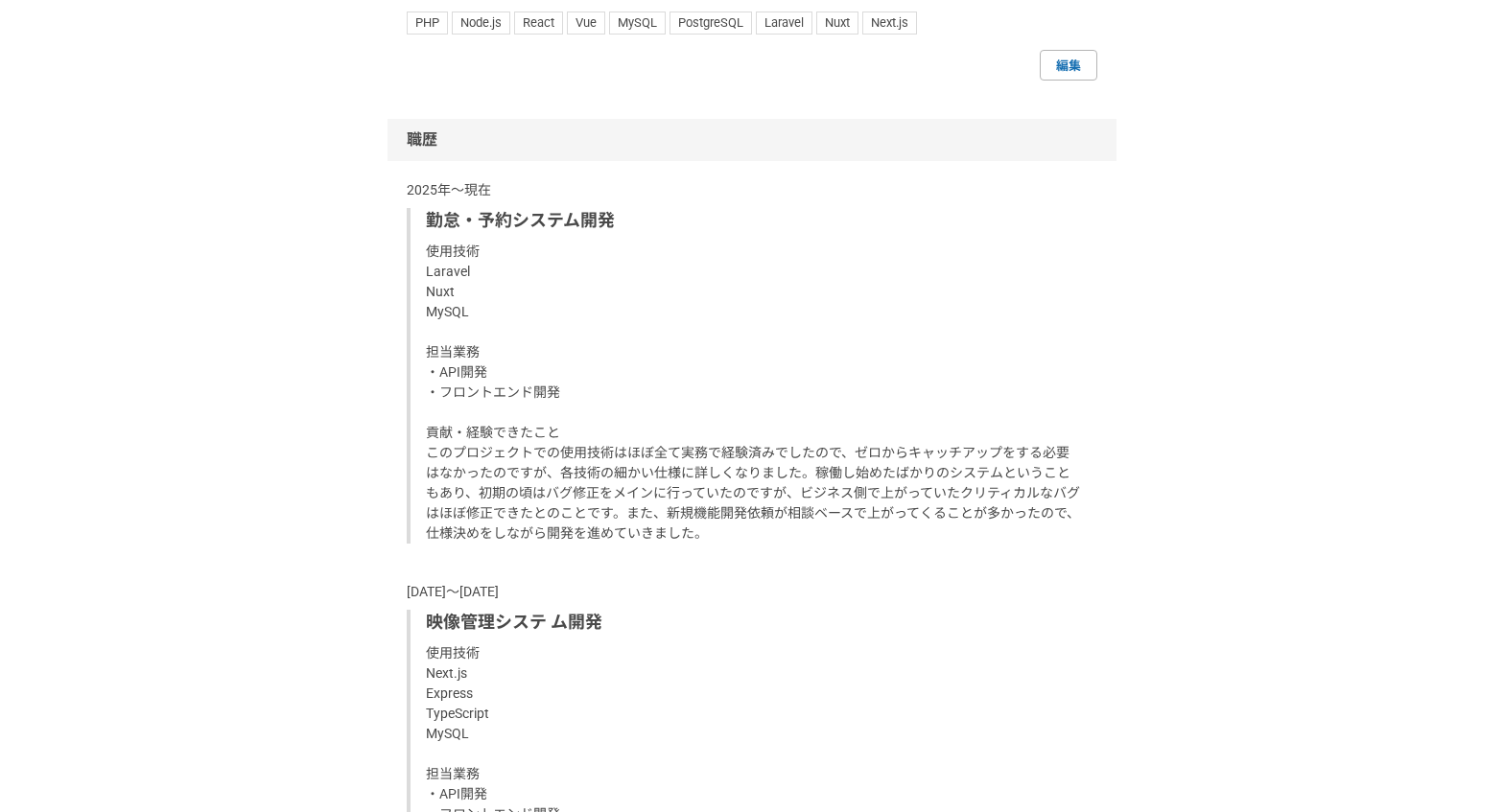
scroll to position [1525, 0]
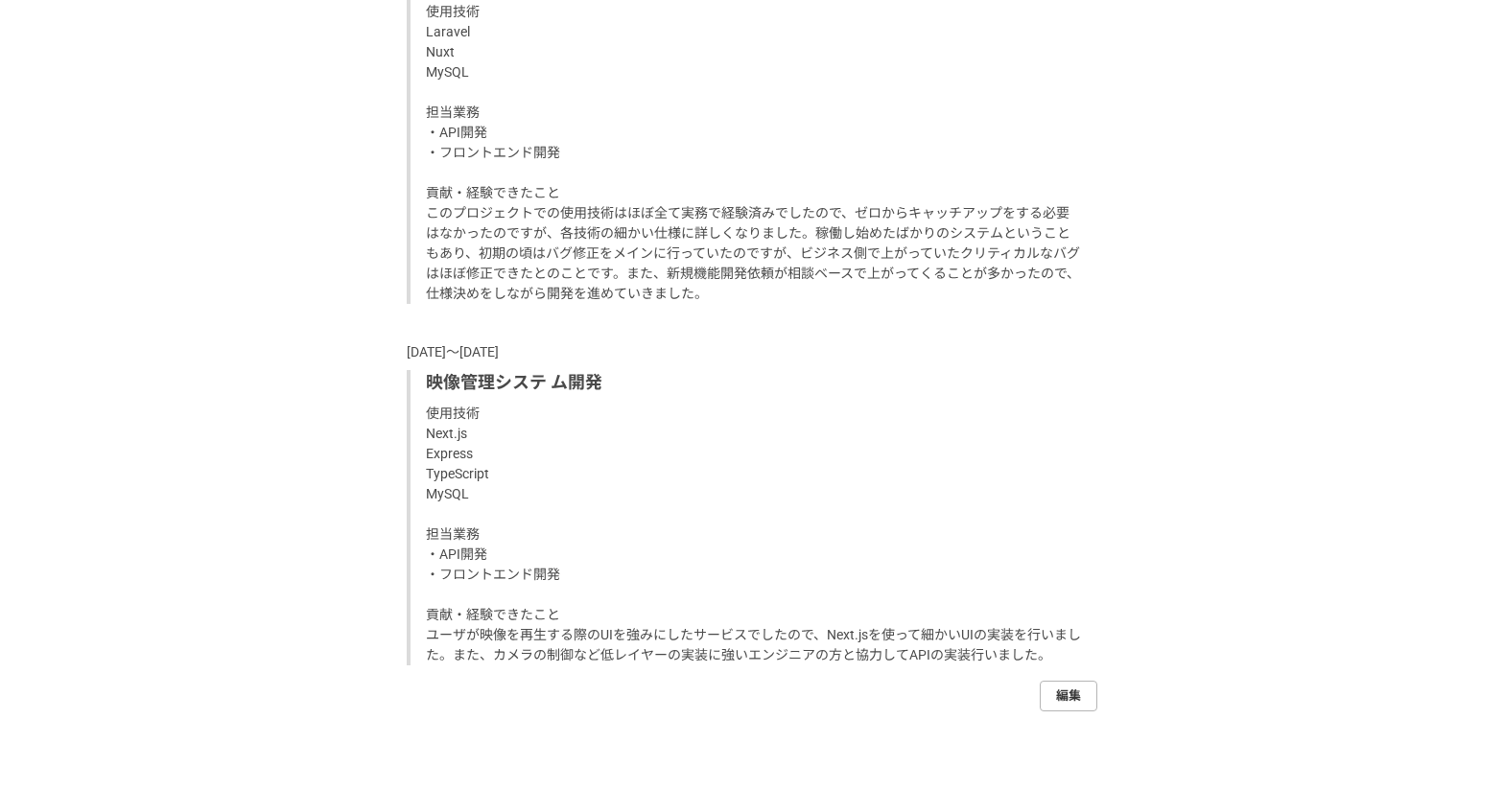
click at [1074, 694] on link "編集" at bounding box center [1069, 697] width 58 height 31
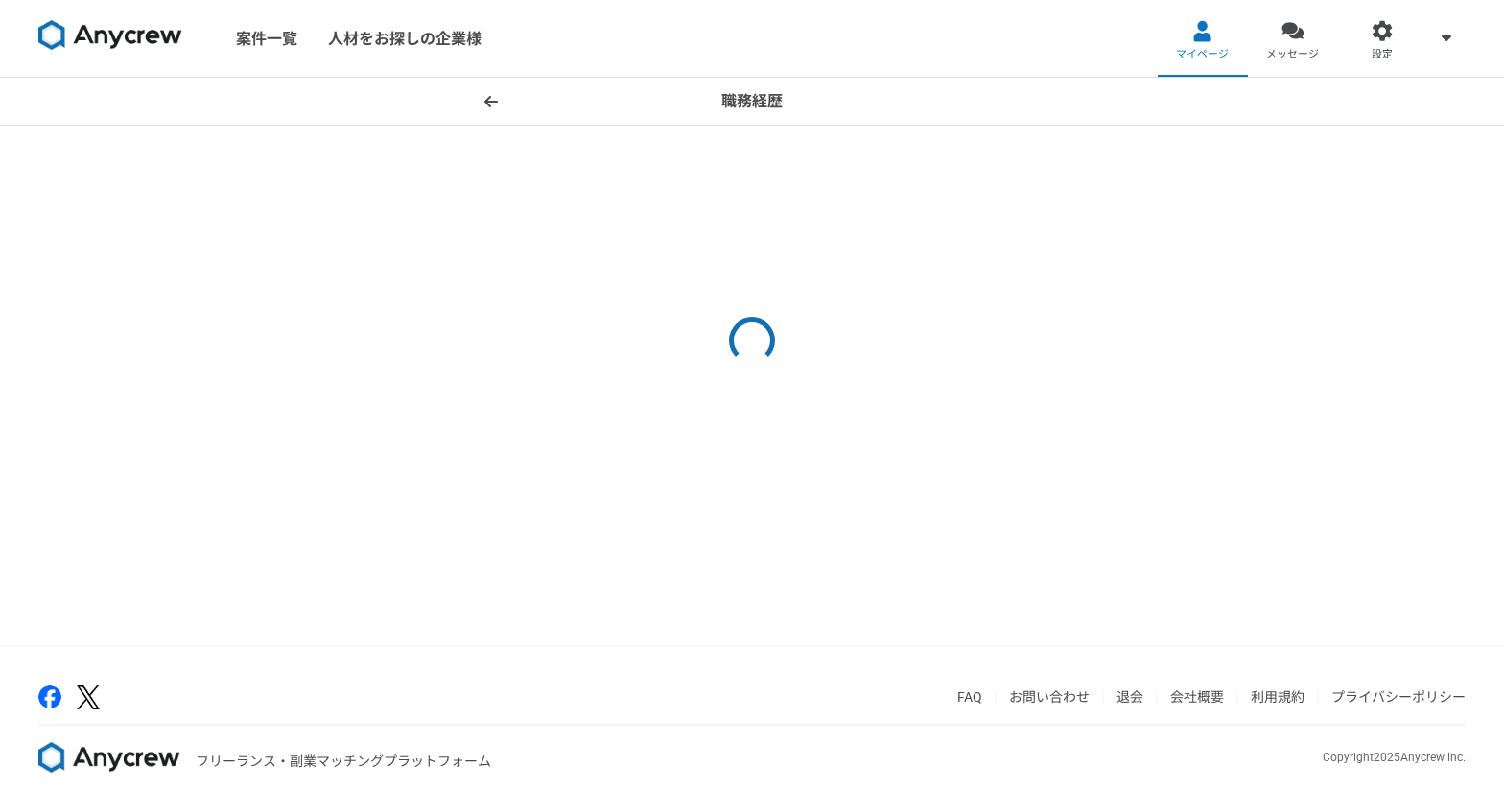
select select
select select "2022"
select select "2024"
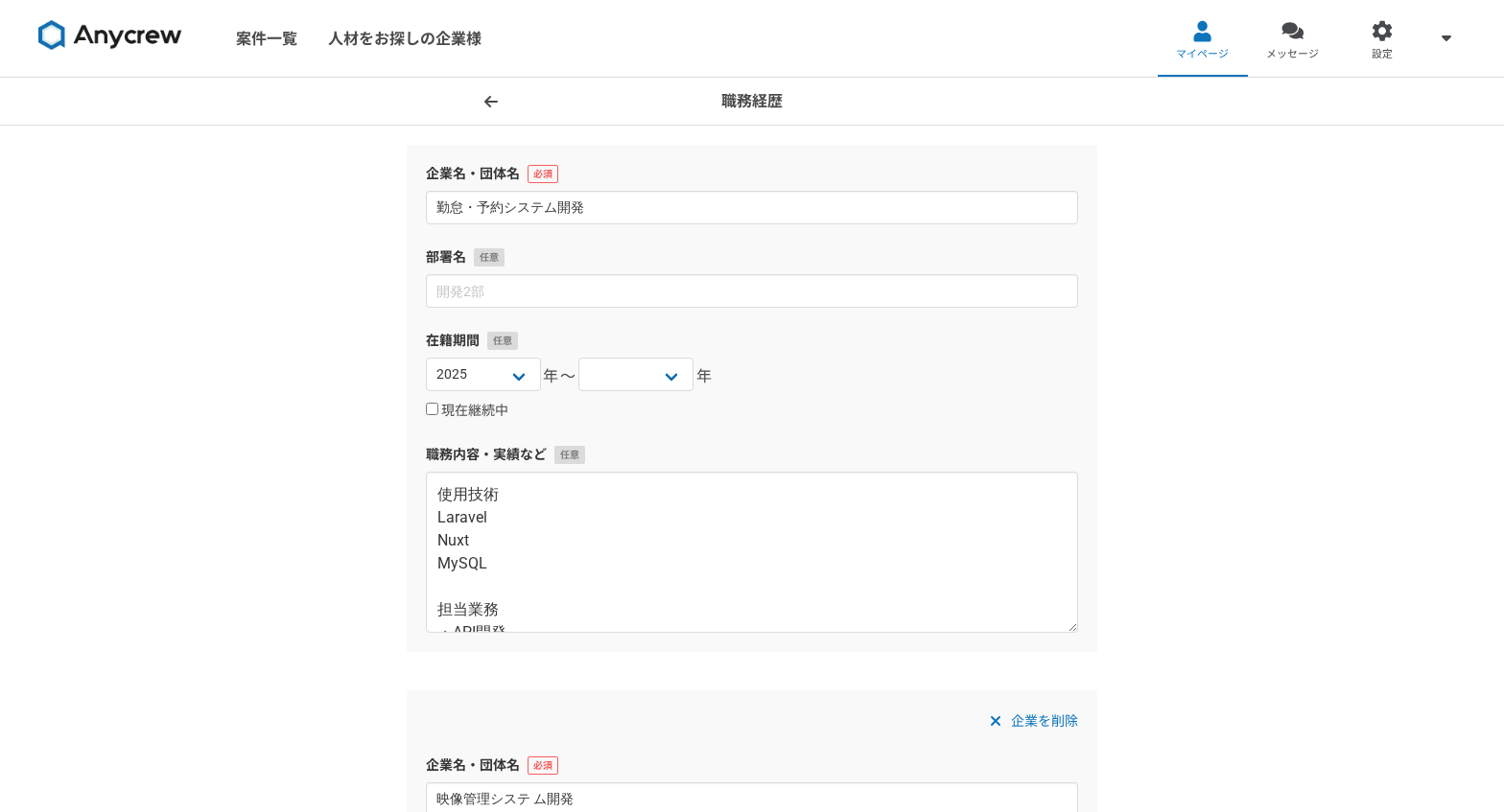
click at [560, 379] on span "年〜" at bounding box center [559, 377] width 34 height 23
click at [516, 377] on select "[DATE] [DATE] [DATE] [DATE] [DATE] [DATE] [DATE] [DATE] [DATE] [DATE] [DATE] [D…" at bounding box center [483, 374] width 115 height 34
select select "2022"
click at [426, 357] on select "[DATE] [DATE] [DATE] [DATE] [DATE] [DATE] [DATE] [DATE] [DATE] [DATE] [DATE] [D…" at bounding box center [483, 374] width 115 height 34
click at [602, 382] on select "[DATE] [DATE] [DATE] [DATE] [DATE] [DATE] [DATE] [DATE] [DATE] [DATE] [DATE] [D…" at bounding box center [636, 374] width 115 height 34
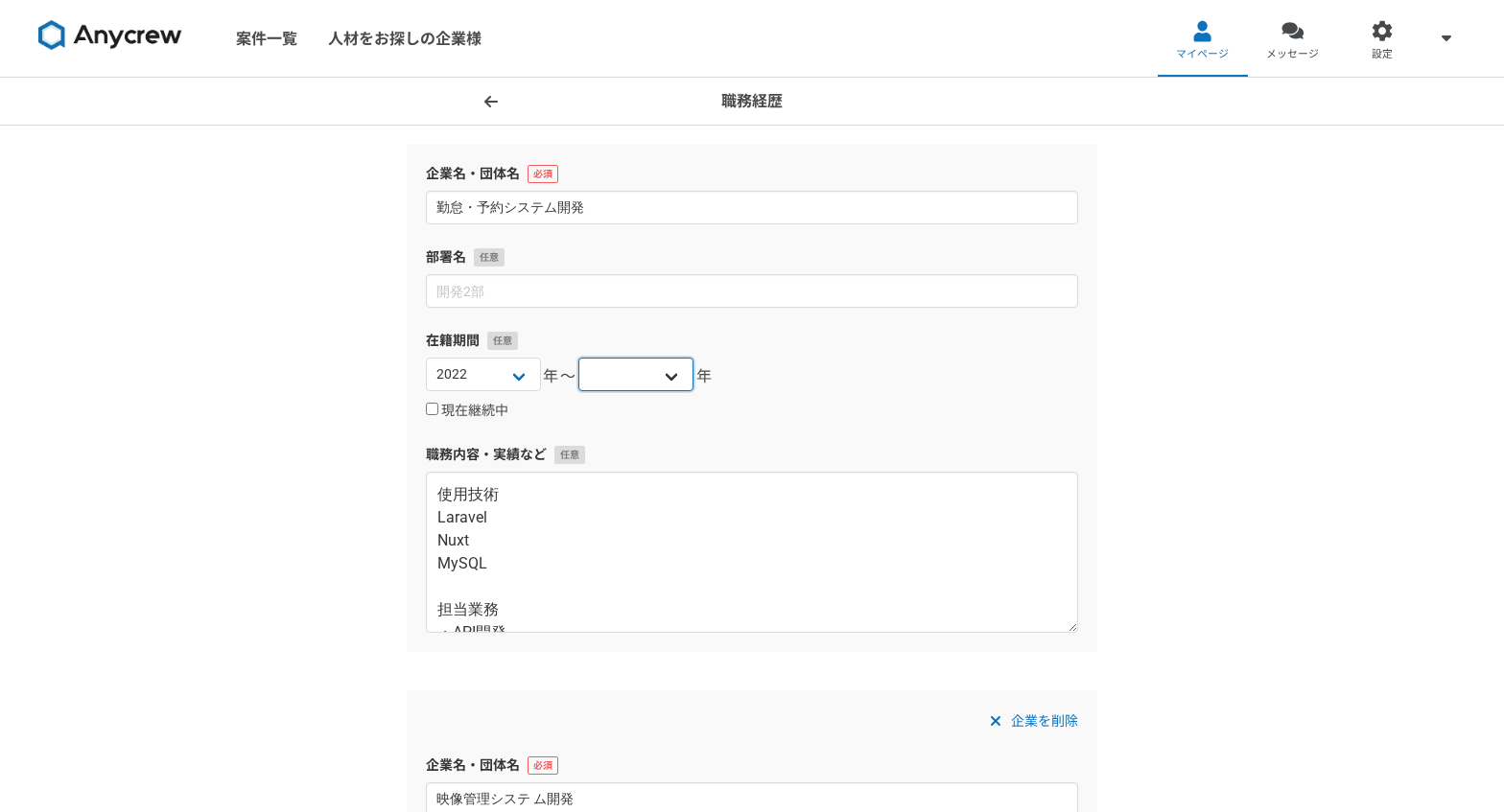
select select "2024"
click at [579, 357] on select "[DATE] [DATE] [DATE] [DATE] [DATE] [DATE] [DATE] [DATE] [DATE] [DATE] [DATE] [D…" at bounding box center [636, 374] width 115 height 34
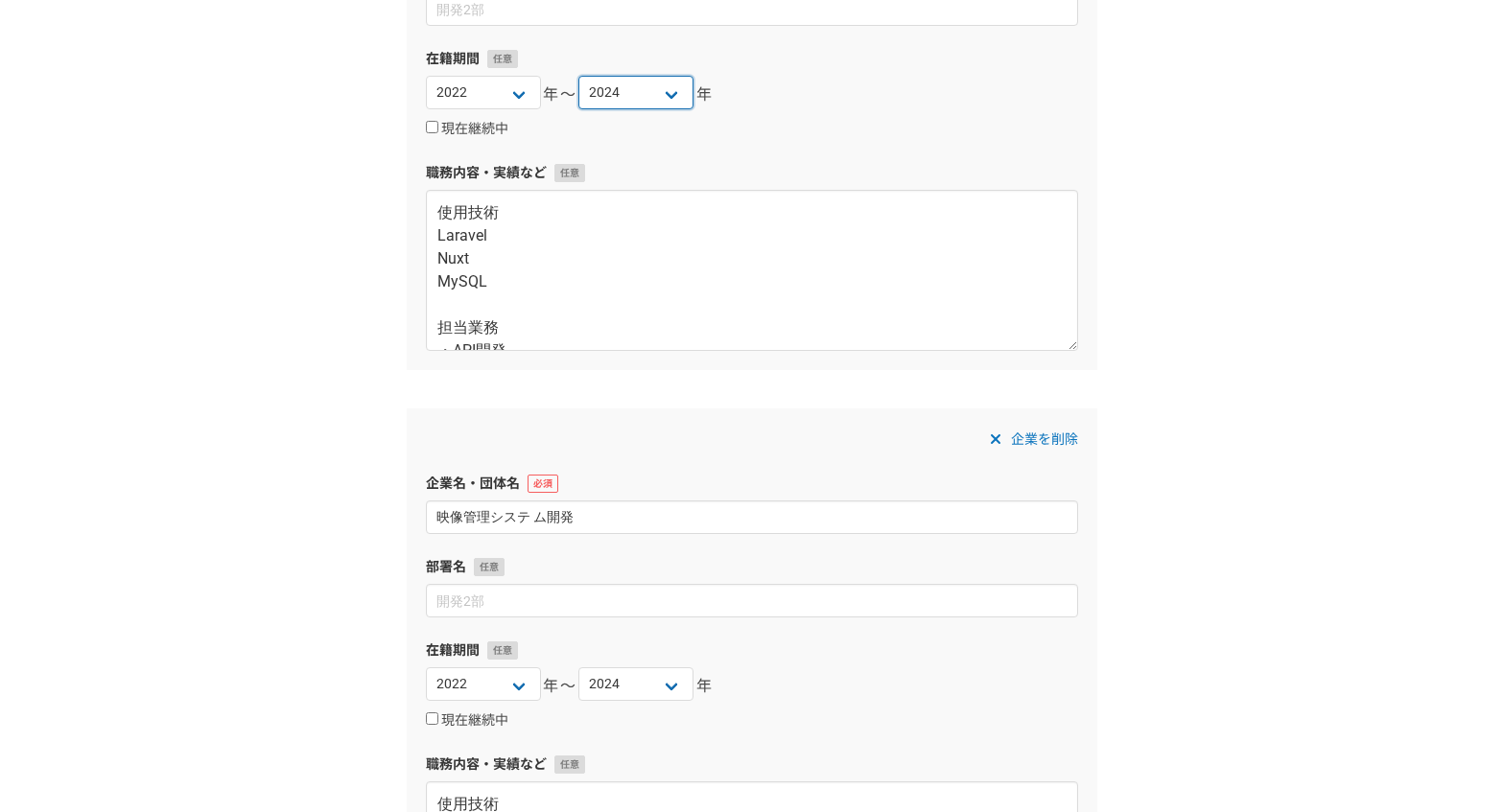
scroll to position [611, 0]
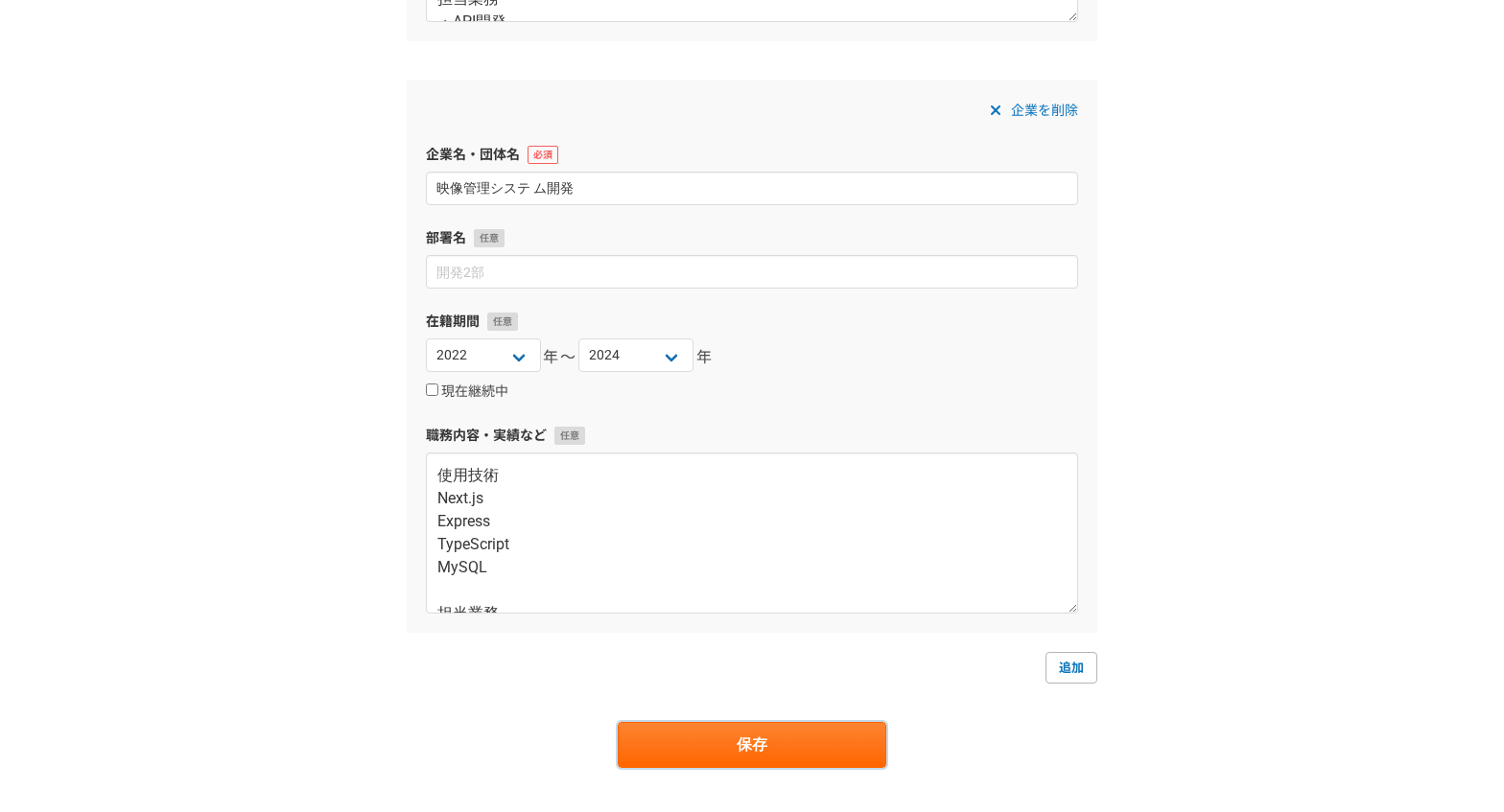
drag, startPoint x: 776, startPoint y: 741, endPoint x: 776, endPoint y: 729, distance: 12.0
click at [776, 741] on button "保存" at bounding box center [752, 746] width 268 height 46
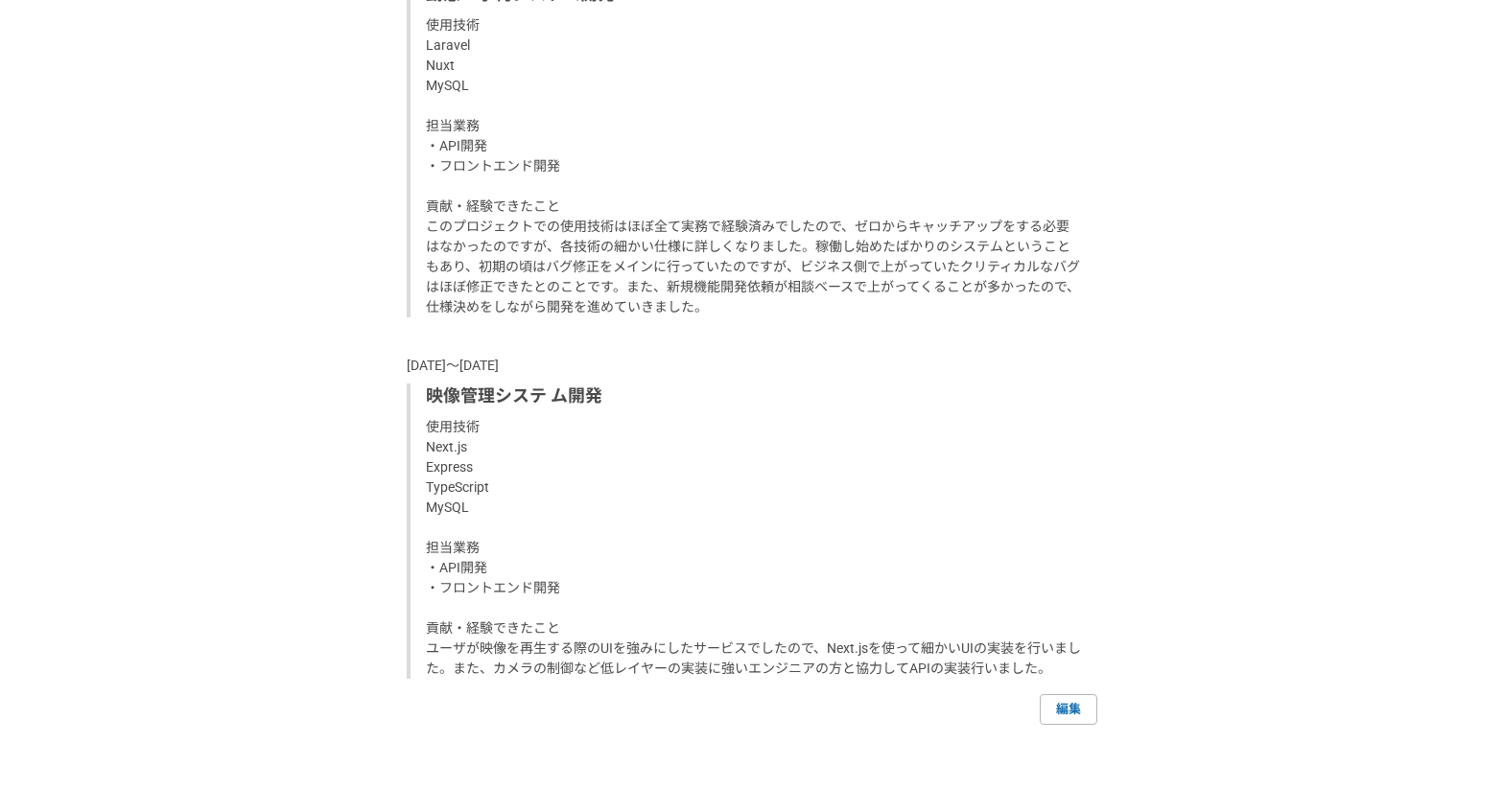
scroll to position [1707, 0]
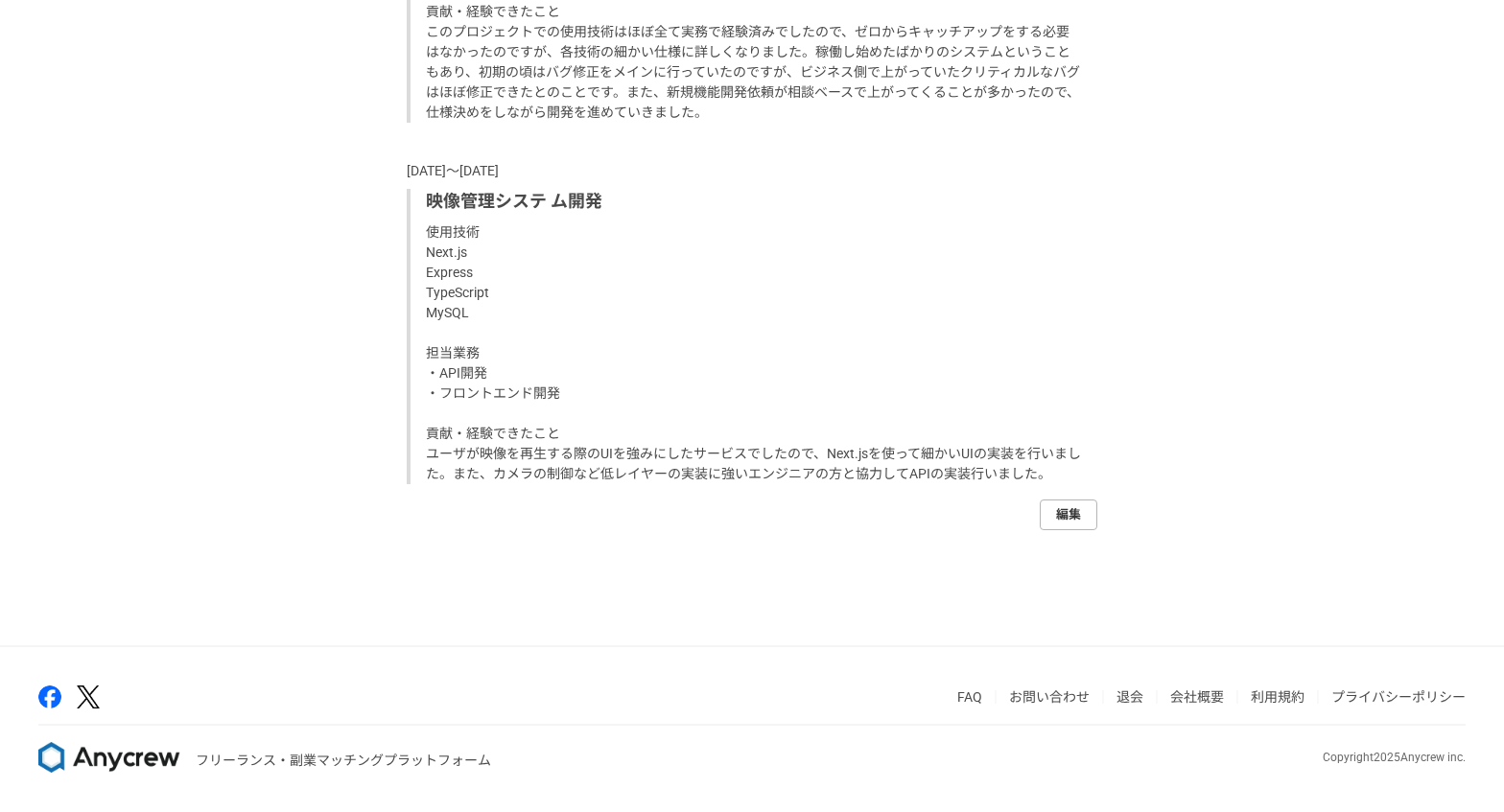
click at [1055, 521] on link "編集" at bounding box center [1069, 515] width 58 height 31
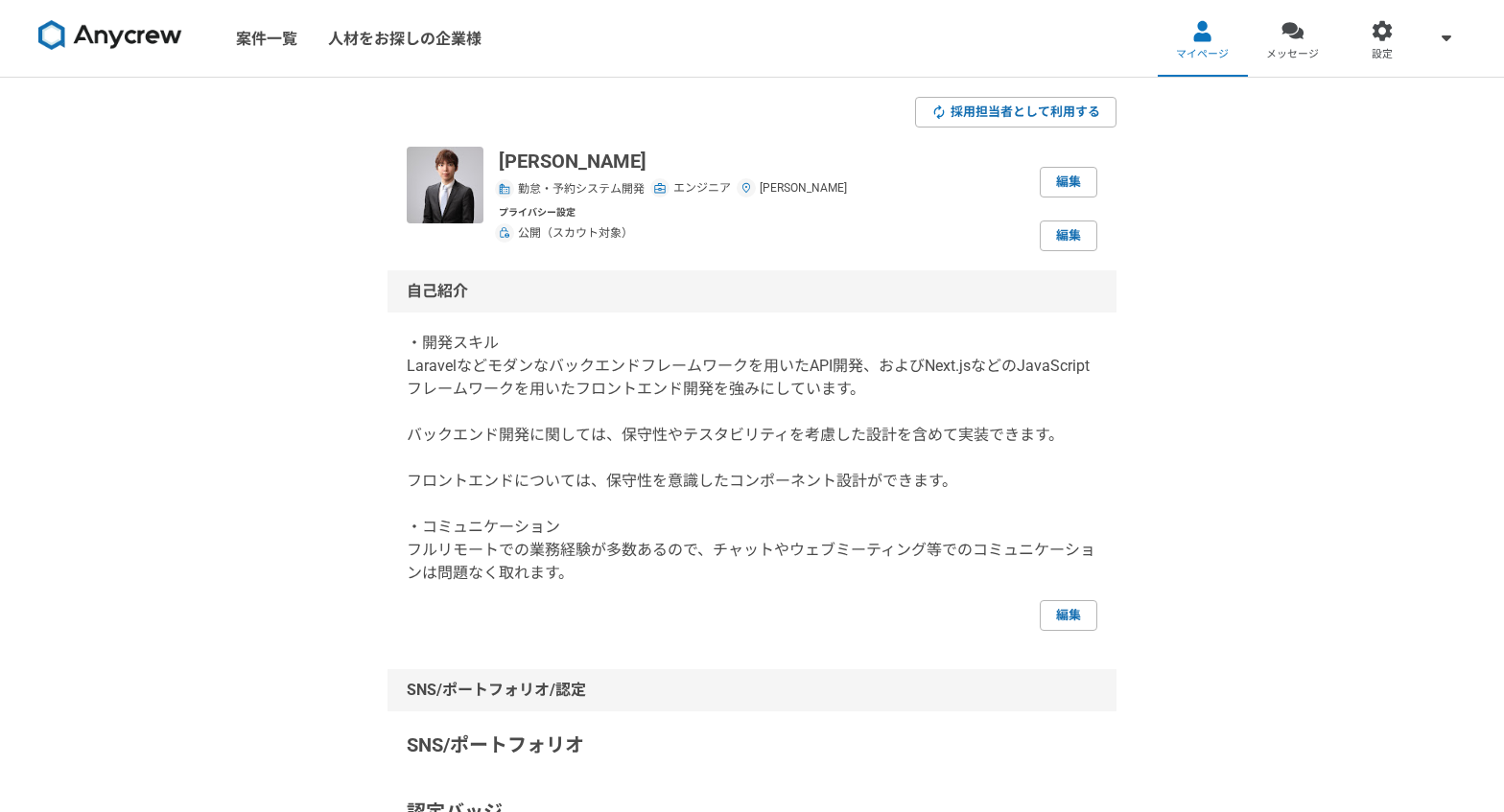
select select "2022"
select select "2024"
select select "2022"
select select "2024"
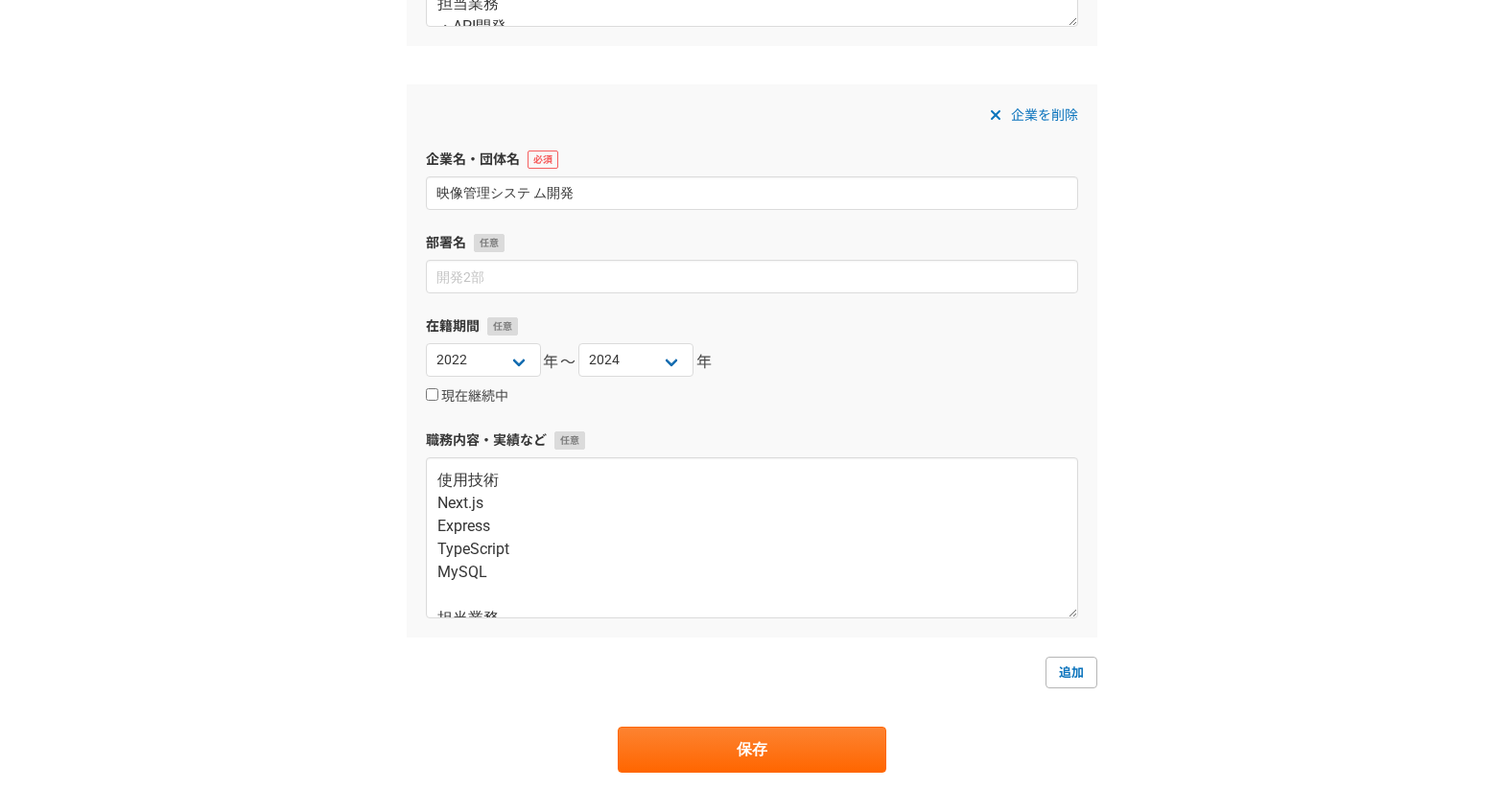
scroll to position [266, 0]
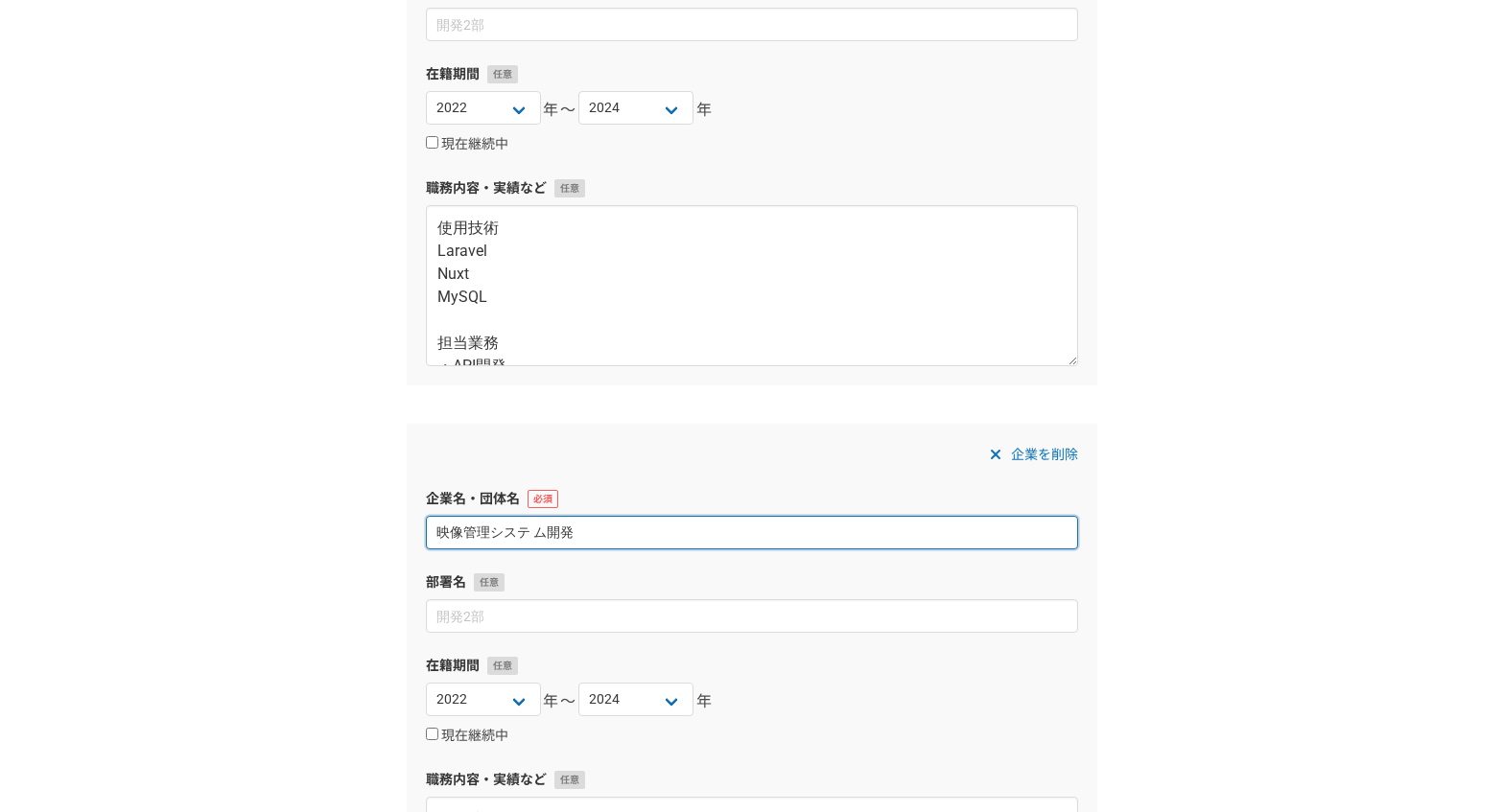
click at [534, 531] on input "映像管理システ ム開発" at bounding box center [752, 532] width 653 height 34
click at [539, 539] on input "映像管理システ ム開発" at bounding box center [752, 532] width 653 height 34
click at [530, 534] on input "映像管理システ ム開発" at bounding box center [752, 532] width 653 height 34
click at [535, 534] on input "映像管理システ ム開発" at bounding box center [752, 532] width 653 height 34
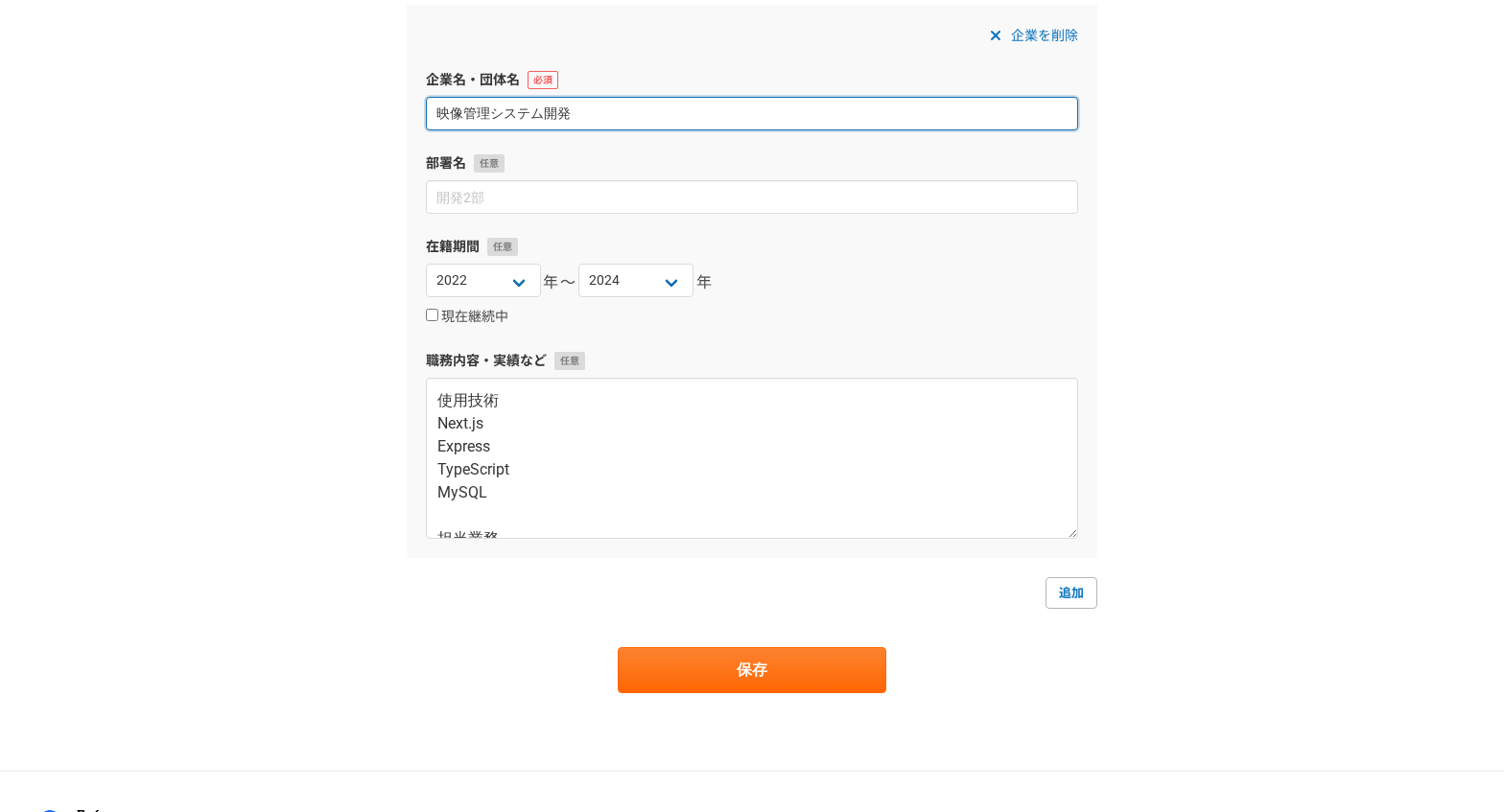
scroll to position [810, 0]
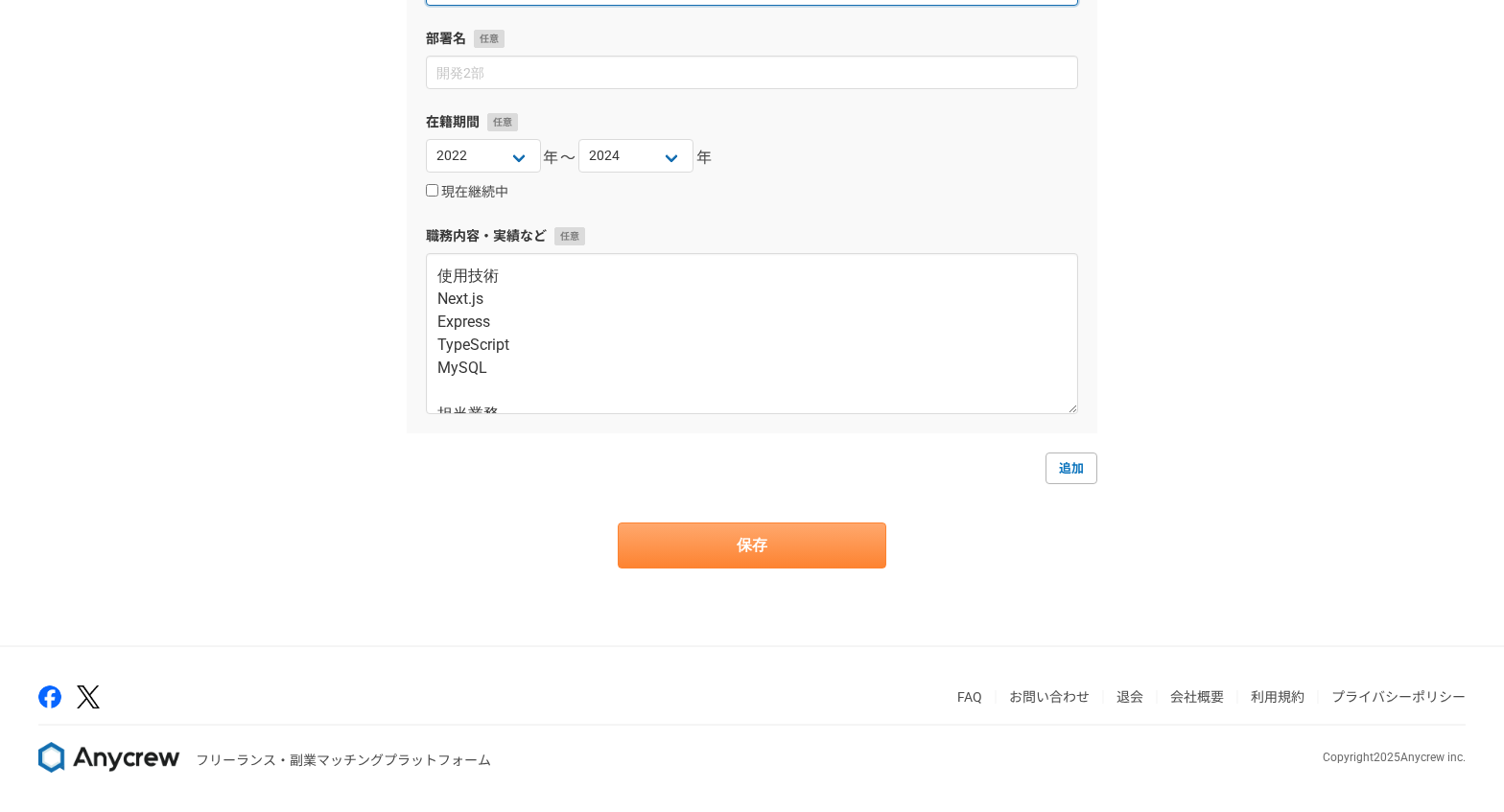
type input "映像管理システム開発"
click at [821, 532] on button "保存" at bounding box center [752, 546] width 268 height 46
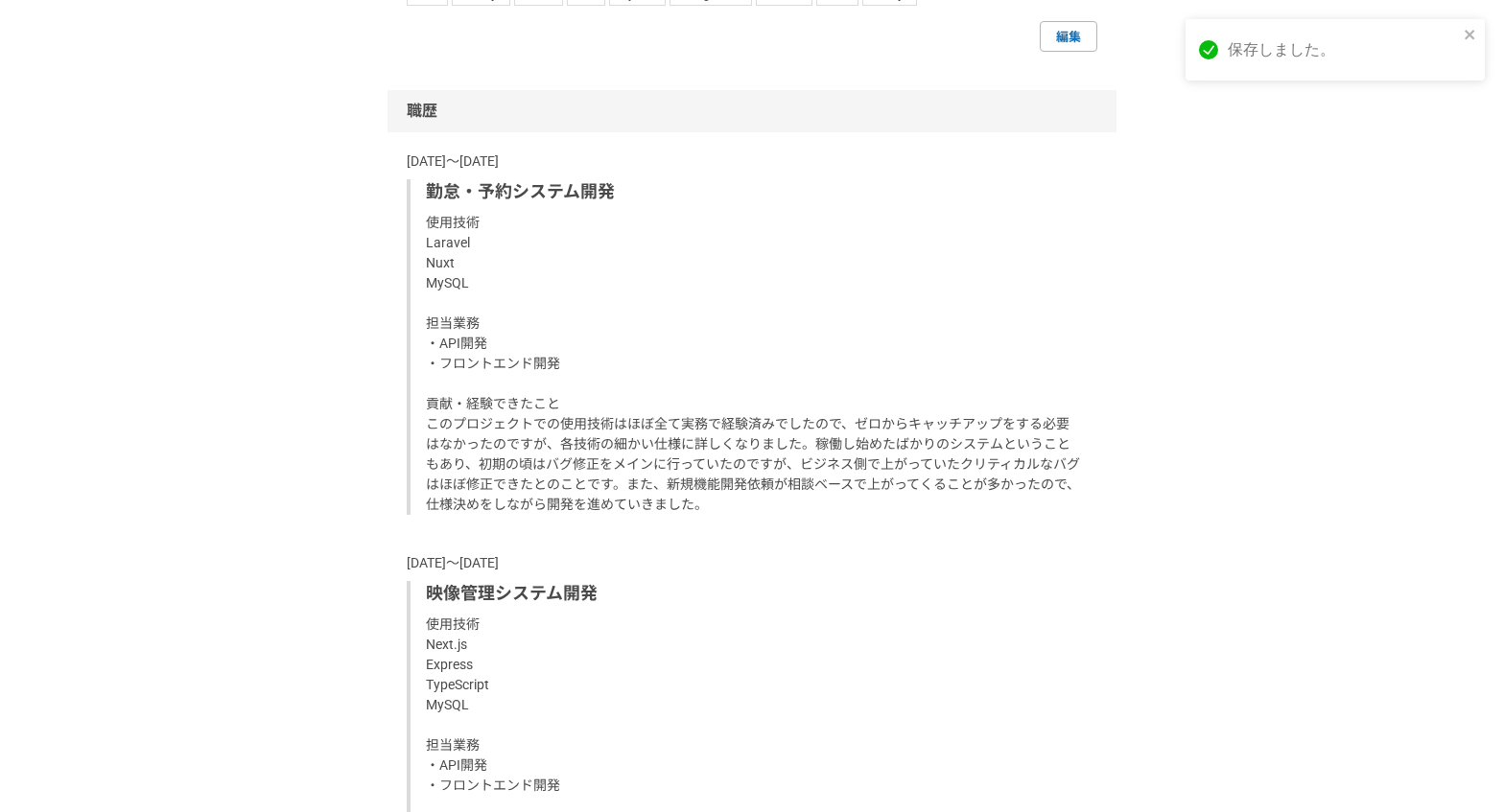
scroll to position [1617, 0]
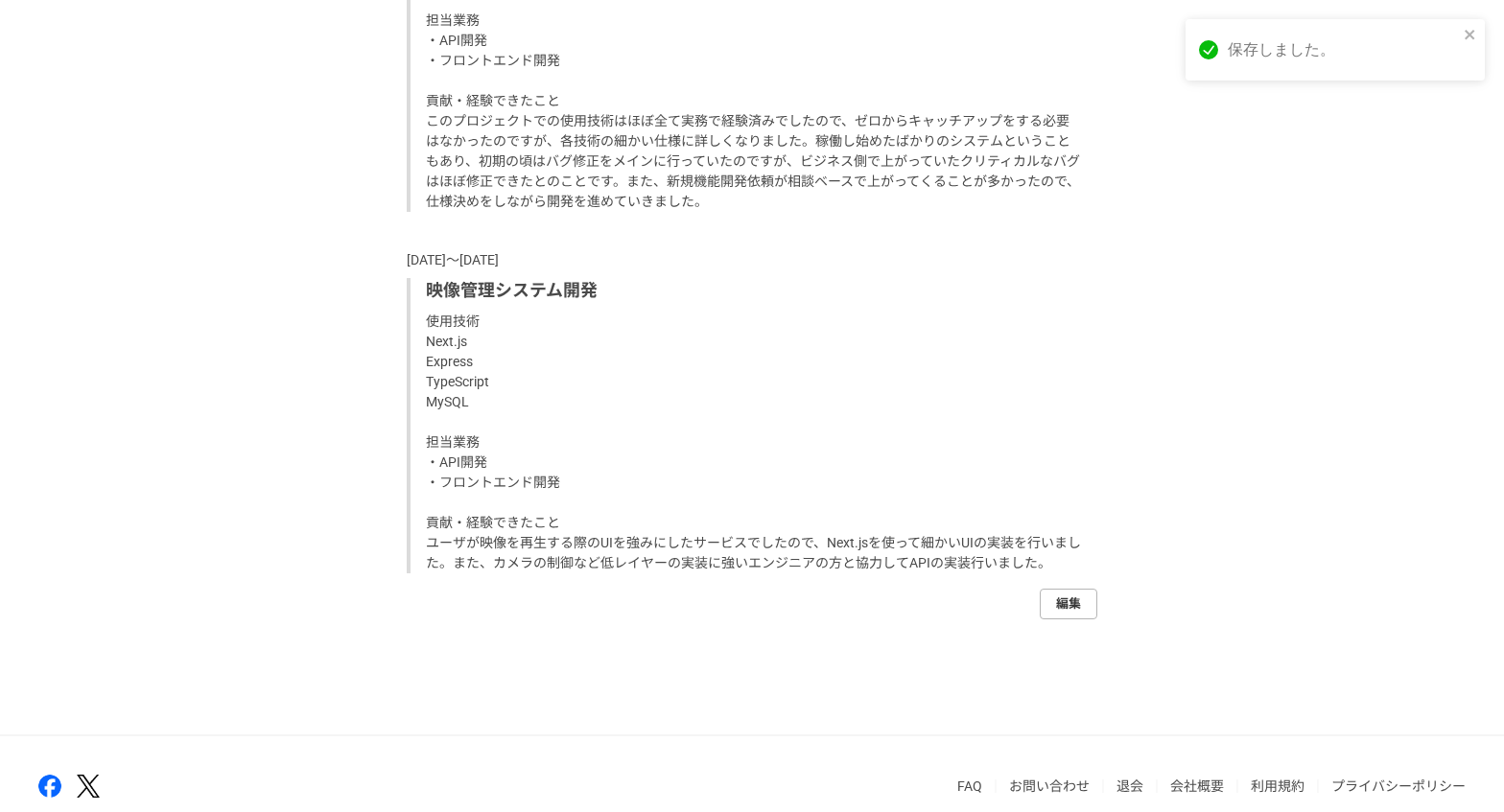
click at [1072, 602] on link "編集" at bounding box center [1069, 604] width 58 height 31
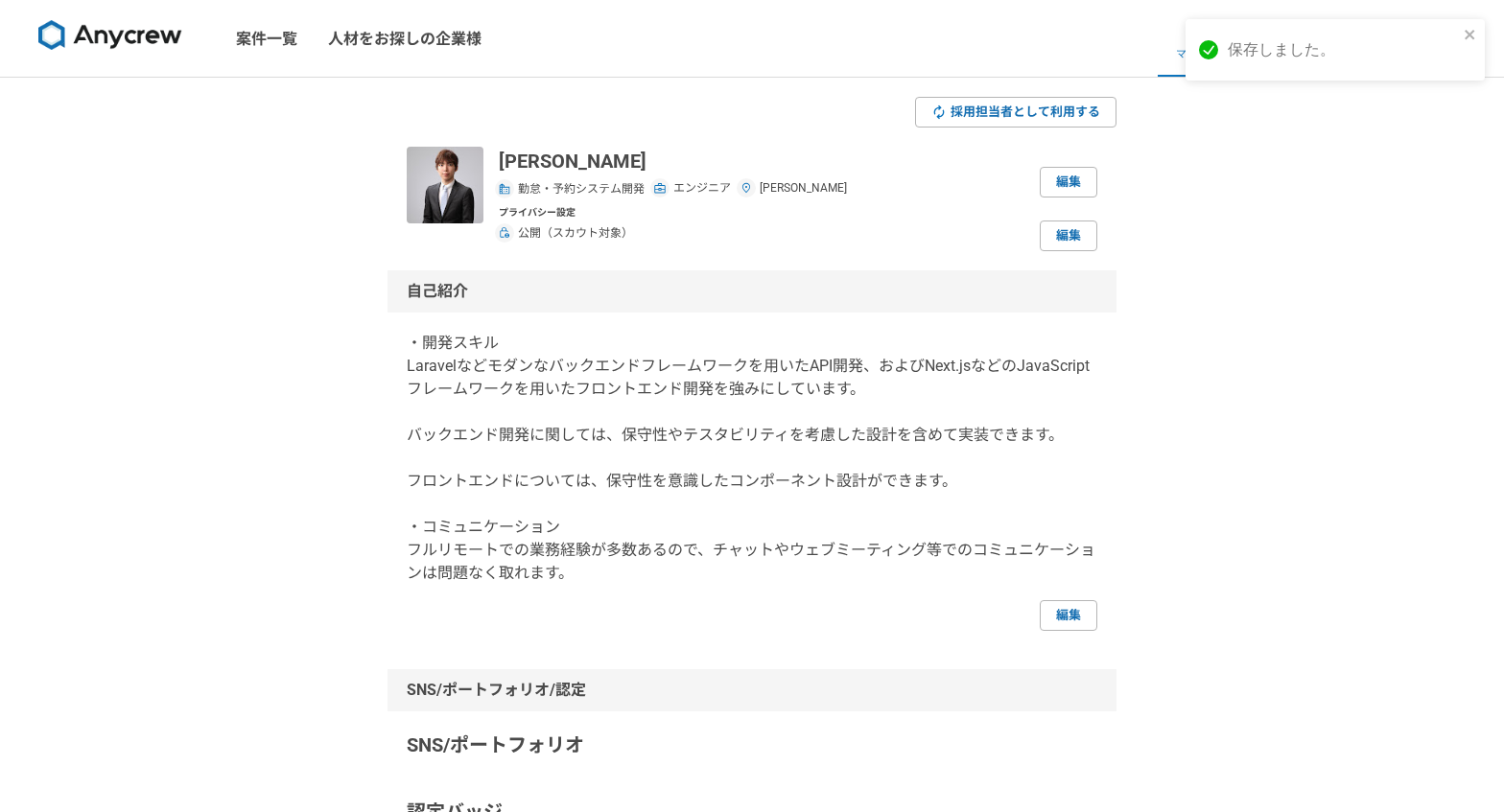
select select "2022"
select select "2024"
select select "2022"
select select "2024"
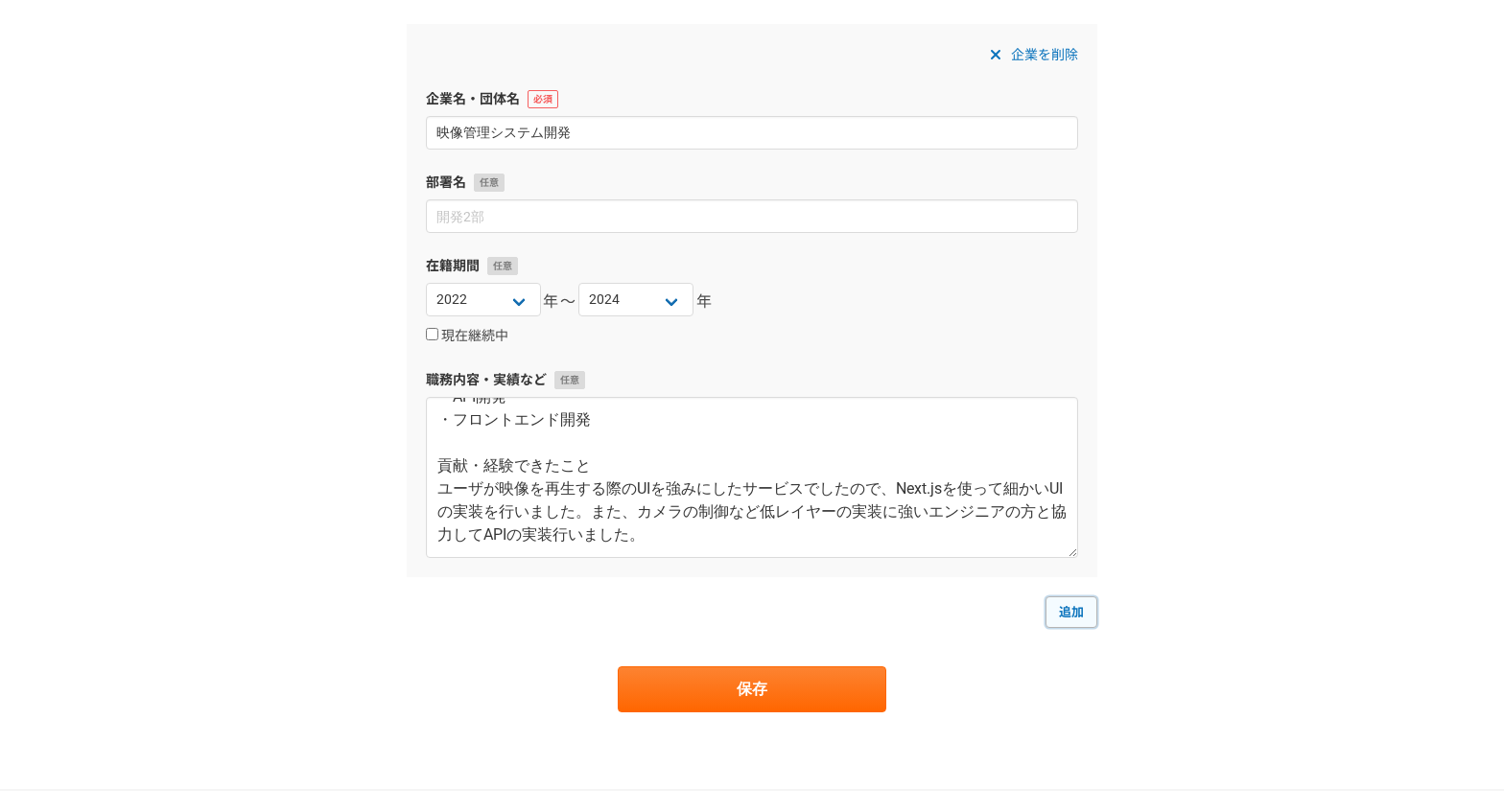
scroll to position [670, 0]
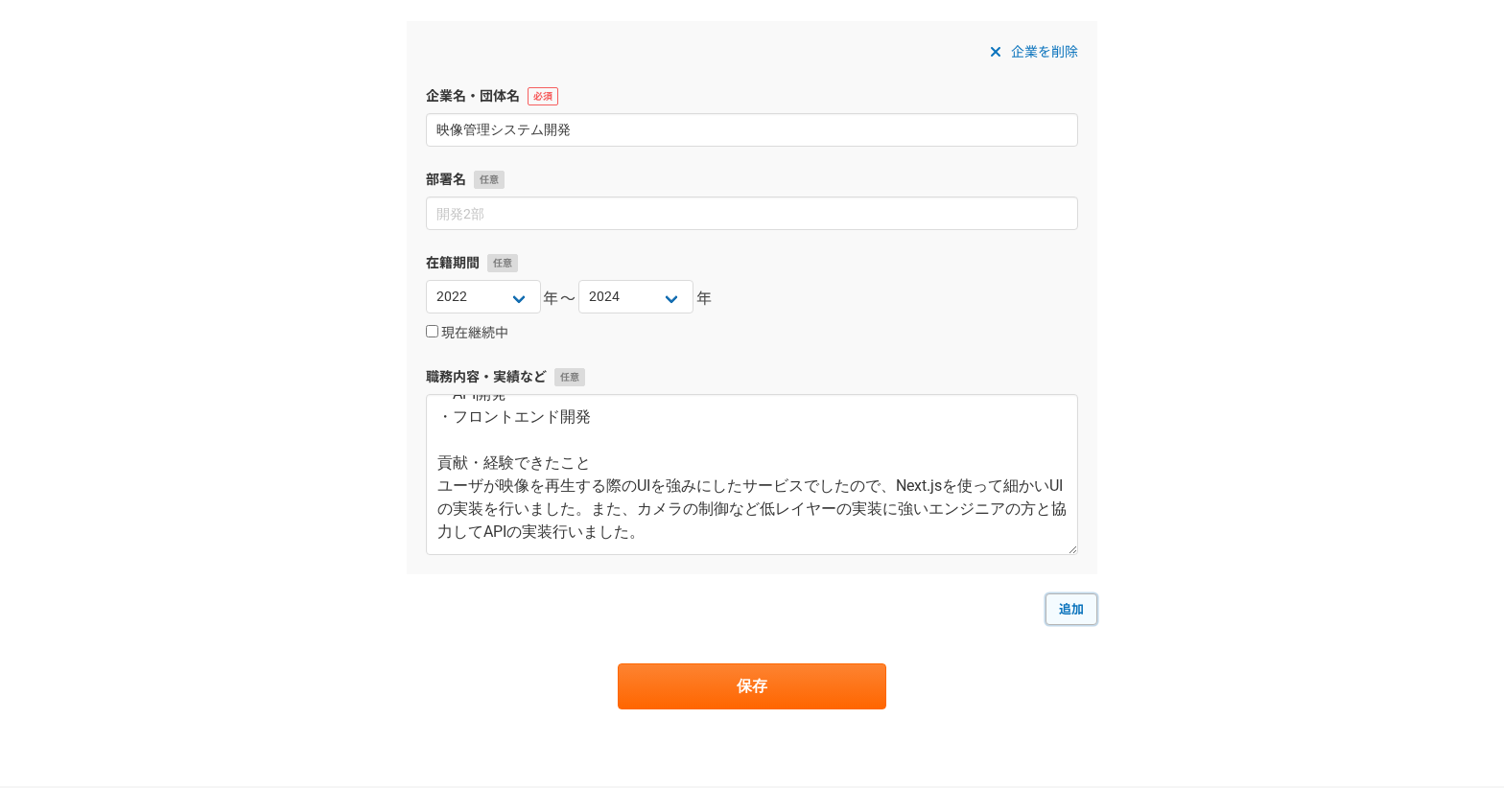
click at [1074, 618] on link "追加" at bounding box center [1072, 609] width 52 height 31
select select
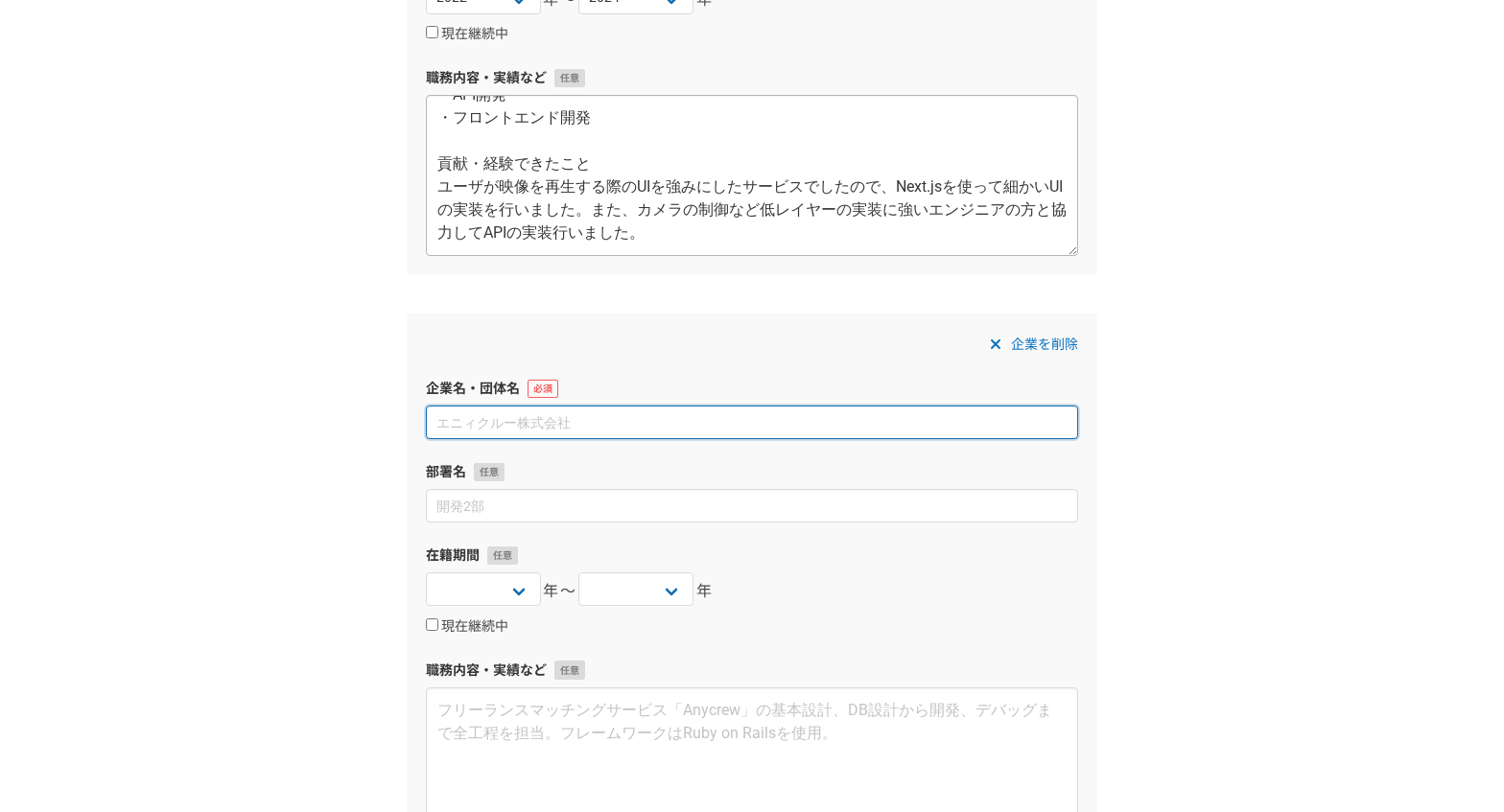
scroll to position [975, 0]
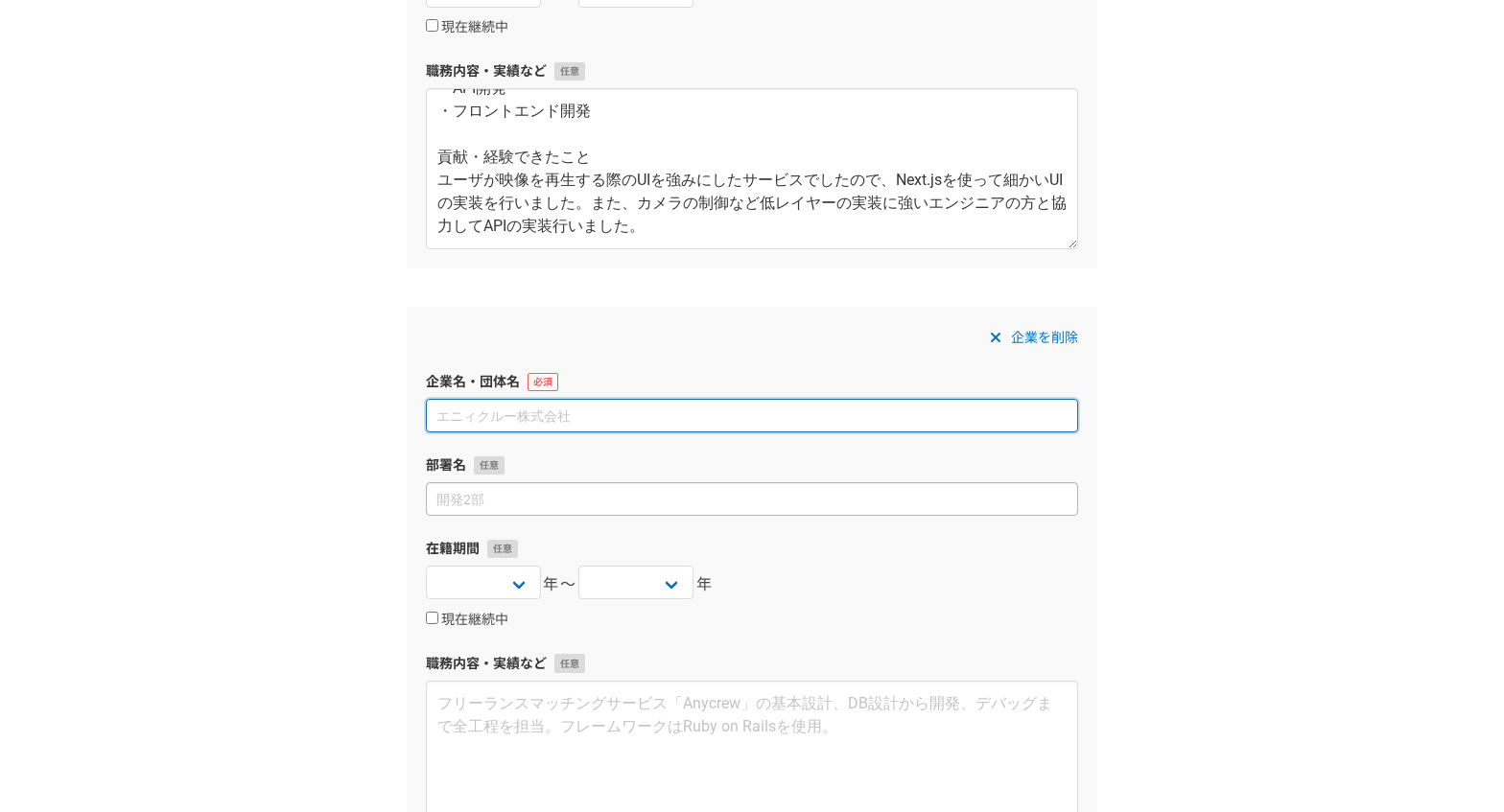
paste input "広告運用システムの開発"
type input "広告運用システムの開発"
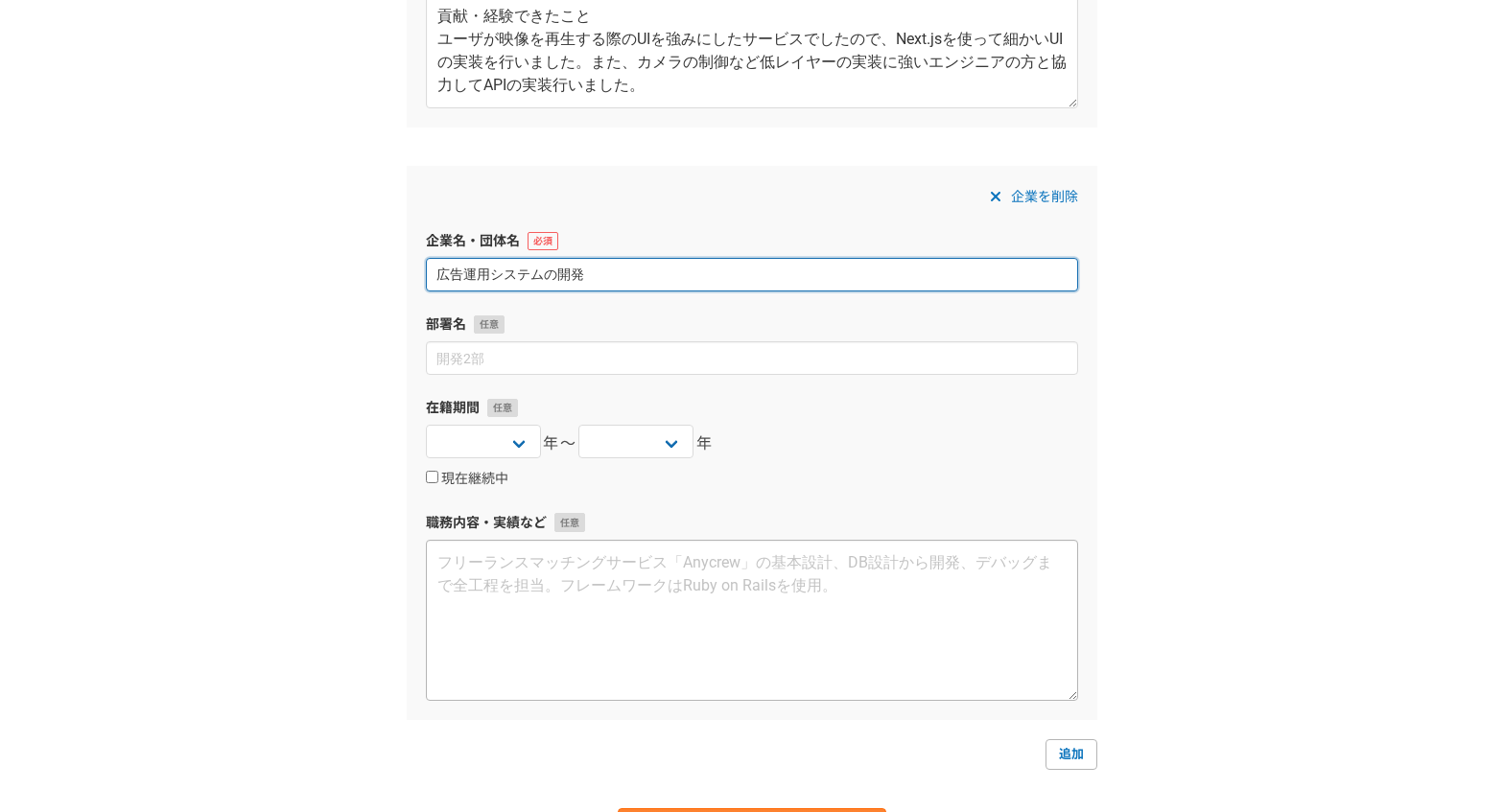
scroll to position [1150, 0]
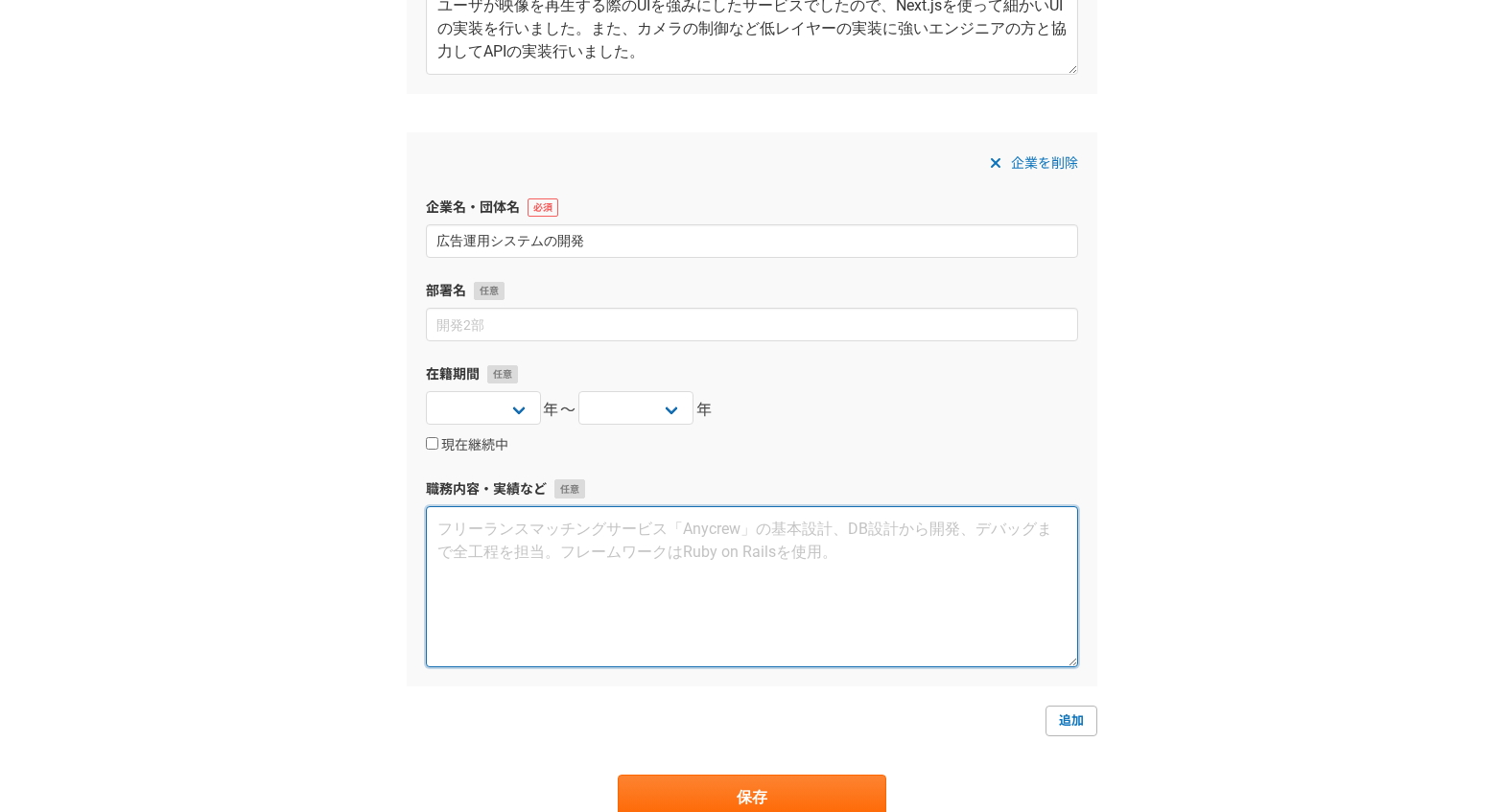
click at [565, 570] on textarea at bounding box center [752, 587] width 653 height 161
paste textarea "使用技術 Laravel Vue Selenium 担当業務 ・広告管理システムの開発 ・クローラー開発 貢献・経験できたこと 以前にクローラー開発の経験があ…"
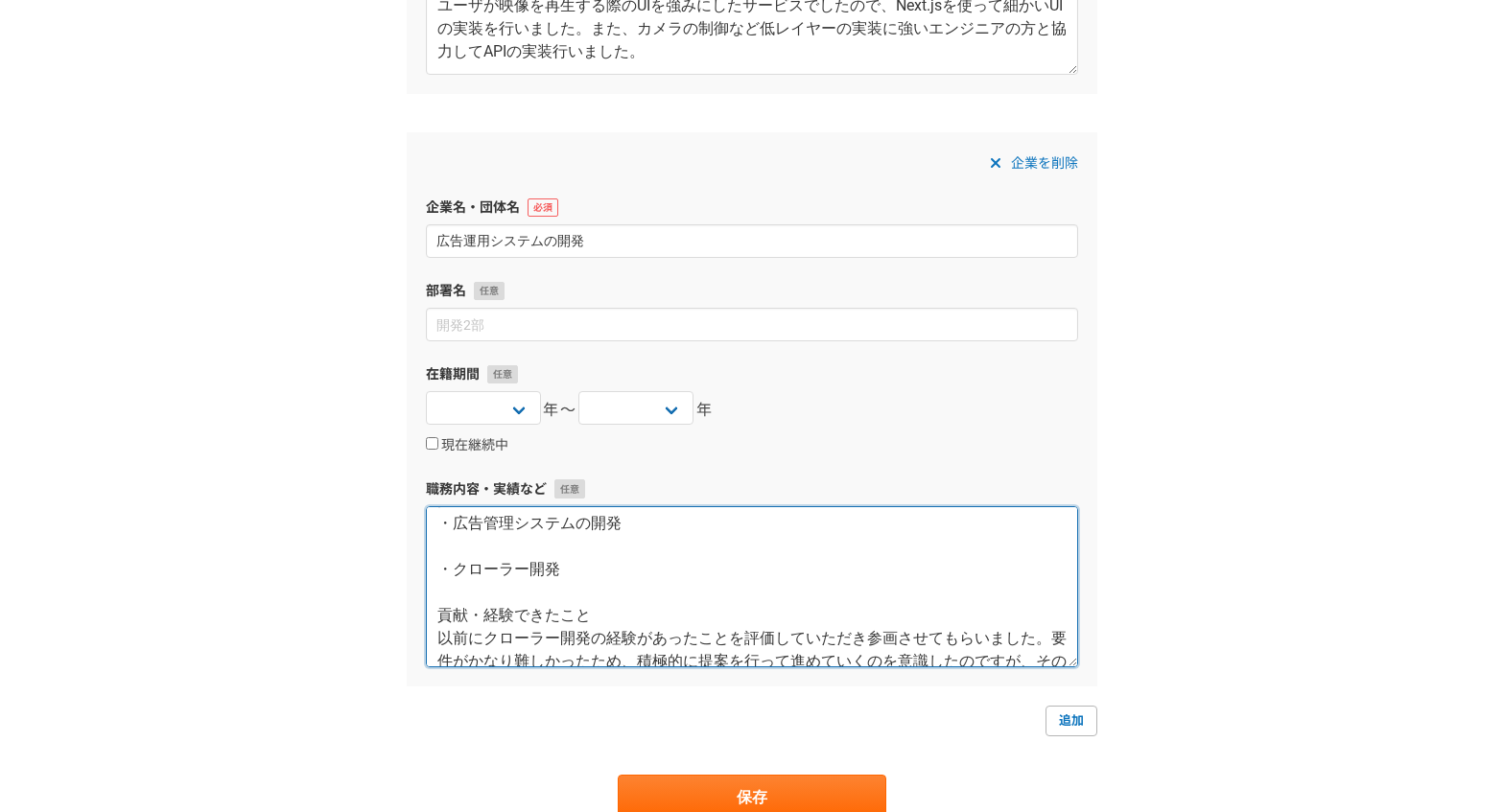
scroll to position [105, 0]
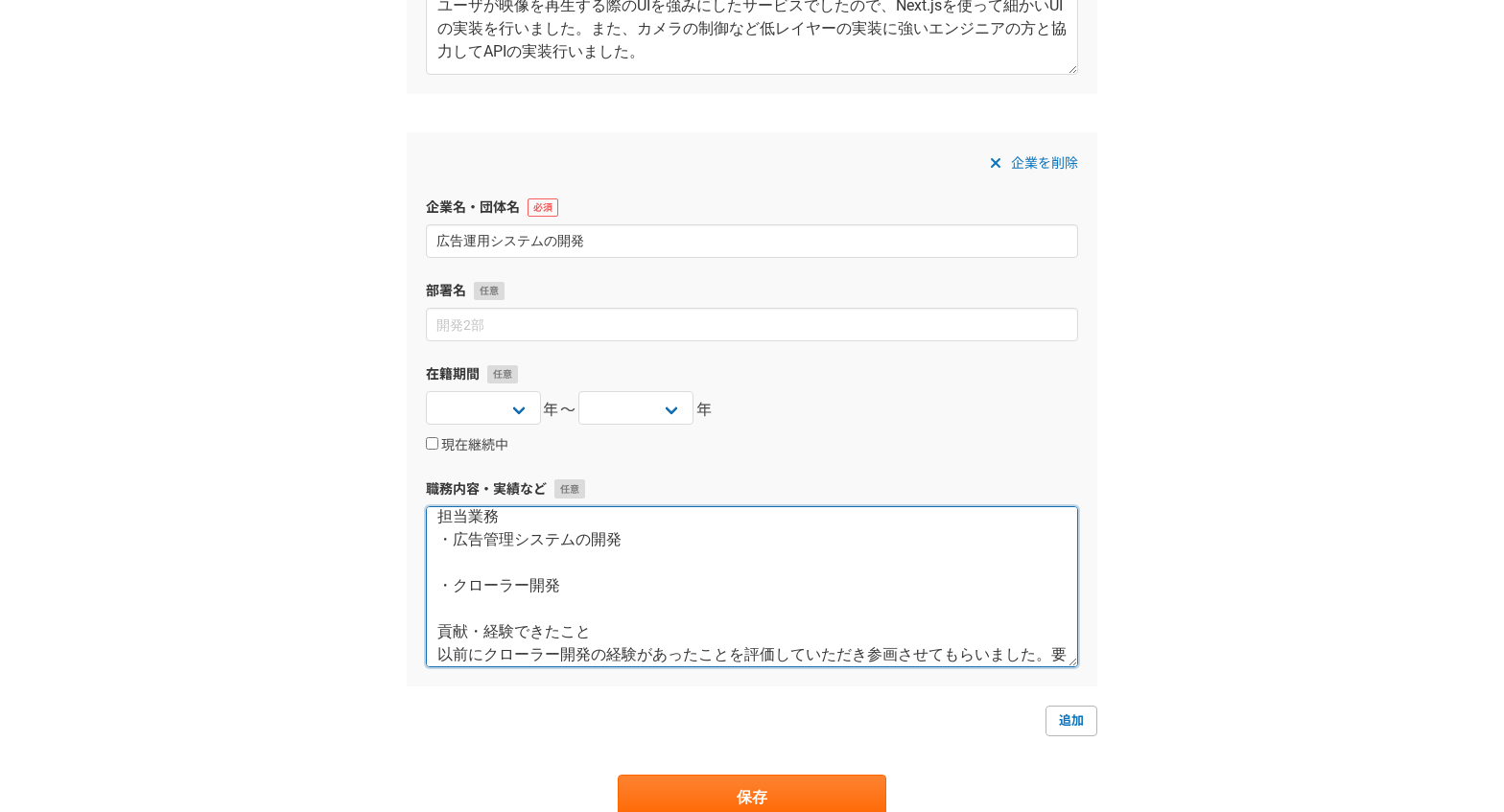
click at [498, 578] on textarea "使用技術 Laravel Vue Selenium 担当業務 ・広告管理システムの開発 ・クローラー開発 貢献・経験できたこと 以前にクローラー開発の経験があ…" at bounding box center [752, 587] width 653 height 161
click at [488, 568] on textarea "使用技術 Laravel Vue Selenium 担当業務 ・広告管理システムの開発 ・クローラー開発 貢献・経験できたこと 以前にクローラー開発の経験があ…" at bounding box center [752, 587] width 653 height 161
click at [434, 542] on textarea "使用技術 Laravel Vue Selenium 担当業務 ・広告管理システムの開発 ・クローラー開発 貢献・経験できたこと 以前にクローラー開発の経験があ…" at bounding box center [752, 587] width 653 height 161
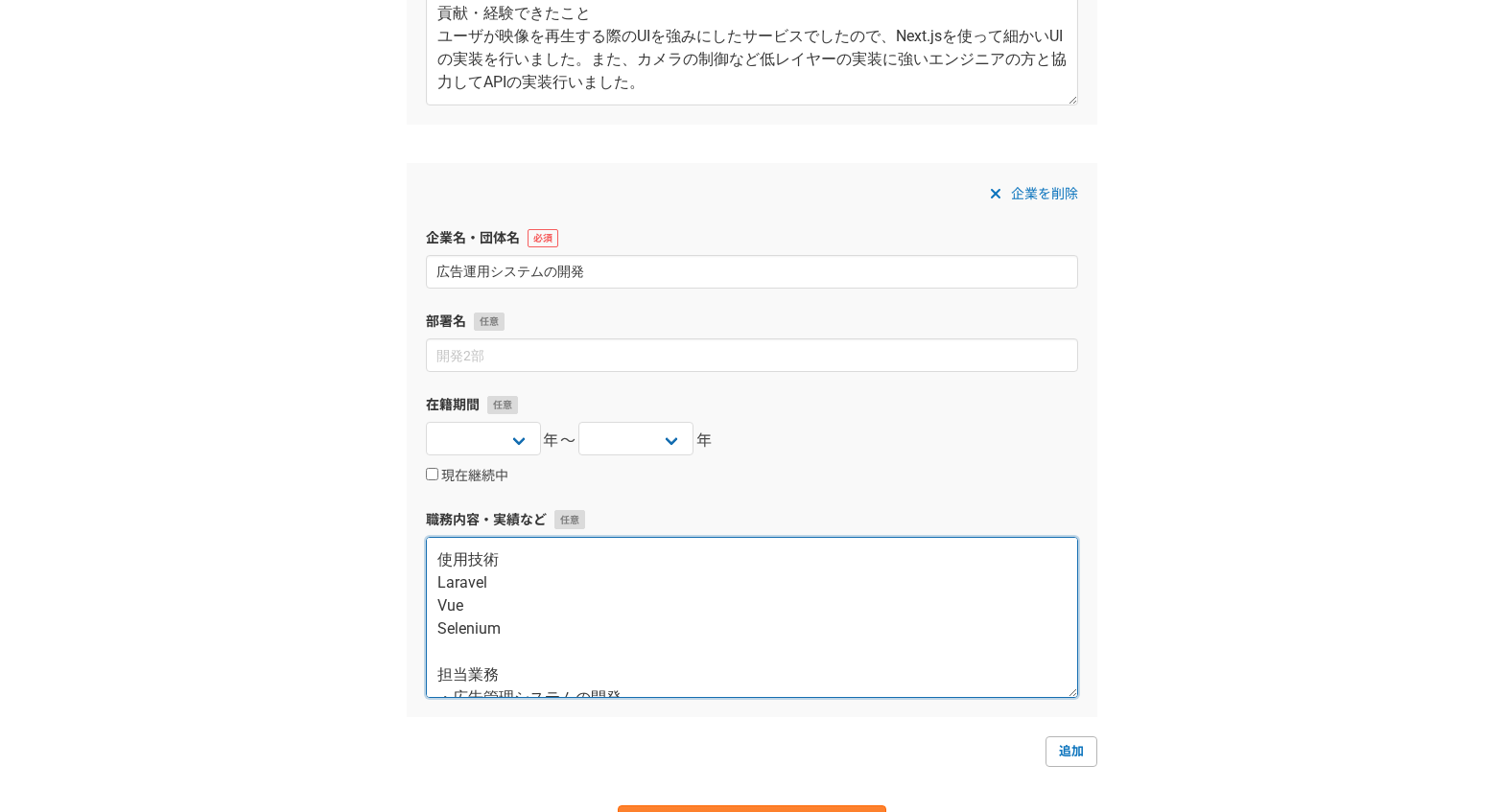
scroll to position [1119, 0]
type textarea "使用技術 Laravel Vue Selenium 担当業務 ・広告管理システムの開発 ・クローラー開発 貢献・経験できたこと 以前にクローラー開発の経験があ…"
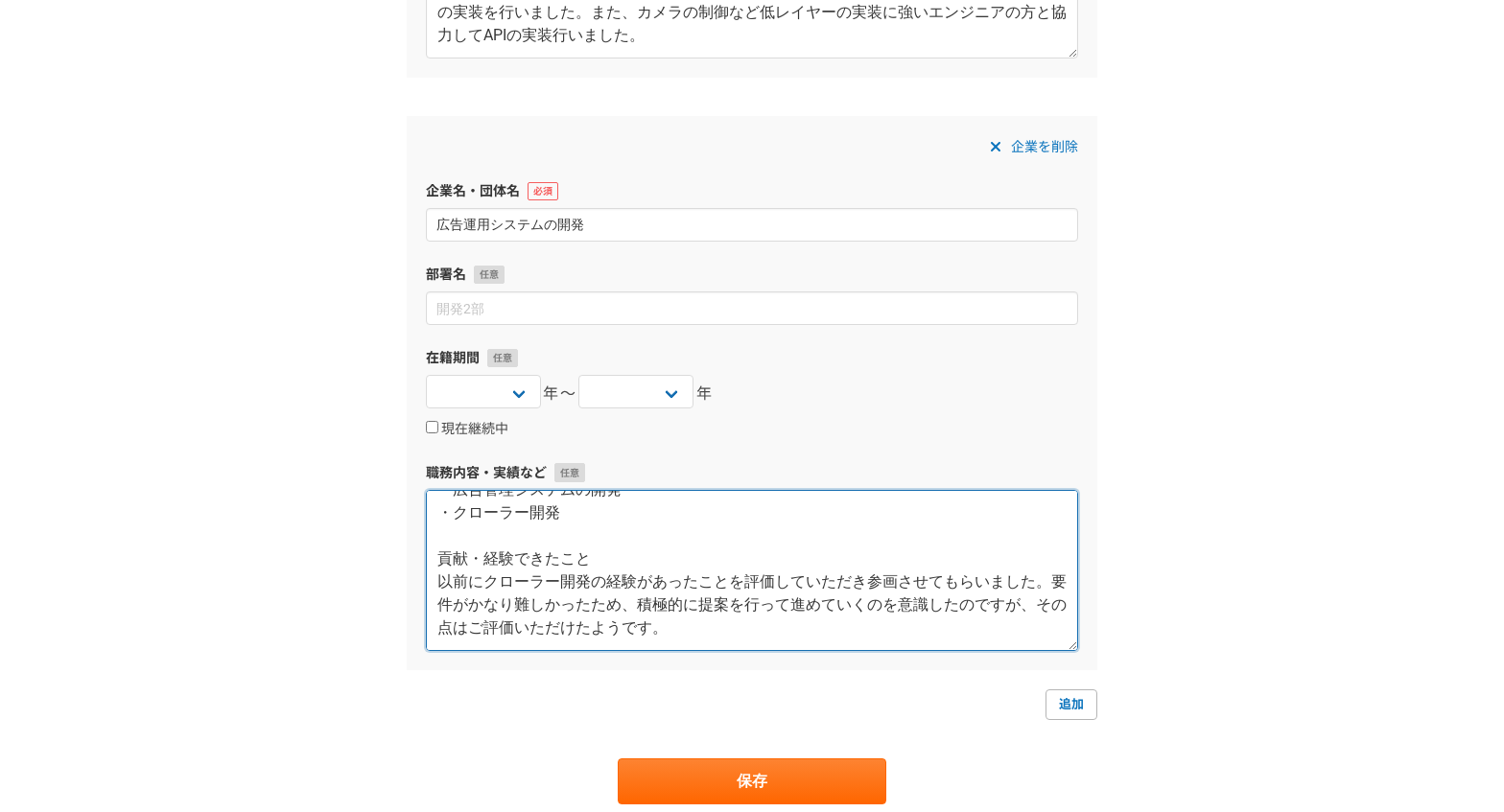
scroll to position [1402, 0]
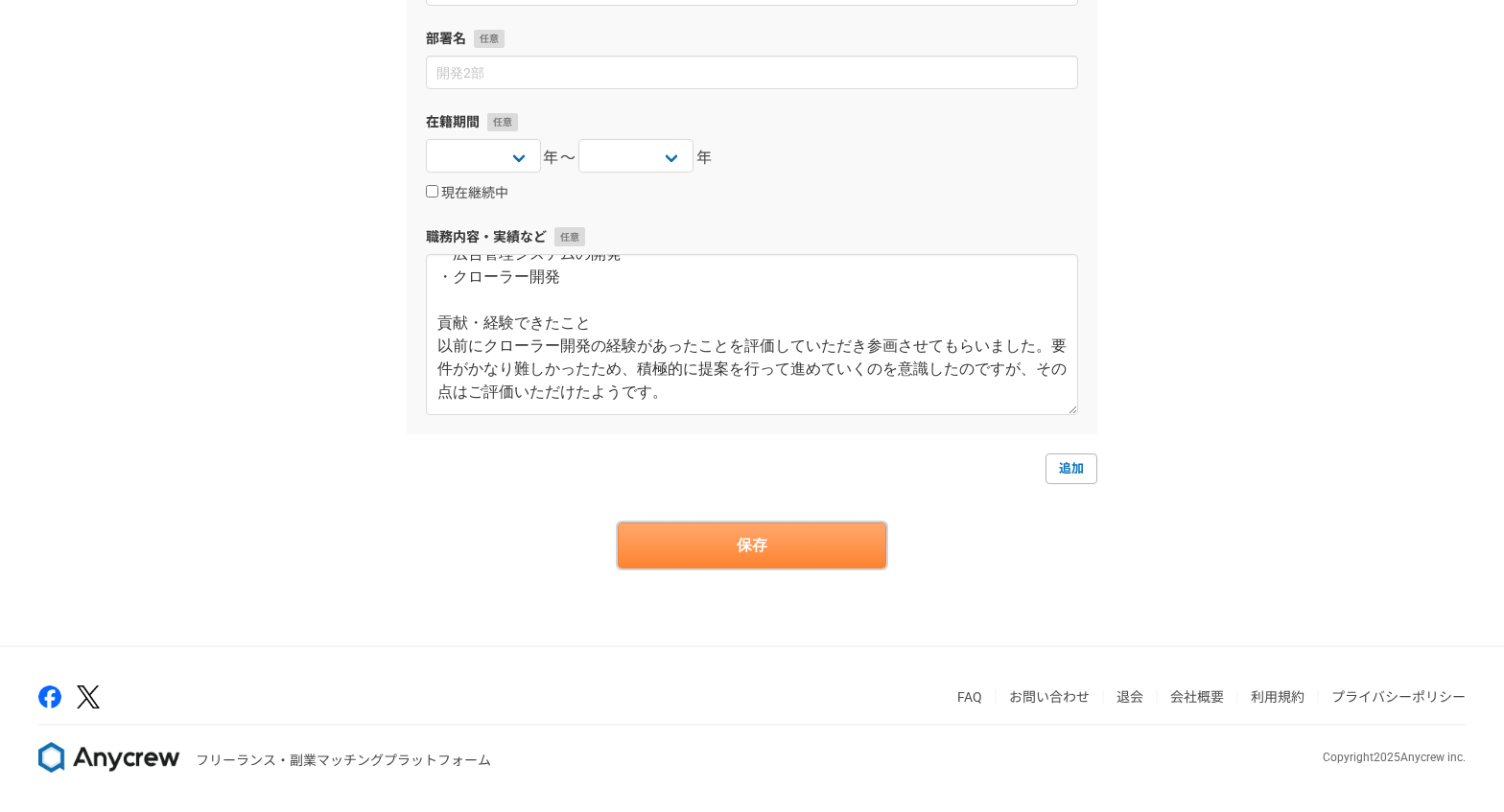
click at [759, 547] on button "保存" at bounding box center [752, 546] width 268 height 46
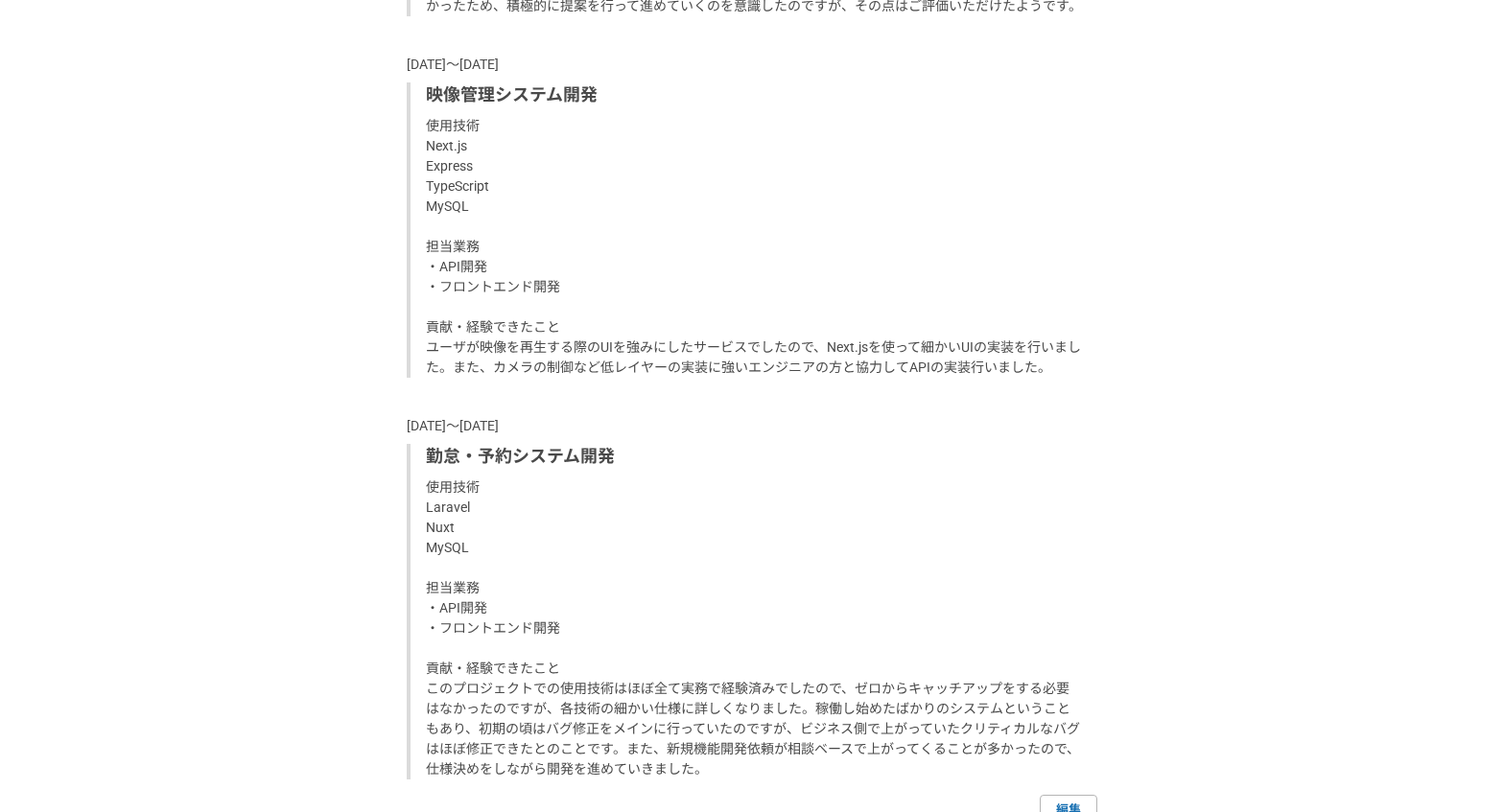
scroll to position [2048, 0]
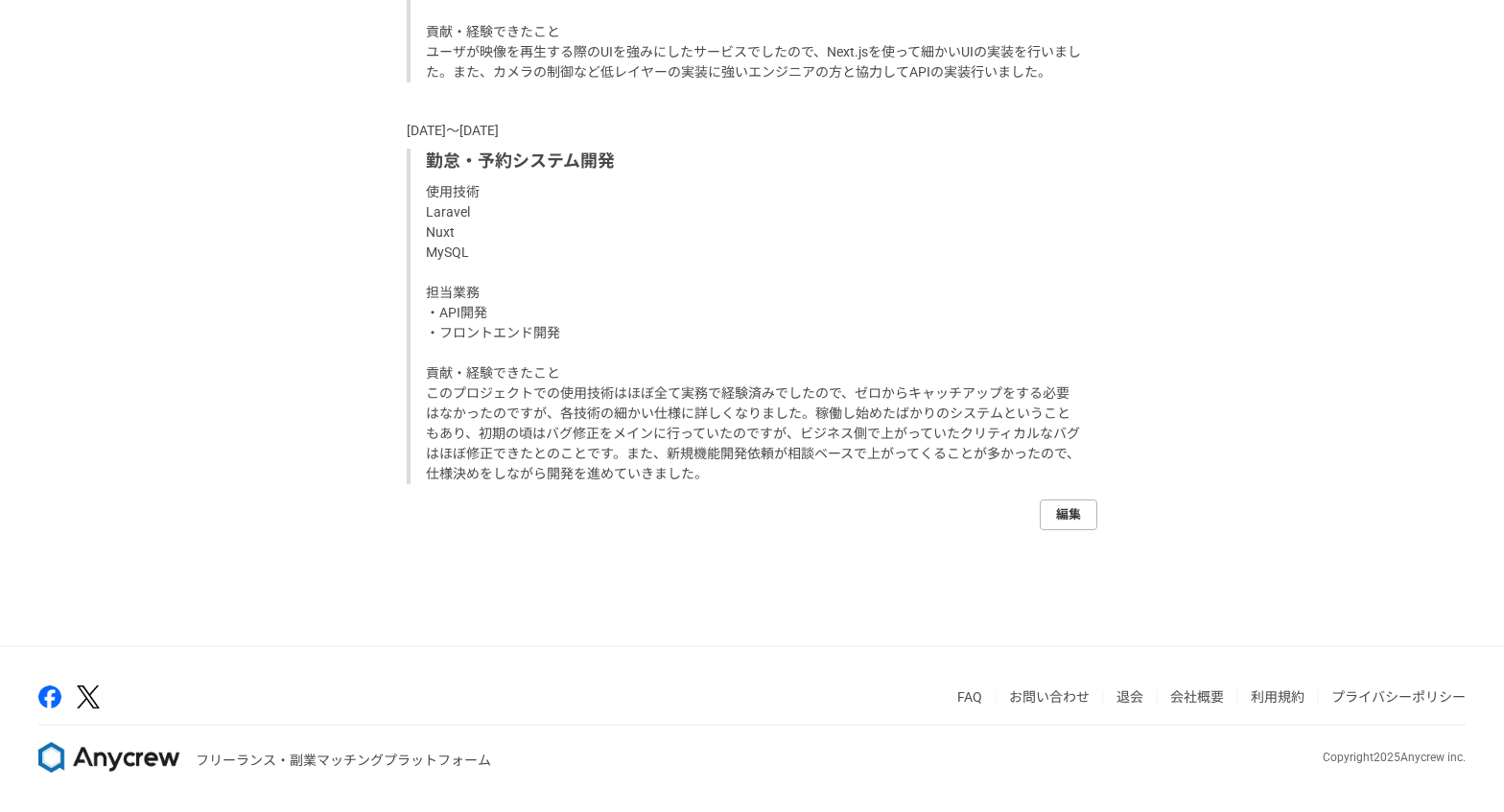
click at [1071, 503] on link "編集" at bounding box center [1069, 515] width 58 height 31
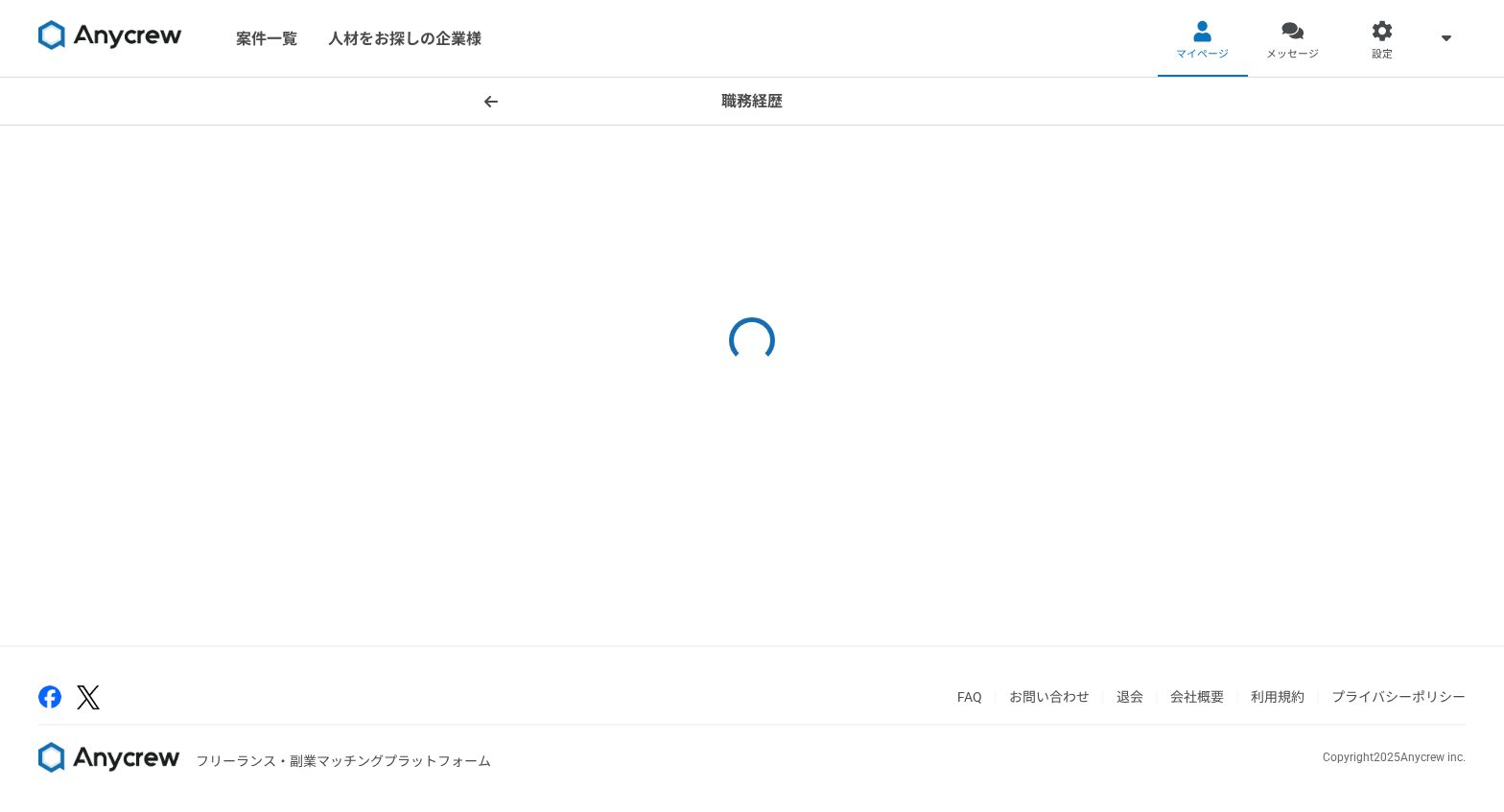
select select
select select "2022"
select select "2024"
select select "2022"
select select "2024"
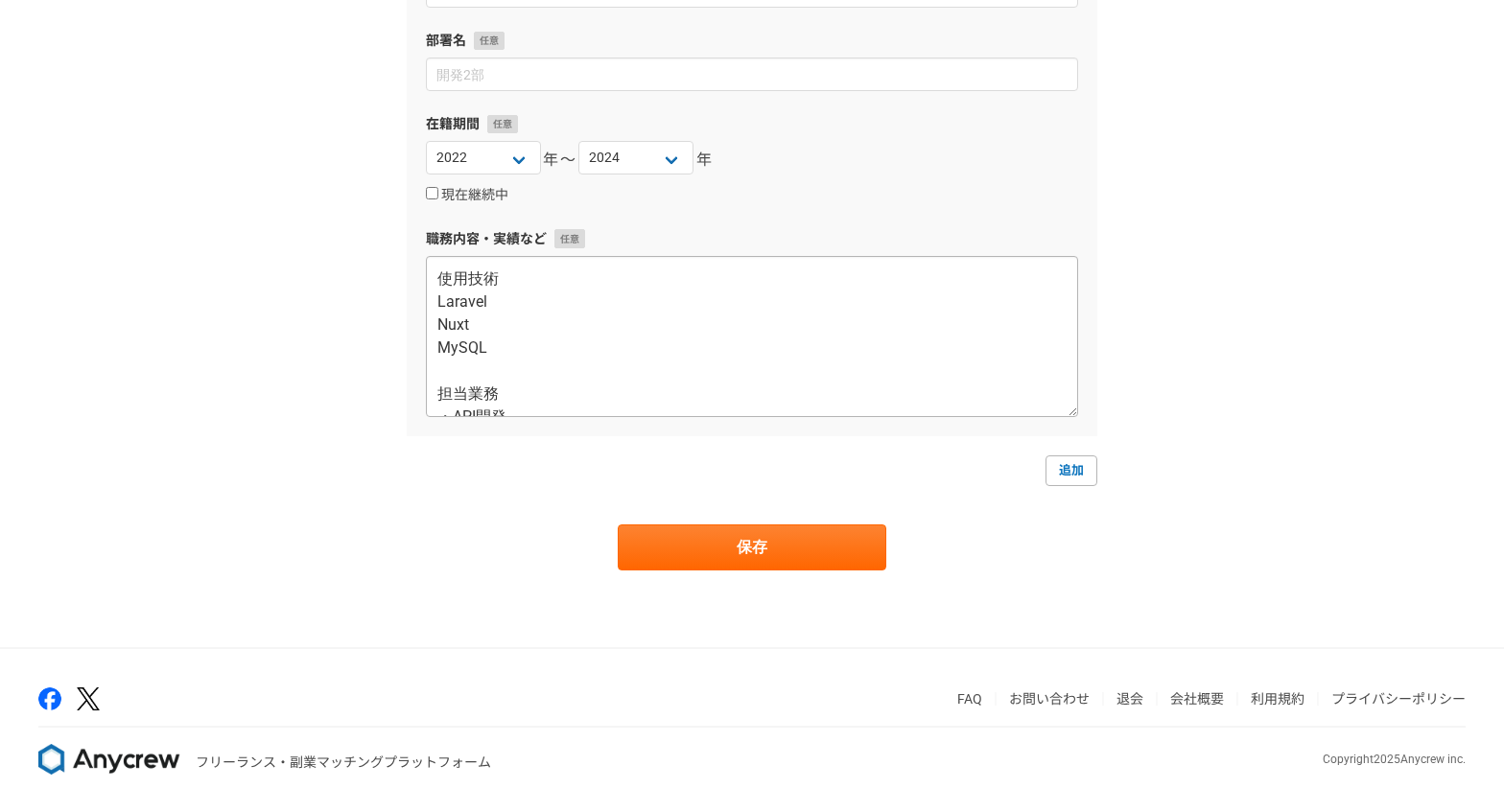
scroll to position [1402, 0]
click at [1069, 474] on link "追加" at bounding box center [1072, 469] width 52 height 31
select select
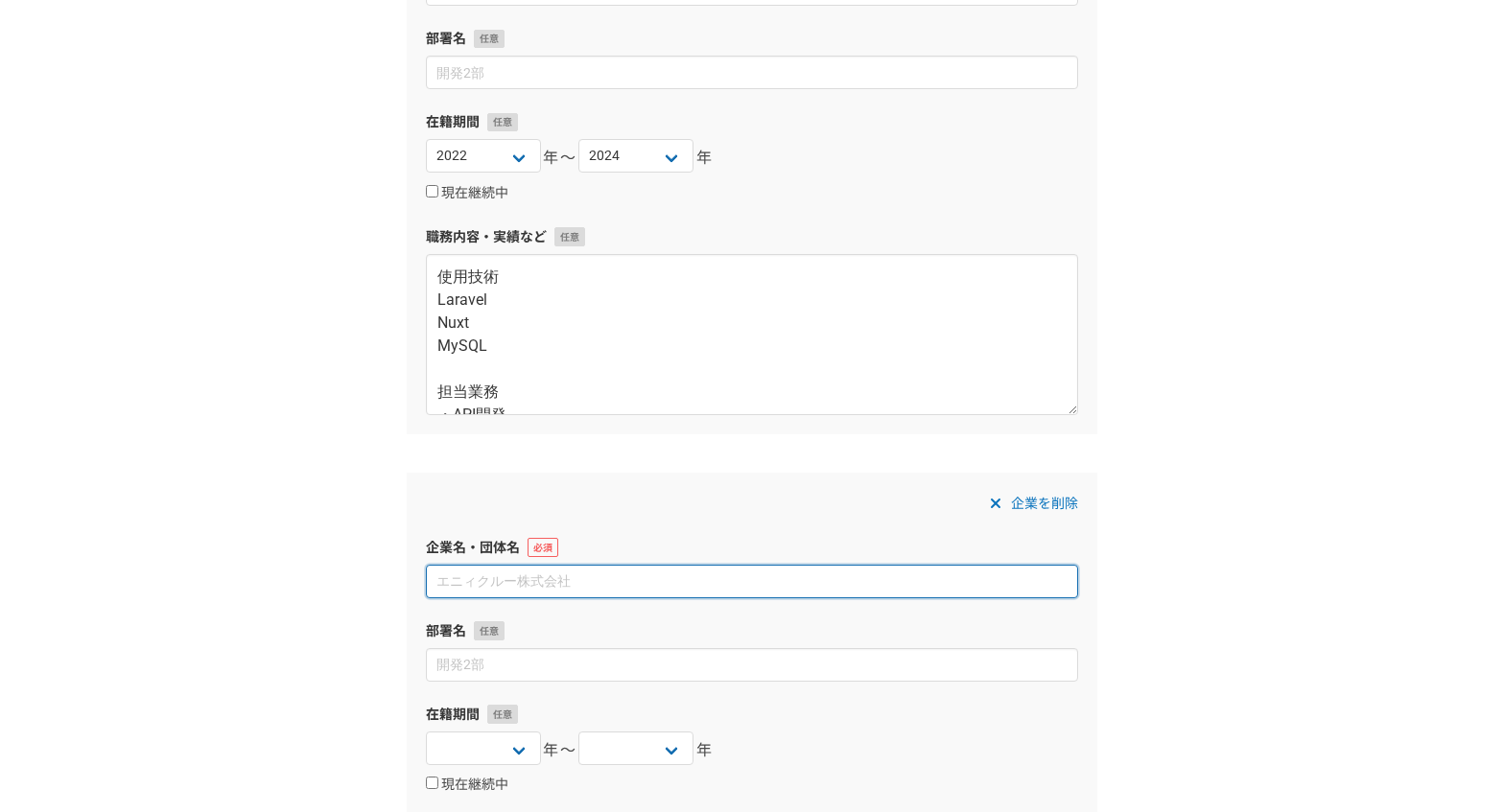
paste input "ビジネス系マッチングWebアプリ開発"
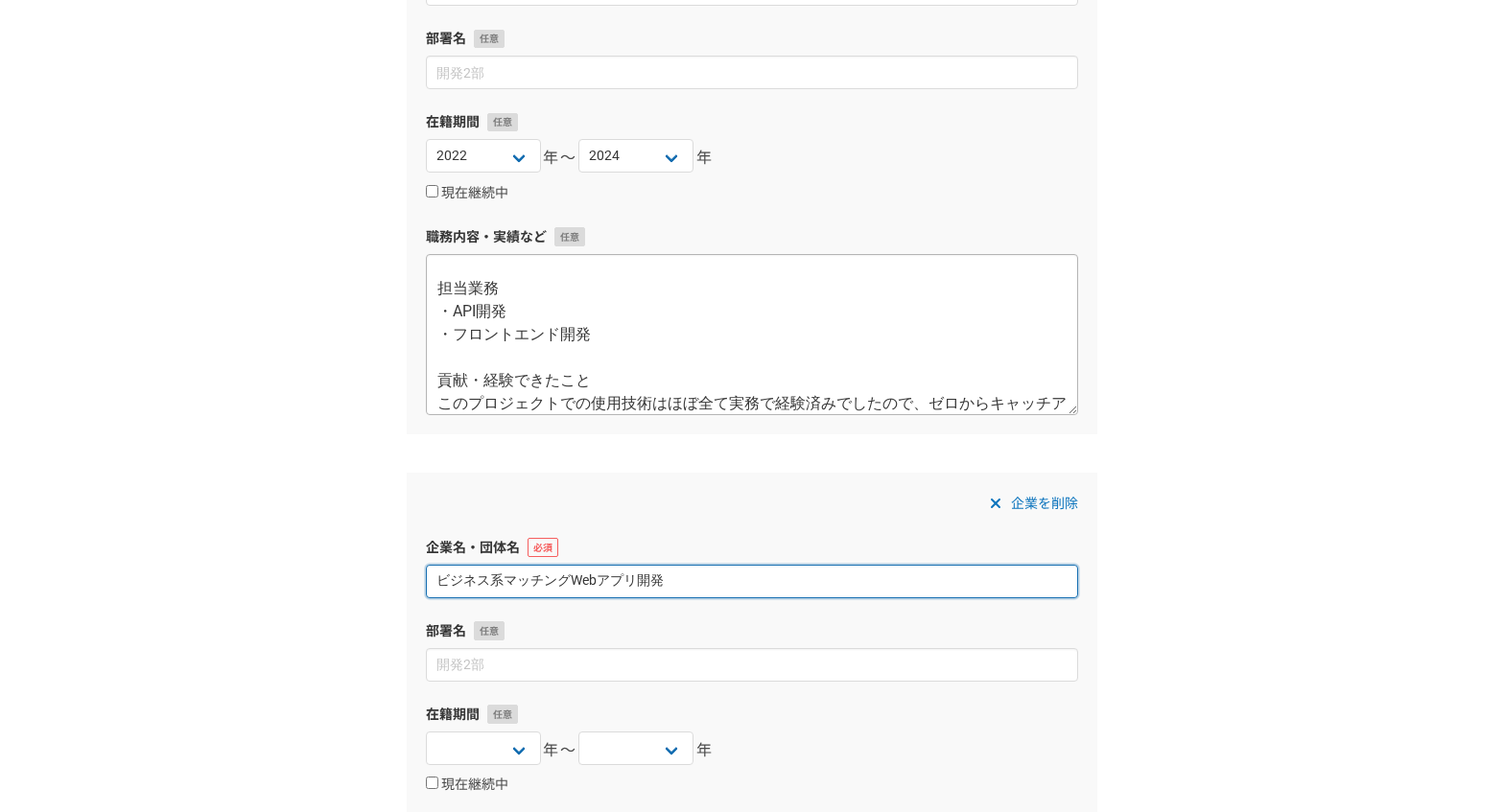
scroll to position [231, 0]
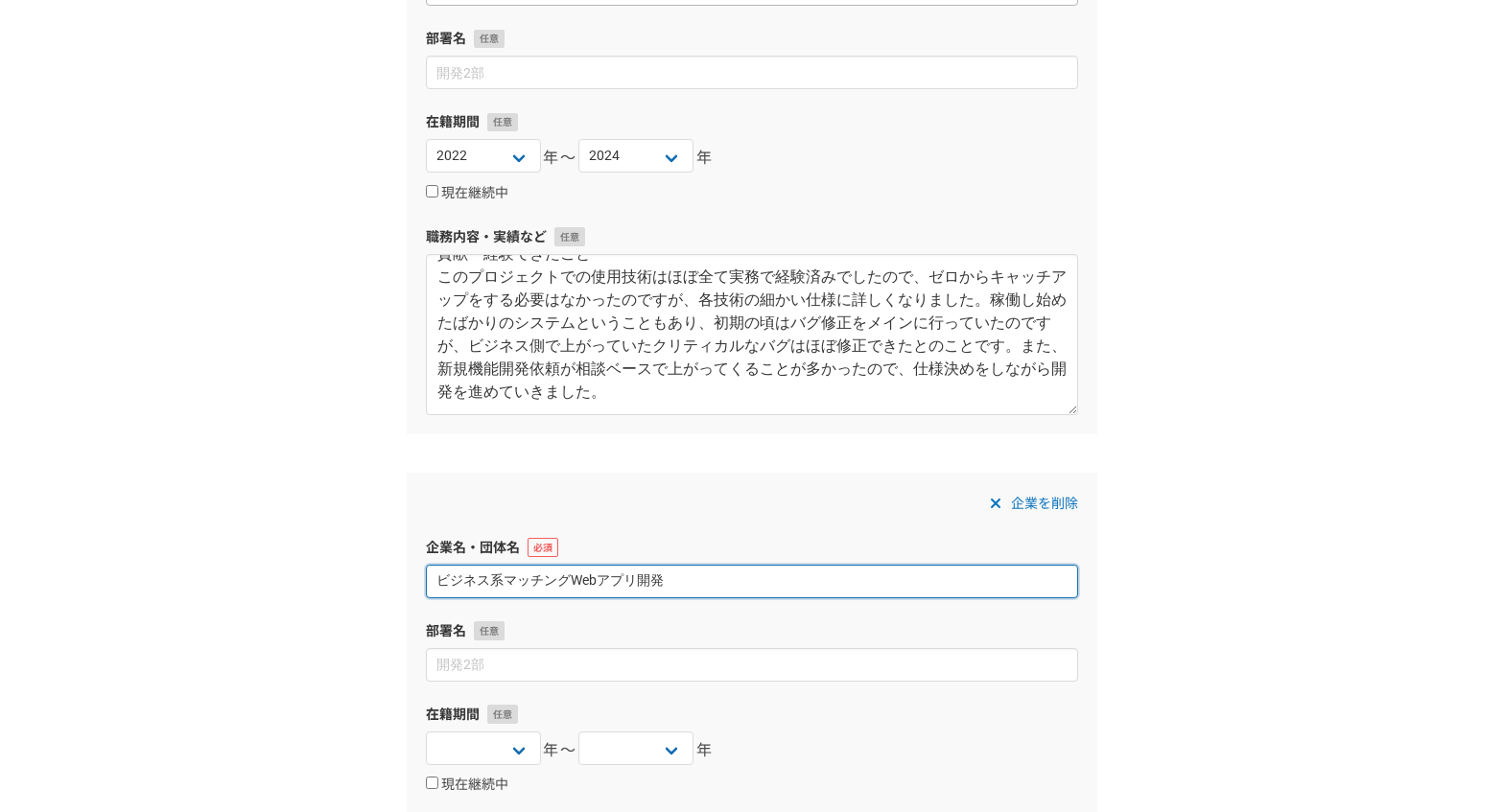
type input "ビジネス系マッチングWebアプリ開発"
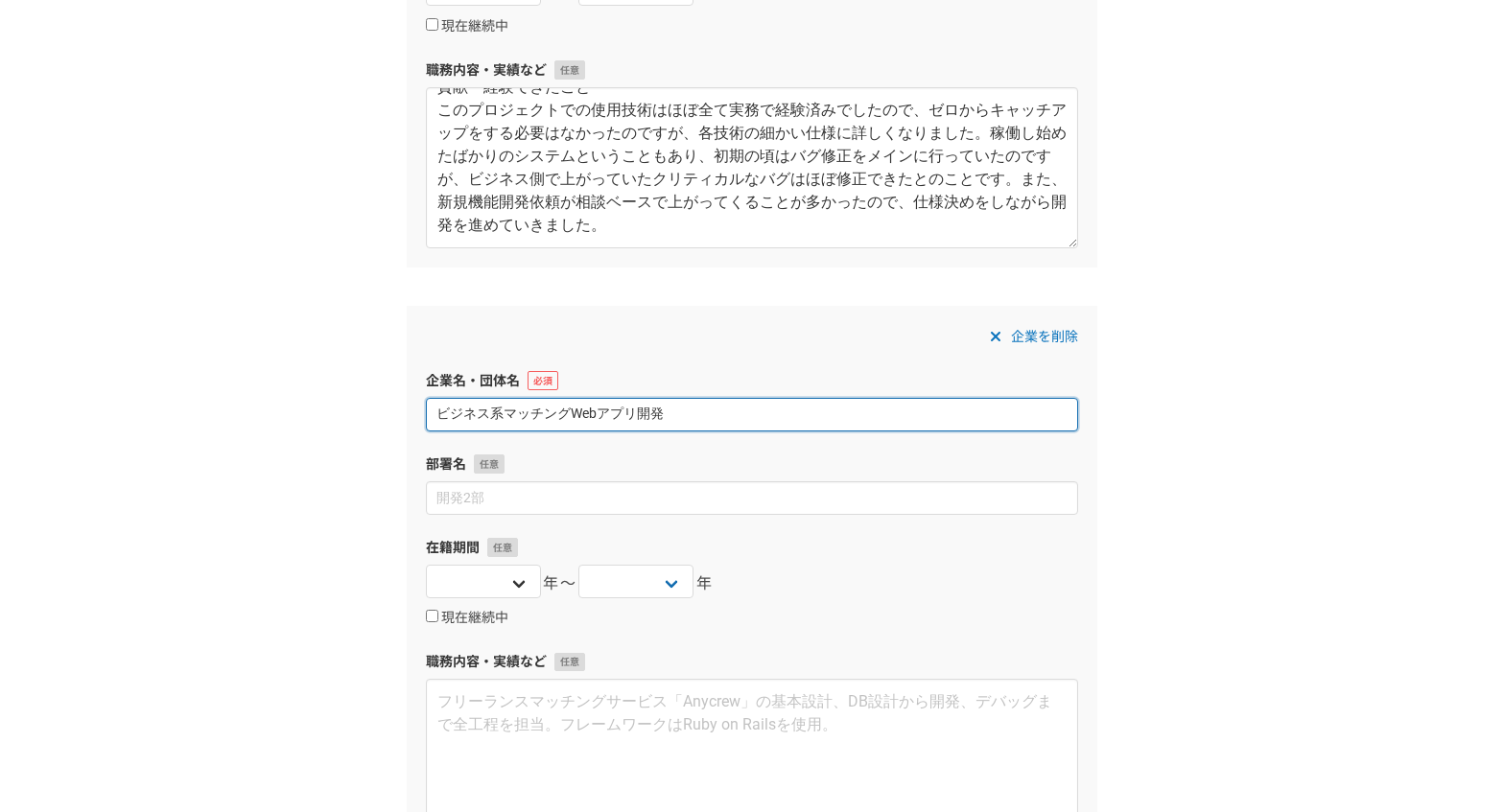
scroll to position [1604, 0]
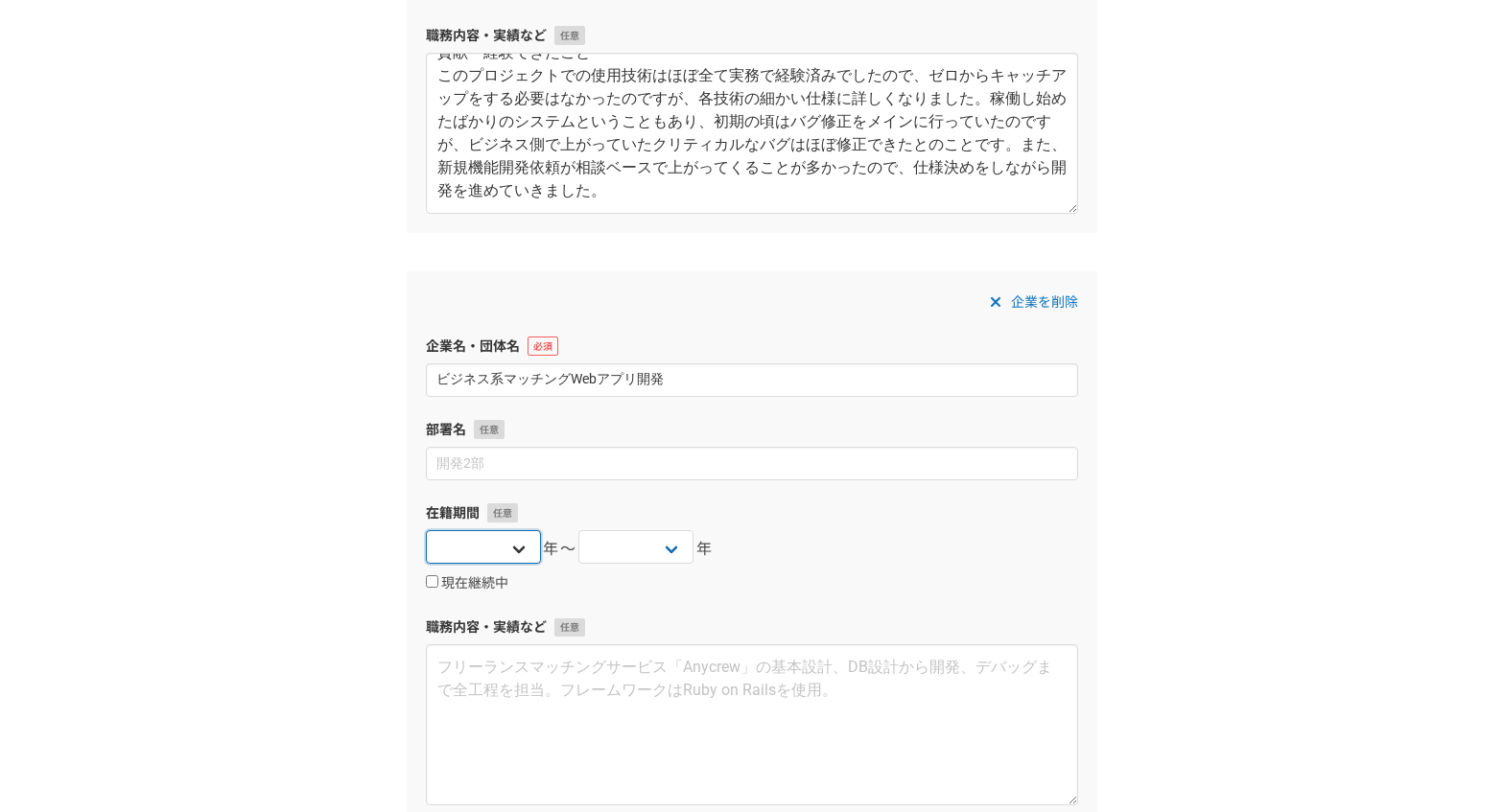
click at [492, 554] on select "[DATE] [DATE] [DATE] [DATE] [DATE] [DATE] [DATE] [DATE] [DATE] [DATE] [DATE] [D…" at bounding box center [483, 547] width 115 height 34
select select "2019"
click at [426, 530] on select "[DATE] [DATE] [DATE] [DATE] [DATE] [DATE] [DATE] [DATE] [DATE] [DATE] [DATE] [D…" at bounding box center [483, 547] width 115 height 34
click at [612, 564] on div "[DATE] [DATE] [DATE] [DATE] [DATE] [DATE] [DATE] [DATE] [DATE] [DATE] [DATE] [D…" at bounding box center [636, 550] width 115 height 38
click at [614, 554] on select "[DATE] [DATE] [DATE] [DATE] [DATE] [DATE] [DATE] [DATE] [DATE] [DATE] [DATE] [D…" at bounding box center [636, 547] width 115 height 34
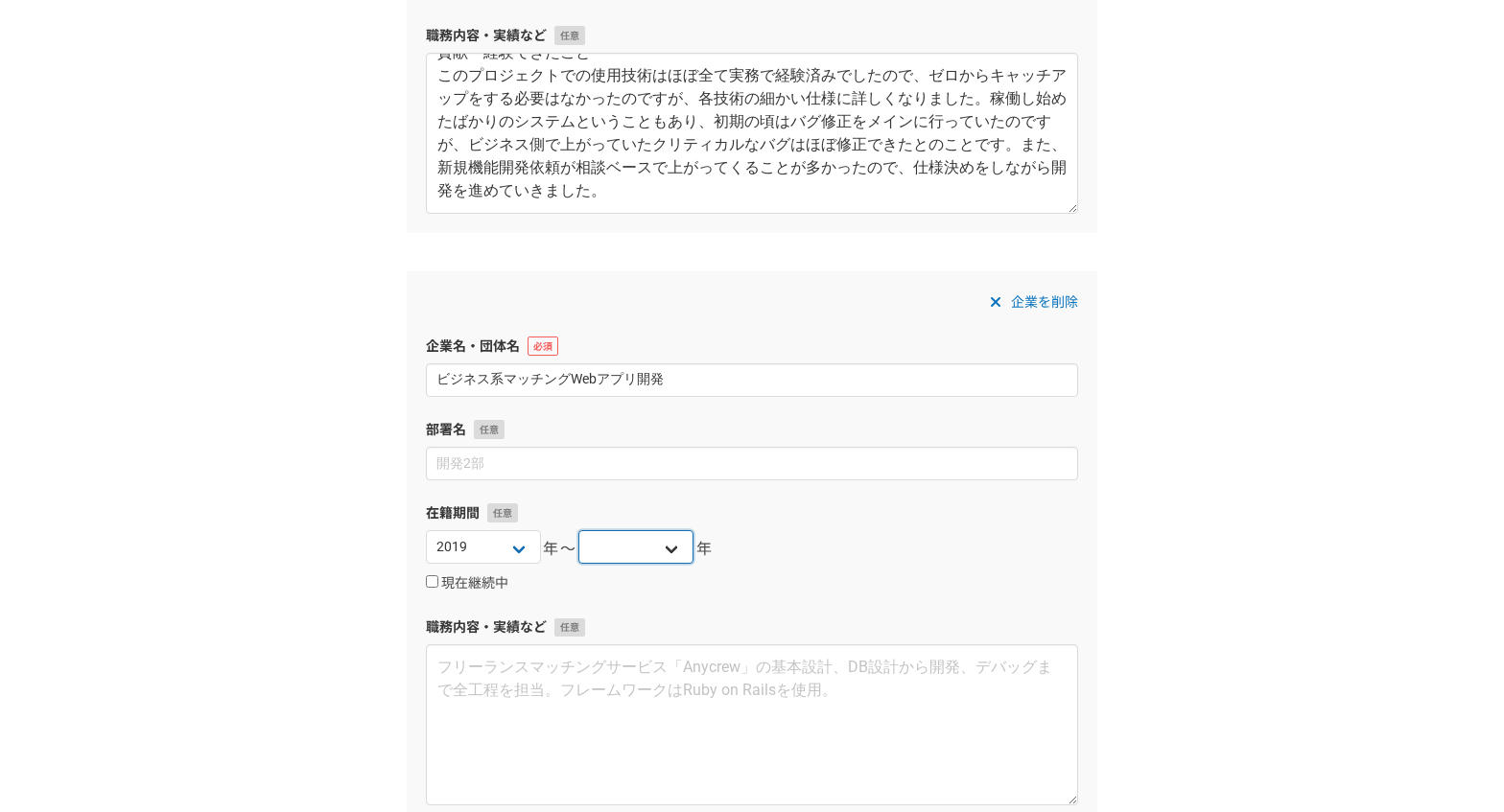
select select "2020"
click at [579, 530] on select "[DATE] [DATE] [DATE] [DATE] [DATE] [DATE] [DATE] [DATE] [DATE] [DATE] [DATE] [D…" at bounding box center [636, 547] width 115 height 34
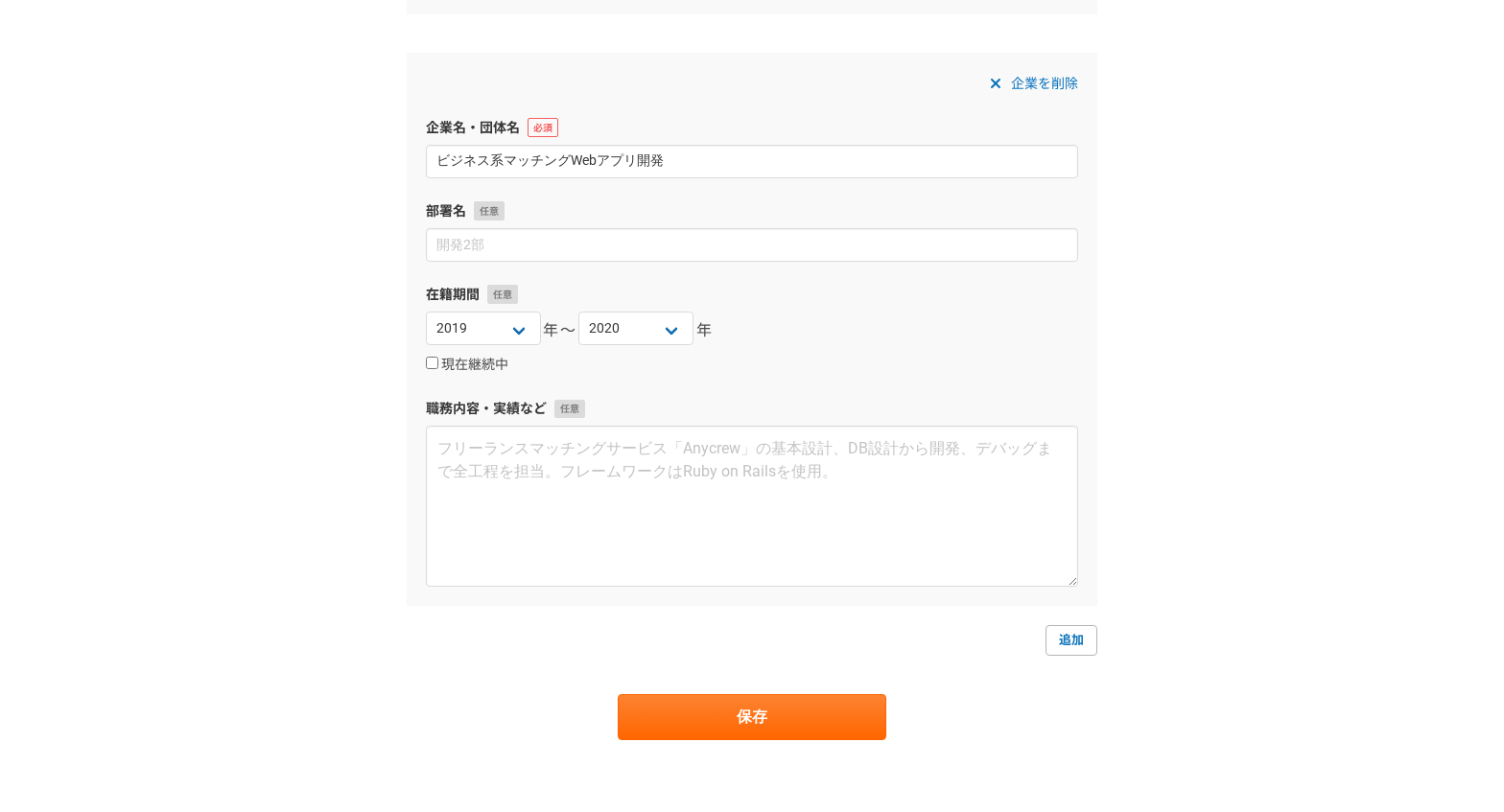
scroll to position [1869, 0]
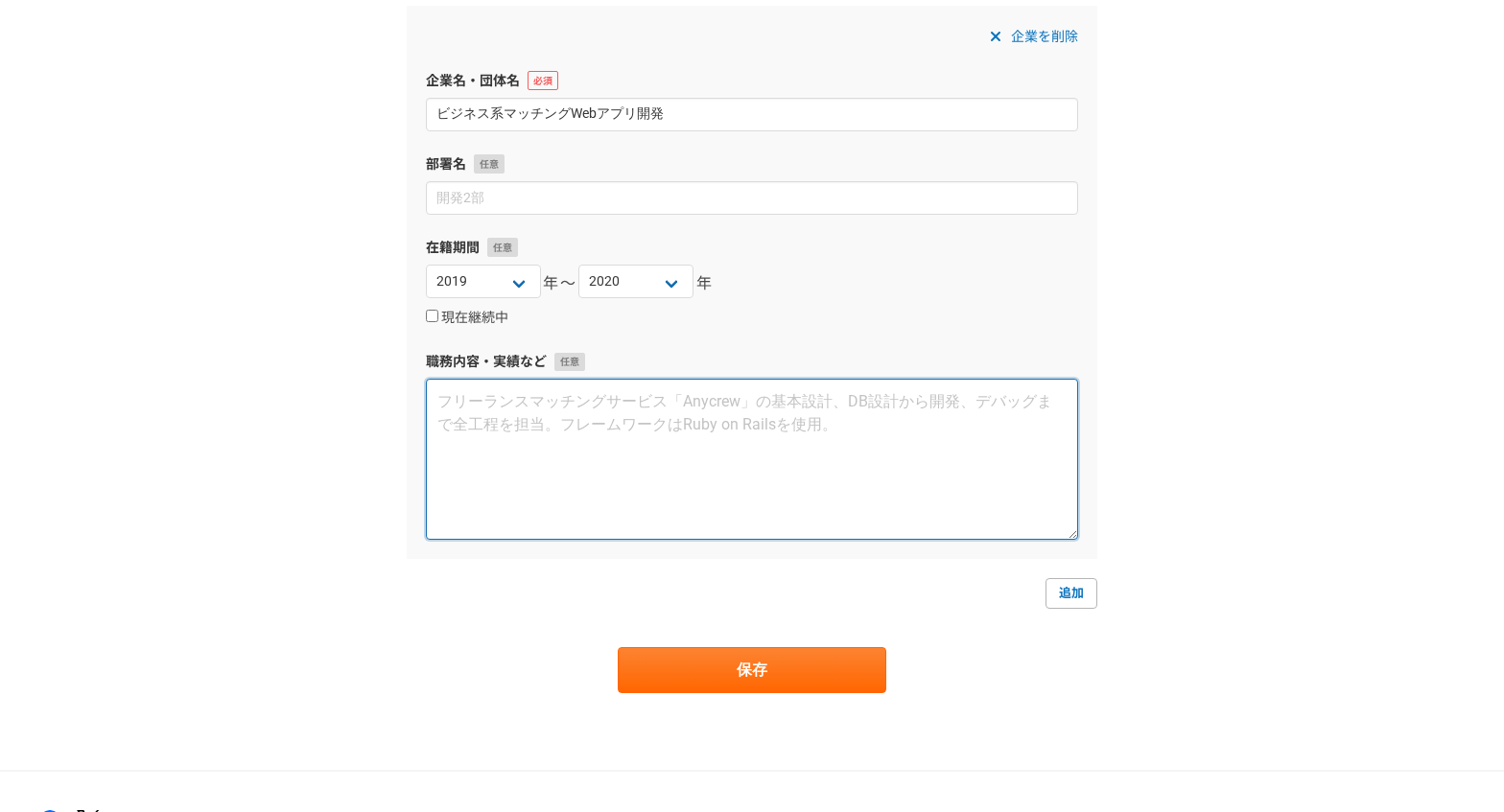
click at [606, 407] on textarea at bounding box center [752, 459] width 653 height 161
paste textarea "使用技術 React Nest.js TypeScript MySQL 担当業務 ・API開発 ・フロントエンド開発 貢献・経験できたこと サーバサイド、フロ…"
click at [440, 517] on textarea "使用技術 React Nest.js TypeScript MySQL 担当業務 ・API開発 ・フロントエンド開発 貢献・経験できたこと サーバサイド、フロ…" at bounding box center [752, 459] width 653 height 161
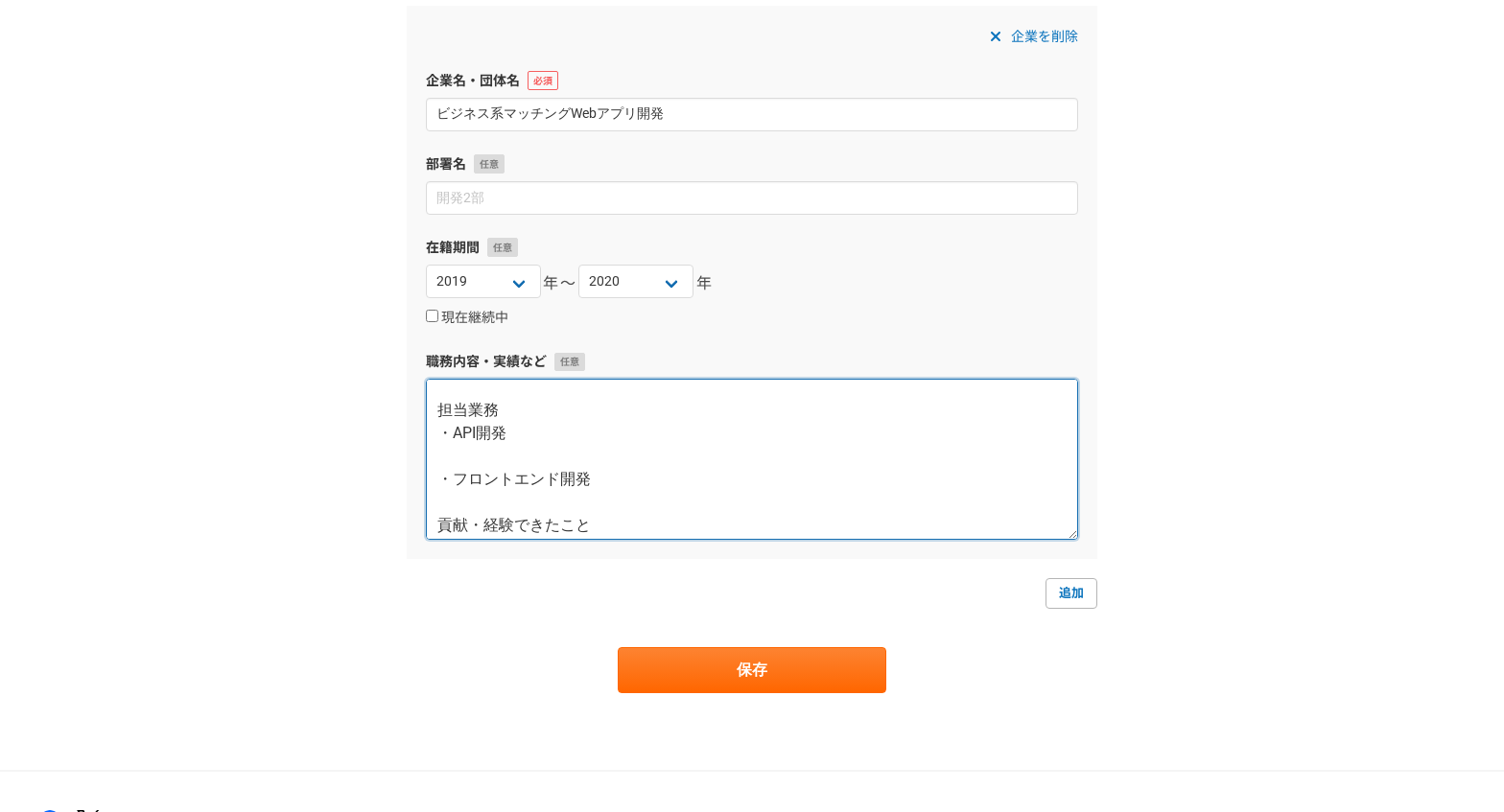
click at [464, 463] on textarea "使用技術 React Nest.js TypeScript MySQL 担当業務 ・API開発 ・フロントエンド開発 貢献・経験できたこと サーバサイド、フロ…" at bounding box center [752, 459] width 653 height 161
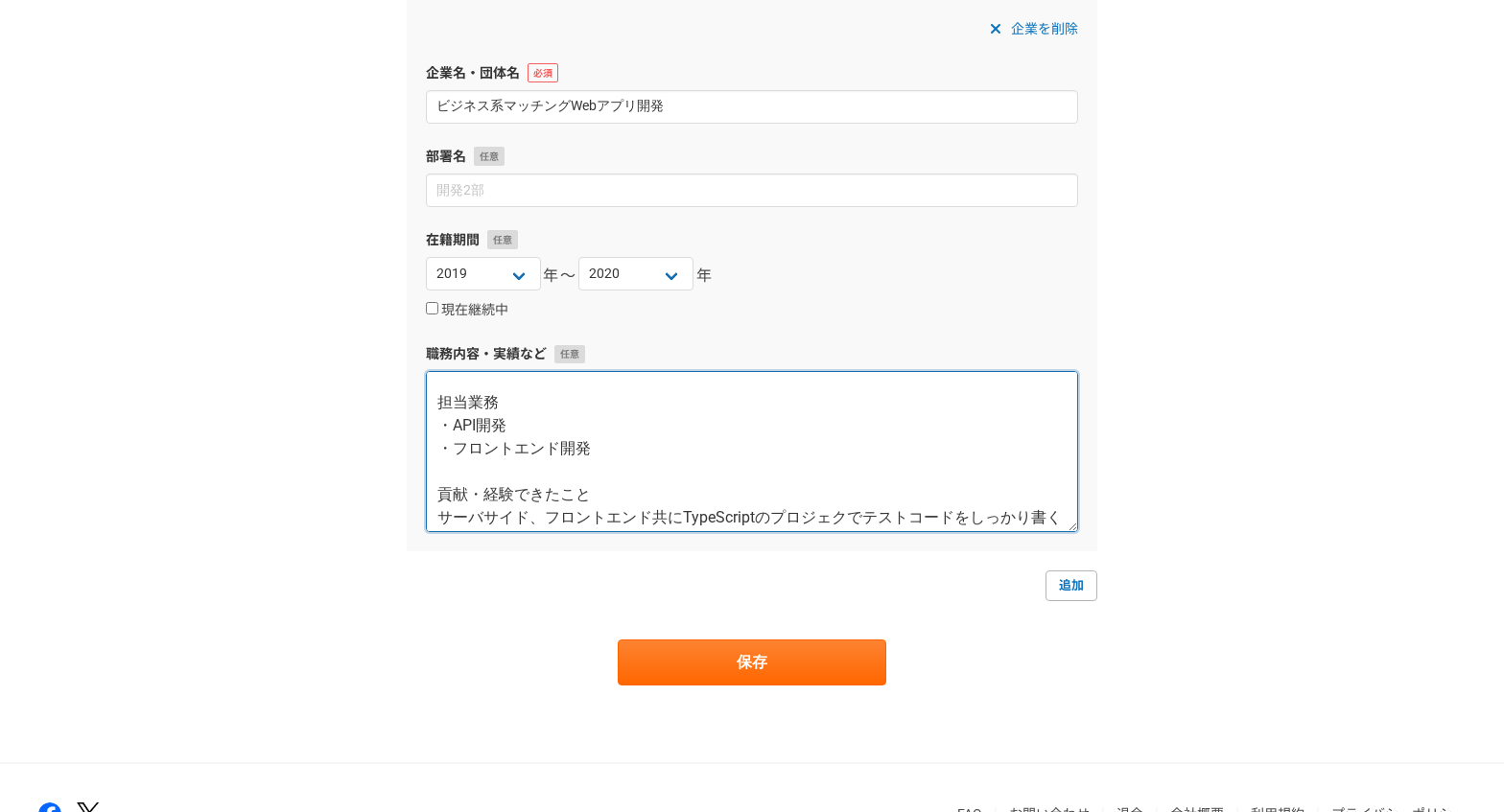
scroll to position [1879, 0]
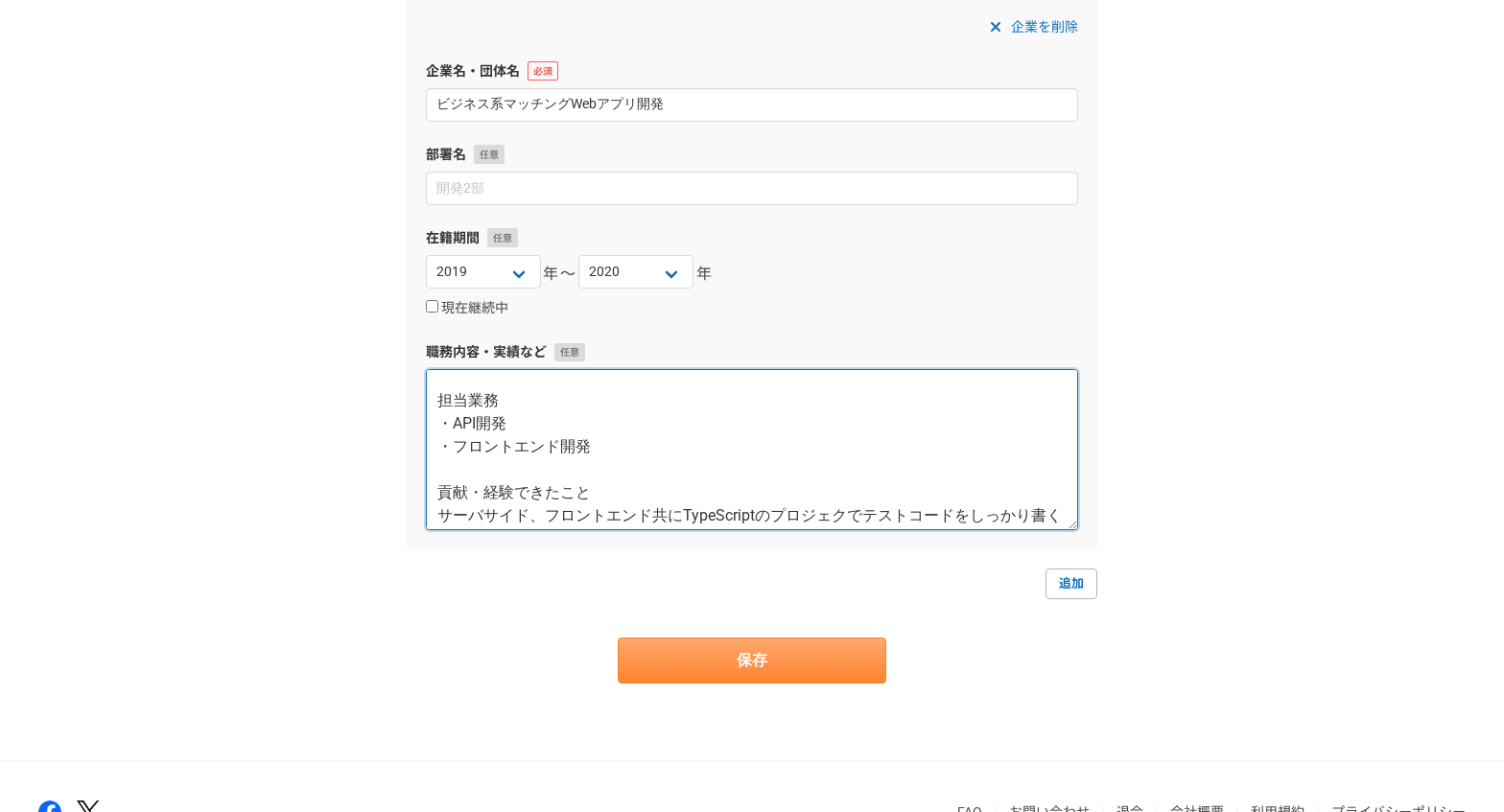
type textarea "使用技術 React Nest.js TypeScript MySQL 担当業務 ・API開発 ・フロントエンド開発 貢献・経験できたこと サーバサイド、フロ…"
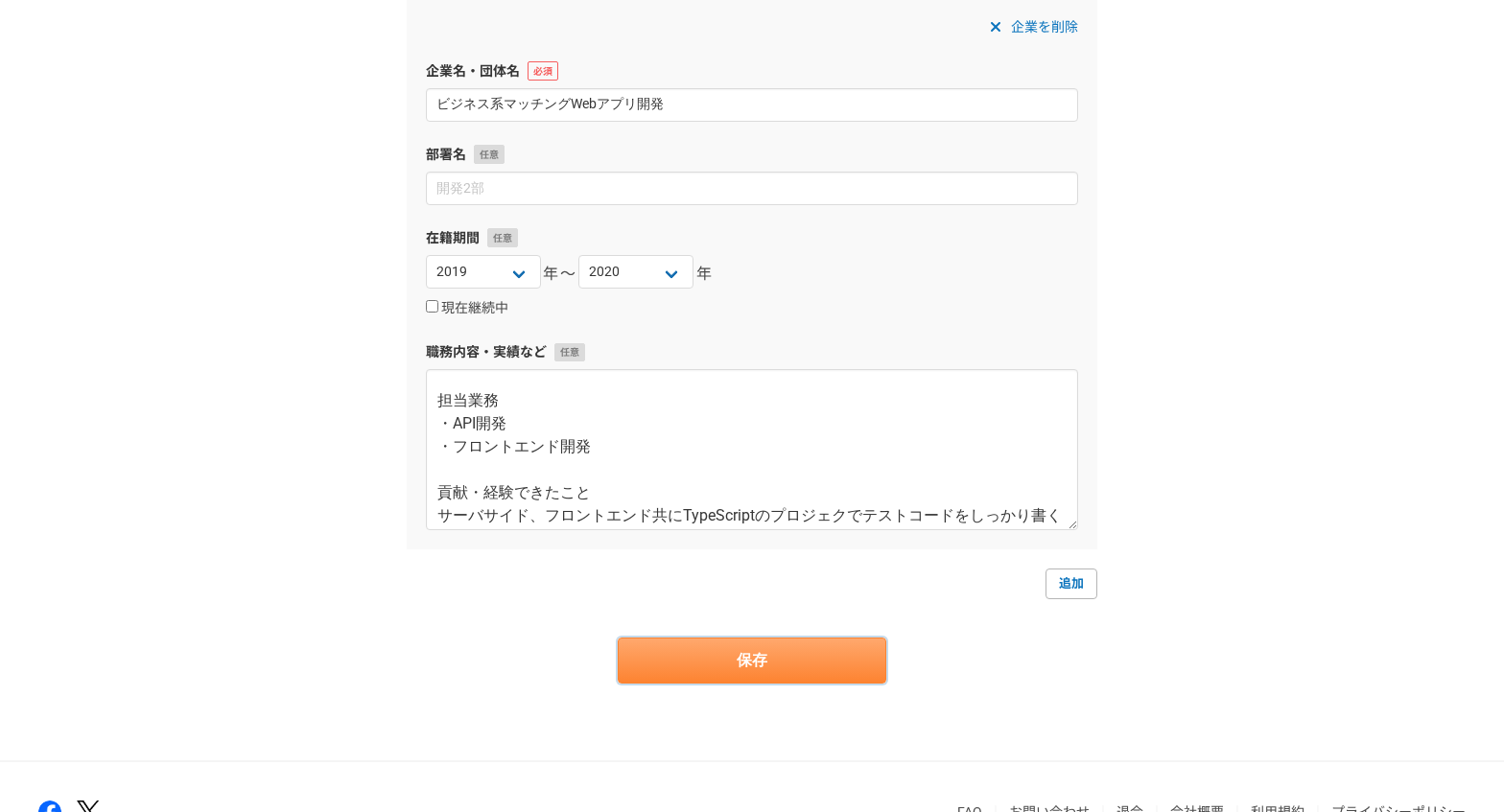
click at [747, 647] on button "保存" at bounding box center [752, 661] width 268 height 46
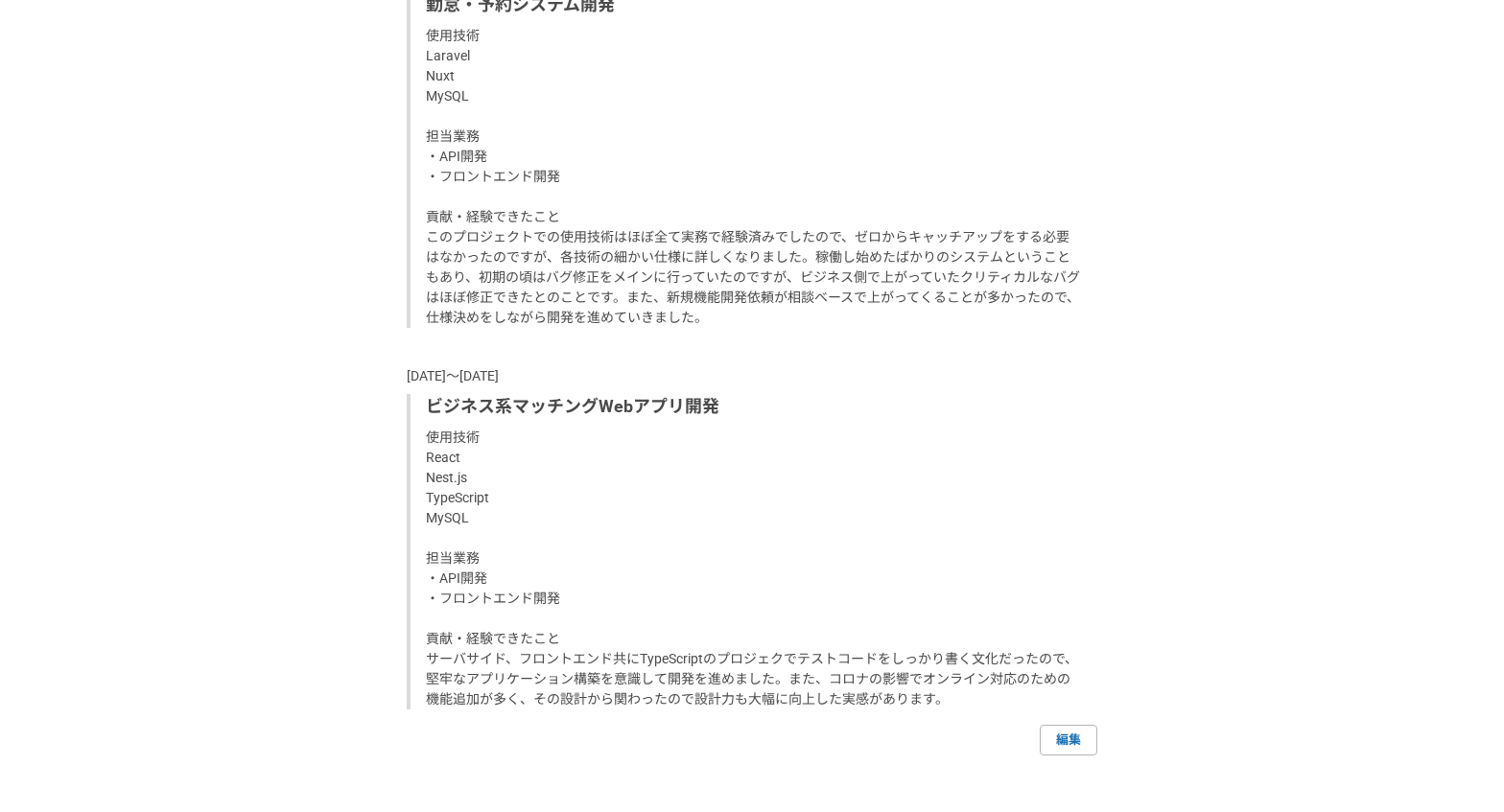
scroll to position [2429, 0]
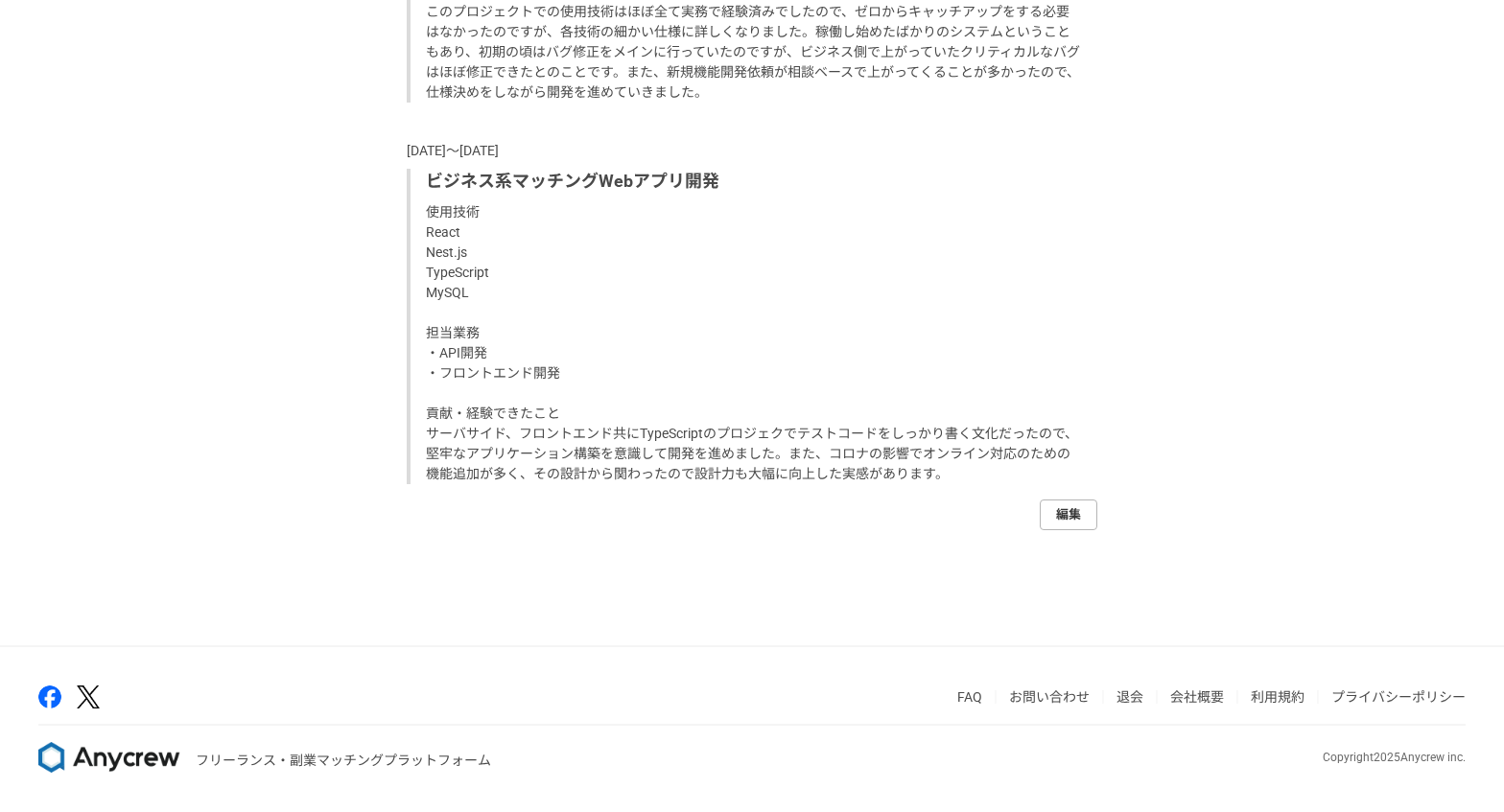
click at [1073, 522] on link "編集" at bounding box center [1069, 515] width 58 height 31
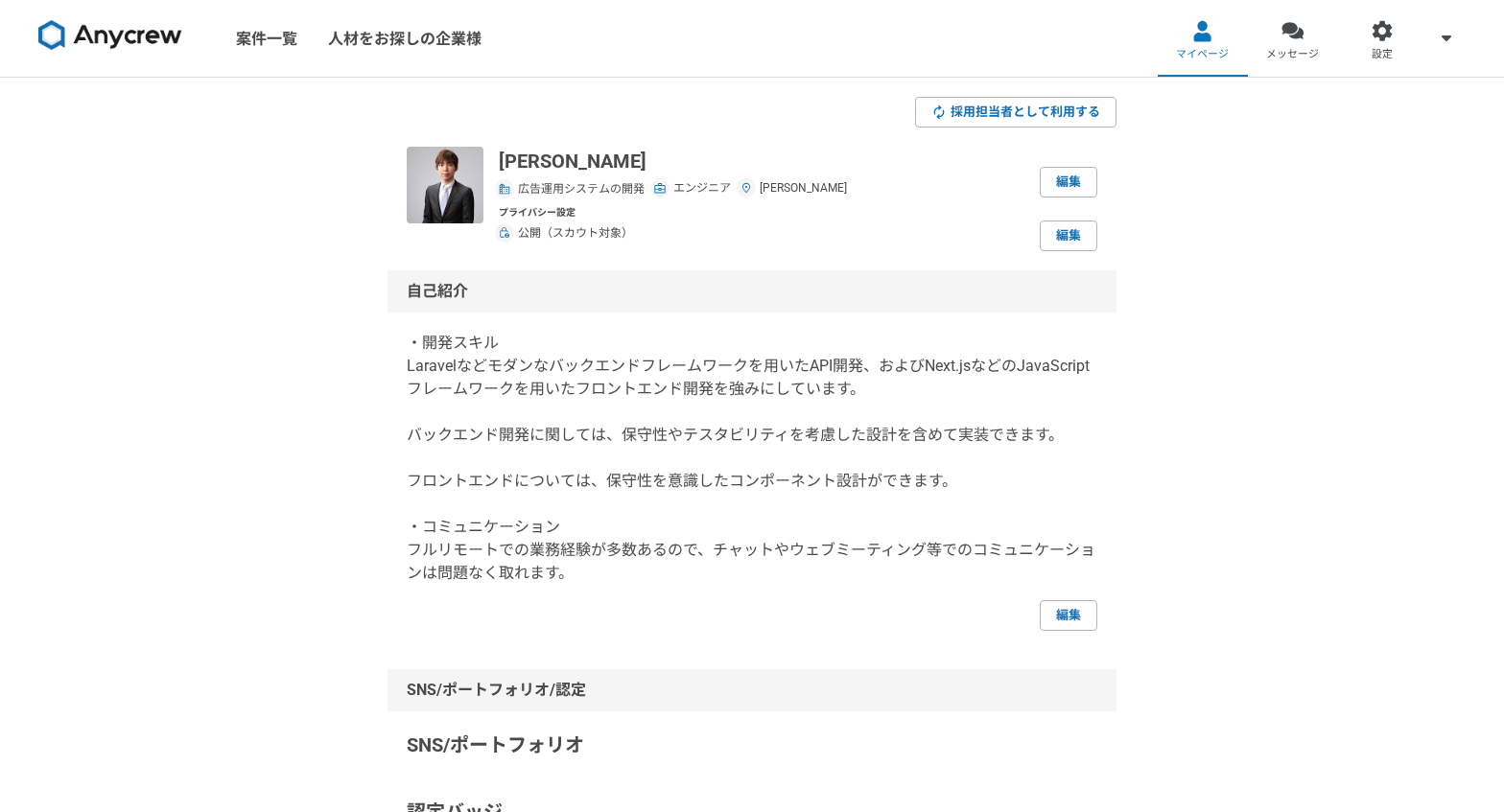
select select
select select "2022"
select select "2024"
select select "2022"
select select "2024"
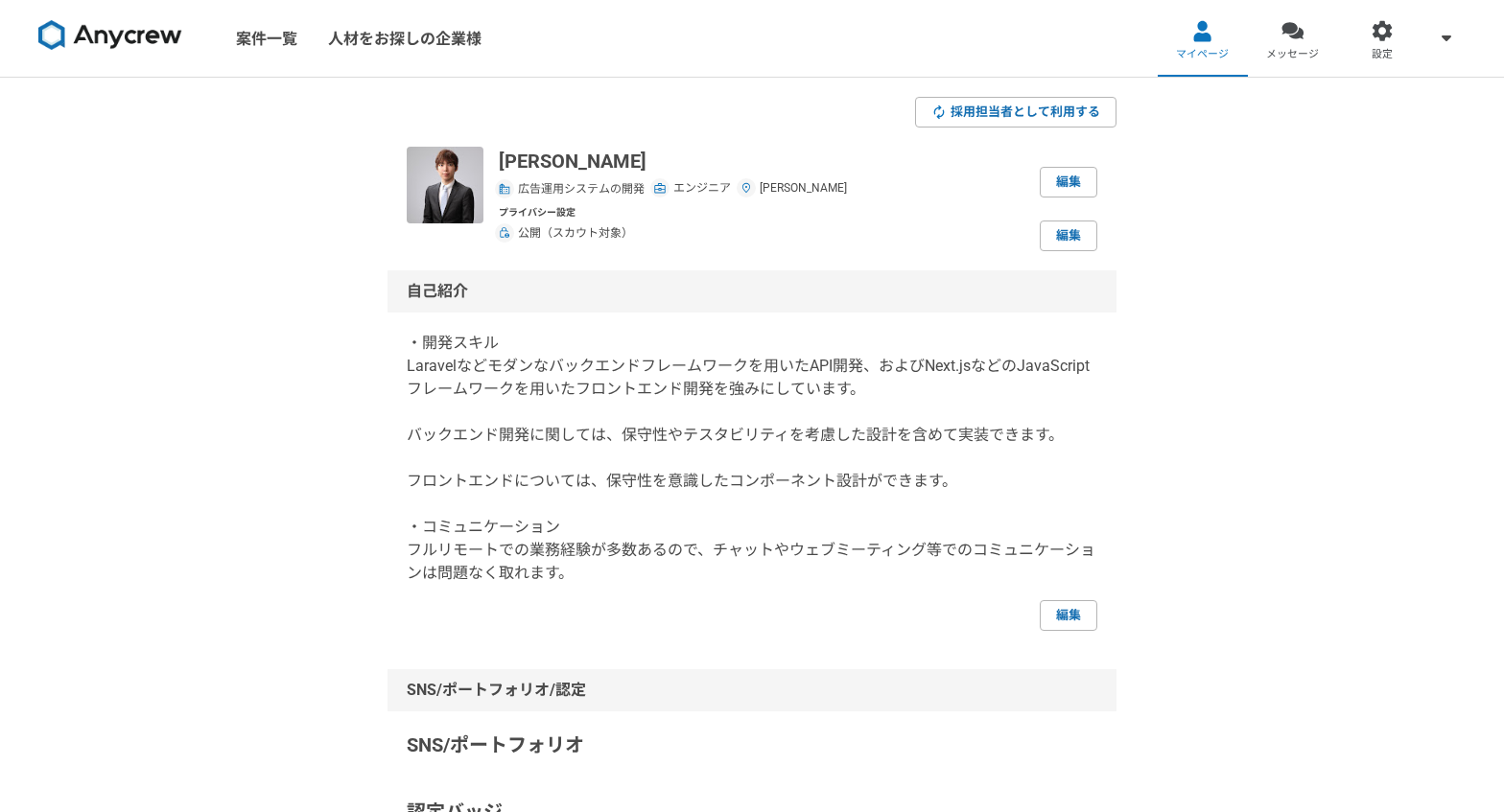
select select "2019"
select select "2020"
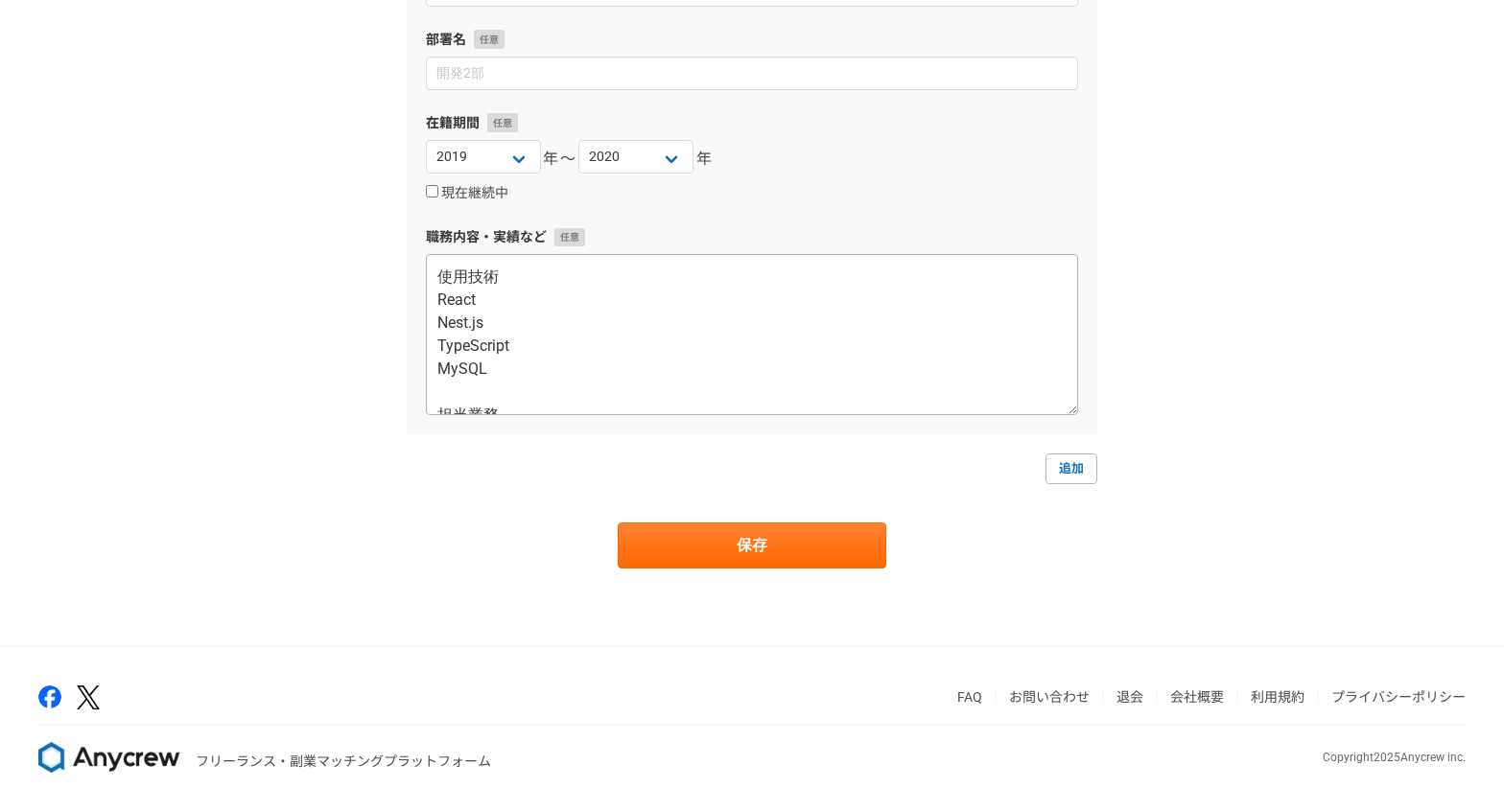
scroll to position [4, 0]
click at [1068, 474] on link "追加" at bounding box center [1072, 469] width 52 height 31
select select
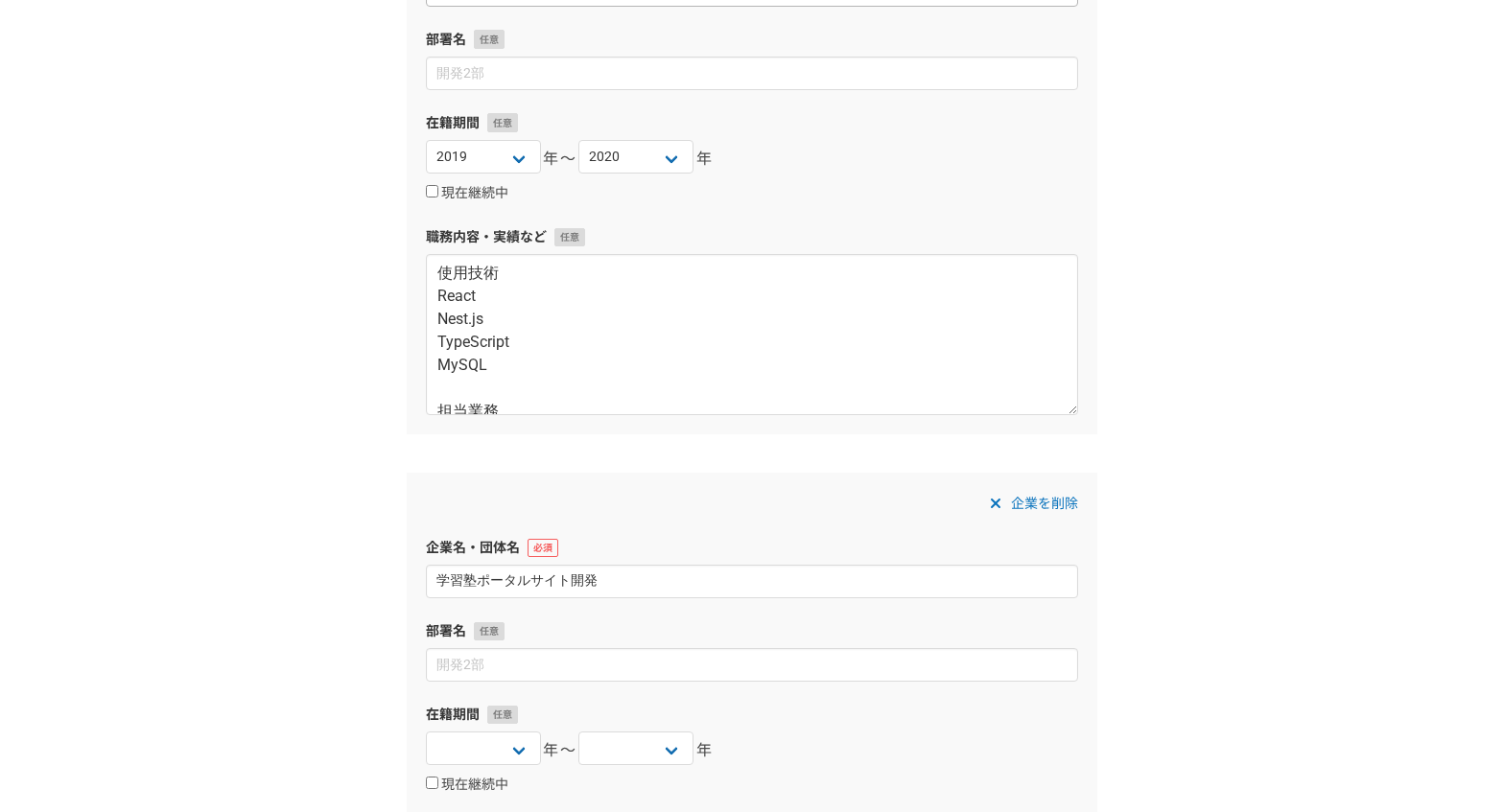
type input "学習塾ポータルサイト開発"
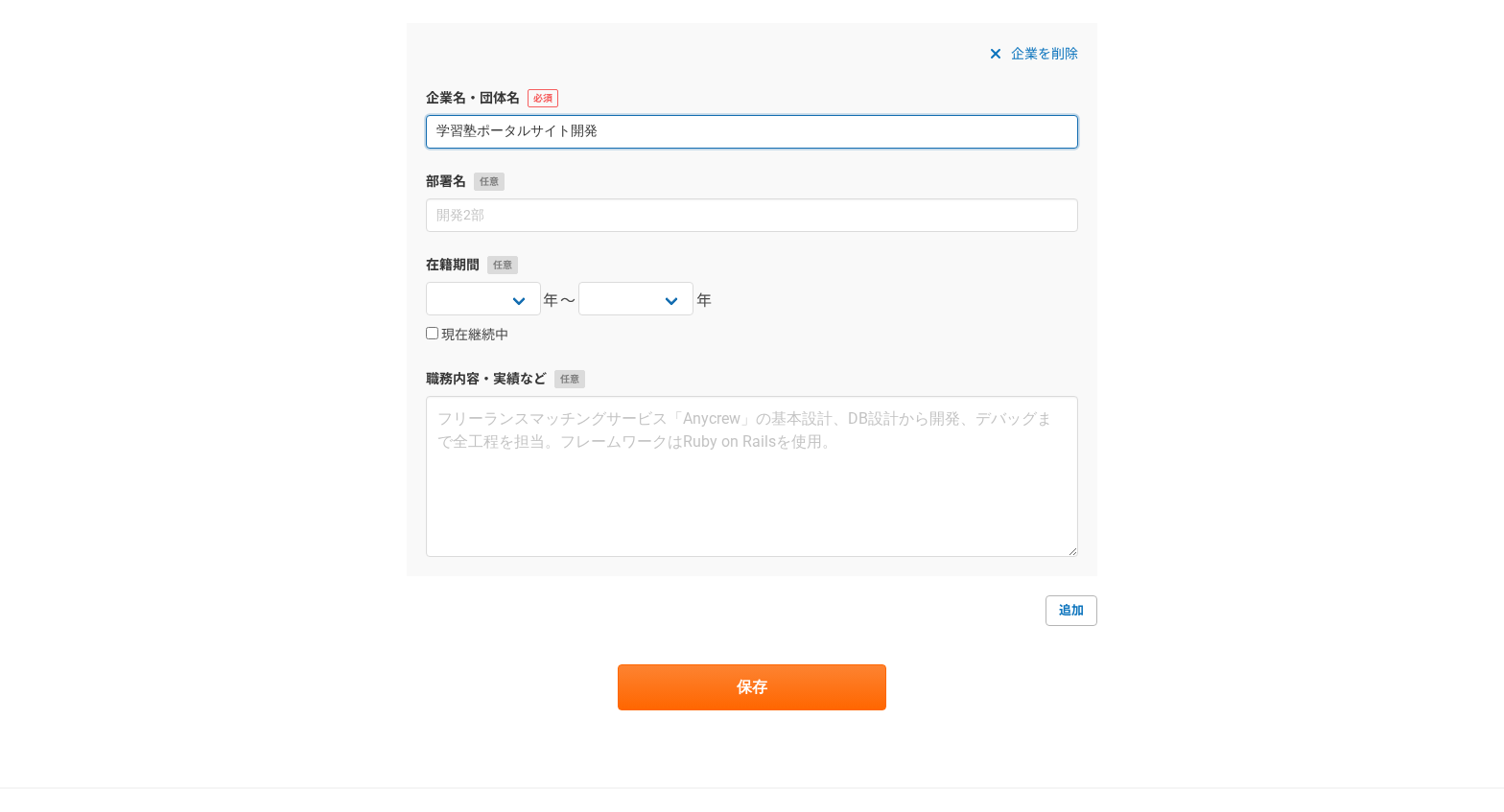
scroll to position [2465, 0]
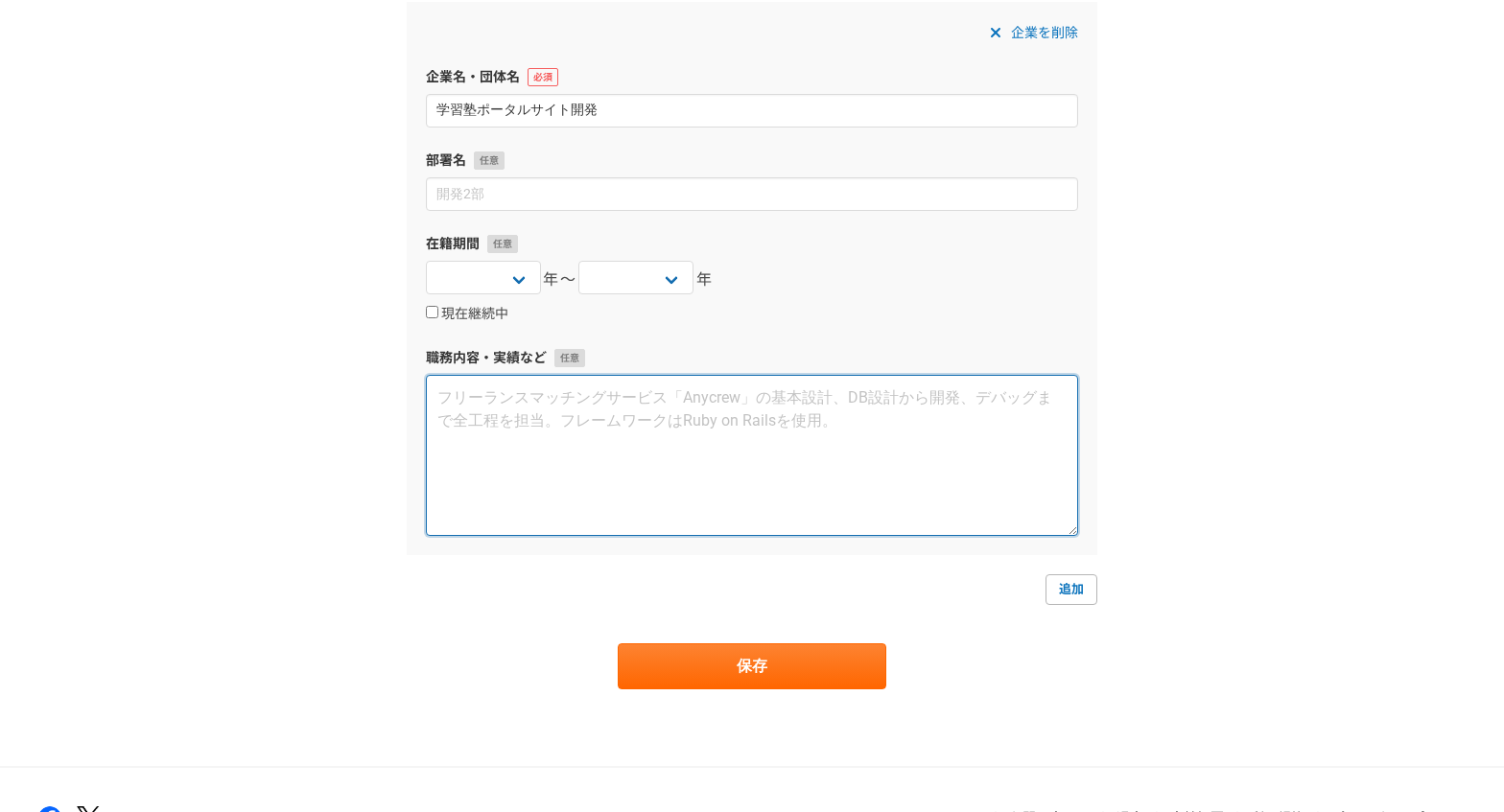
click at [591, 405] on textarea at bounding box center [752, 455] width 653 height 161
paste textarea "使用技術 Laravel Nuxt TypeScript MySQL 担当業務 Laravel、Nuxtを用いて学習塾ポータルサイトの新規開発を行いました。 …"
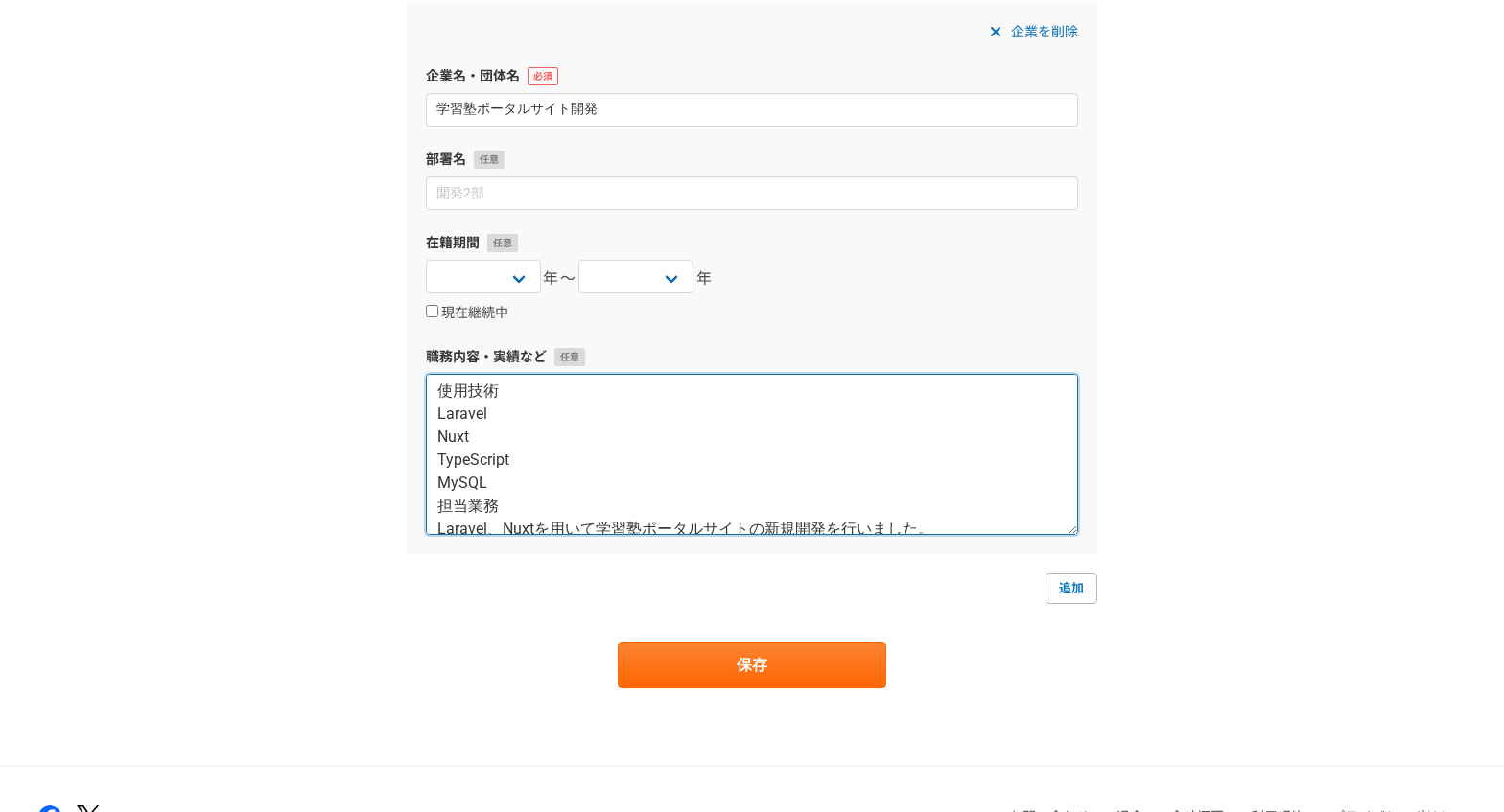
scroll to position [8, 0]
click at [440, 504] on textarea "使用技術 Laravel Nuxt TypeScript MySQL 担当業務 Laravel、Nuxtを用いて学習塾ポータルサイトの新規開発を行いました。 …" at bounding box center [752, 455] width 653 height 161
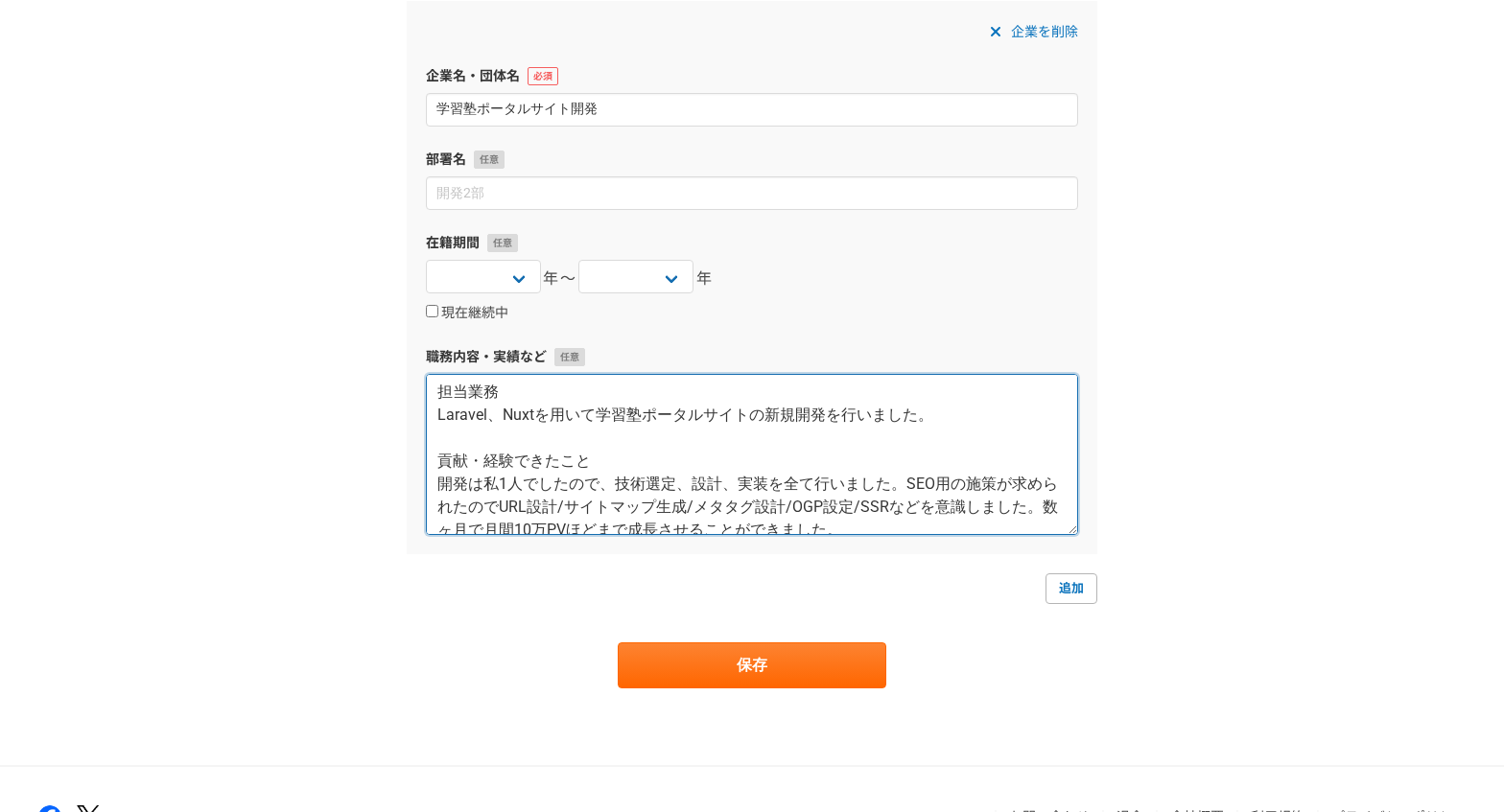
scroll to position [140, 0]
type textarea "使用技術 Laravel Nuxt TypeScript MySQL 担当業務 Laravel、Nuxtを用いて学習塾ポータルサイトの新規開発を行いました。 …"
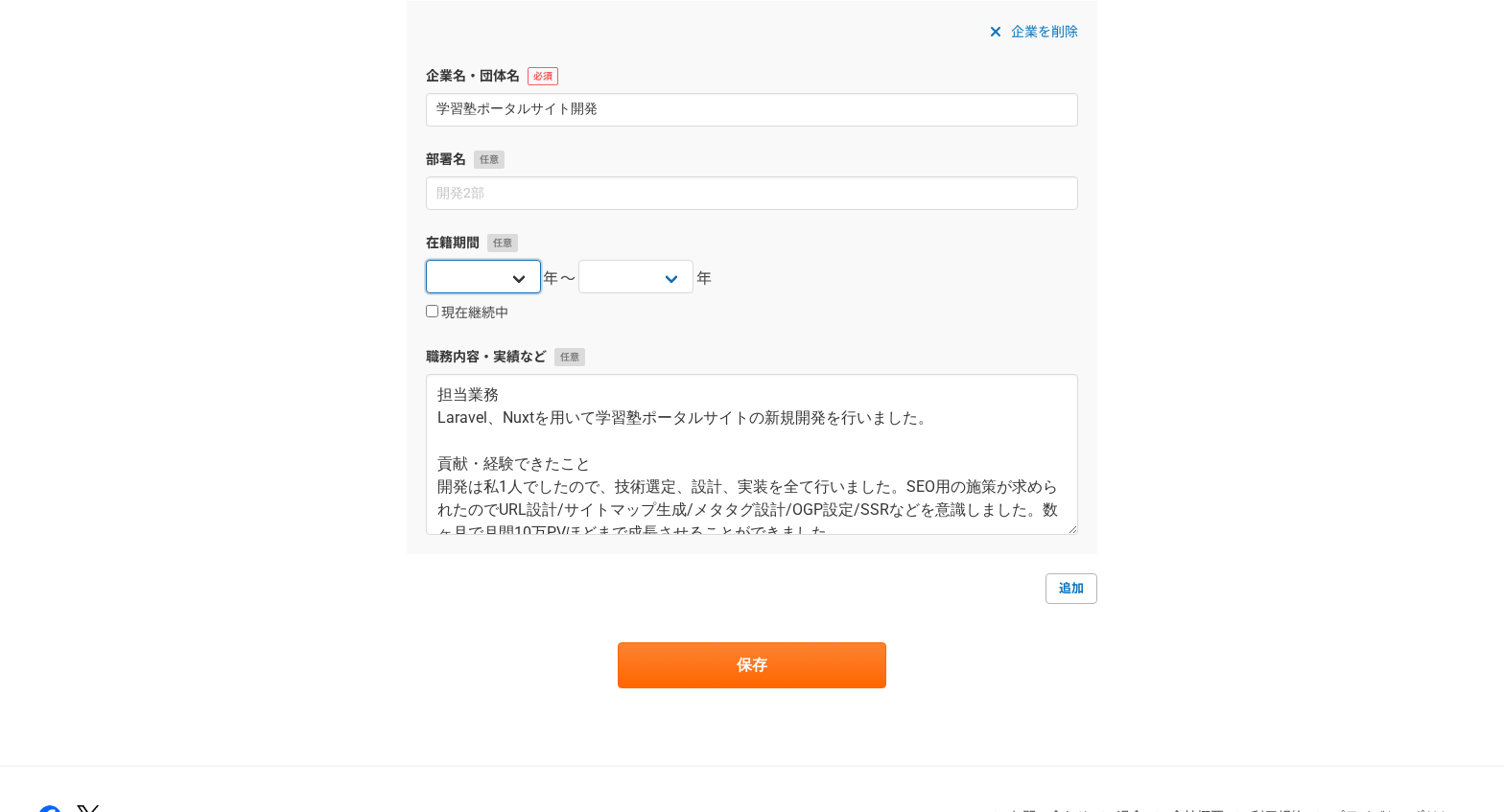
click at [503, 273] on select "[DATE] [DATE] [DATE] [DATE] [DATE] [DATE] [DATE] [DATE] [DATE] [DATE] [DATE] [D…" at bounding box center [483, 276] width 115 height 34
select select "2019"
click at [426, 259] on select "[DATE] [DATE] [DATE] [DATE] [DATE] [DATE] [DATE] [DATE] [DATE] [DATE] [DATE] [D…" at bounding box center [483, 276] width 115 height 34
click at [654, 282] on select "[DATE] [DATE] [DATE] [DATE] [DATE] [DATE] [DATE] [DATE] [DATE] [DATE] [DATE] [D…" at bounding box center [636, 276] width 115 height 34
select select "2019"
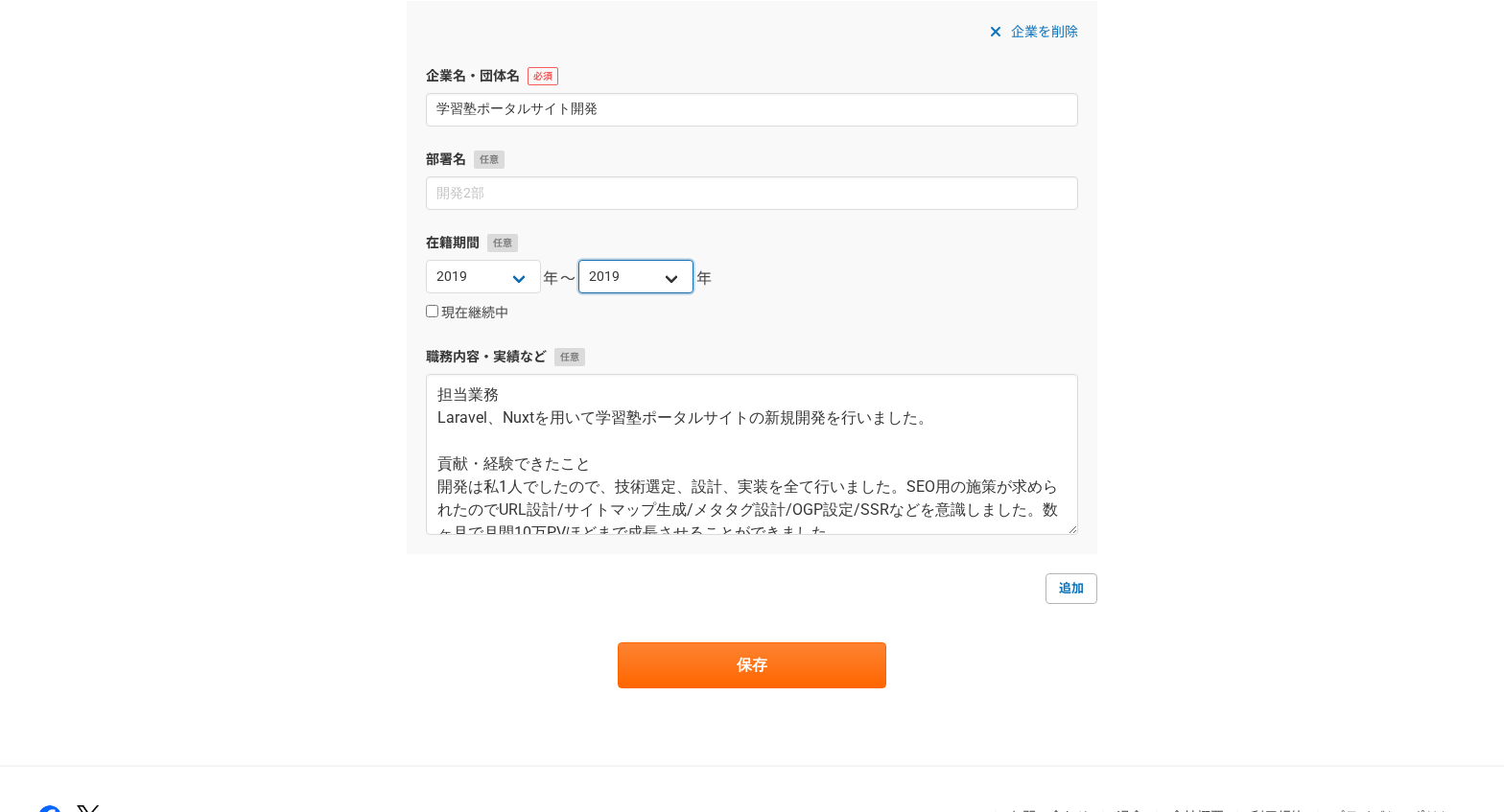
click at [579, 259] on select "[DATE] [DATE] [DATE] [DATE] [DATE] [DATE] [DATE] [DATE] [DATE] [DATE] [DATE] [D…" at bounding box center [636, 276] width 115 height 34
click at [813, 646] on button "保存" at bounding box center [752, 666] width 268 height 46
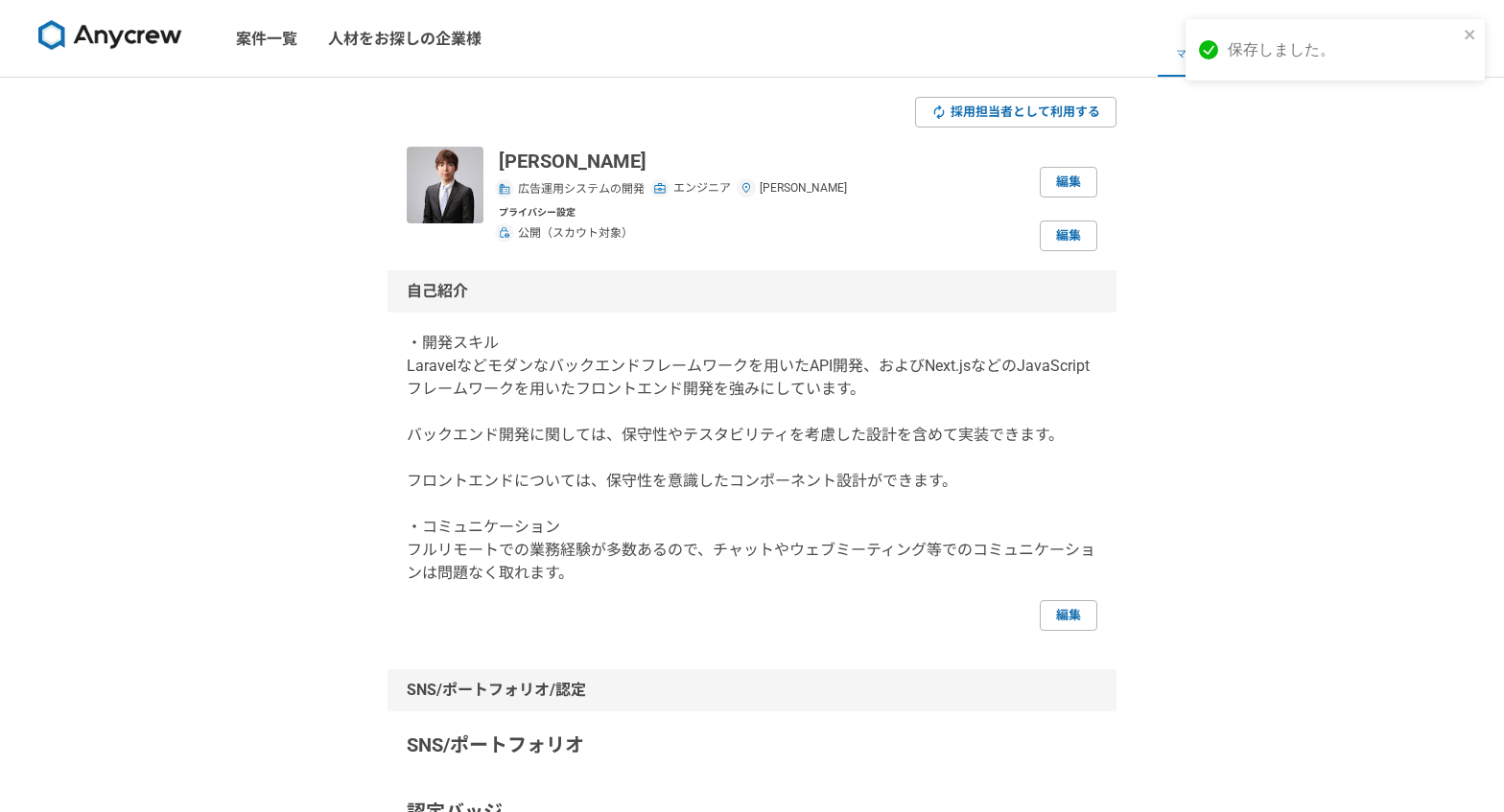
click at [155, 45] on img at bounding box center [111, 36] width 144 height 31
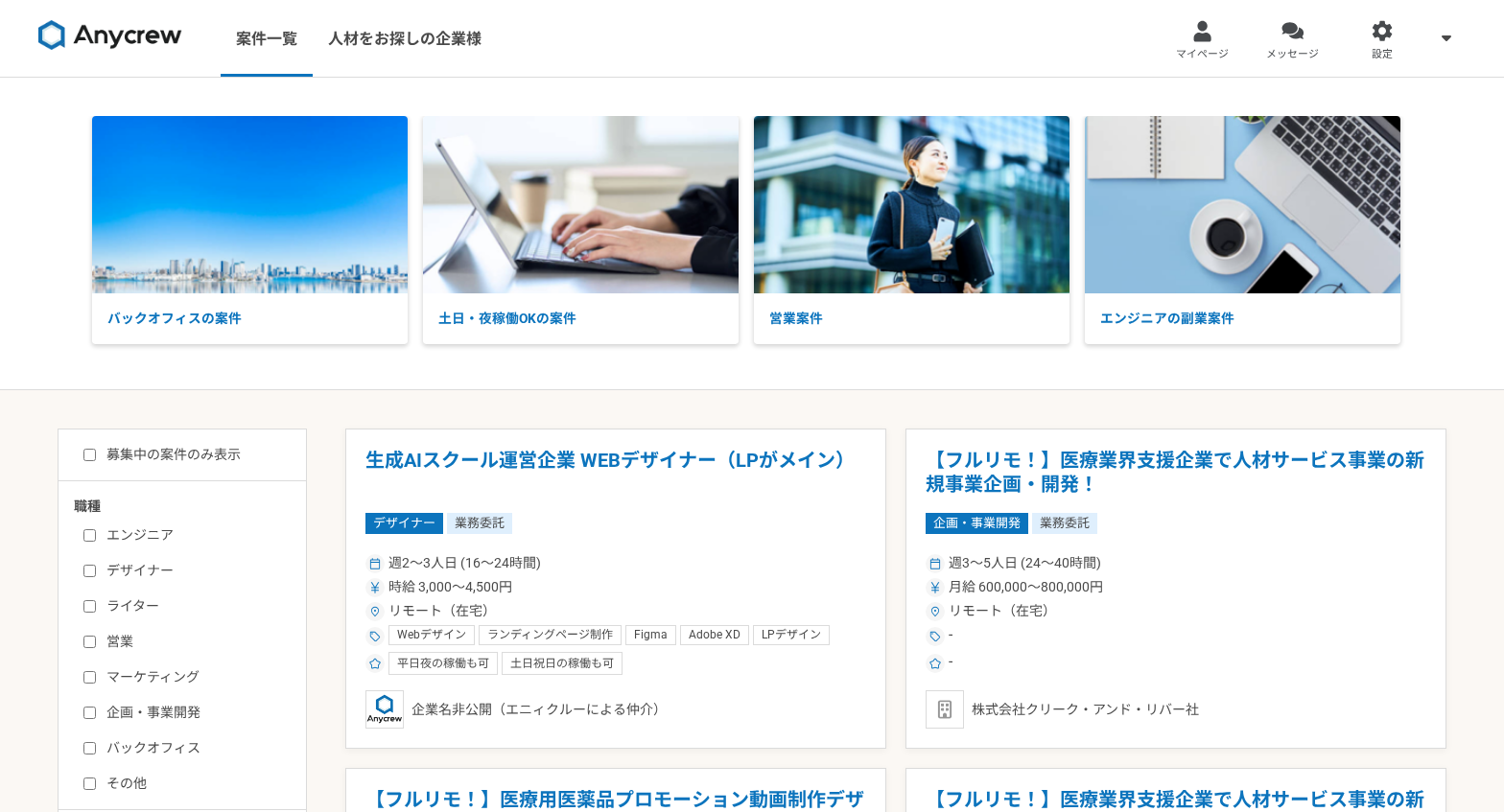
click at [161, 529] on label "エンジニア" at bounding box center [194, 535] width 221 height 20
click at [96, 529] on input "エンジニア" at bounding box center [89, 535] width 12 height 12
checkbox input "true"
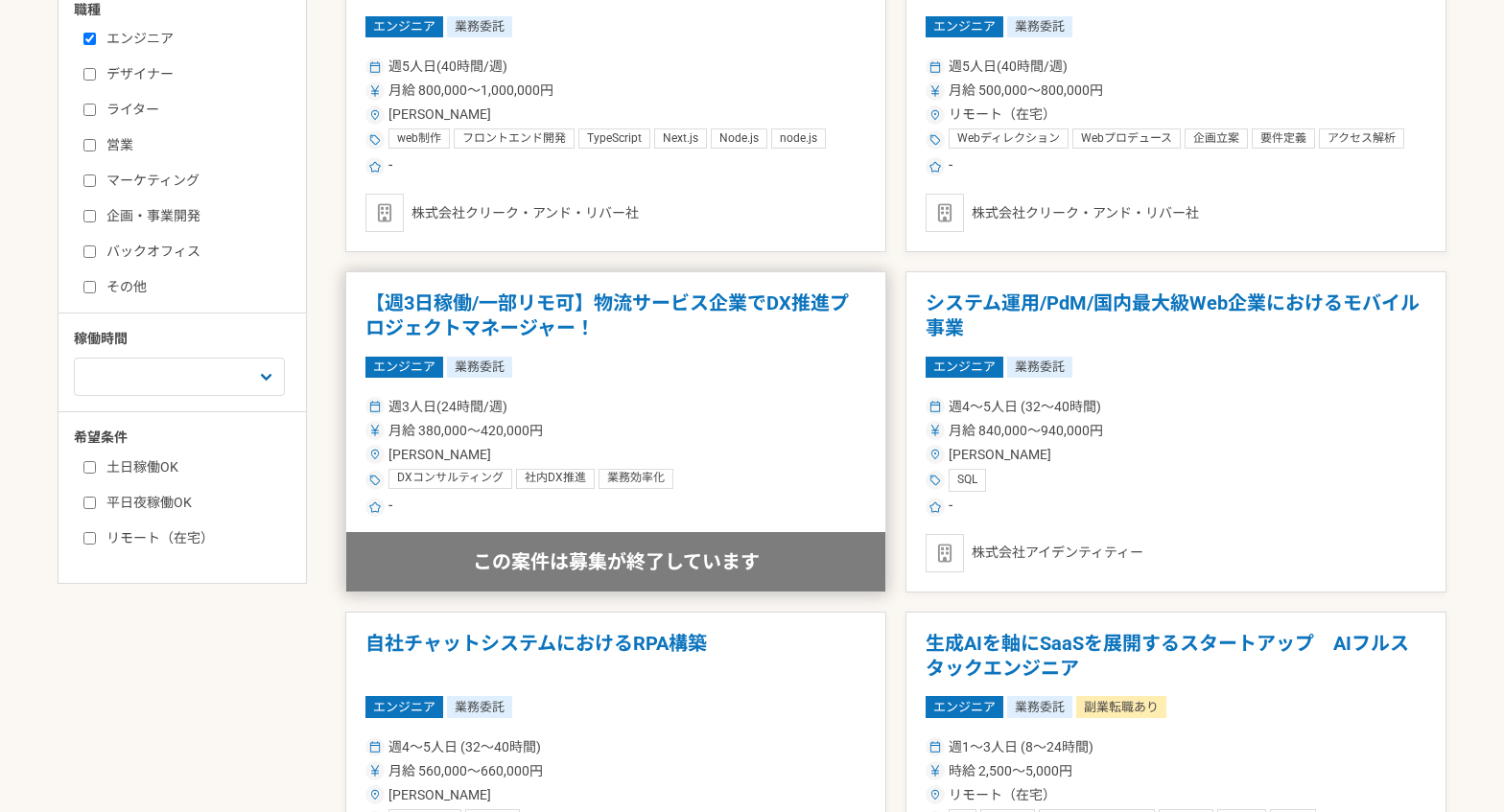
scroll to position [494, 0]
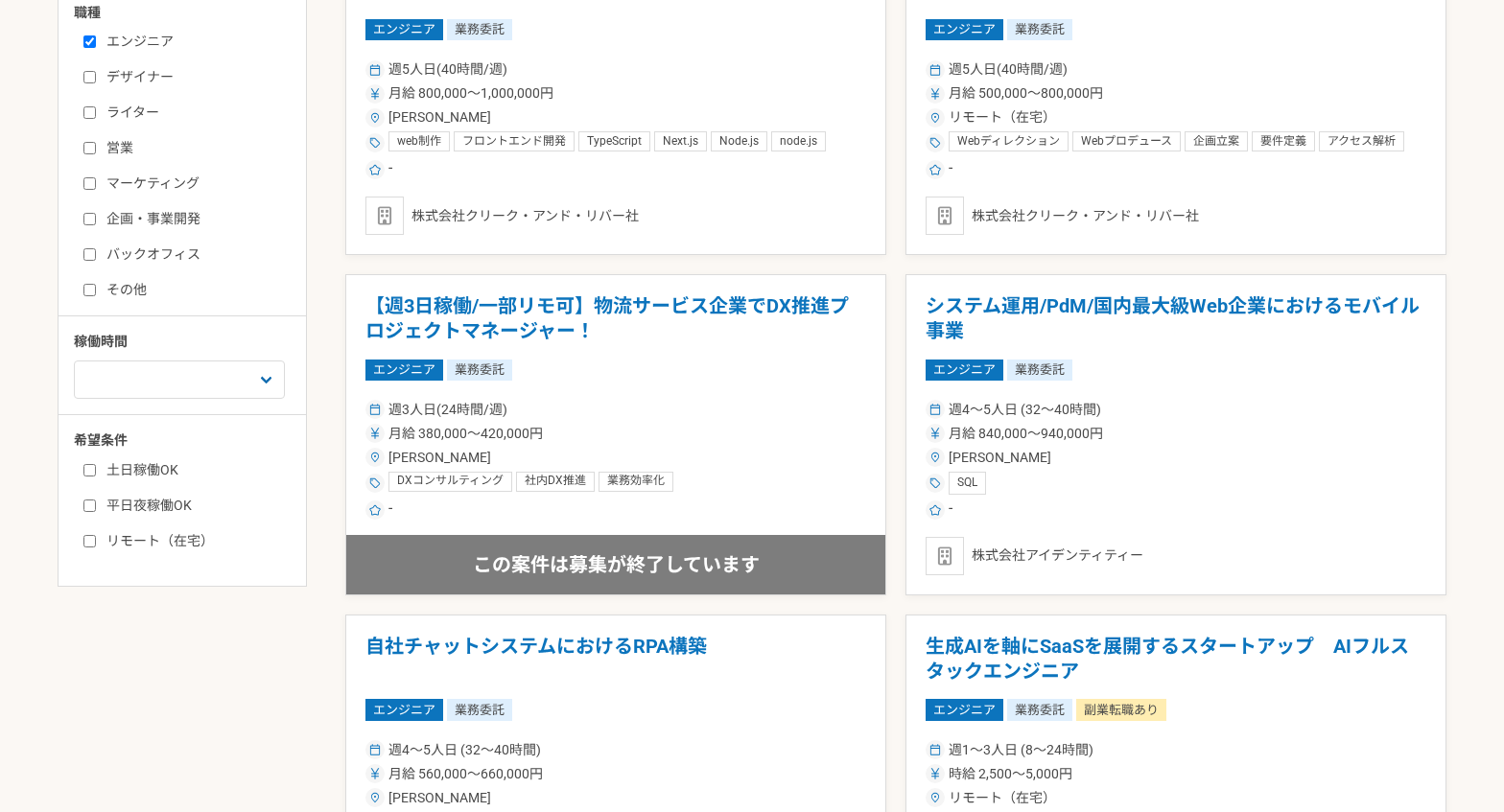
click at [152, 185] on label "マーケティング" at bounding box center [194, 184] width 221 height 20
click at [96, 185] on input "マーケティング" at bounding box center [89, 184] width 12 height 12
checkbox input "true"
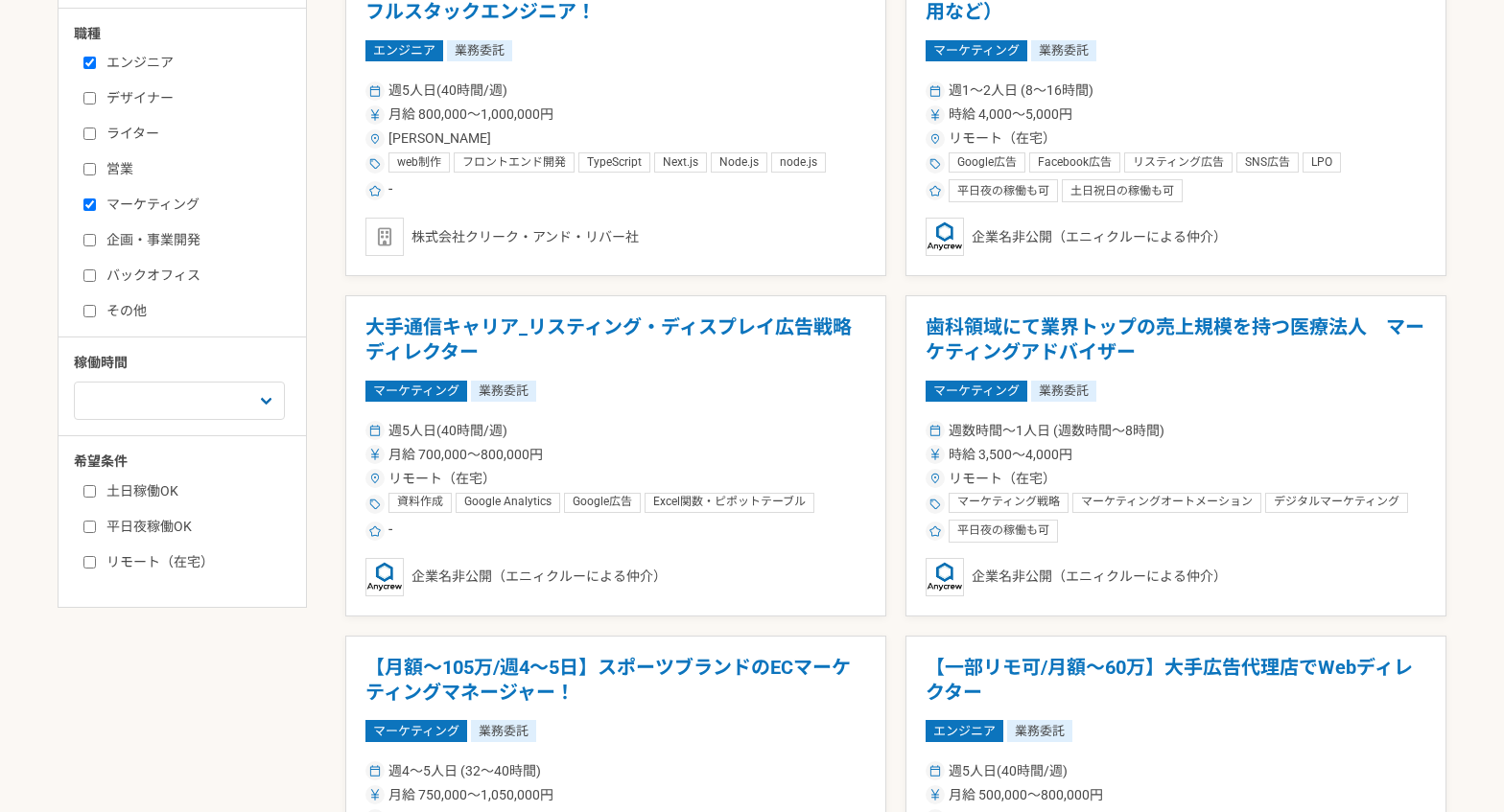
scroll to position [494, 0]
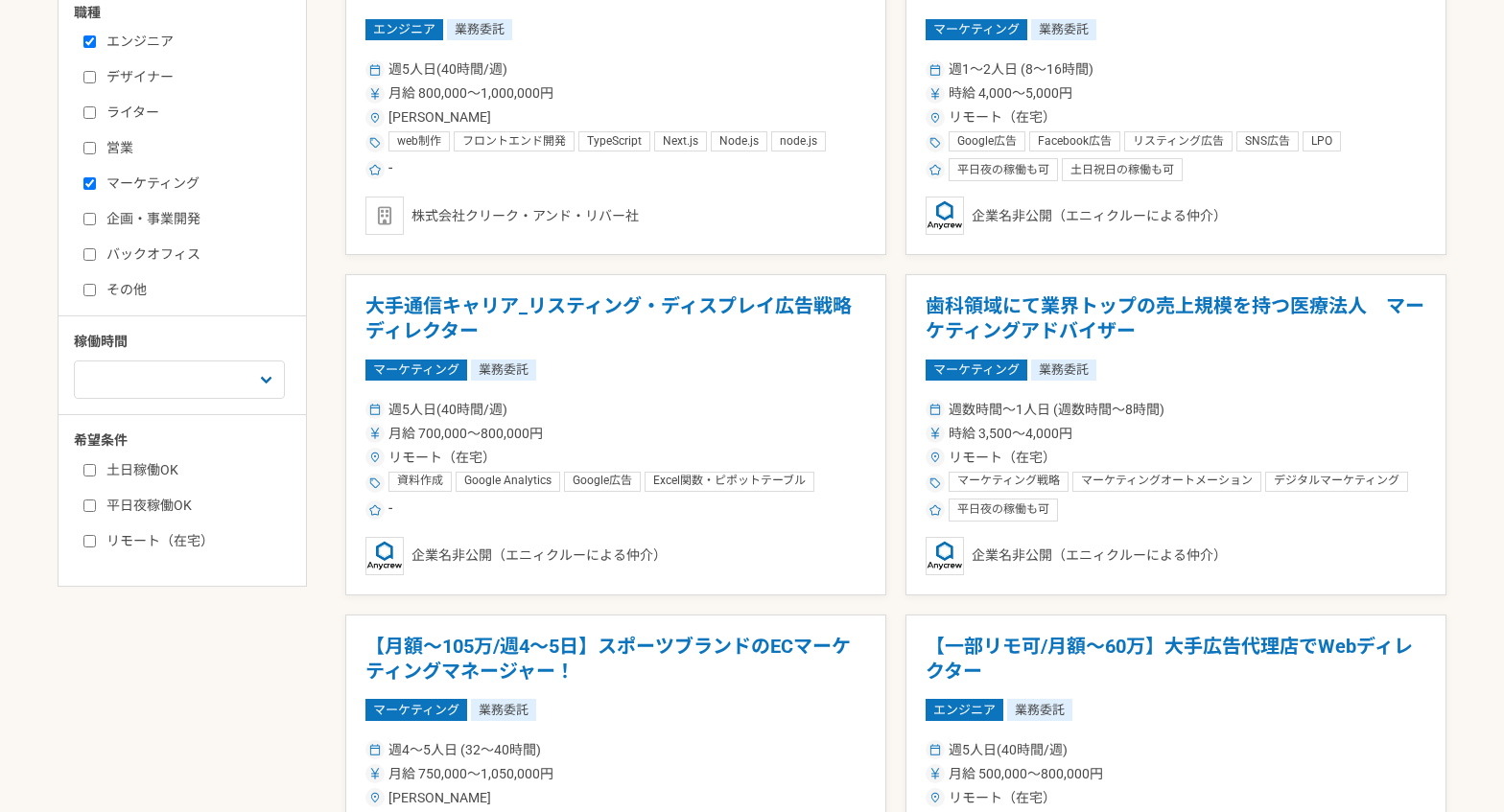
click at [109, 41] on label "エンジニア" at bounding box center [194, 41] width 221 height 20
click at [96, 41] on input "エンジニア" at bounding box center [89, 41] width 12 height 12
checkbox input "false"
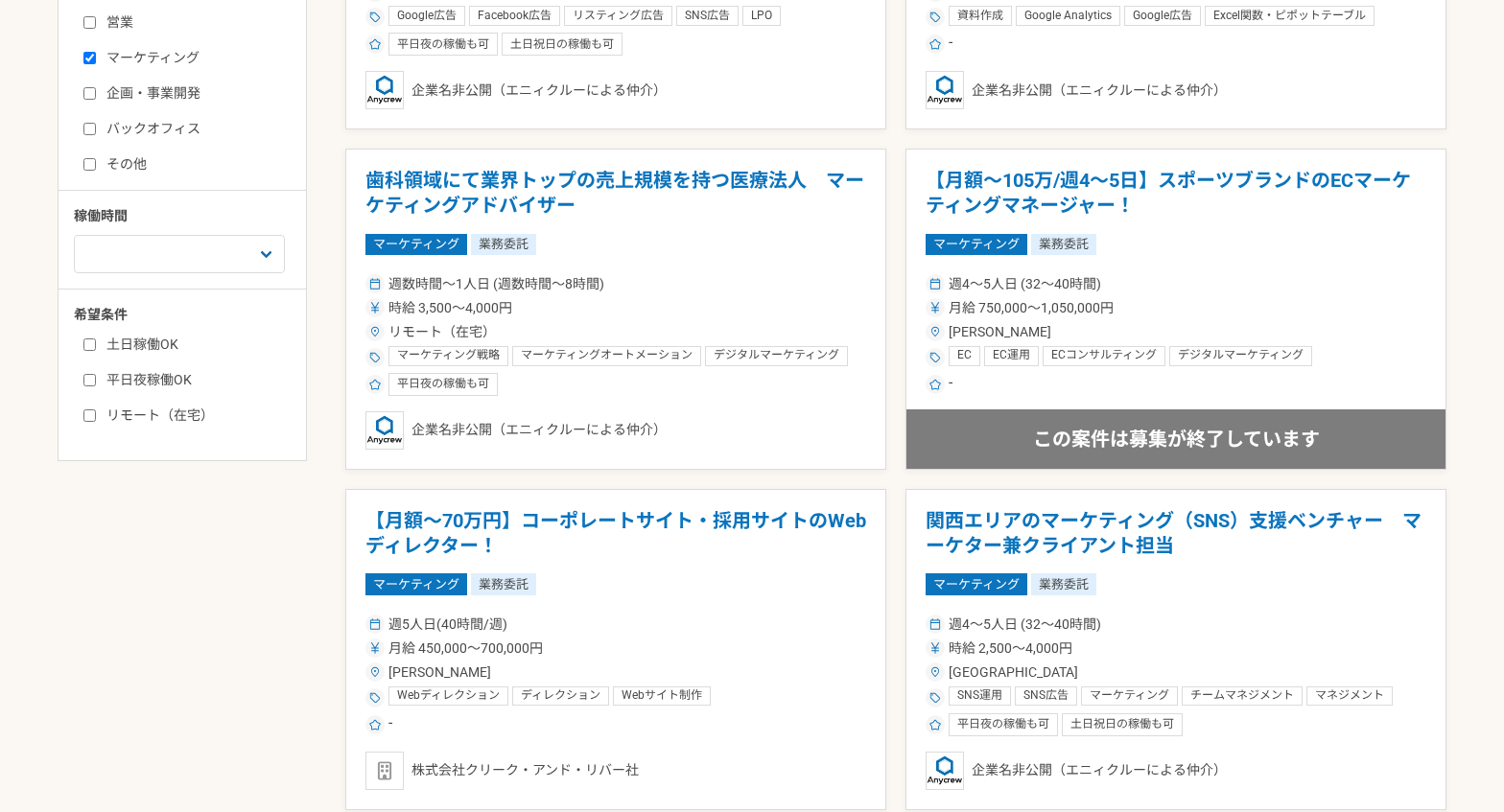
scroll to position [667, 0]
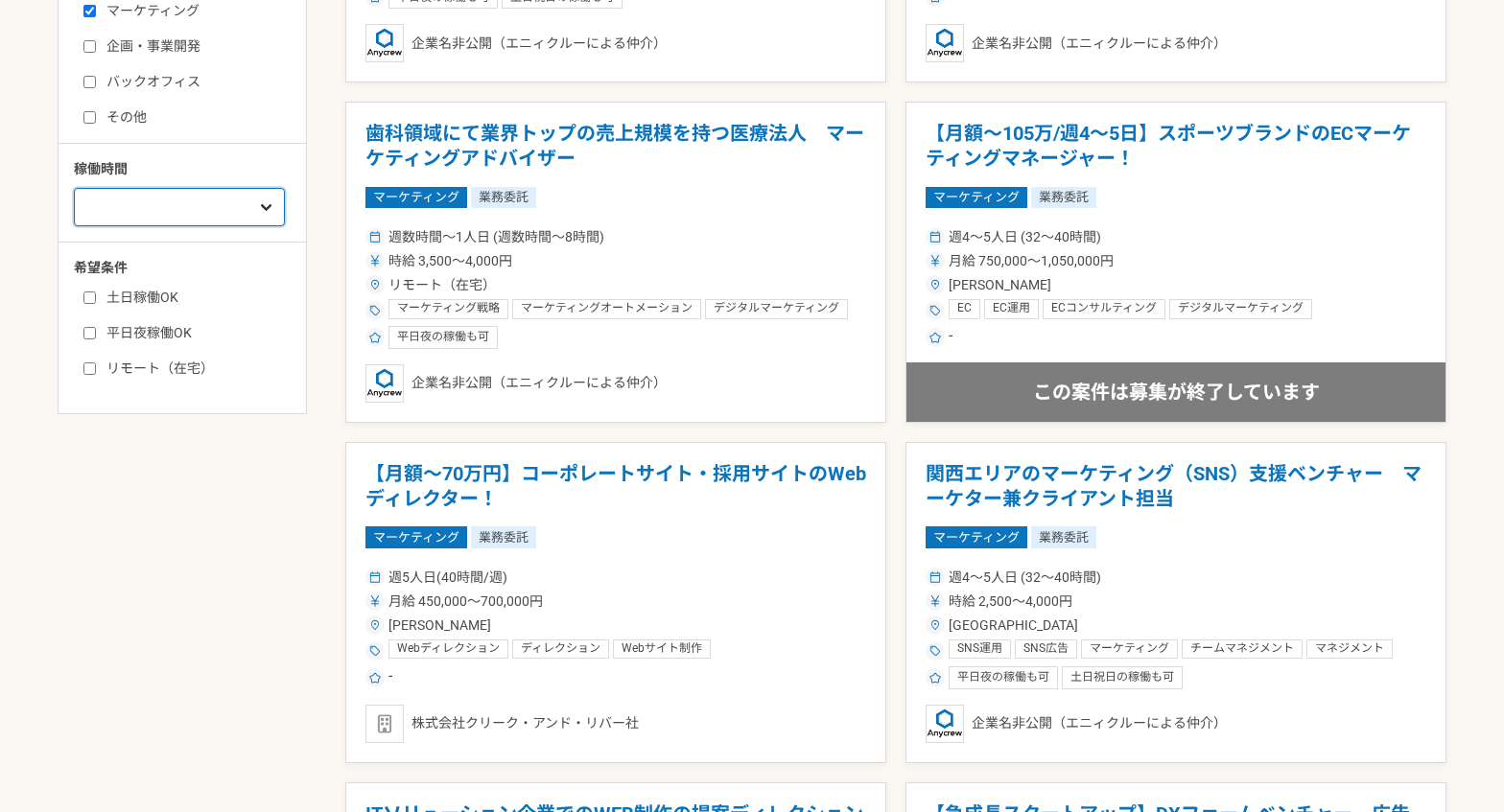
click at [170, 213] on select "週1人日（8時間）以下 週2人日（16時間）以下 週3人日（24時間）以下 週4人日（32時間）以下 週5人日（40時間）以下" at bounding box center [180, 208] width 211 height 38
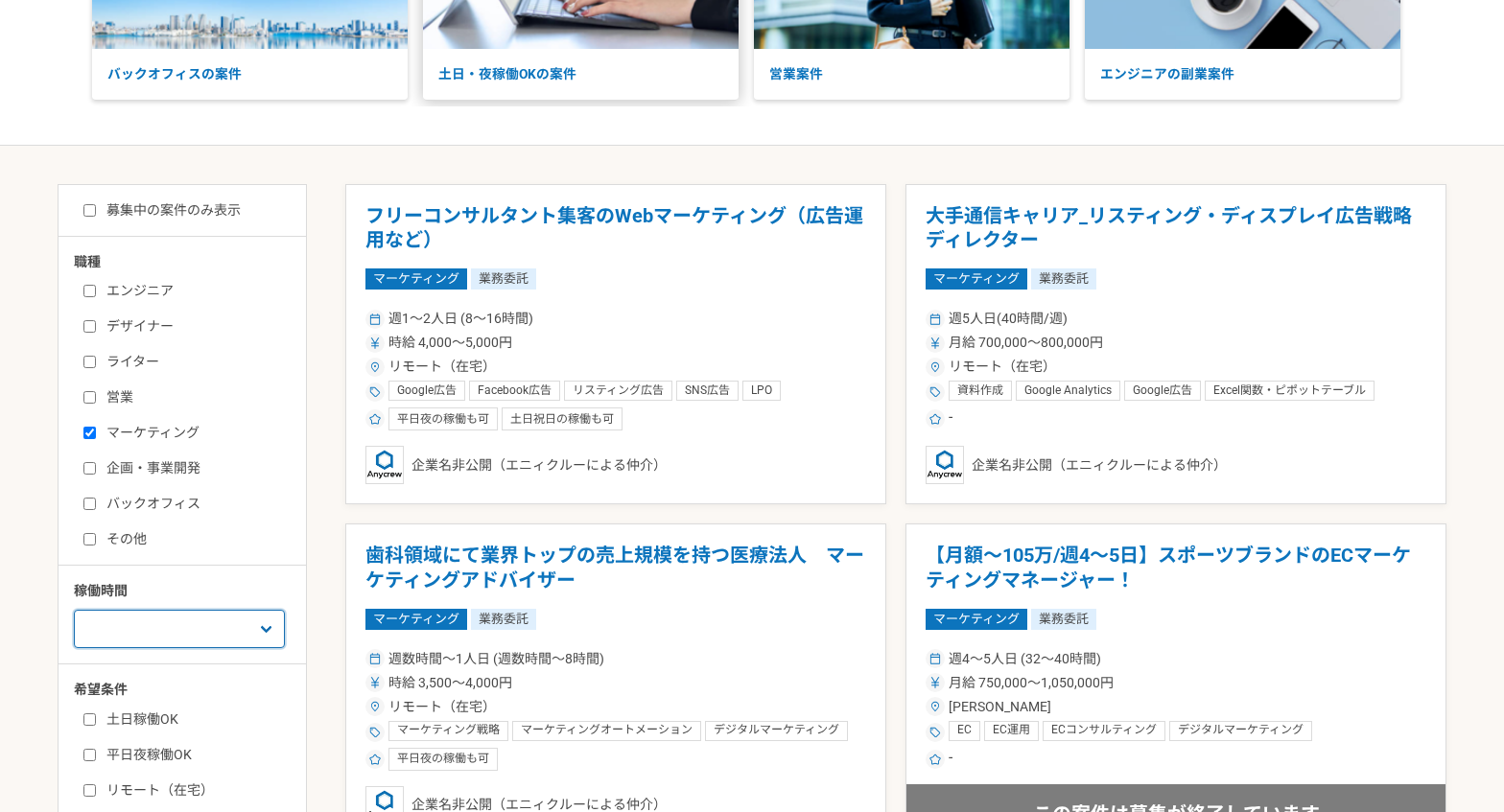
scroll to position [0, 0]
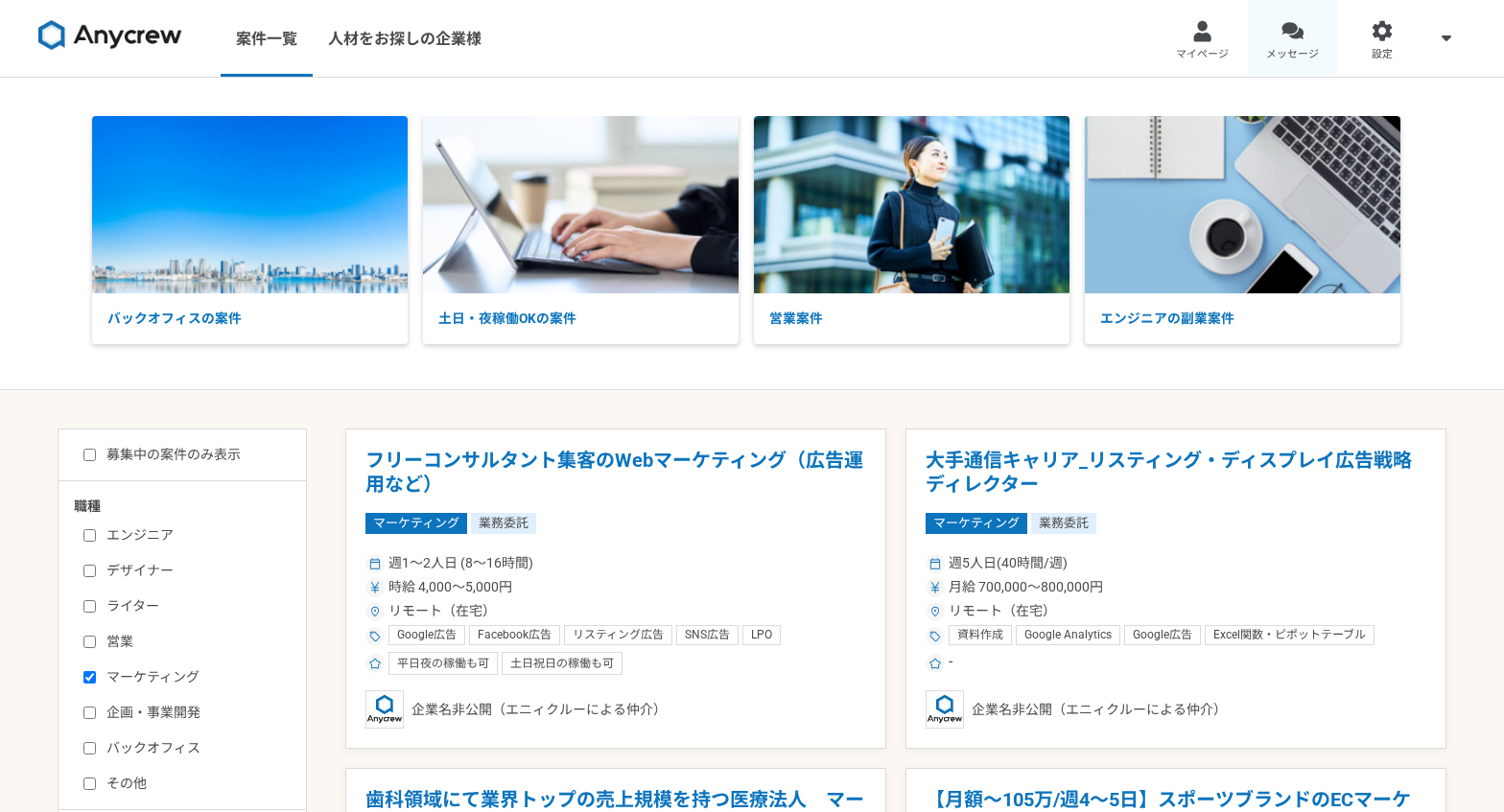
click at [1300, 52] on span "メッセージ" at bounding box center [1292, 55] width 53 height 15
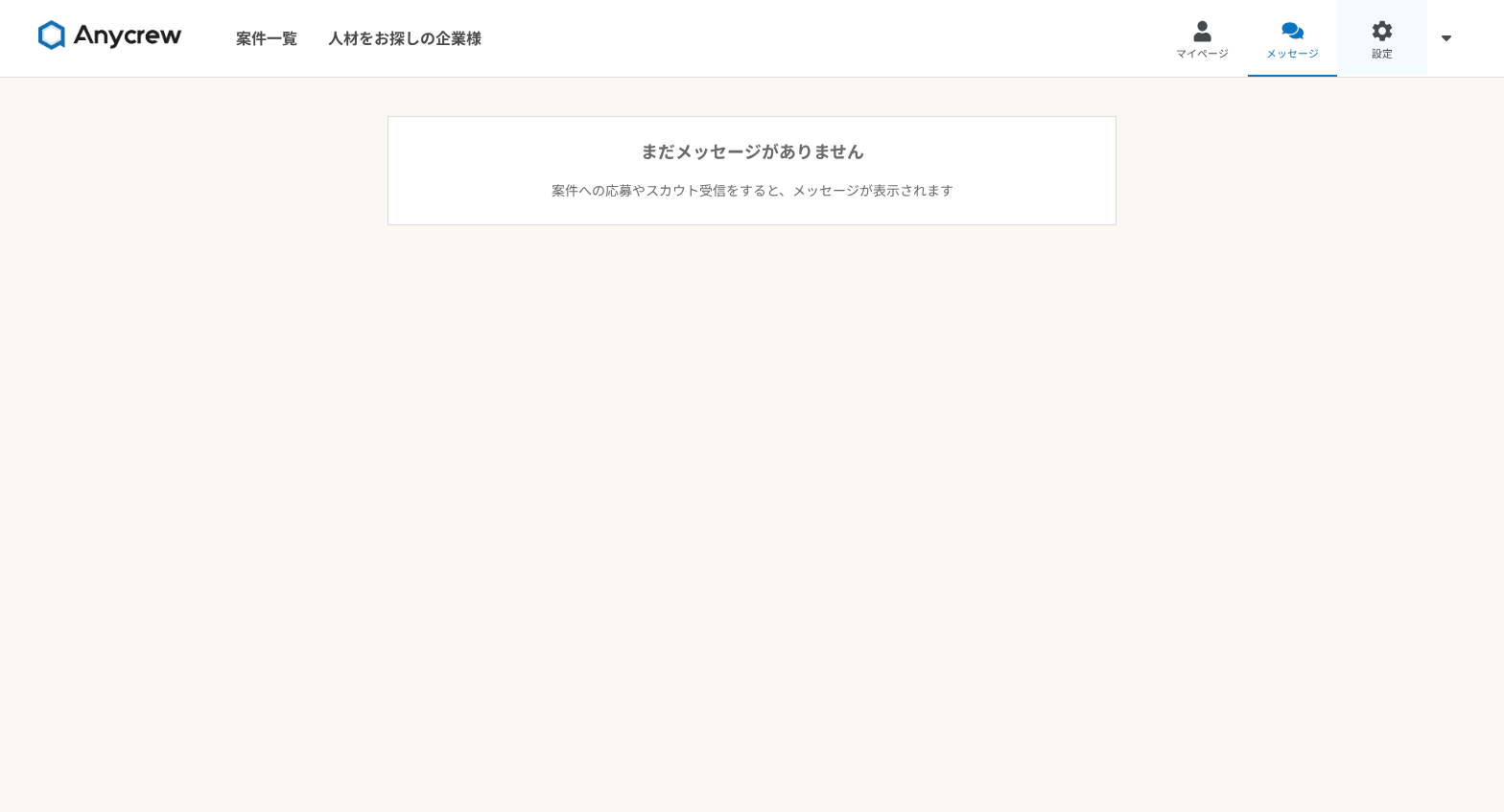
click at [1381, 51] on span "設定" at bounding box center [1382, 55] width 21 height 15
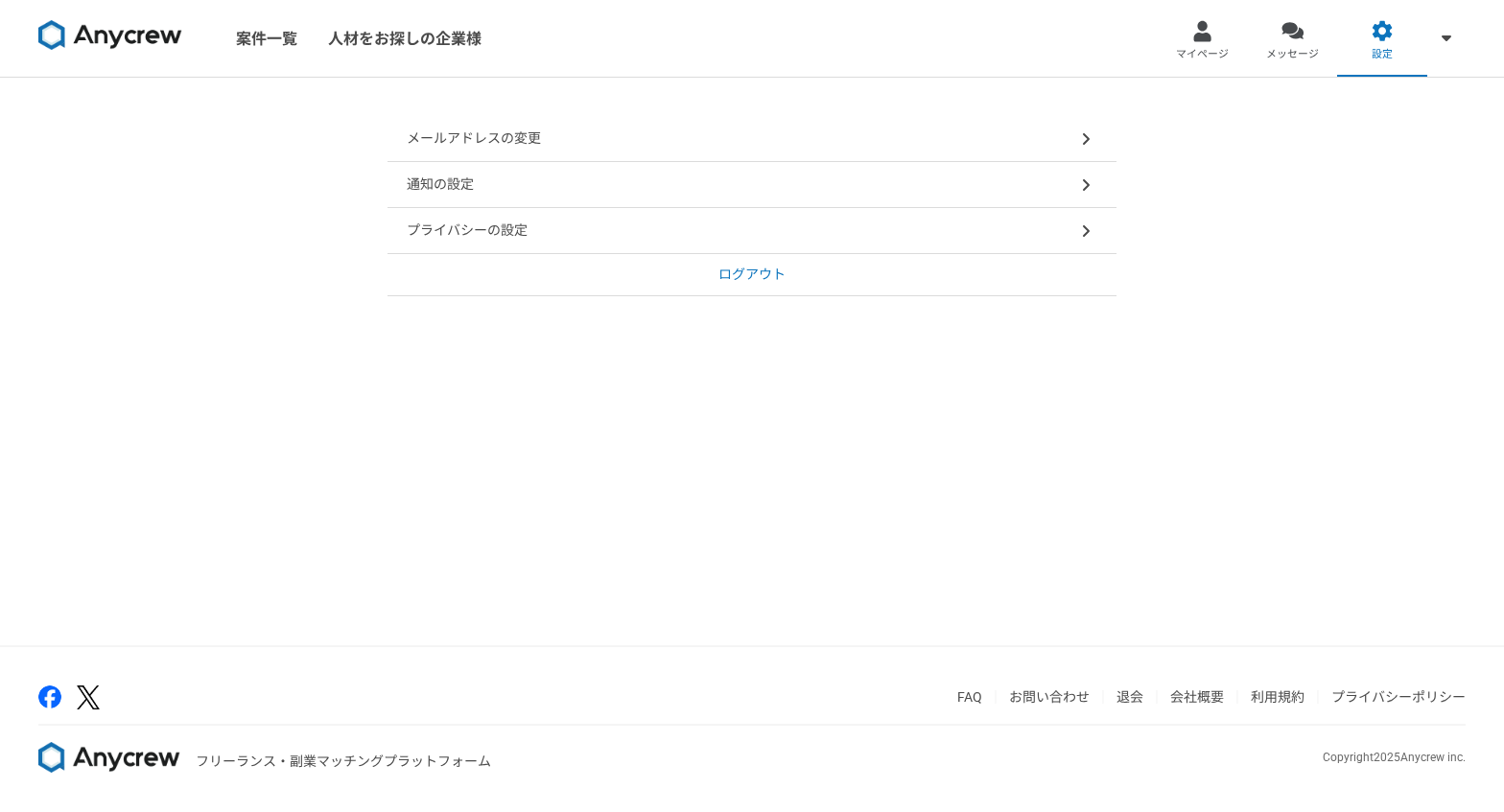
click at [983, 230] on div "プライバシーの設定" at bounding box center [752, 232] width 729 height 46
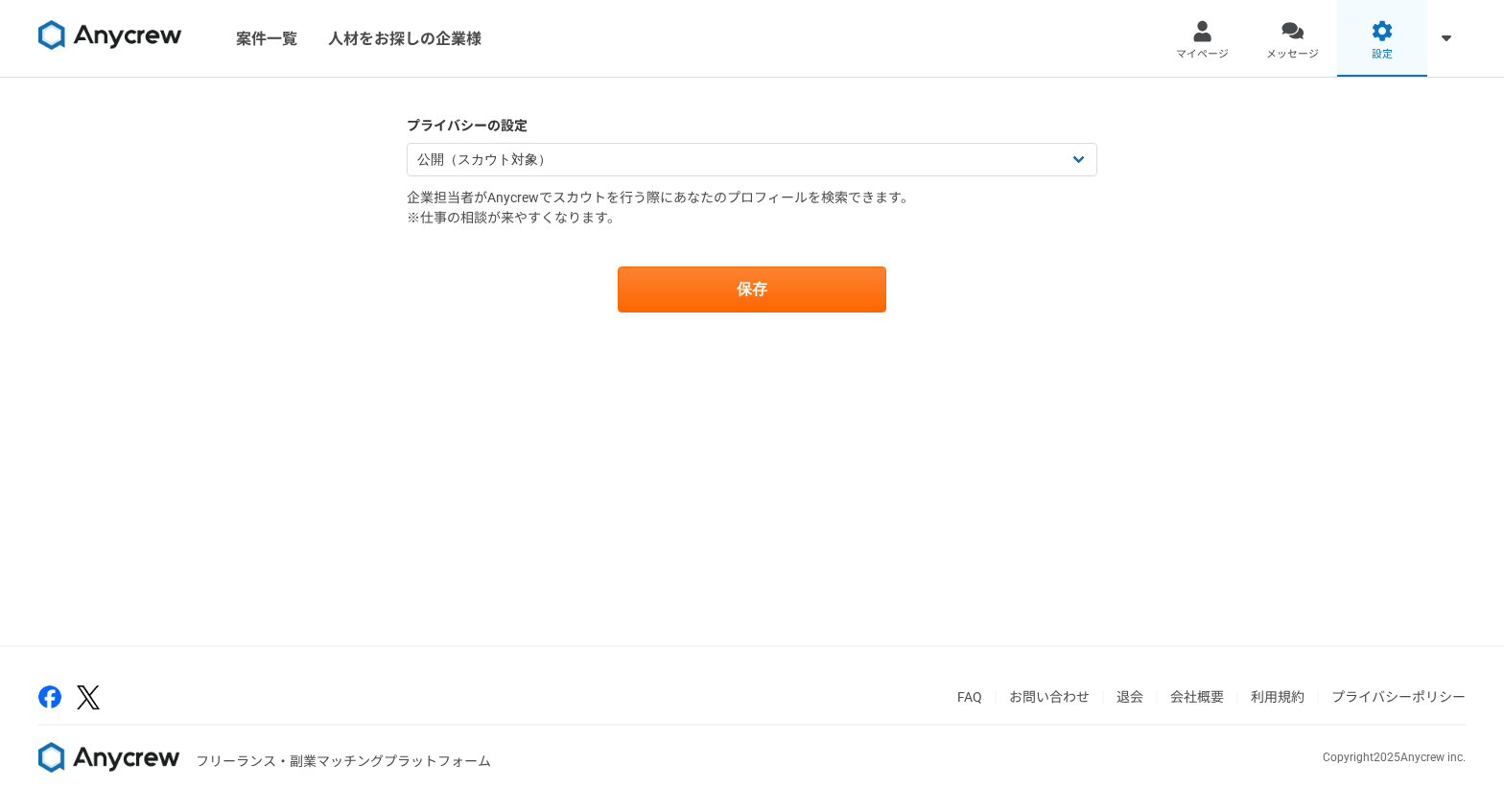
click at [1394, 34] on link "設定" at bounding box center [1382, 38] width 90 height 77
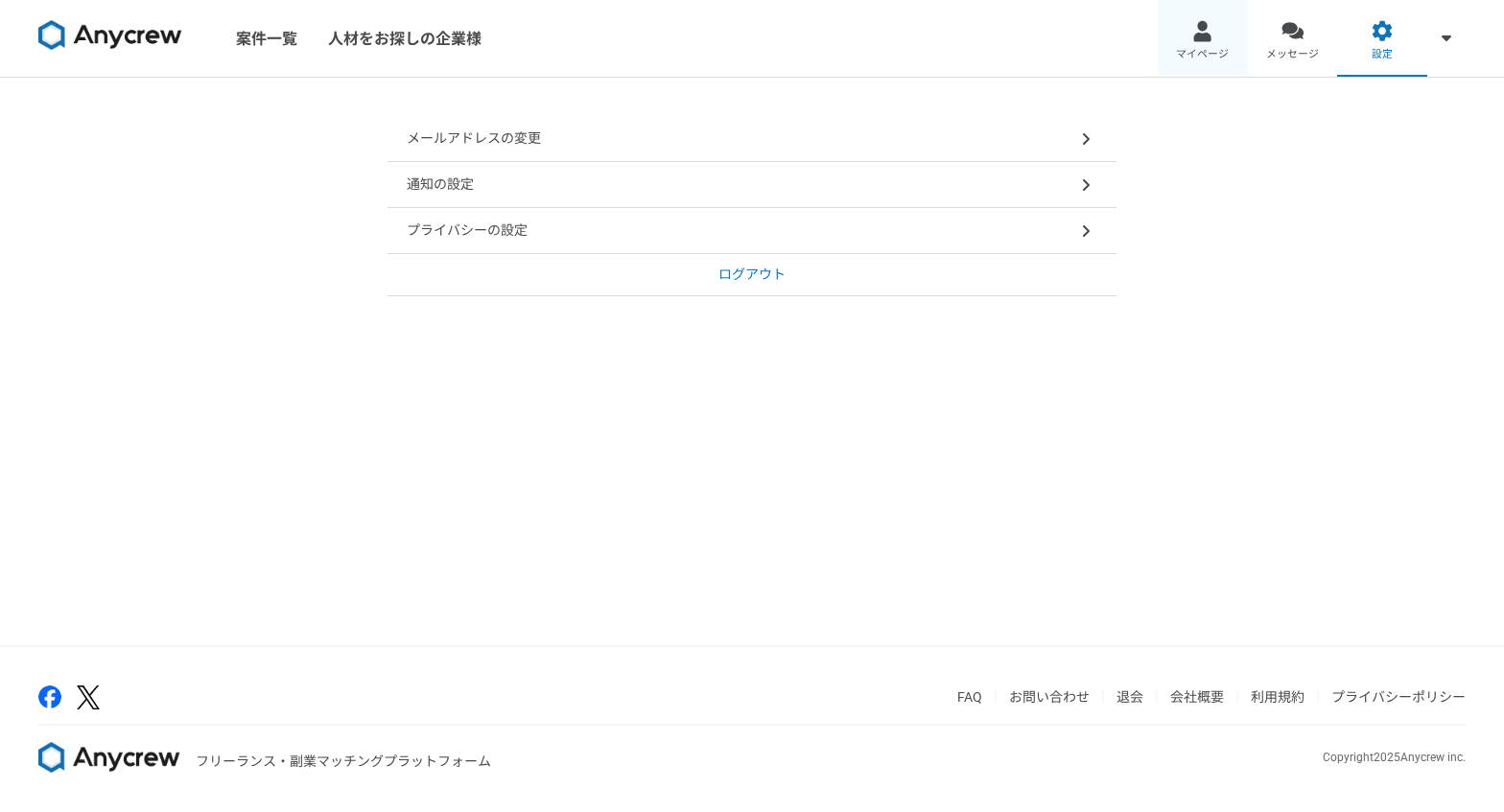
click at [1213, 38] on div at bounding box center [1202, 31] width 22 height 22
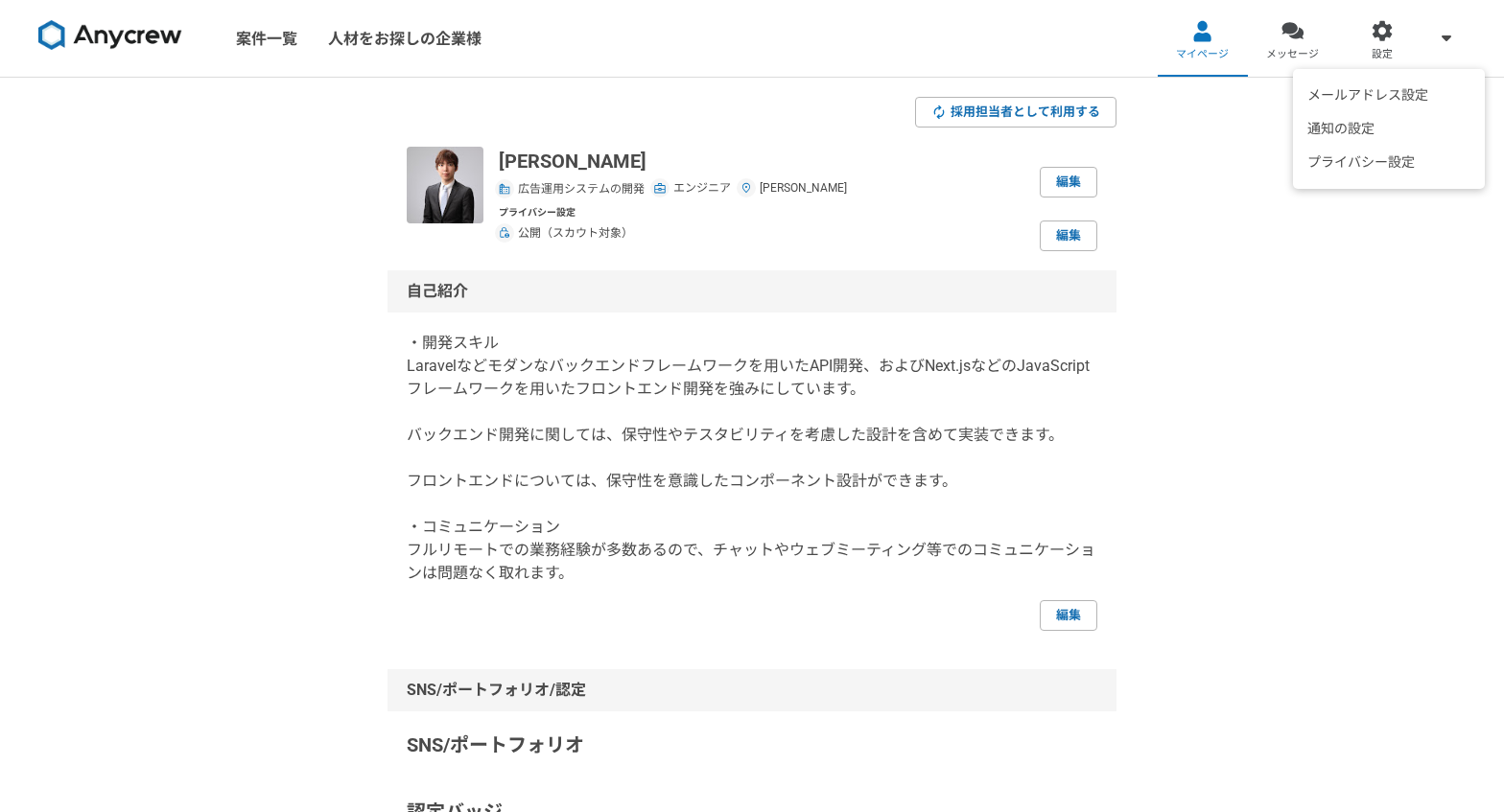
click at [1440, 34] on span at bounding box center [1446, 37] width 23 height 23
click at [1363, 135] on li "通知の設定" at bounding box center [1389, 129] width 183 height 34
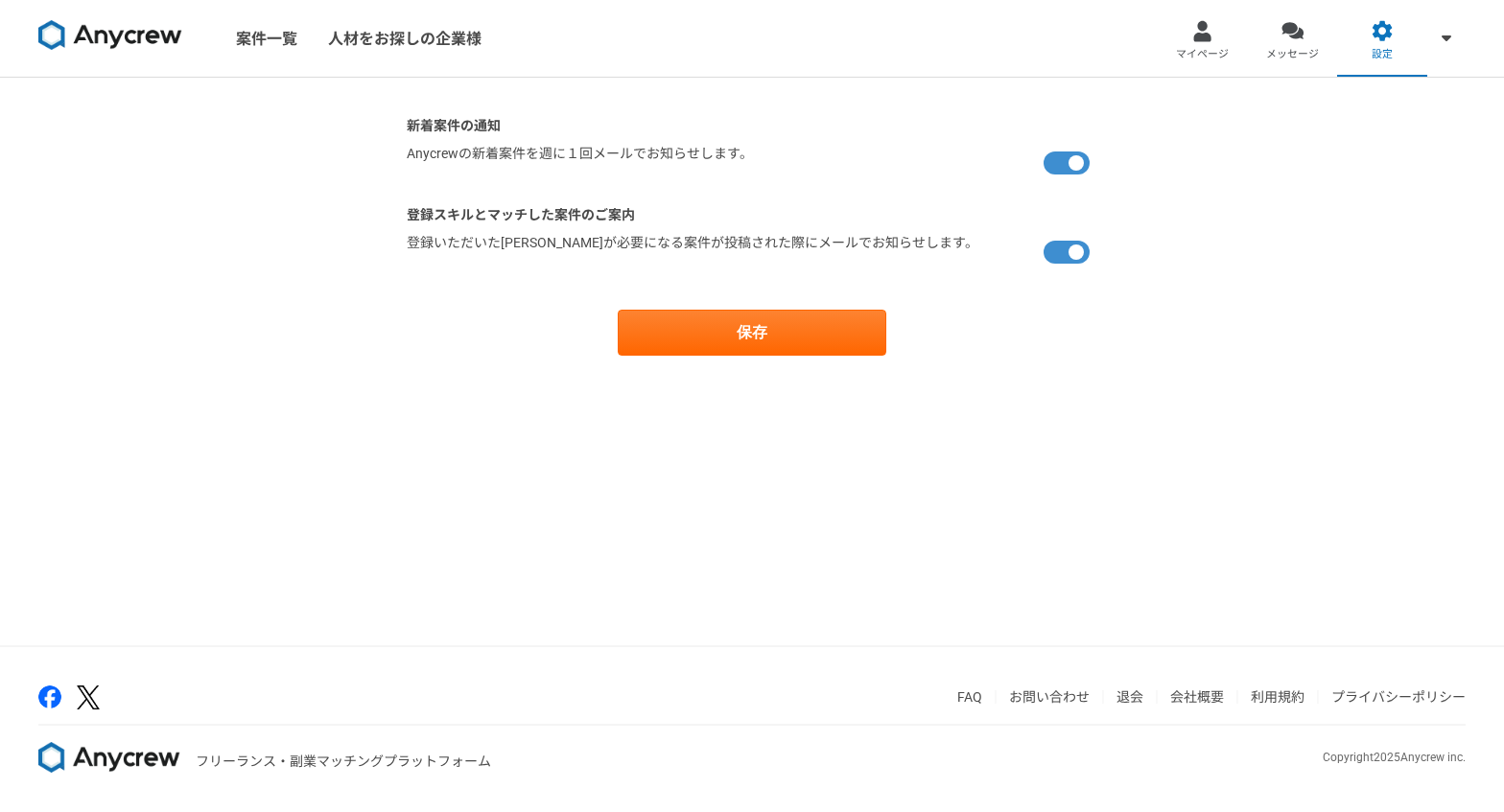
click at [1073, 172] on label at bounding box center [1071, 163] width 54 height 38
click at [419, 157] on input "checkbox" at bounding box center [412, 150] width 12 height 12
checkbox input "false"
click at [1076, 256] on label at bounding box center [1071, 253] width 54 height 38
click at [419, 245] on input "checkbox" at bounding box center [412, 239] width 12 height 12
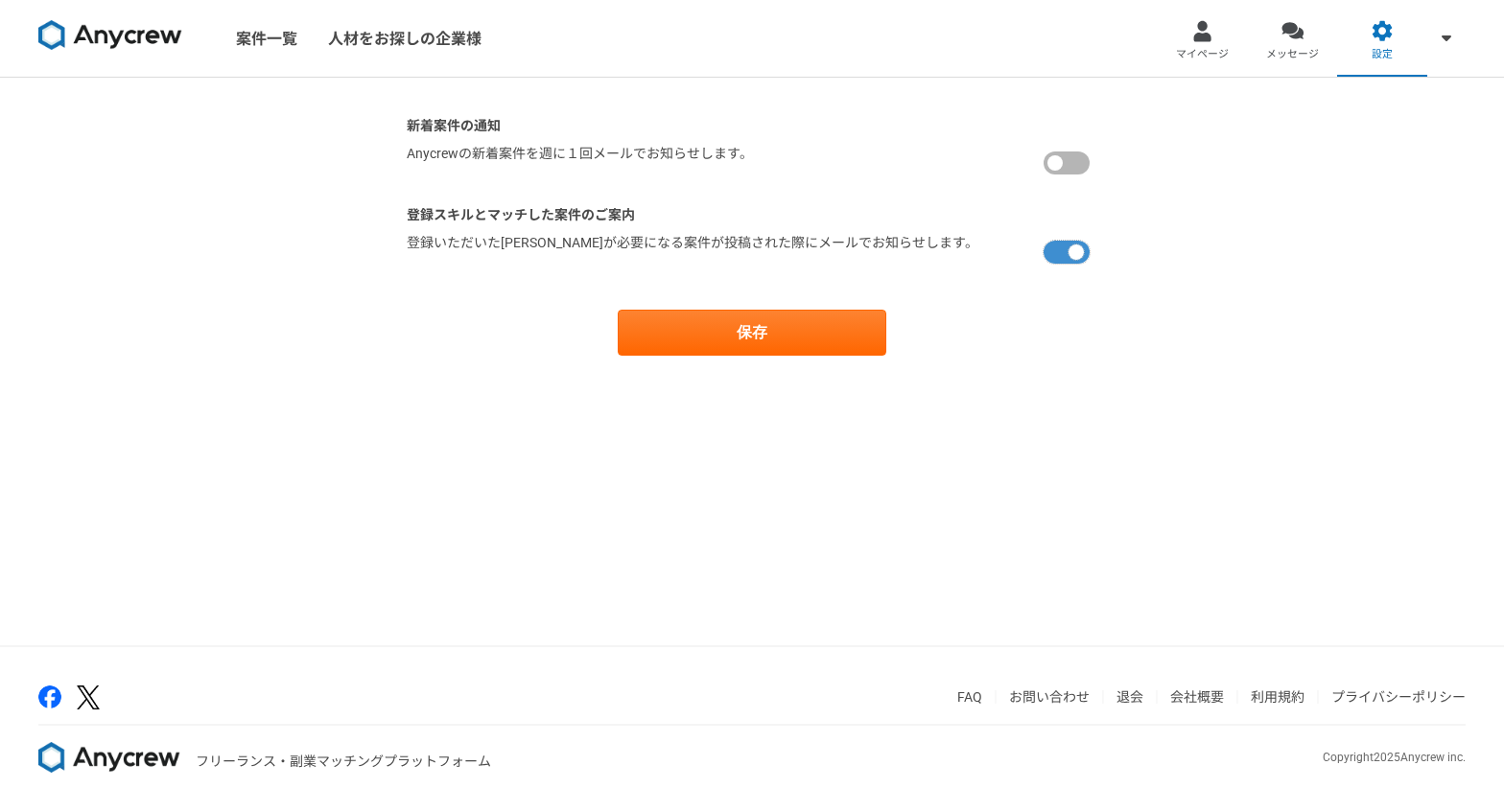
checkbox input "false"
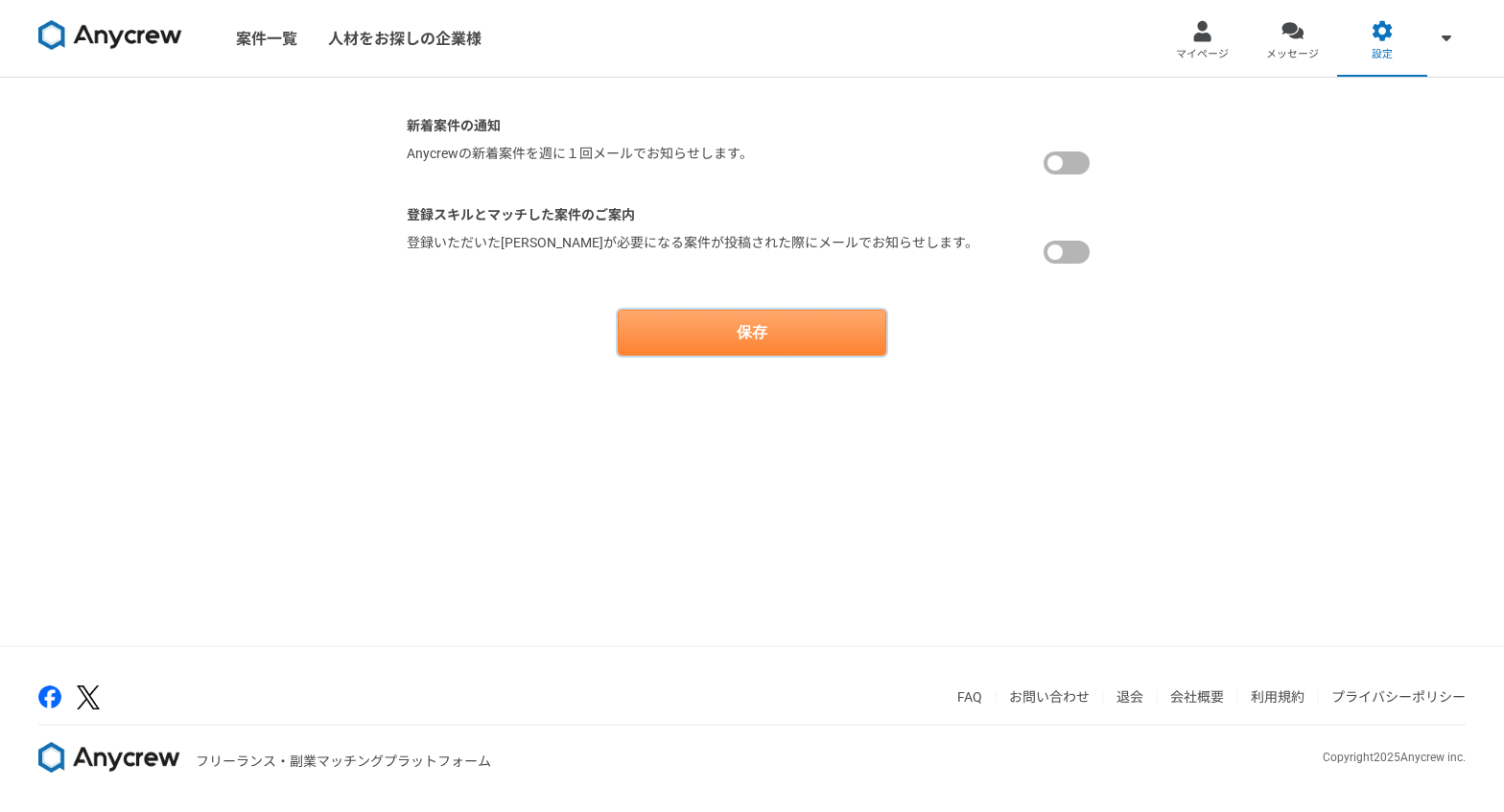
click at [854, 330] on button "保存" at bounding box center [752, 332] width 268 height 46
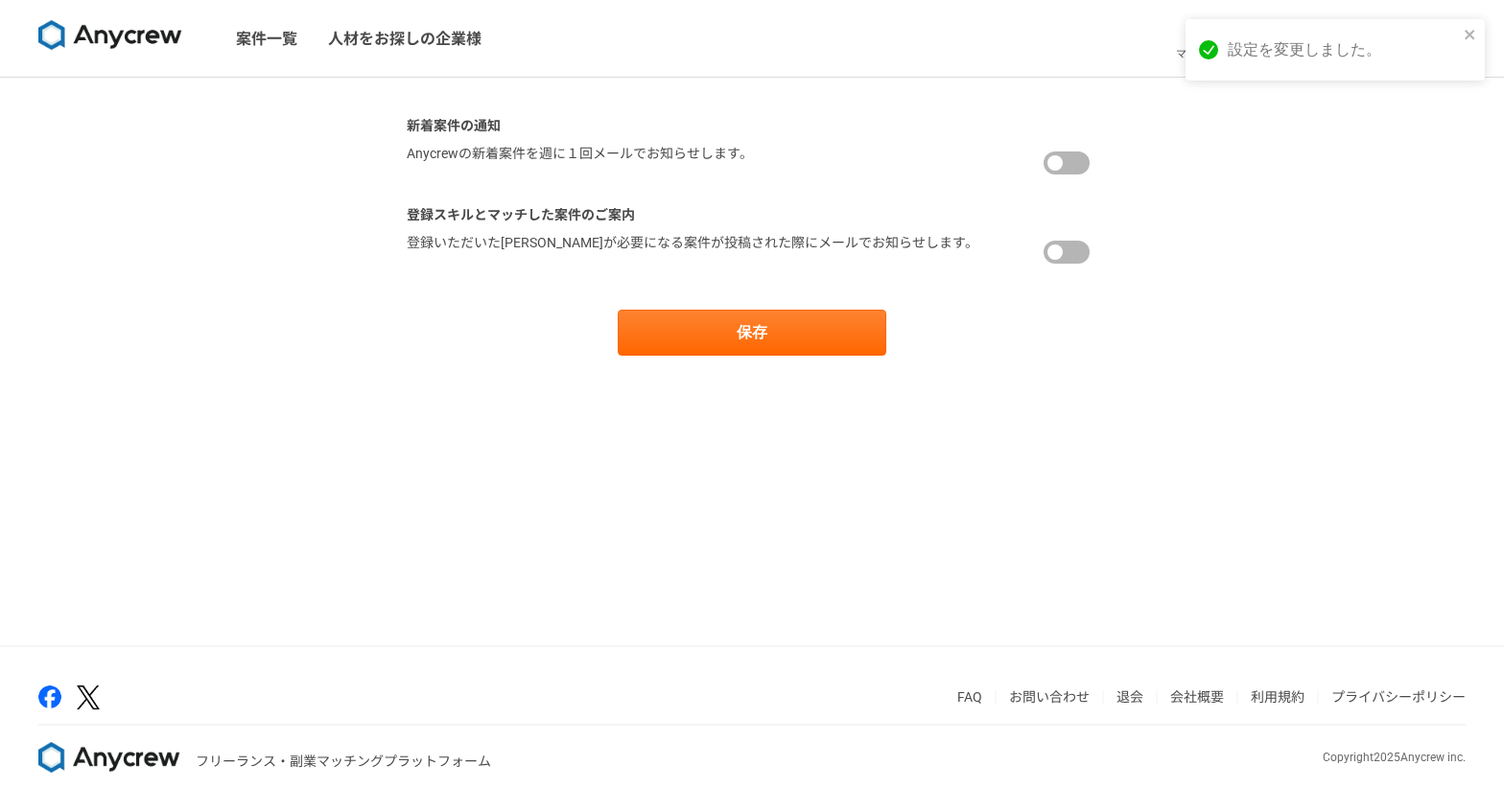
click at [133, 47] on img at bounding box center [111, 36] width 144 height 31
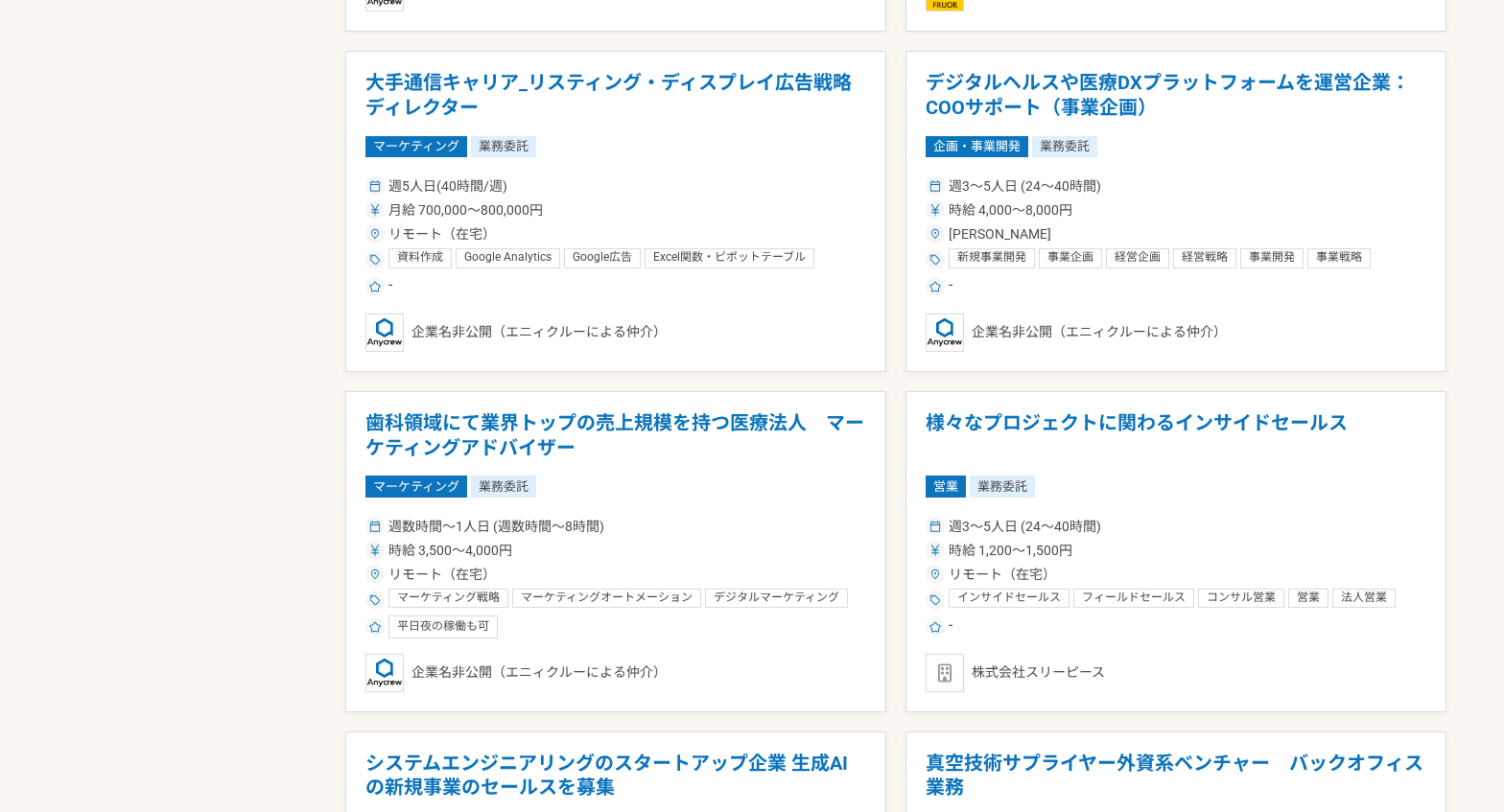
scroll to position [3317, 0]
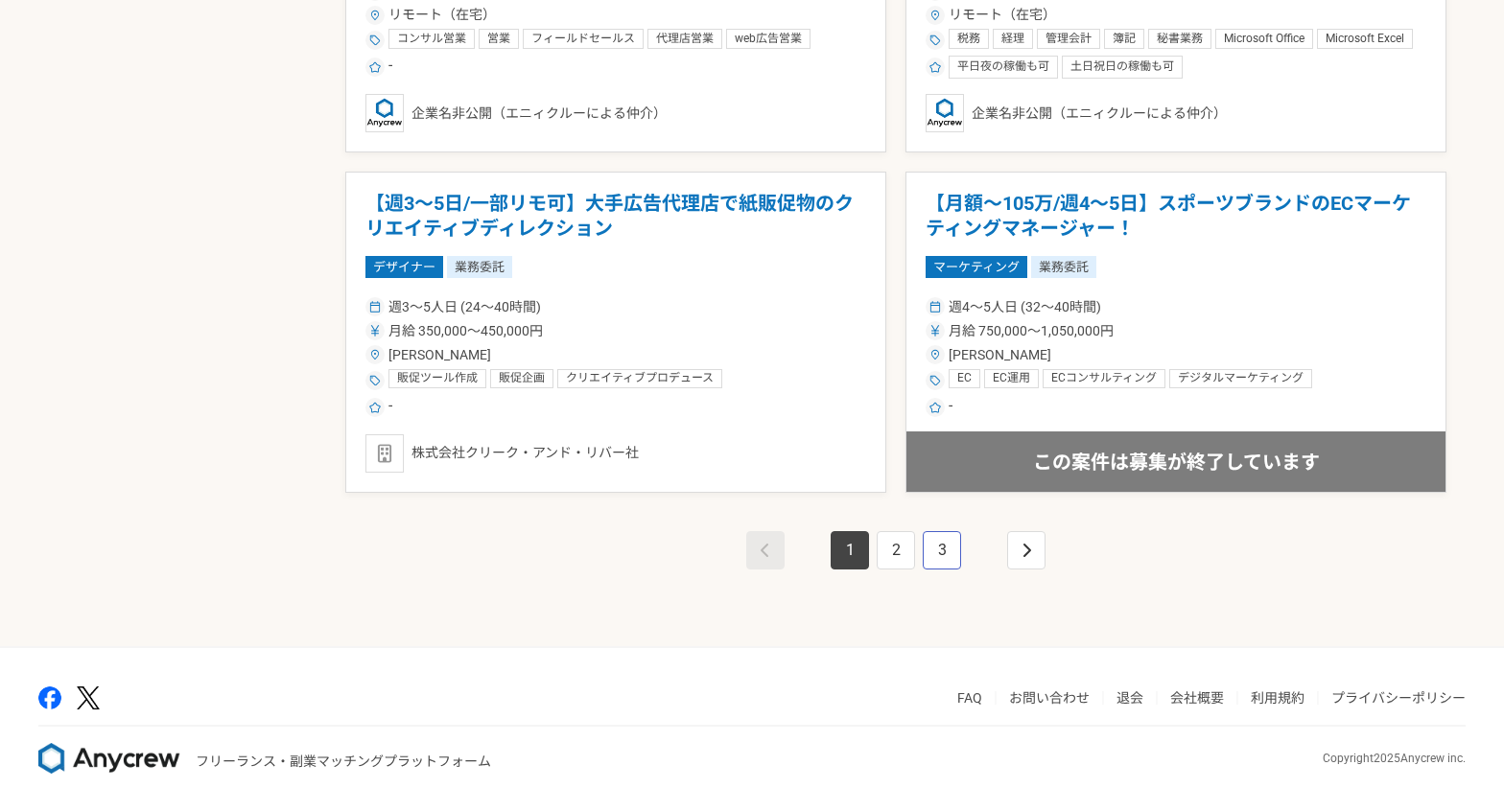
click at [930, 544] on link "3" at bounding box center [942, 551] width 38 height 38
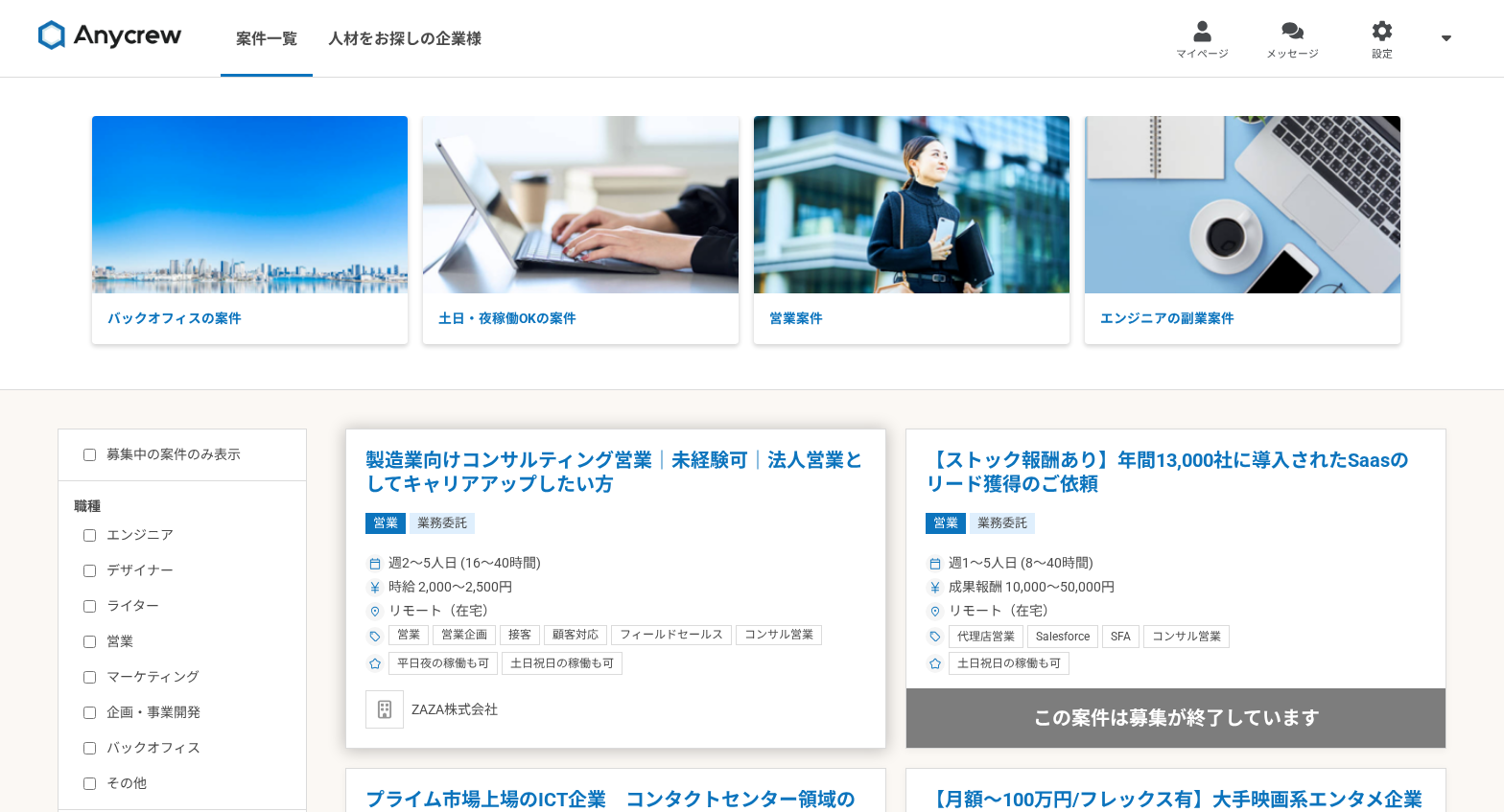
scroll to position [332, 0]
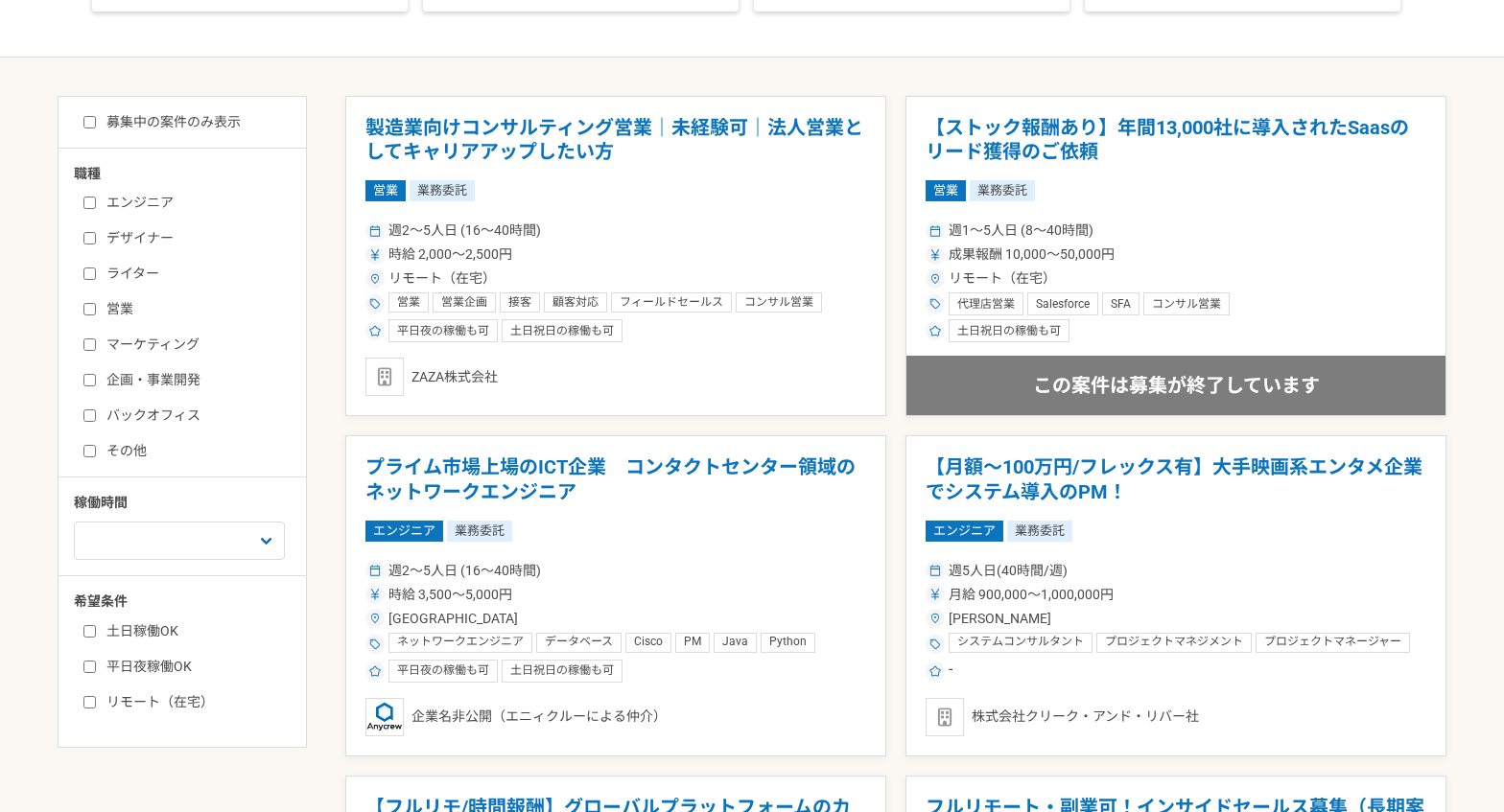
click at [167, 193] on label "エンジニア" at bounding box center [194, 203] width 221 height 20
click at [96, 197] on input "エンジニア" at bounding box center [89, 203] width 12 height 12
checkbox input "true"
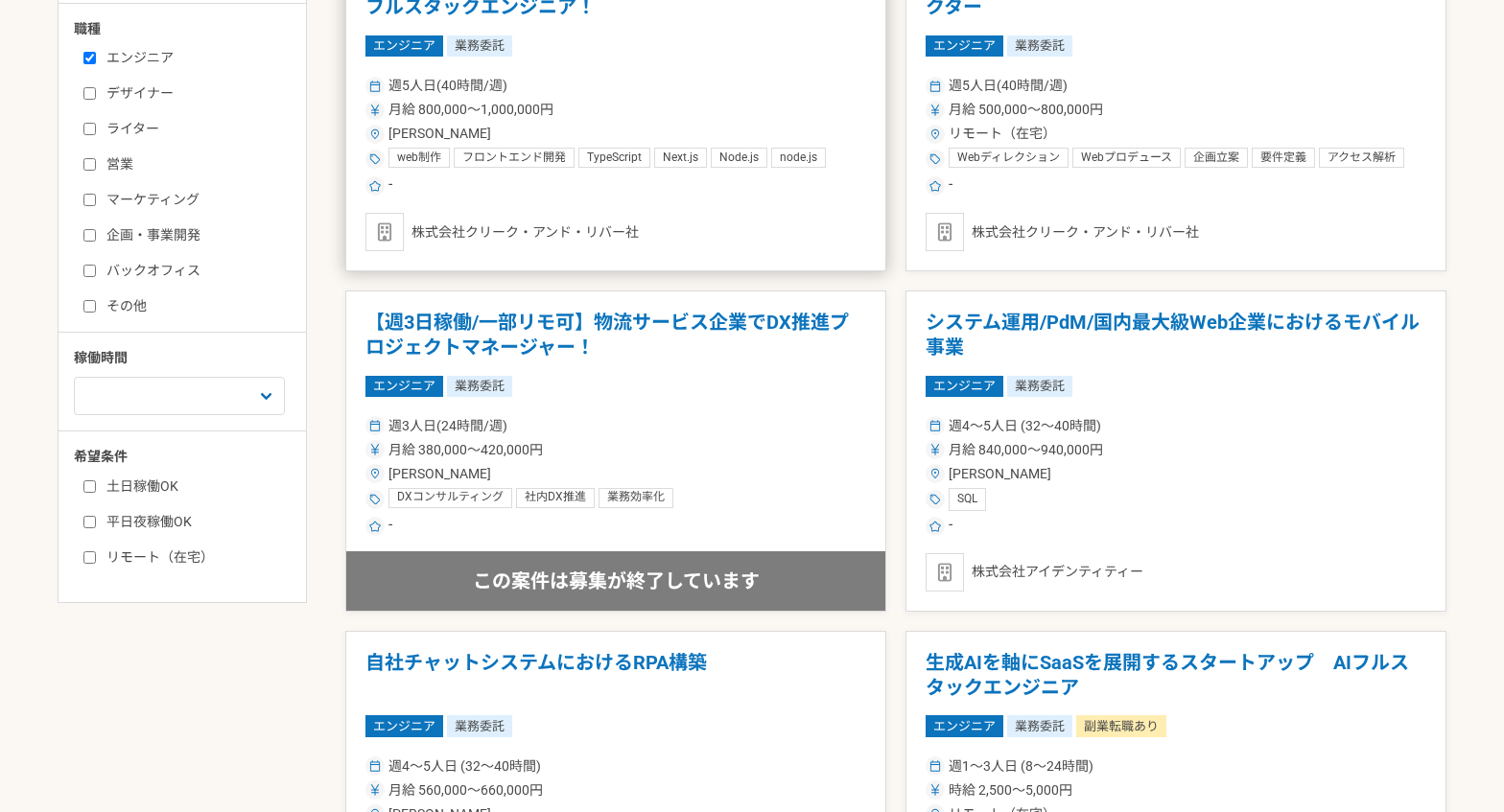
scroll to position [482, 0]
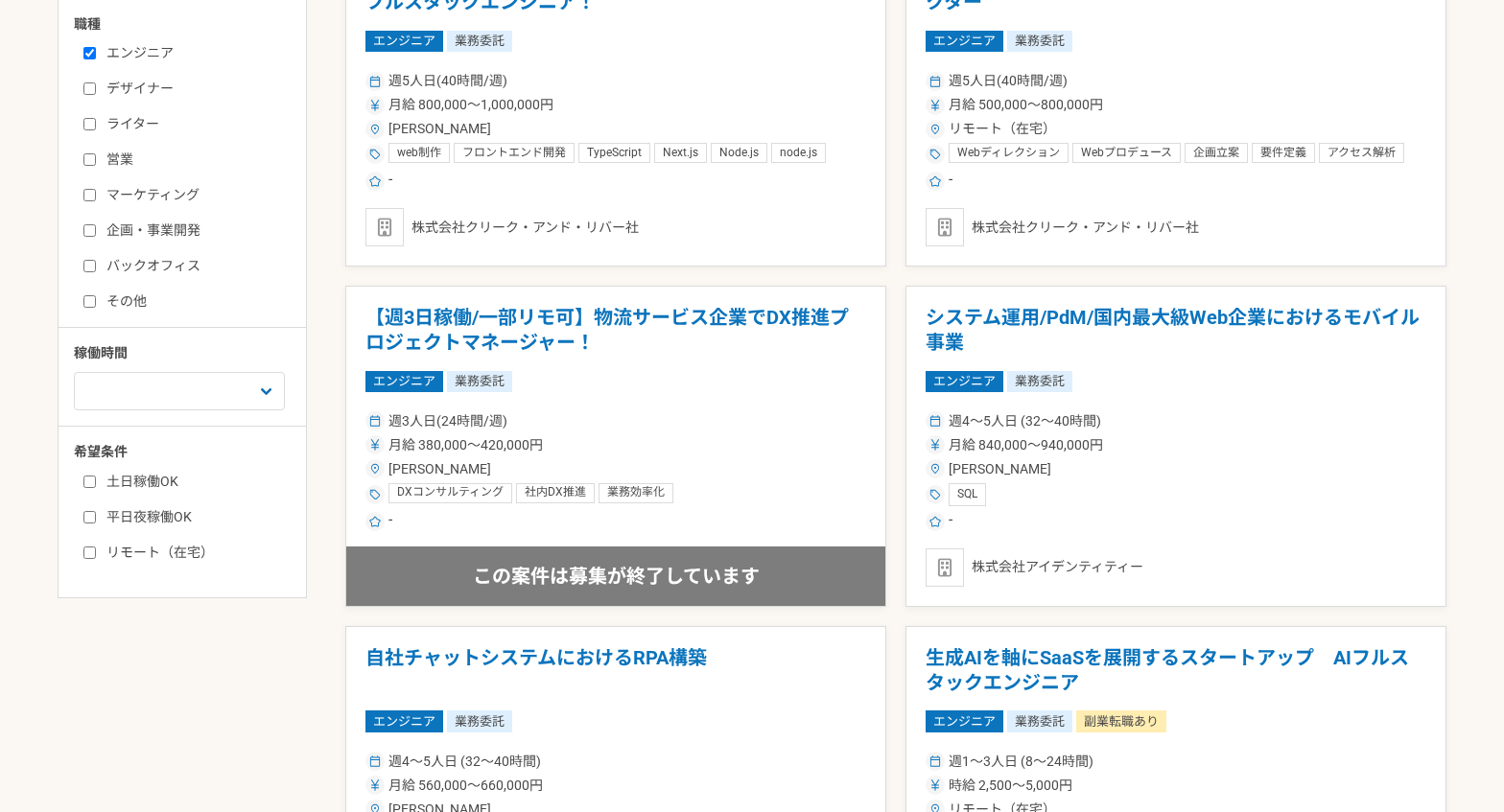
click at [144, 476] on label "土日稼働OK" at bounding box center [194, 481] width 221 height 20
click at [96, 476] on input "土日稼働OK" at bounding box center [89, 481] width 12 height 12
checkbox input "true"
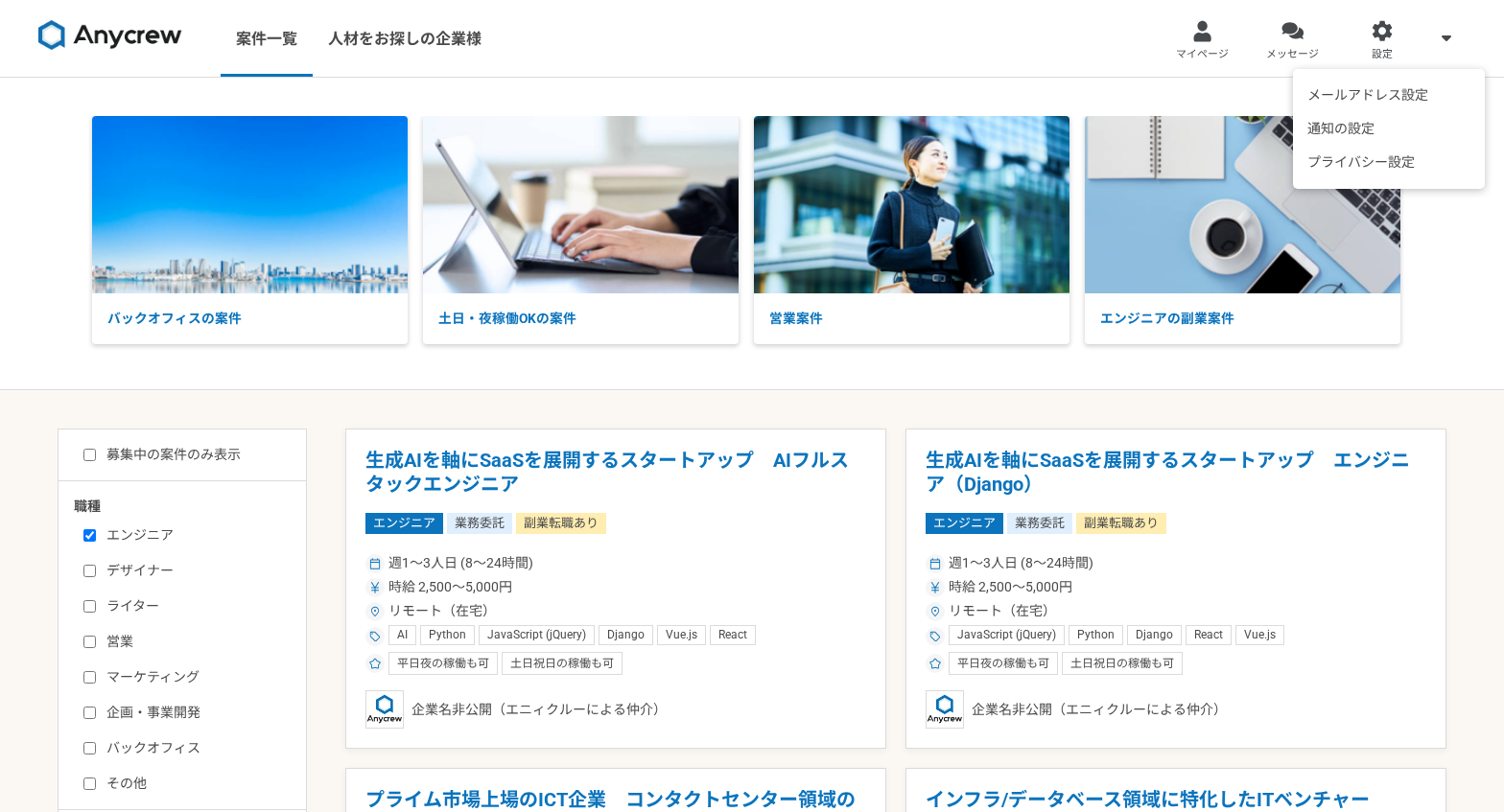
click at [1436, 42] on span at bounding box center [1446, 37] width 23 height 23
